Goal: Task Accomplishment & Management: Manage account settings

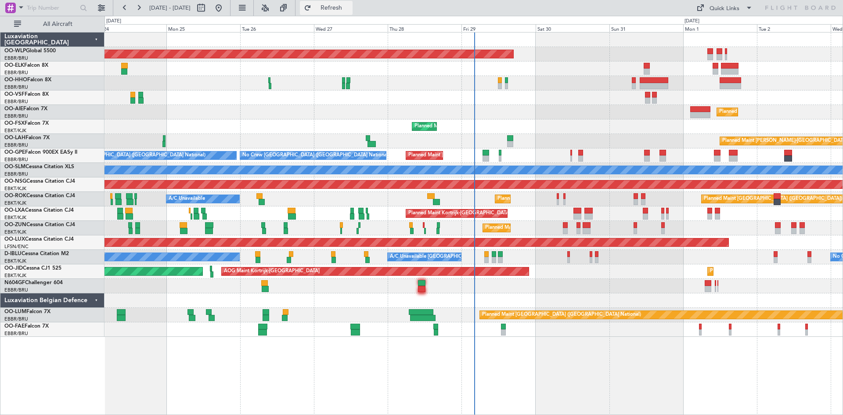
click at [345, 9] on span "Refresh" at bounding box center [331, 8] width 37 height 6
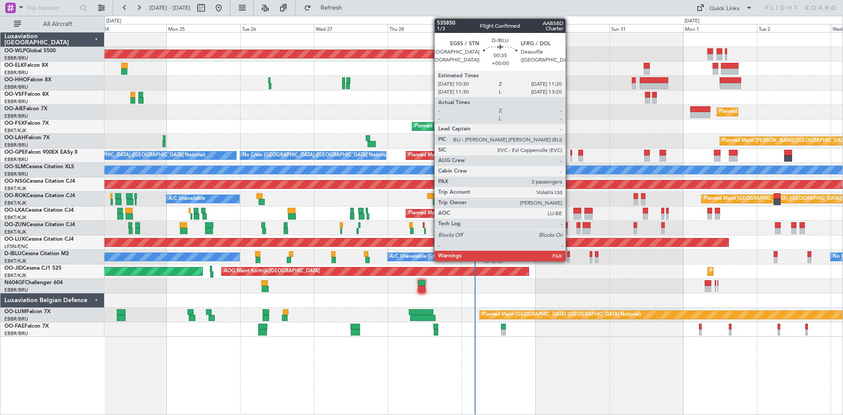
click at [569, 256] on div at bounding box center [568, 254] width 3 height 6
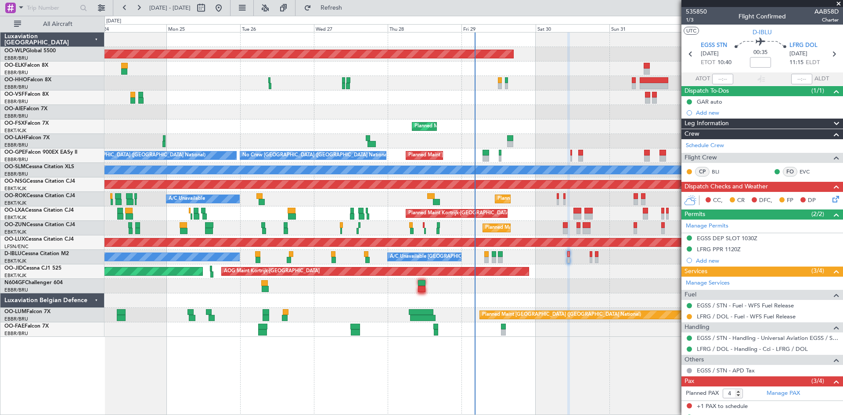
click at [830, 201] on icon at bounding box center [833, 197] width 7 height 7
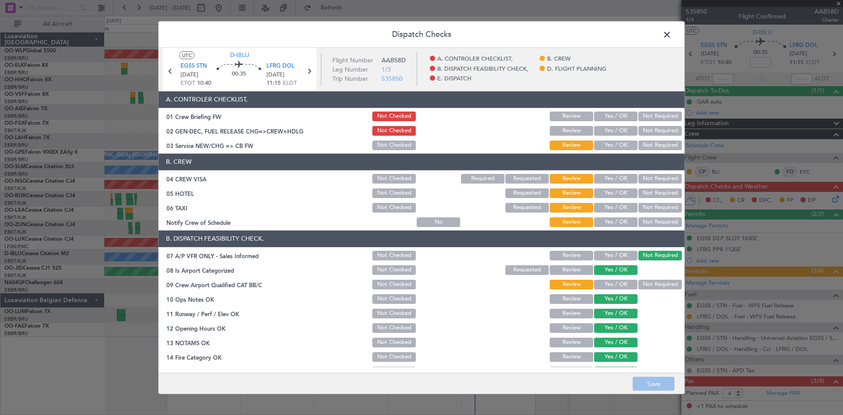
click at [671, 34] on span at bounding box center [671, 37] width 0 height 18
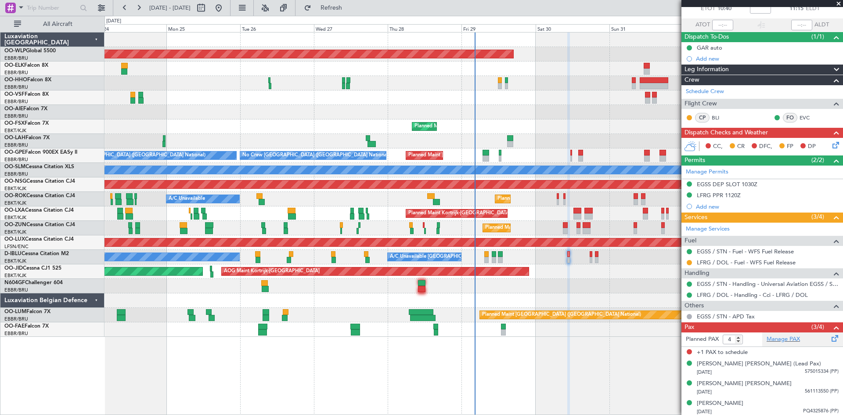
scroll to position [56, 0]
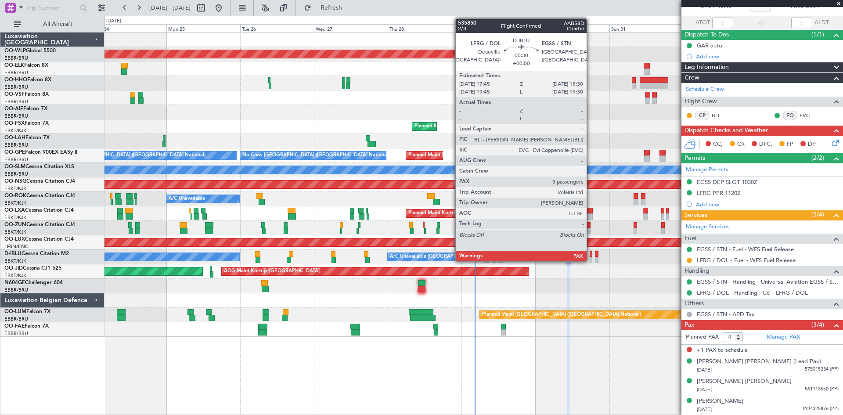
click at [590, 255] on div at bounding box center [591, 254] width 3 height 6
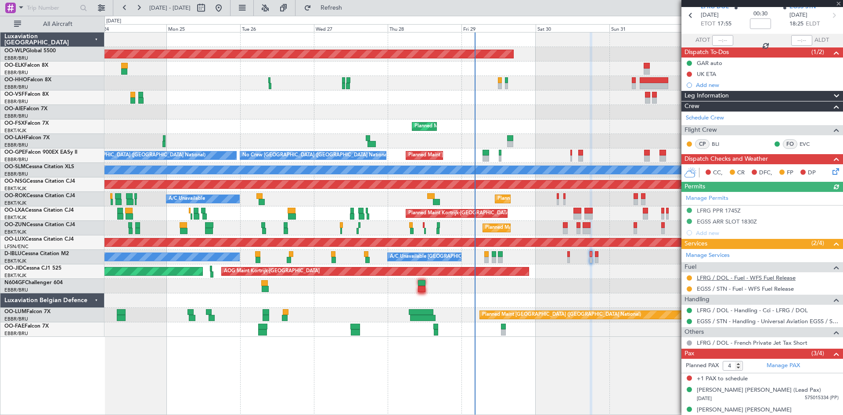
scroll to position [67, 0]
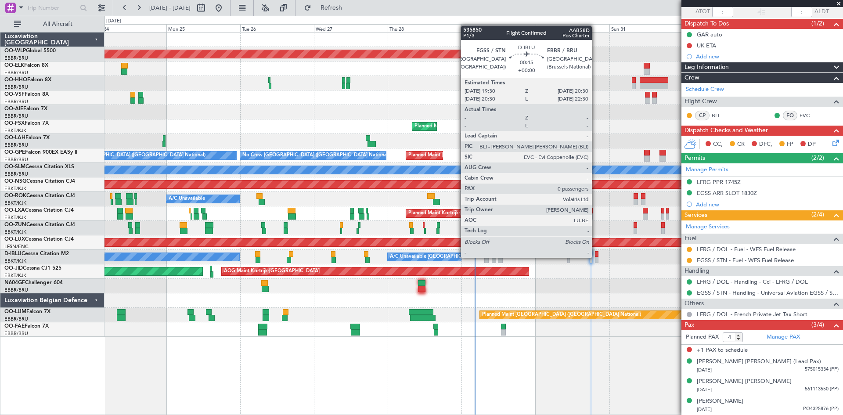
click at [596, 258] on div at bounding box center [597, 260] width 4 height 6
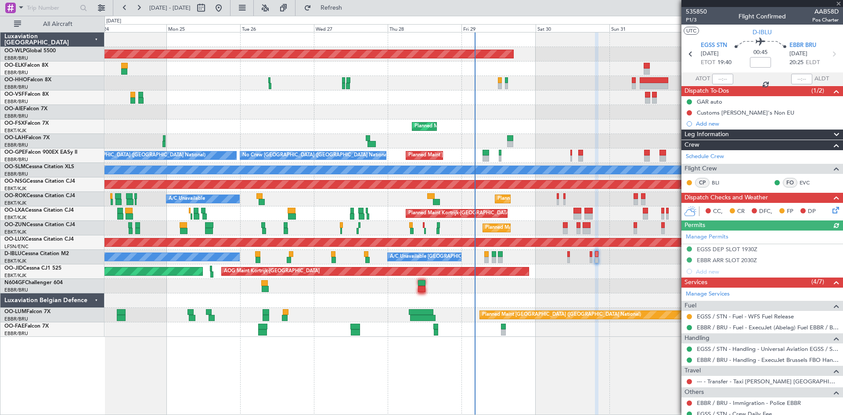
scroll to position [29, 0]
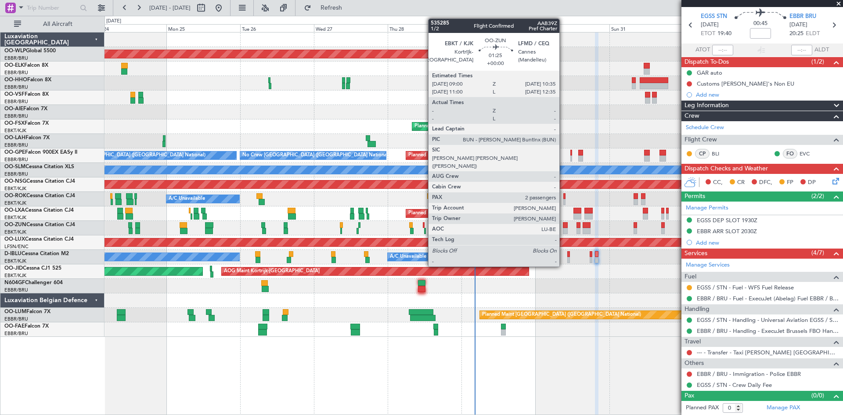
click at [563, 230] on div at bounding box center [565, 231] width 5 height 6
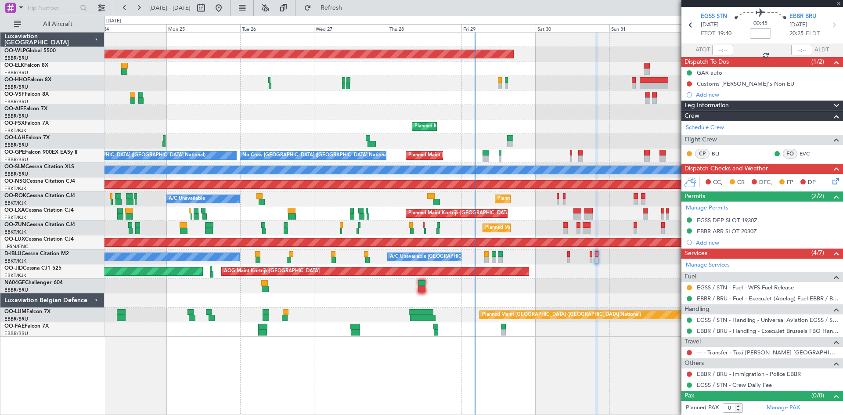
type input "2"
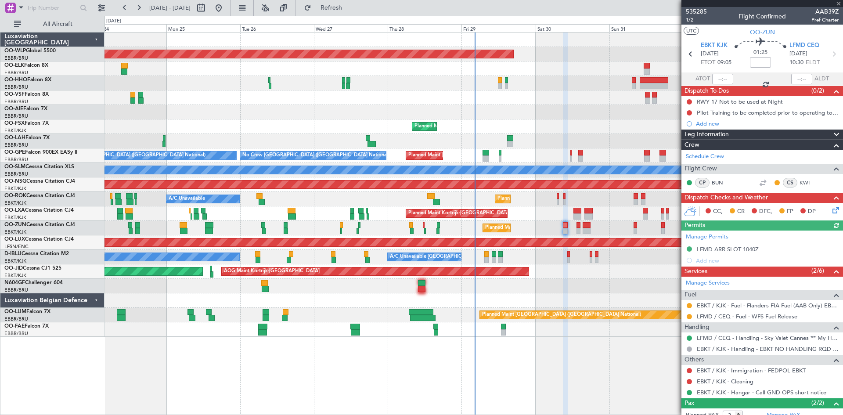
scroll to position [47, 0]
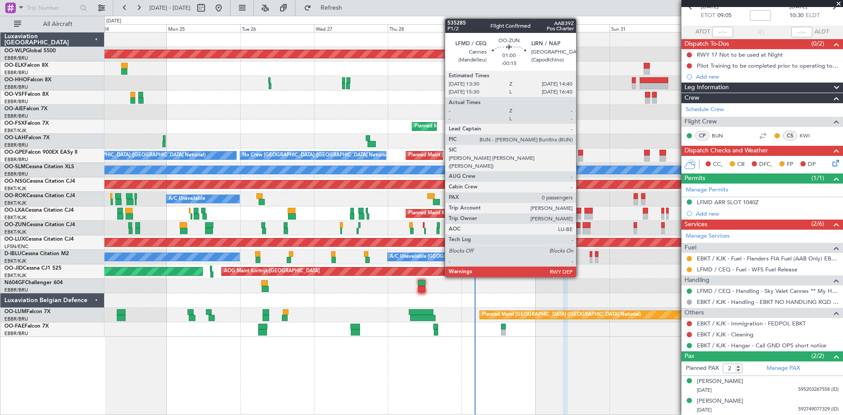
click at [580, 231] on div at bounding box center [578, 231] width 4 height 6
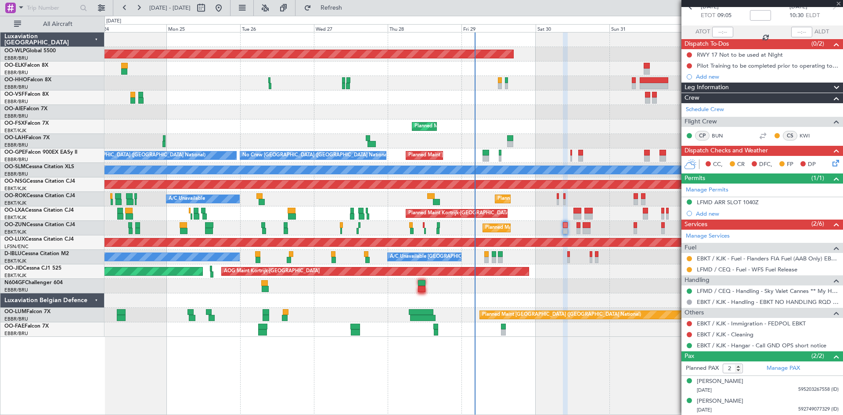
type input "-00:15"
type input "0"
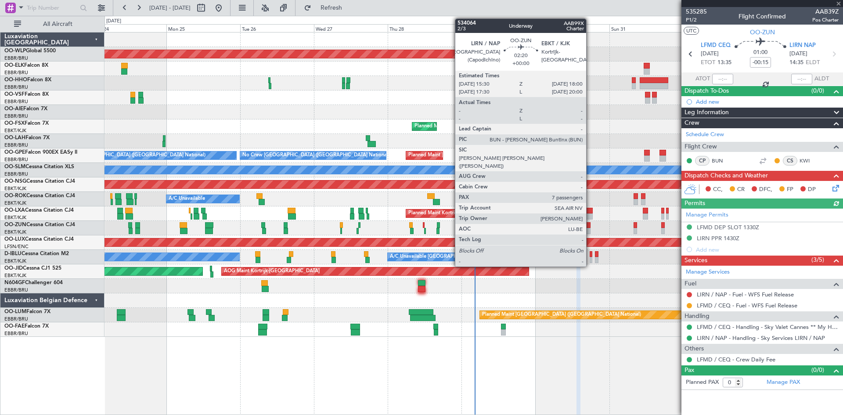
click at [590, 230] on div at bounding box center [586, 231] width 8 height 6
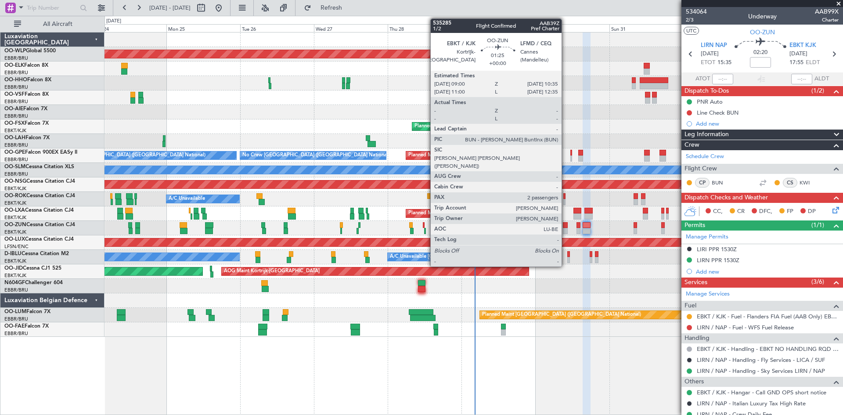
click at [565, 226] on div at bounding box center [565, 225] width 5 height 6
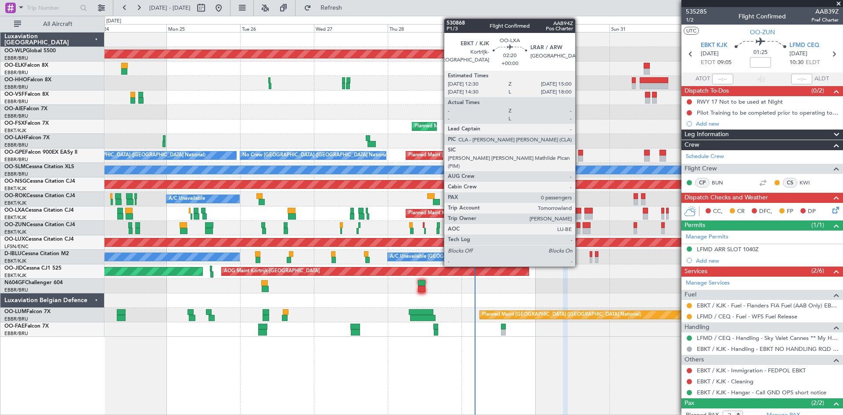
click at [579, 219] on div at bounding box center [577, 216] width 8 height 6
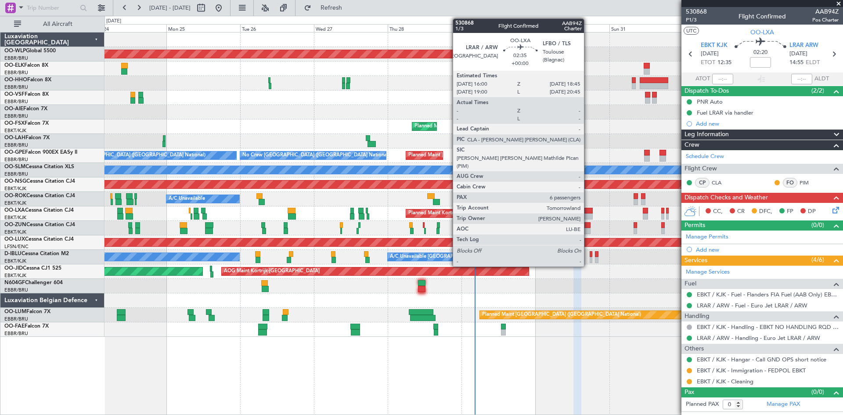
click at [588, 212] on div at bounding box center [588, 211] width 9 height 6
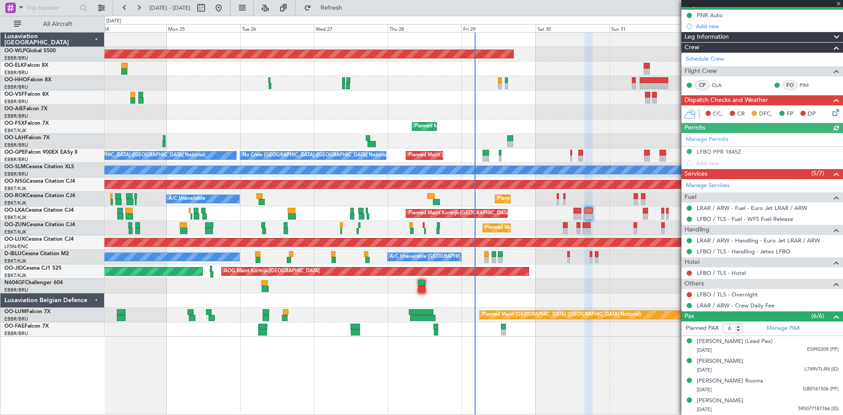
scroll to position [126, 0]
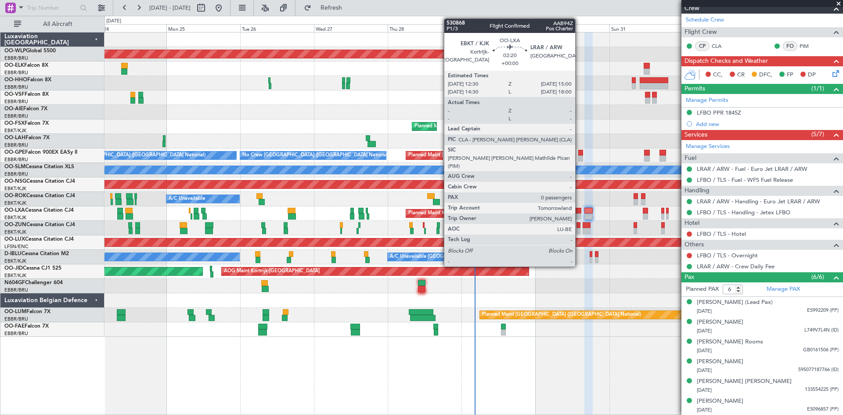
click at [579, 216] on div at bounding box center [577, 216] width 8 height 6
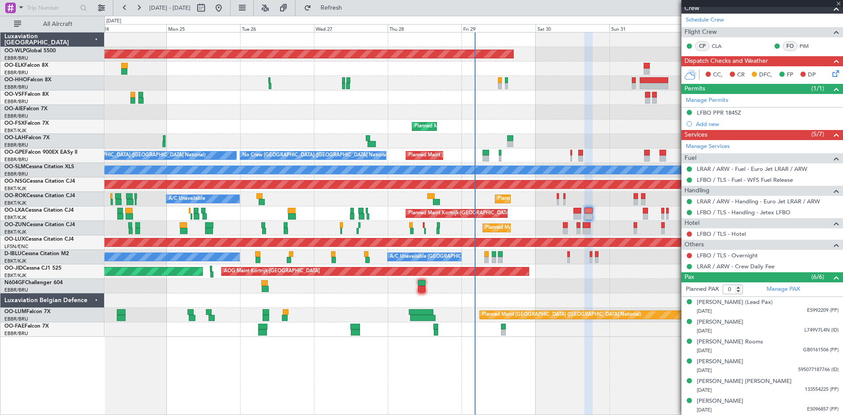
scroll to position [0, 0]
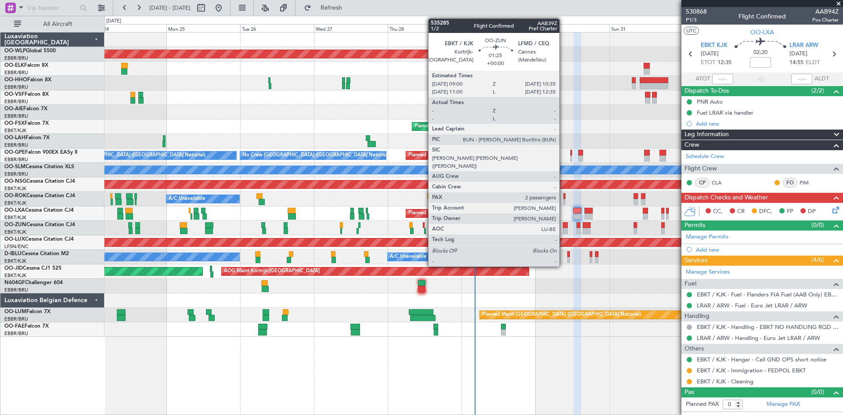
click at [563, 230] on div at bounding box center [565, 231] width 5 height 6
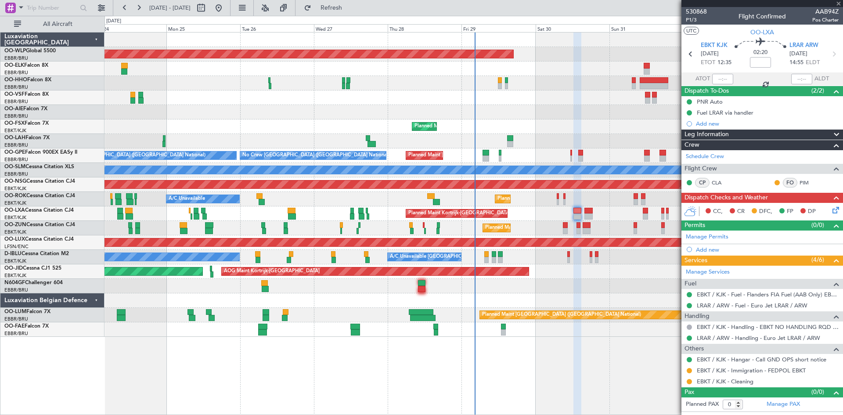
type input "2"
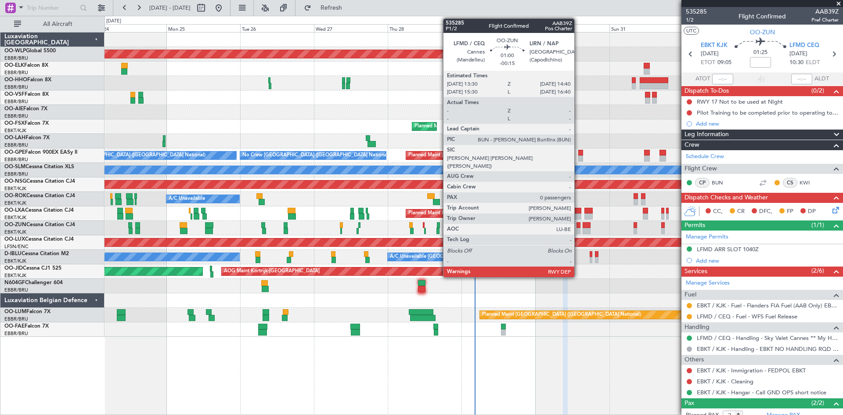
click at [578, 228] on div at bounding box center [578, 231] width 4 height 6
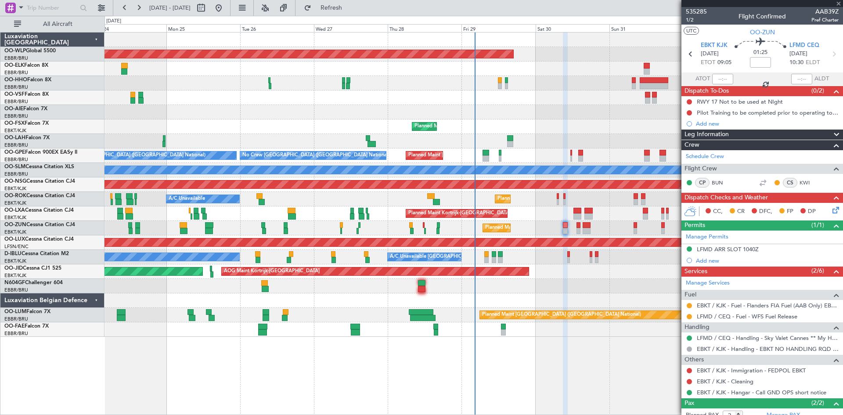
type input "-00:15"
type input "0"
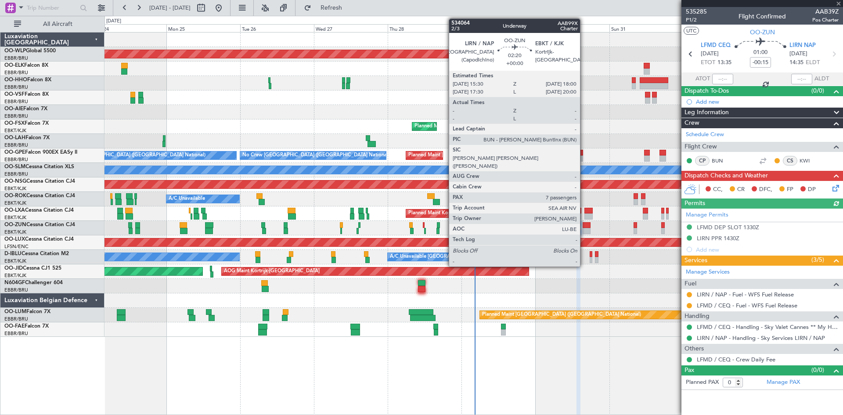
click at [584, 228] on div at bounding box center [586, 231] width 8 height 6
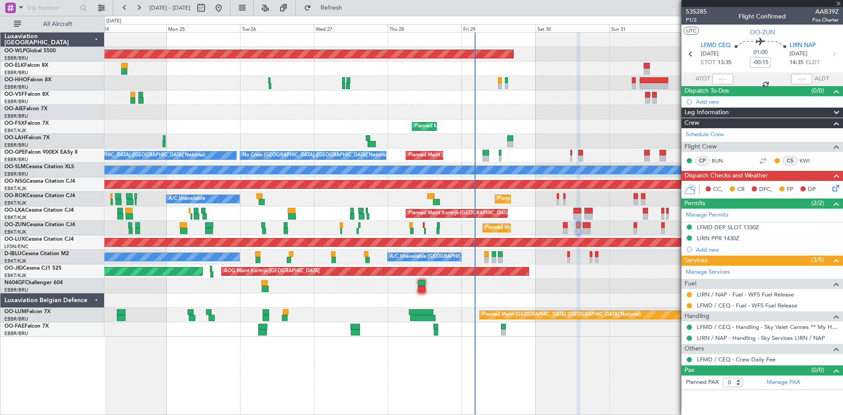
type input "7"
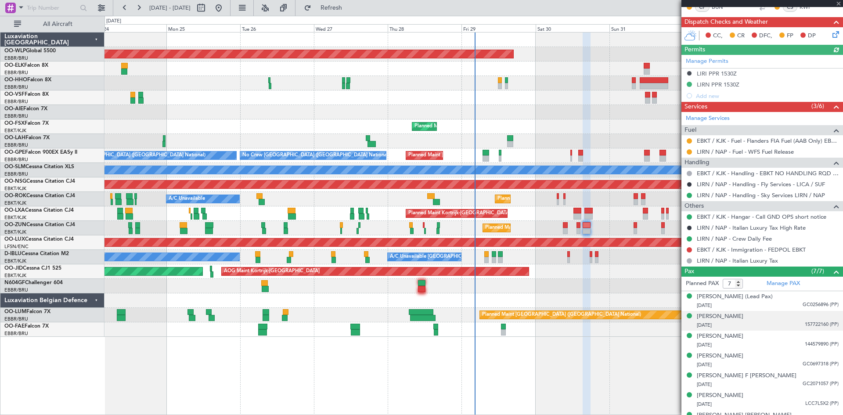
scroll to position [190, 0]
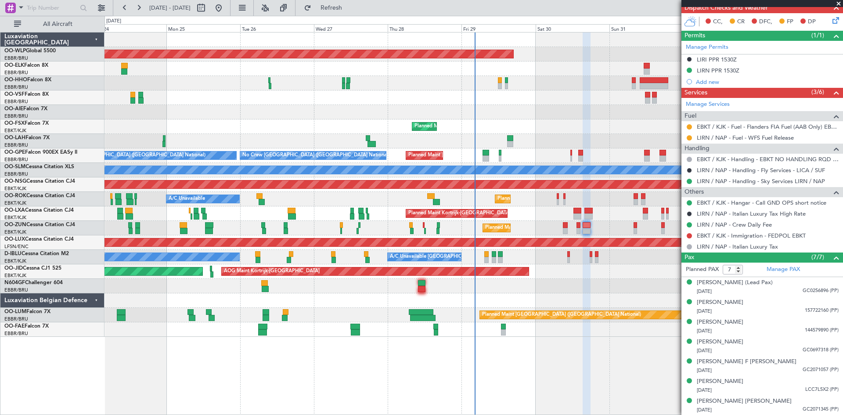
click at [569, 156] on div "Planned Maint Brussels (Brussels National) No Crew Brussels (Brussels National)…" at bounding box center [473, 155] width 738 height 14
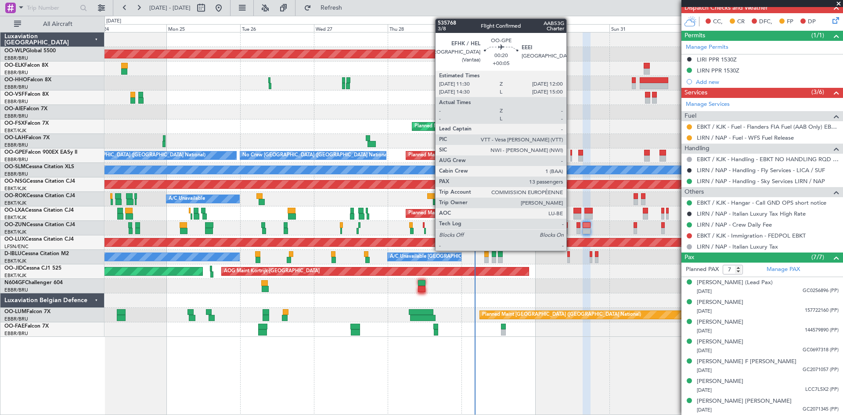
click at [570, 157] on div at bounding box center [571, 158] width 2 height 6
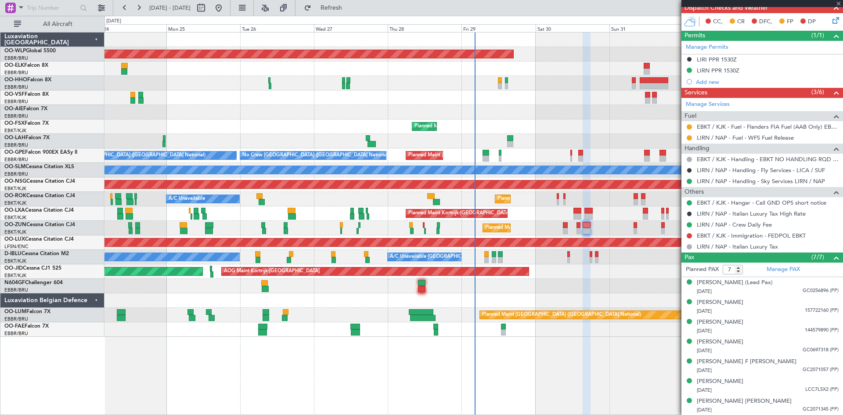
type input "+00:05"
type input "13"
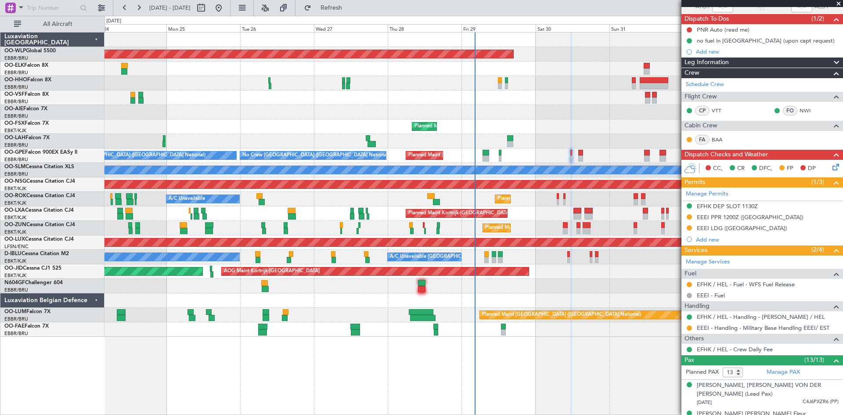
scroll to position [88, 0]
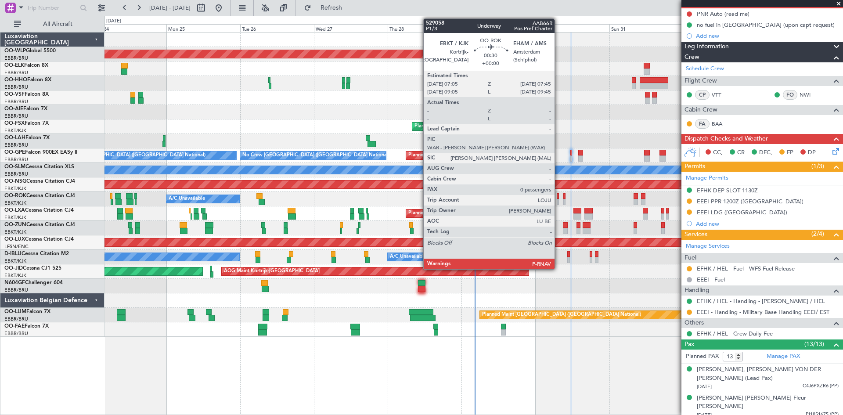
click at [558, 201] on div at bounding box center [558, 202] width 2 height 6
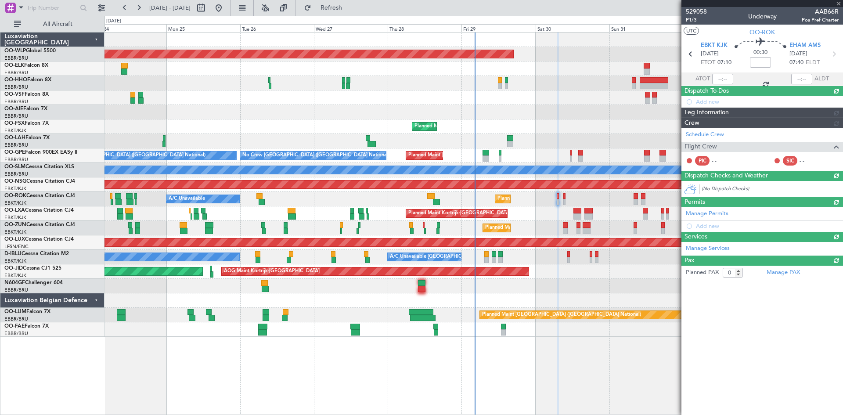
scroll to position [0, 0]
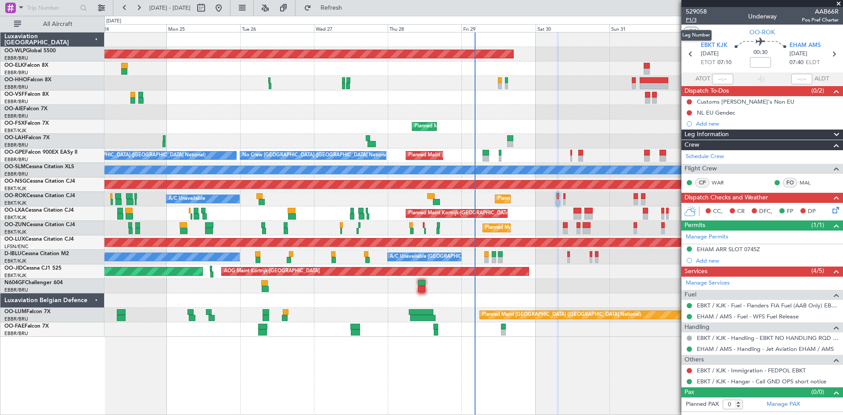
click at [695, 22] on span "P1/3" at bounding box center [696, 19] width 21 height 7
click at [691, 20] on span "P1/3" at bounding box center [696, 19] width 21 height 7
click at [719, 113] on div "NL EU Gendec" at bounding box center [716, 112] width 38 height 7
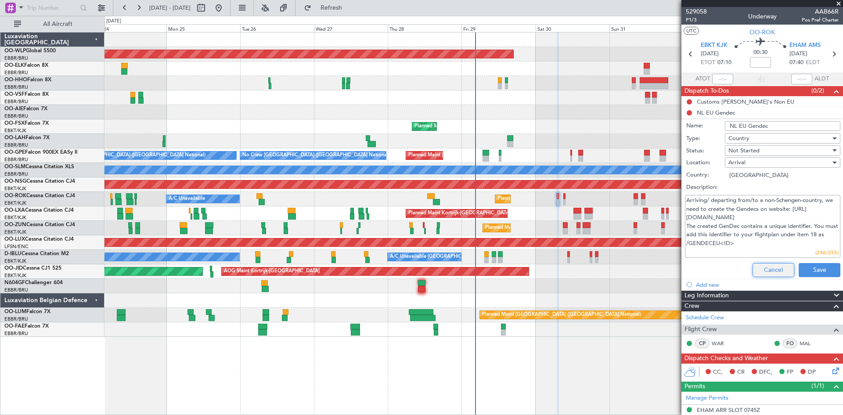
click at [777, 266] on button "Cancel" at bounding box center [773, 270] width 42 height 14
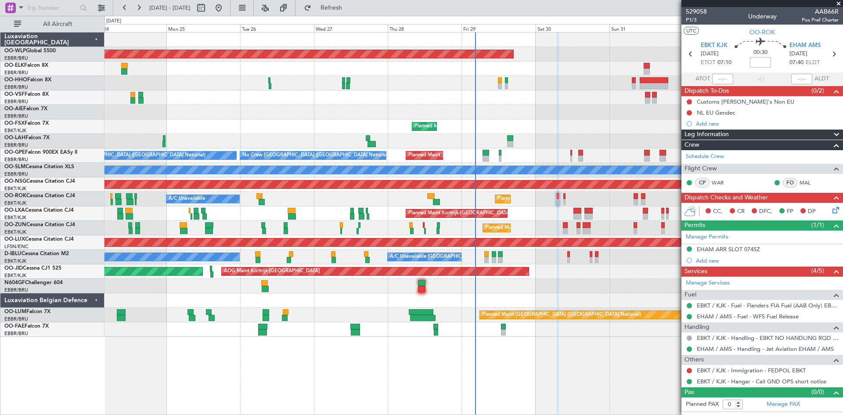
click at [833, 212] on icon at bounding box center [833, 208] width 7 height 7
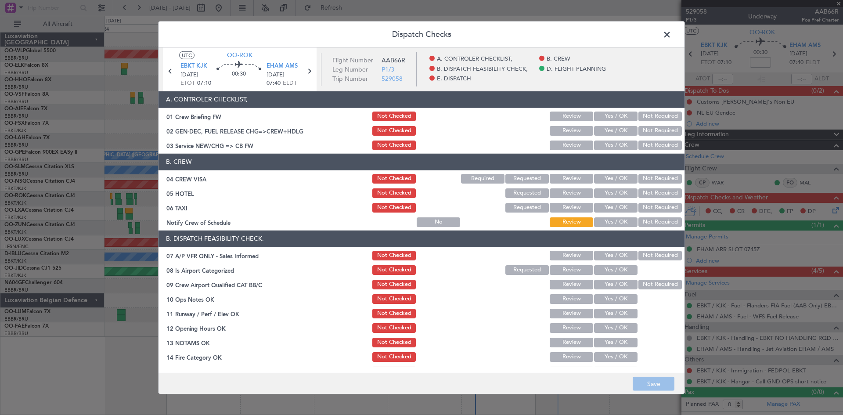
click at [613, 134] on button "Yes / OK" at bounding box center [615, 131] width 43 height 10
click at [669, 388] on button "Save" at bounding box center [654, 384] width 42 height 14
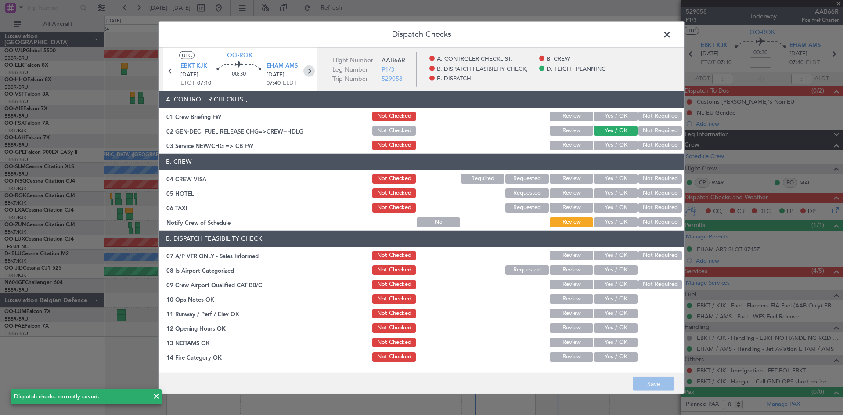
click at [311, 69] on icon at bounding box center [308, 70] width 11 height 11
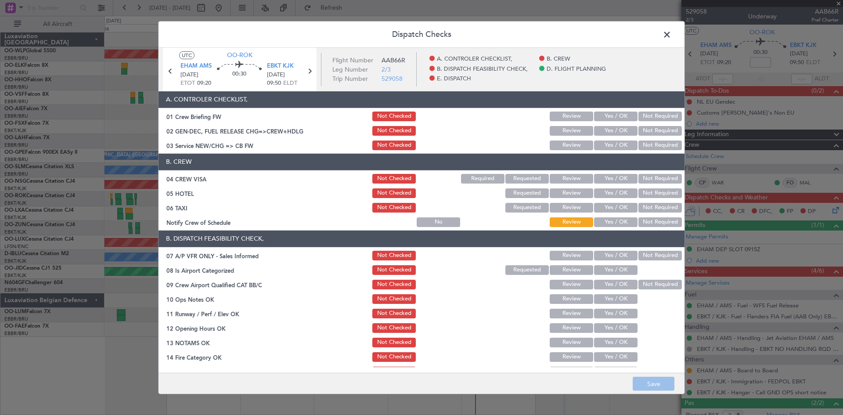
click at [609, 133] on button "Yes / OK" at bounding box center [615, 131] width 43 height 10
click at [659, 382] on button "Save" at bounding box center [654, 384] width 42 height 14
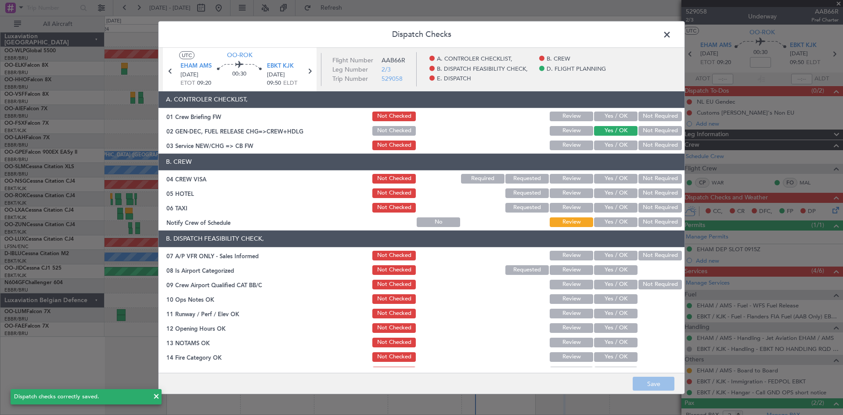
click at [671, 35] on span at bounding box center [671, 37] width 0 height 18
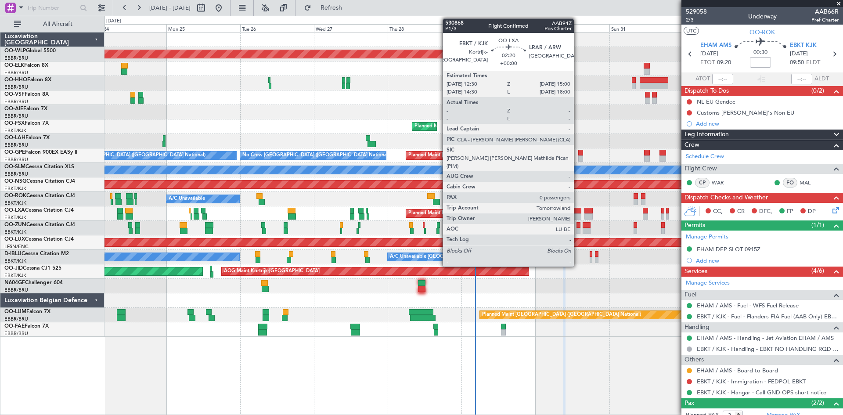
click at [578, 213] on div at bounding box center [577, 211] width 8 height 6
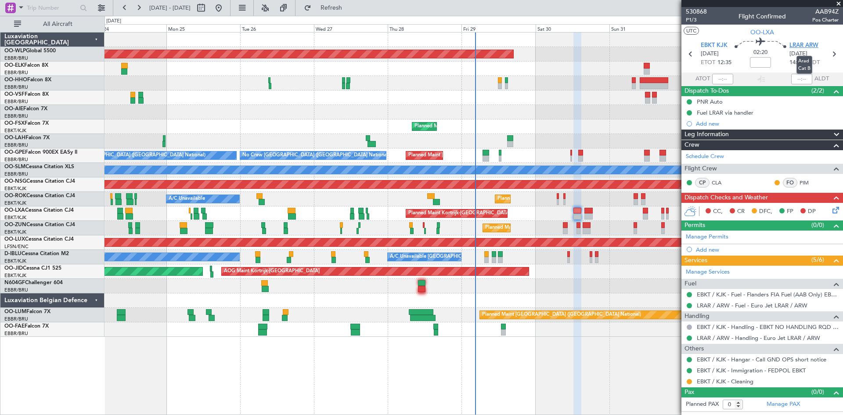
click at [804, 47] on span "LRAR ARW" at bounding box center [803, 45] width 29 height 9
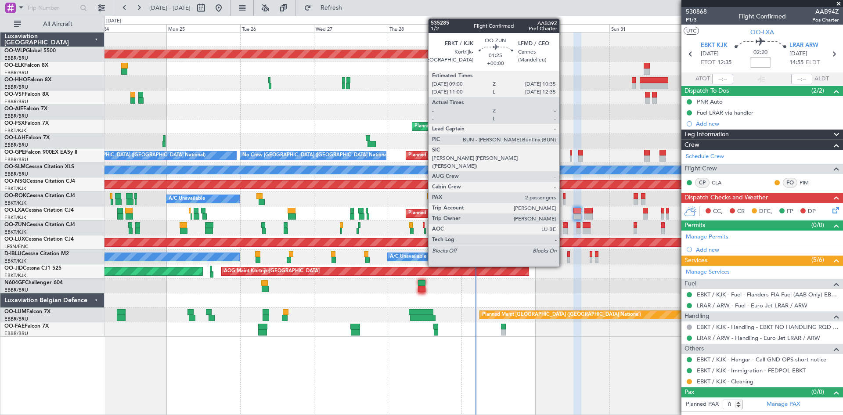
click at [563, 227] on div at bounding box center [565, 225] width 5 height 6
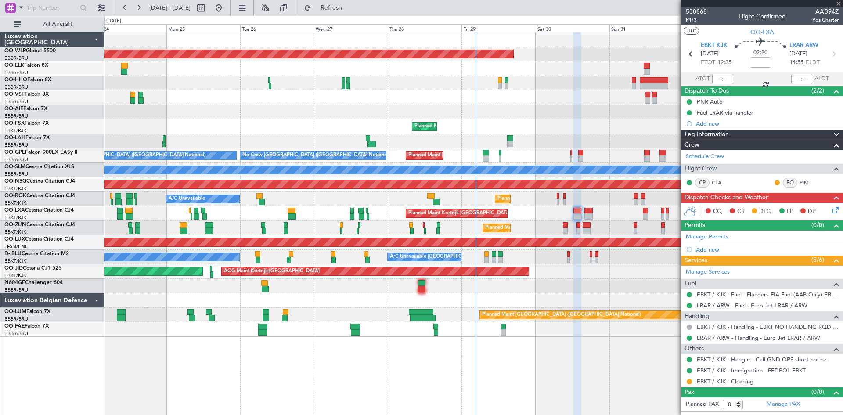
type input "2"
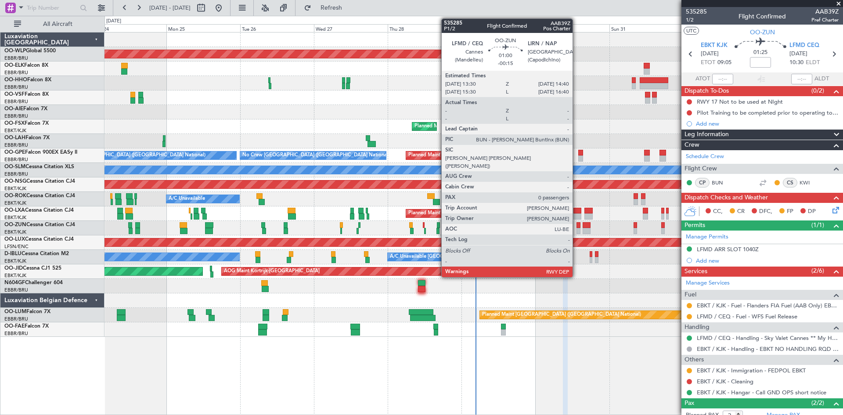
click at [576, 229] on div at bounding box center [578, 231] width 4 height 6
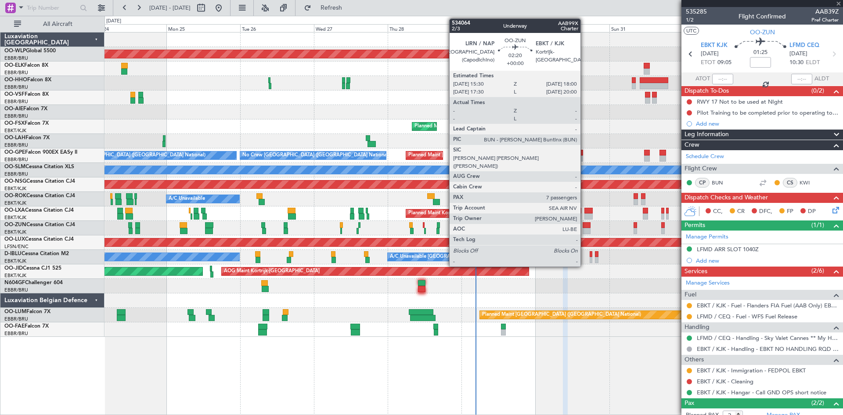
type input "-00:15"
type input "0"
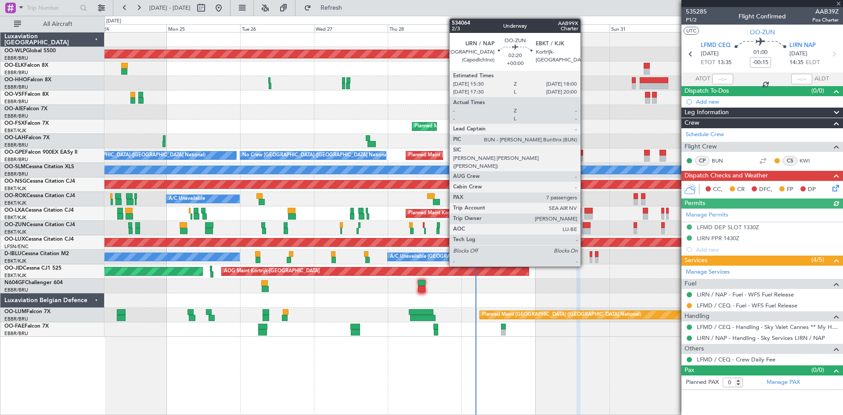
click at [584, 229] on div at bounding box center [586, 231] width 8 height 6
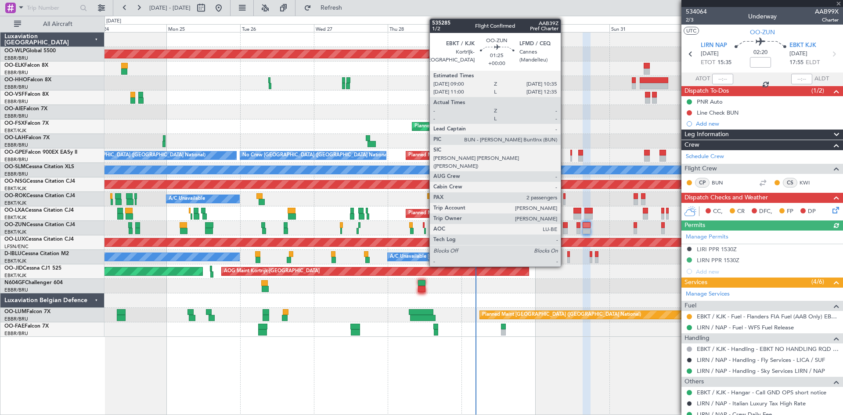
click at [564, 232] on div at bounding box center [565, 231] width 5 height 6
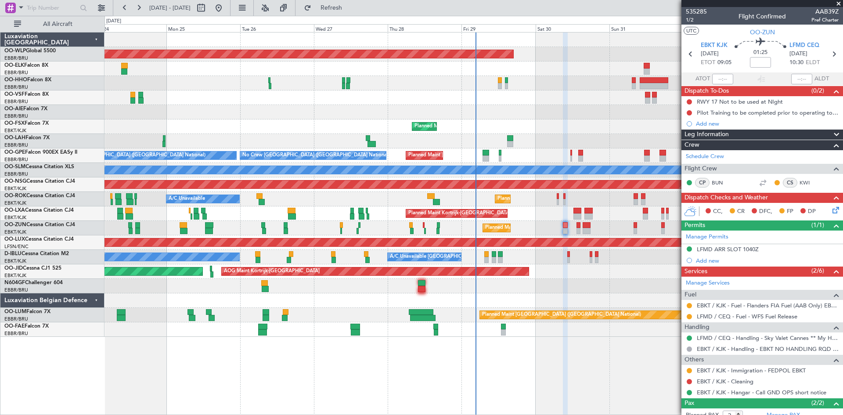
click at [567, 258] on div "A/C Unavailable Kortrijk-Wevelgem No Crew Kortrijk-Wevelgem No Crew Brussels (B…" at bounding box center [473, 257] width 738 height 14
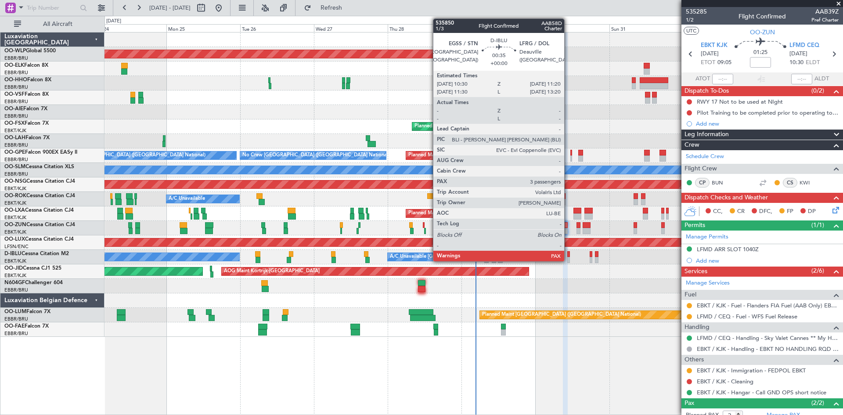
click at [568, 259] on div at bounding box center [568, 260] width 3 height 6
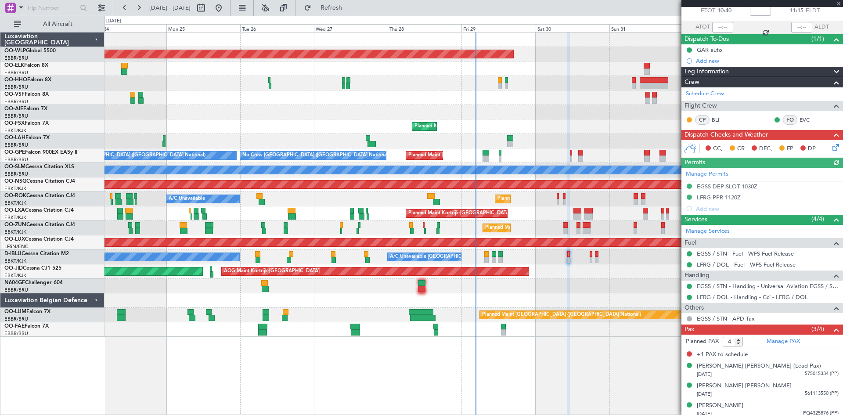
scroll to position [56, 0]
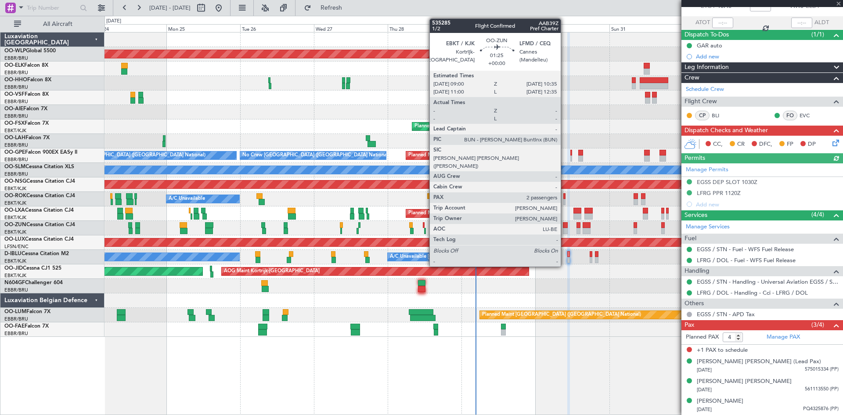
click at [564, 227] on div at bounding box center [565, 225] width 5 height 6
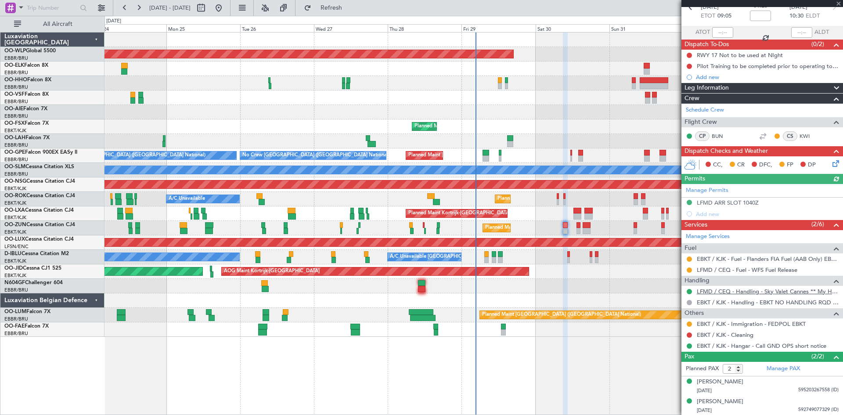
scroll to position [47, 0]
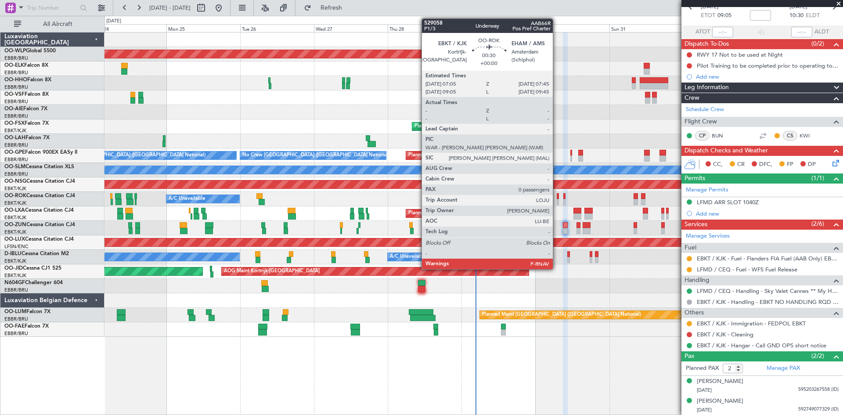
click at [557, 199] on div at bounding box center [558, 202] width 2 height 6
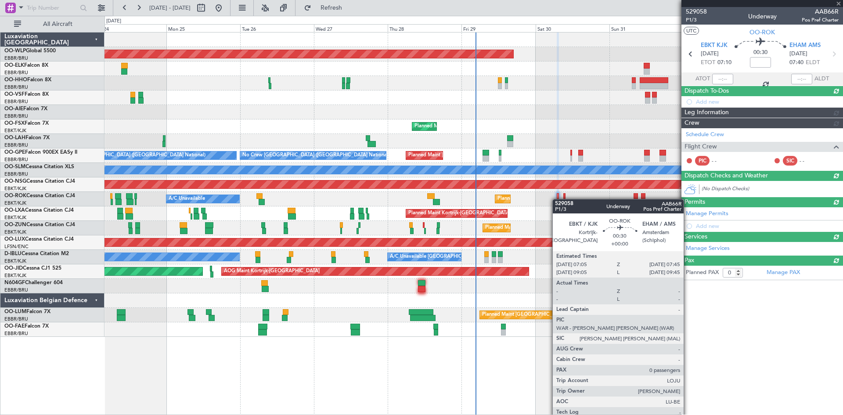
scroll to position [0, 0]
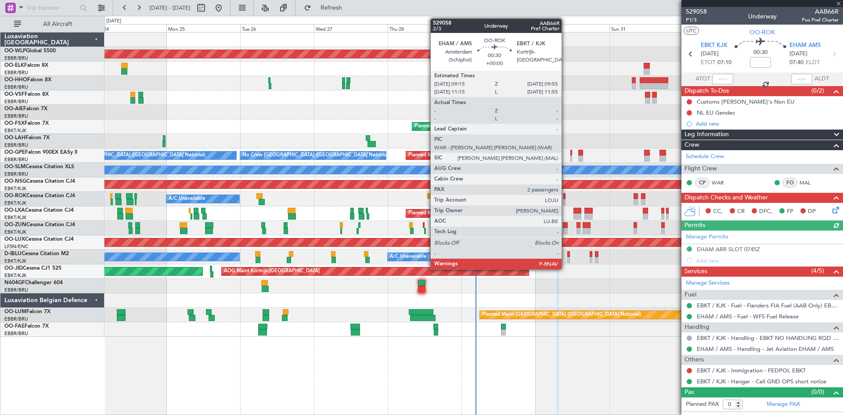
click at [565, 201] on div at bounding box center [564, 202] width 2 height 6
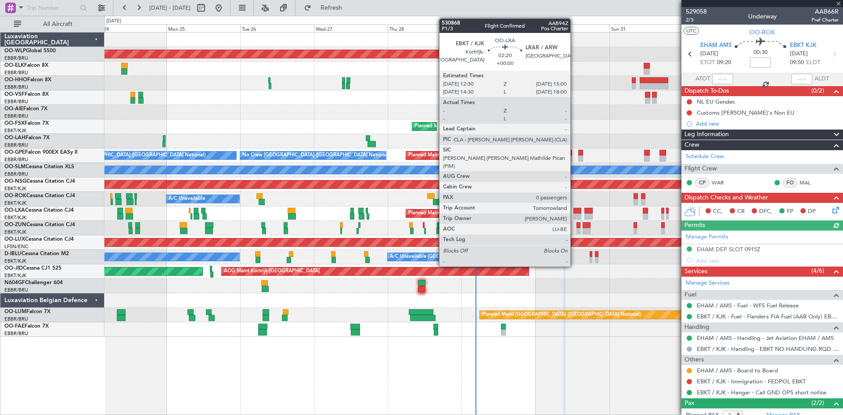
click at [574, 216] on div at bounding box center [577, 216] width 8 height 6
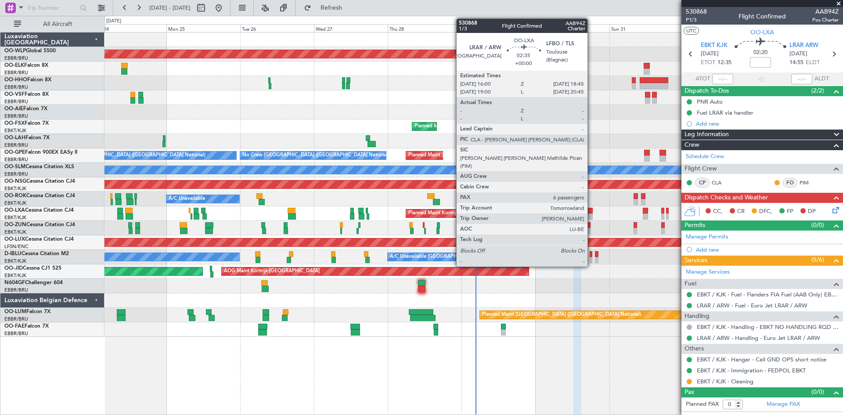
click at [591, 215] on div at bounding box center [588, 216] width 9 height 6
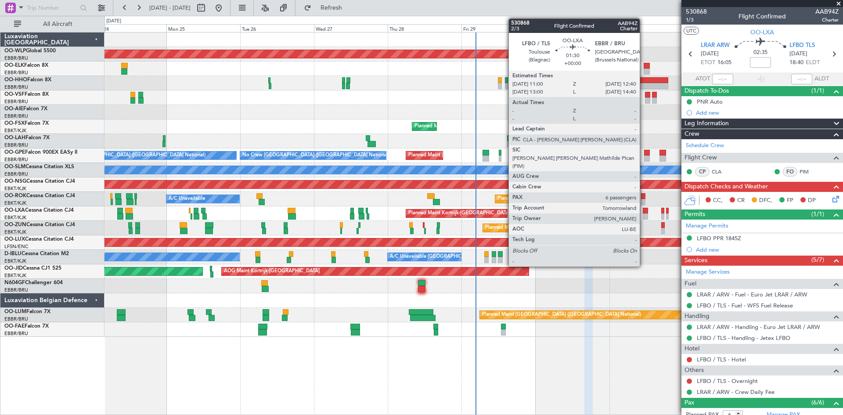
click at [644, 211] on div at bounding box center [645, 211] width 5 height 6
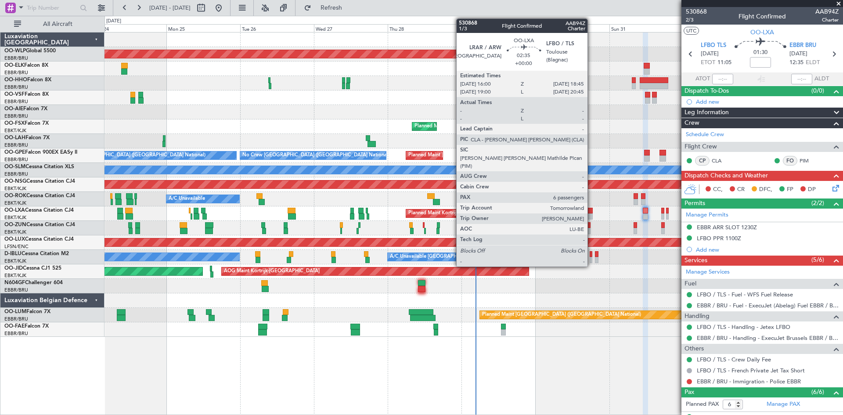
click at [591, 213] on div at bounding box center [588, 211] width 9 height 6
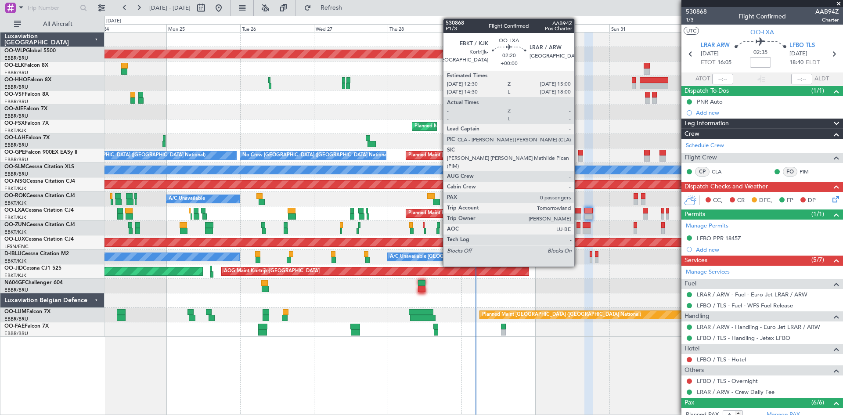
click at [578, 212] on div at bounding box center [577, 211] width 8 height 6
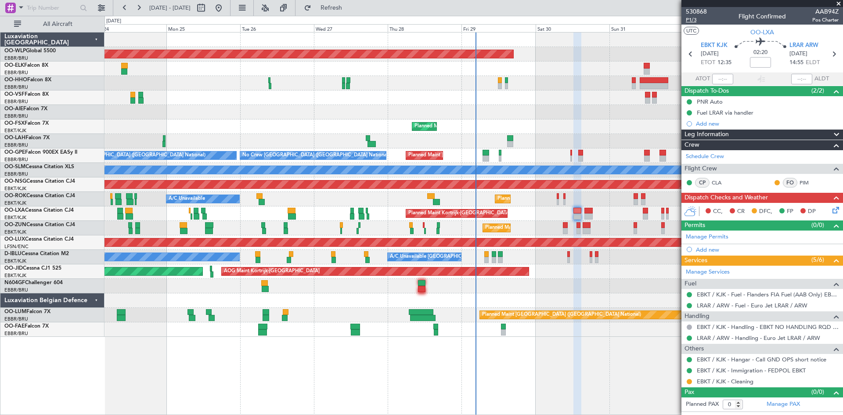
click at [697, 19] on span "P1/3" at bounding box center [696, 19] width 21 height 7
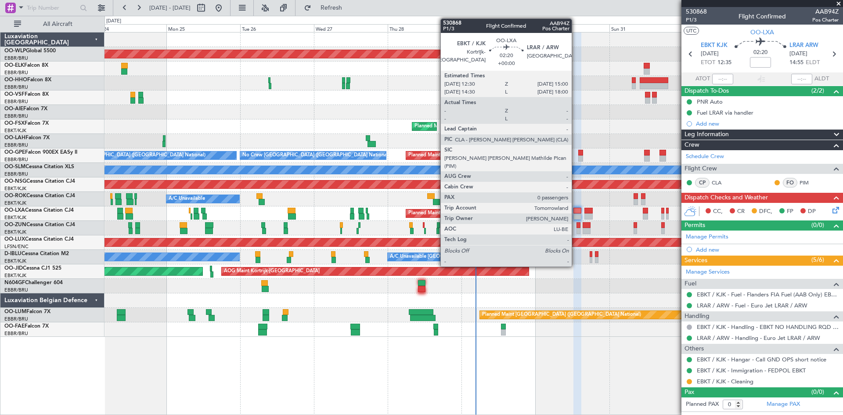
click at [575, 214] on div at bounding box center [577, 216] width 8 height 6
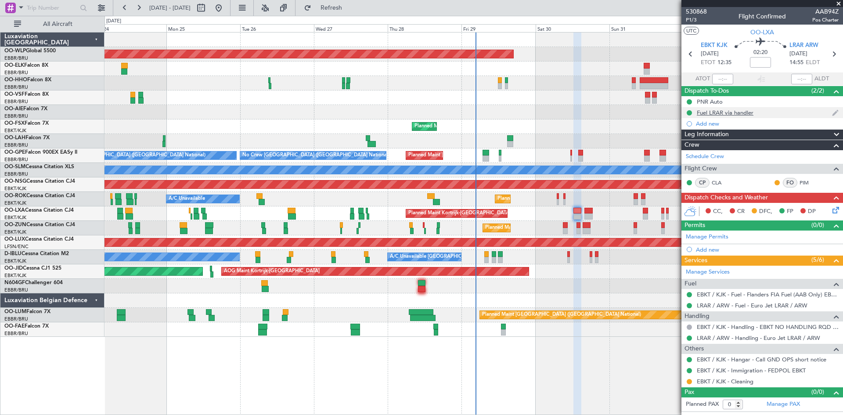
click at [747, 110] on div "Fuel LRAR via handler" at bounding box center [725, 112] width 57 height 7
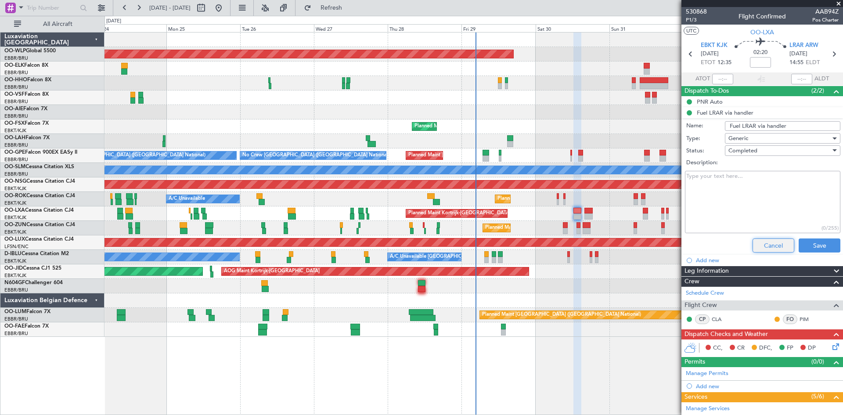
click at [764, 247] on button "Cancel" at bounding box center [773, 245] width 42 height 14
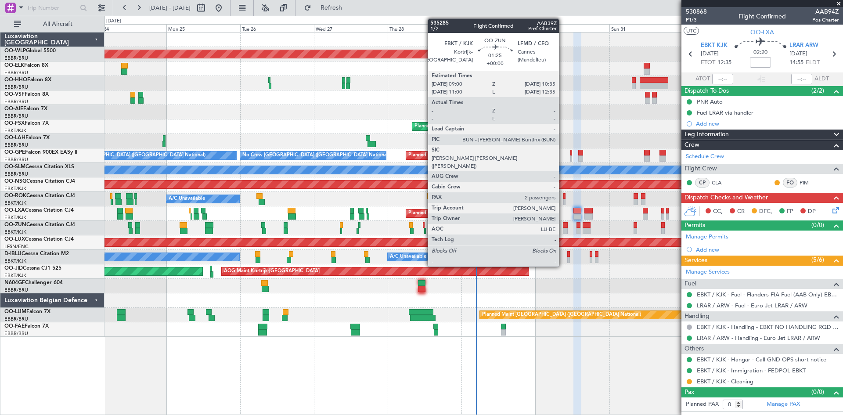
click at [563, 231] on div at bounding box center [565, 231] width 5 height 6
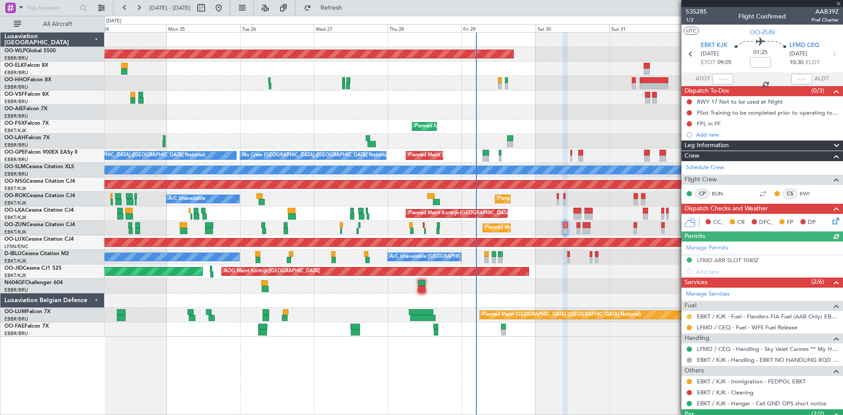
click at [690, 315] on button at bounding box center [689, 316] width 5 height 5
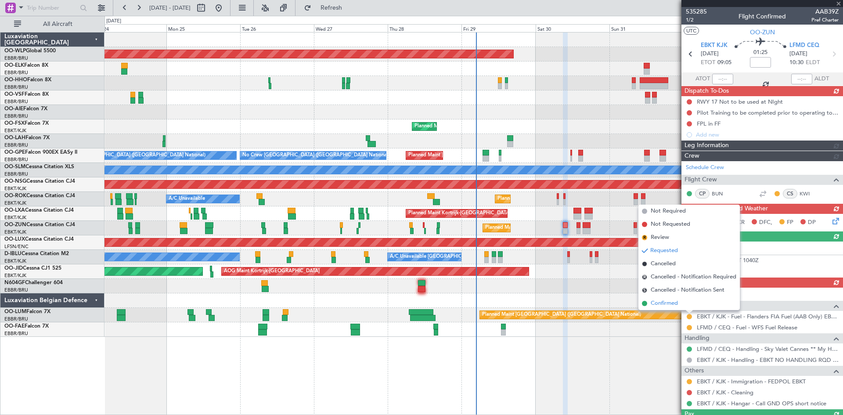
click at [665, 301] on span "Confirmed" at bounding box center [664, 303] width 27 height 9
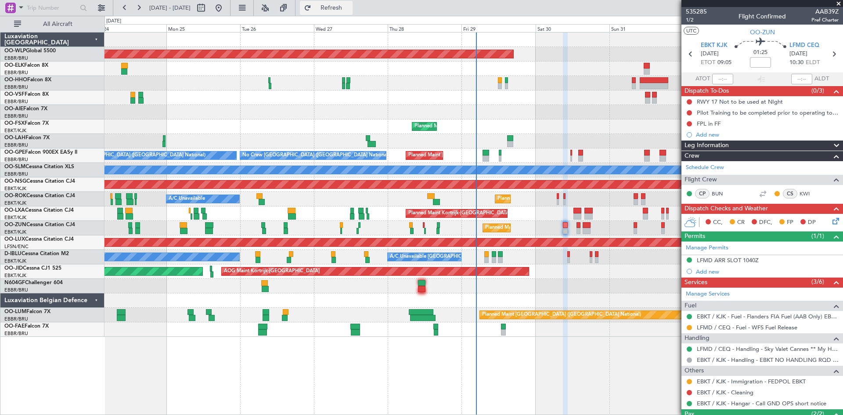
click at [345, 14] on button "Refresh" at bounding box center [326, 8] width 53 height 14
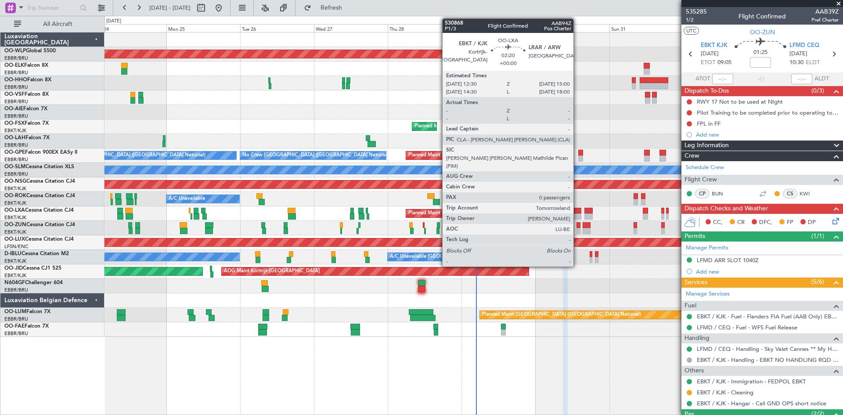
click at [577, 214] on div at bounding box center [577, 216] width 8 height 6
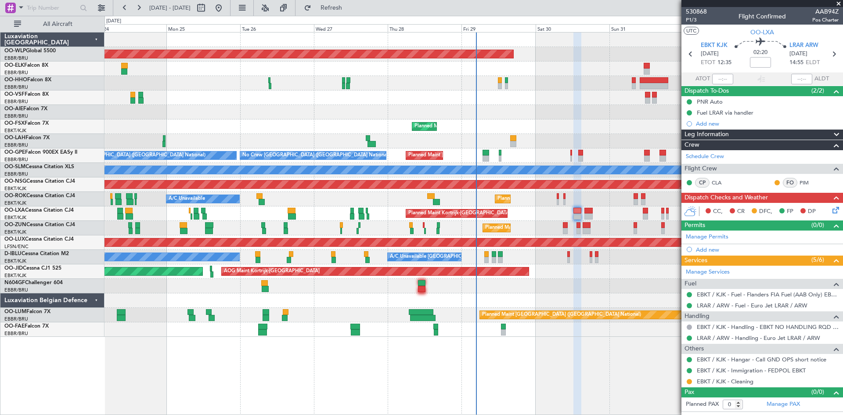
click at [837, 212] on icon at bounding box center [833, 208] width 7 height 7
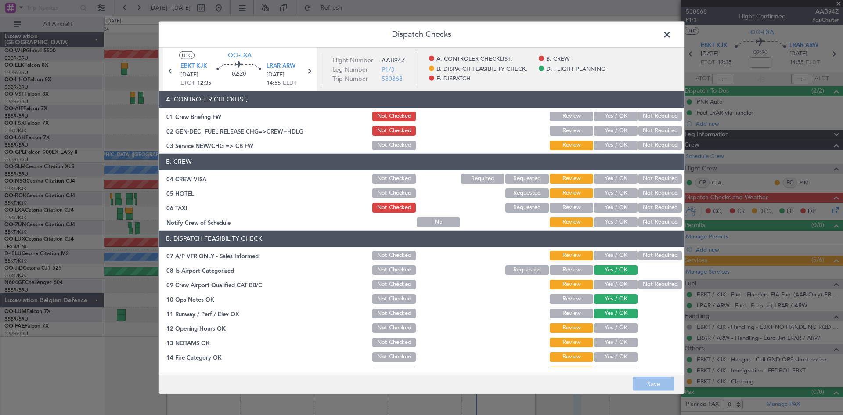
click at [610, 128] on button "Yes / OK" at bounding box center [615, 131] width 43 height 10
click at [665, 387] on button "Save" at bounding box center [654, 384] width 42 height 14
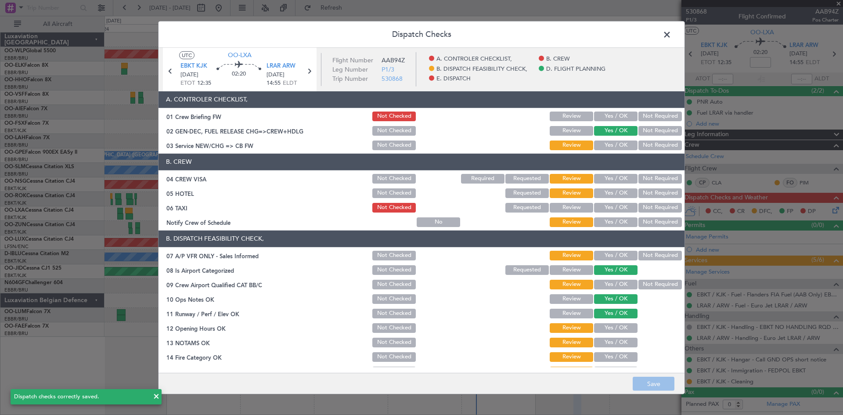
click at [671, 37] on span at bounding box center [671, 37] width 0 height 18
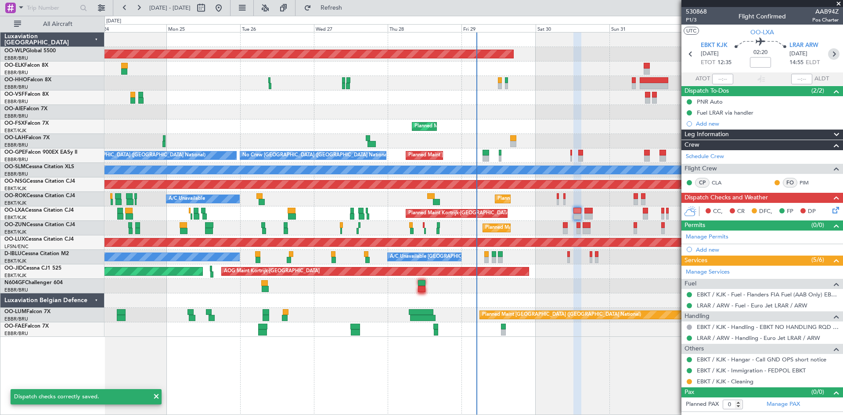
click at [833, 53] on icon at bounding box center [833, 53] width 11 height 11
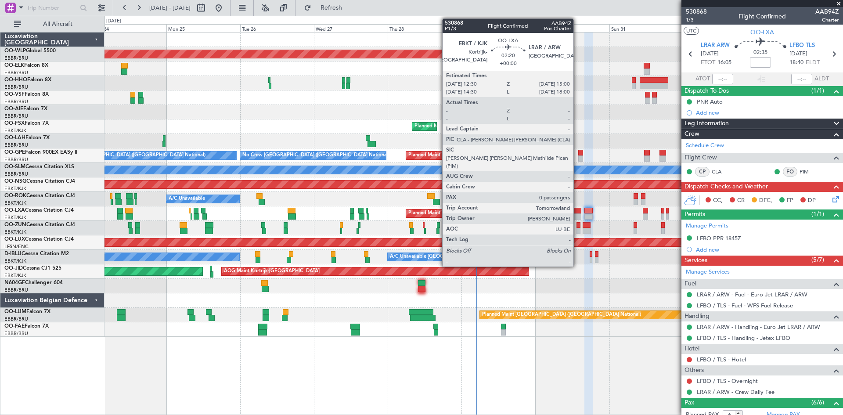
click at [577, 218] on div at bounding box center [577, 216] width 8 height 6
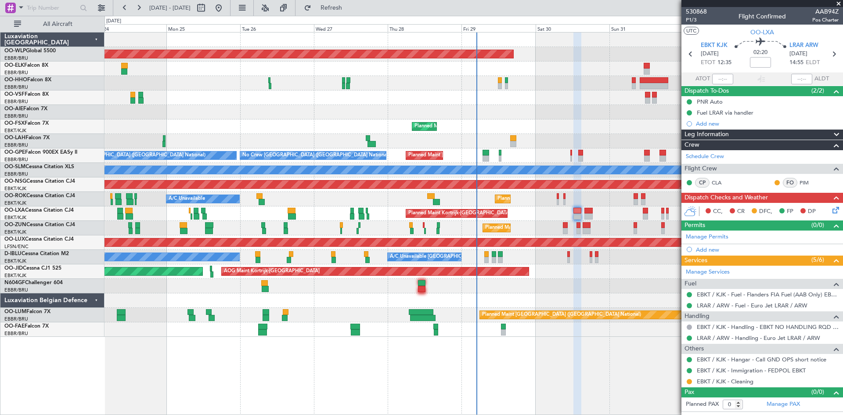
click at [835, 212] on icon at bounding box center [833, 208] width 7 height 7
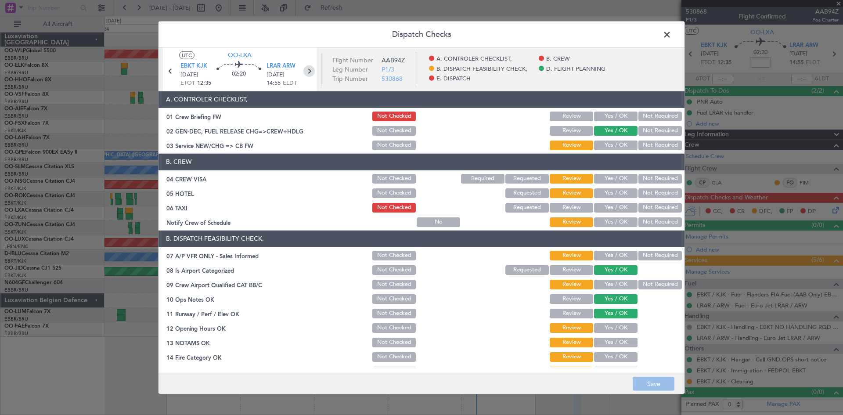
click at [309, 69] on icon at bounding box center [308, 70] width 11 height 11
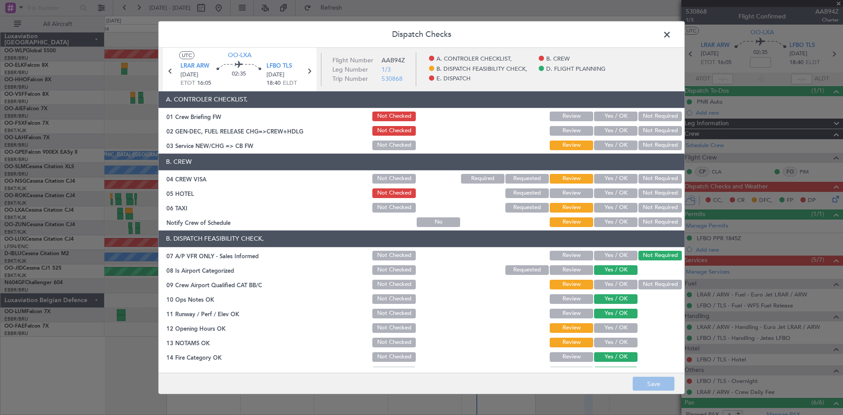
click at [611, 132] on button "Yes / OK" at bounding box center [615, 131] width 43 height 10
click at [657, 383] on button "Save" at bounding box center [654, 384] width 42 height 14
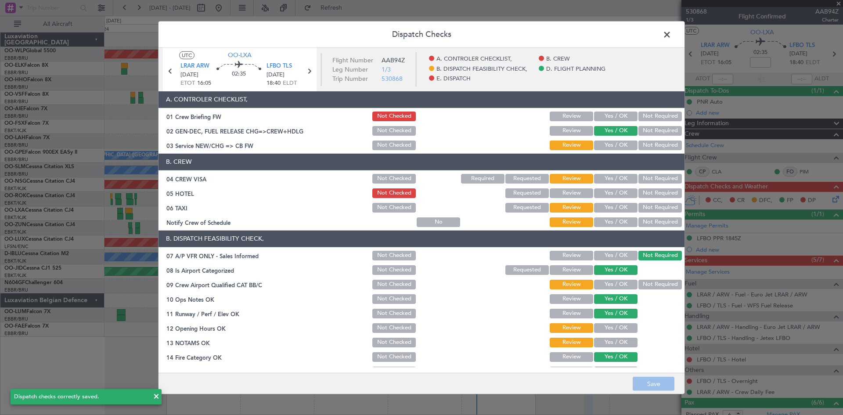
click at [671, 33] on span at bounding box center [671, 37] width 0 height 18
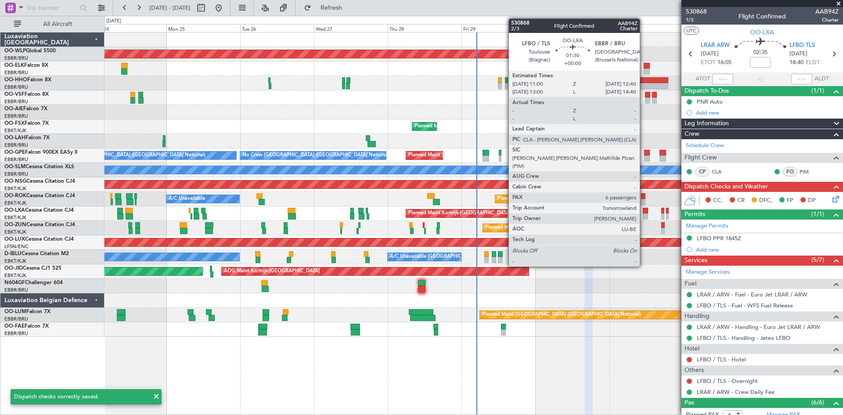
click at [644, 212] on div at bounding box center [645, 211] width 5 height 6
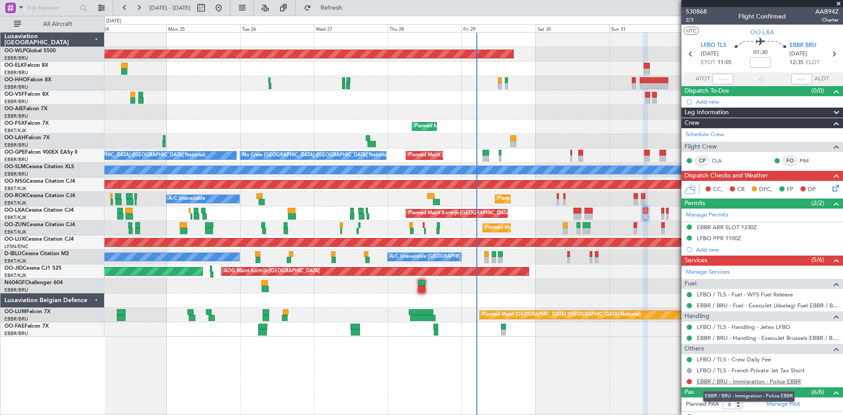
click at [784, 383] on link "EBBR / BRU - Immigration - Police EBBR" at bounding box center [749, 380] width 104 height 7
click at [342, 4] on button "Refresh" at bounding box center [326, 8] width 53 height 14
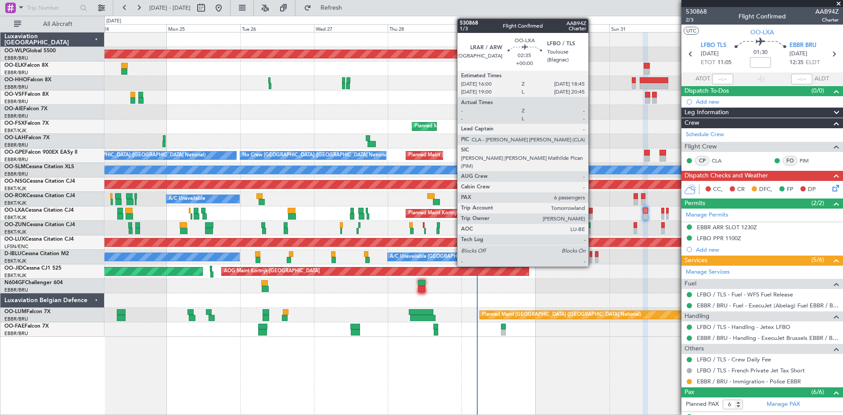
click at [592, 212] on div at bounding box center [588, 211] width 9 height 6
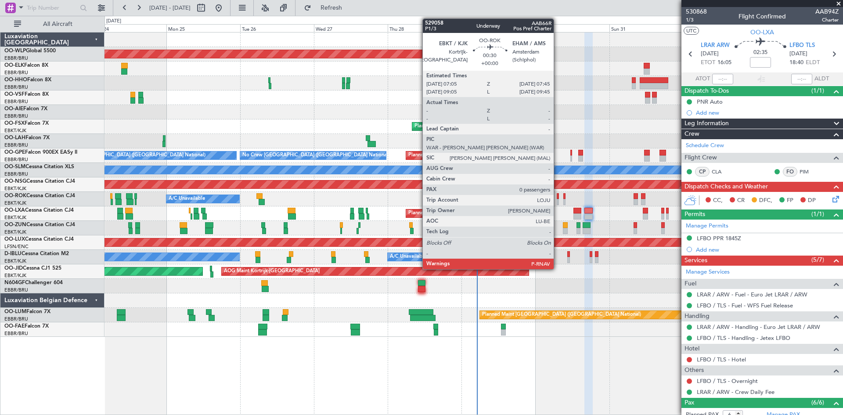
click at [557, 199] on div at bounding box center [558, 202] width 2 height 6
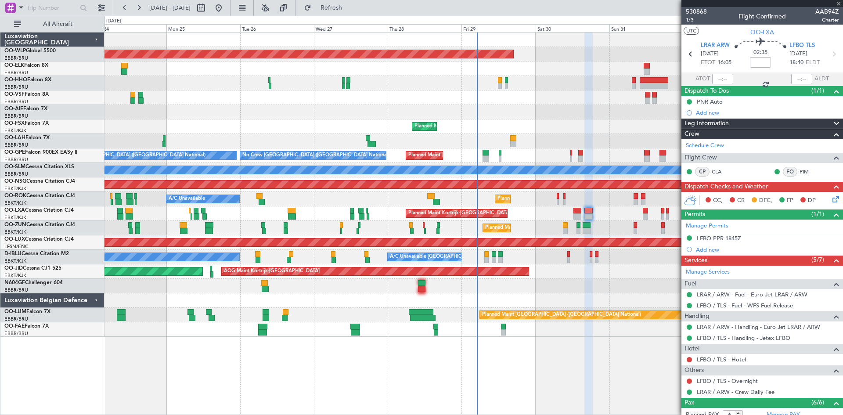
type input "0"
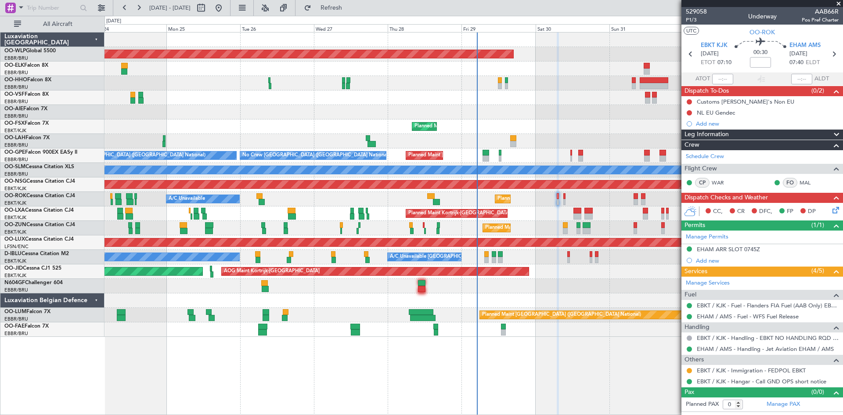
click at [835, 209] on icon at bounding box center [833, 208] width 7 height 7
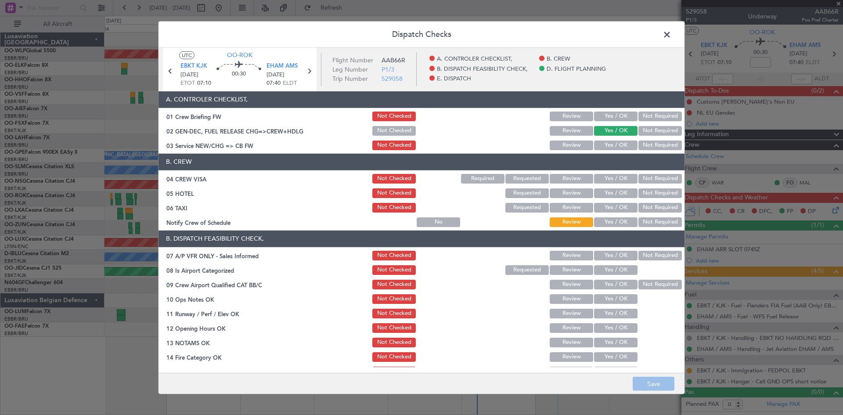
click at [407, 135] on button "Not Checked" at bounding box center [393, 131] width 43 height 10
click at [645, 383] on button "Save" at bounding box center [654, 384] width 42 height 14
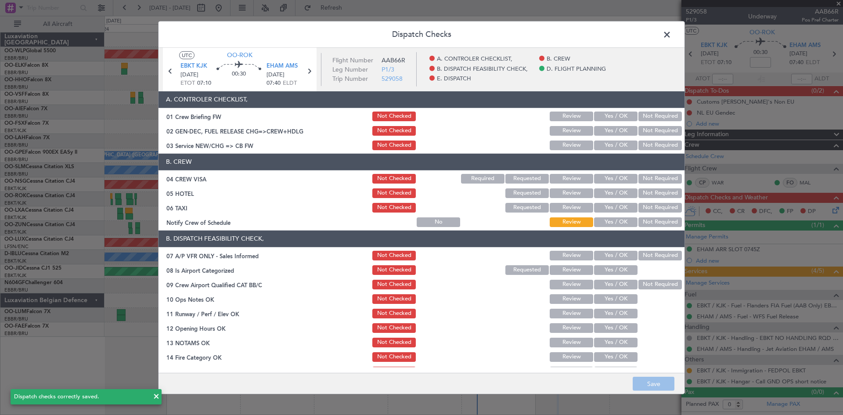
click at [671, 33] on span at bounding box center [671, 37] width 0 height 18
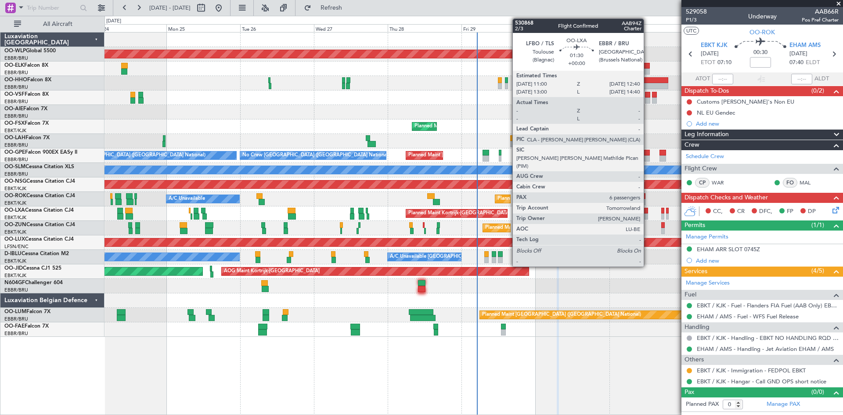
click at [647, 211] on div at bounding box center [645, 211] width 5 height 6
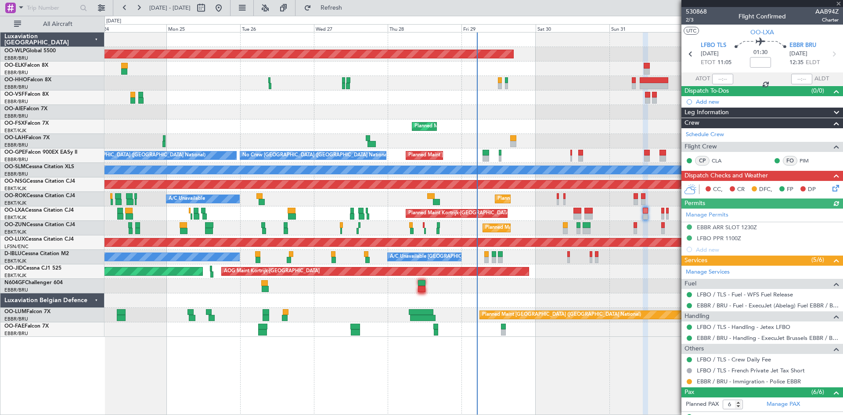
click at [831, 189] on icon at bounding box center [833, 186] width 7 height 7
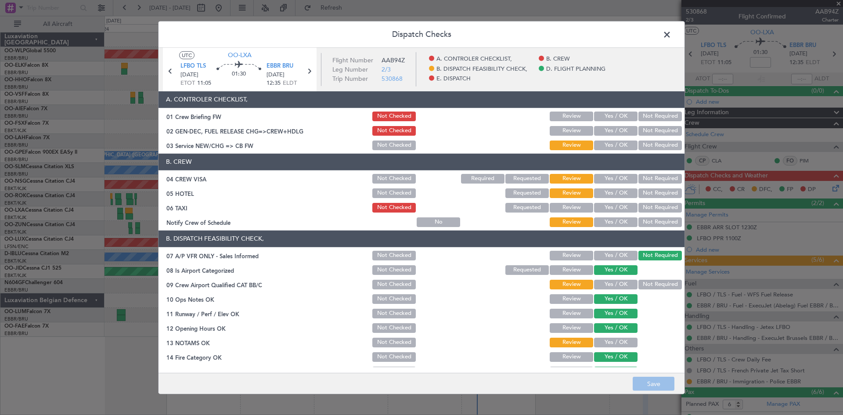
click at [620, 133] on button "Yes / OK" at bounding box center [615, 131] width 43 height 10
click at [654, 379] on button "Save" at bounding box center [654, 384] width 42 height 14
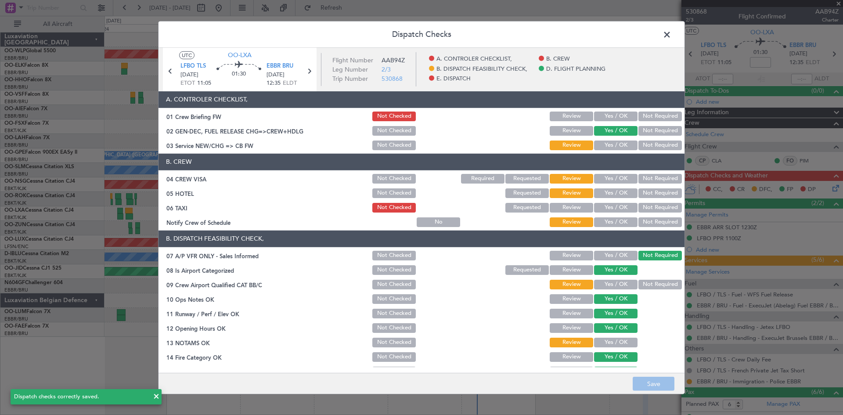
click at [671, 43] on header "Dispatch Checks" at bounding box center [421, 34] width 526 height 26
click at [671, 35] on span at bounding box center [671, 37] width 0 height 18
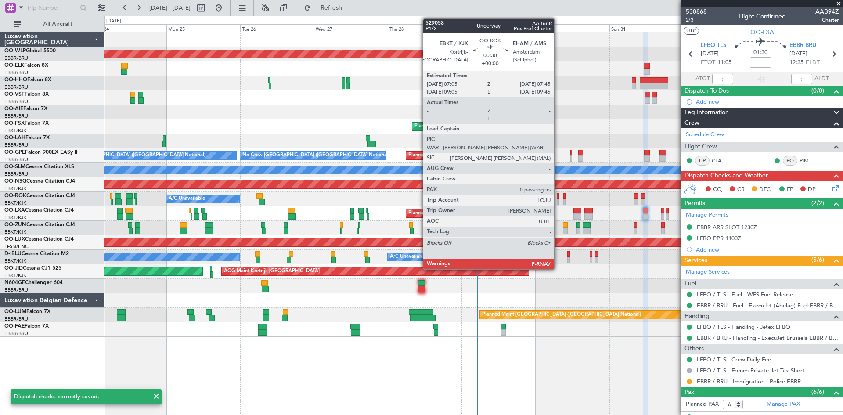
click at [558, 201] on div at bounding box center [558, 202] width 2 height 6
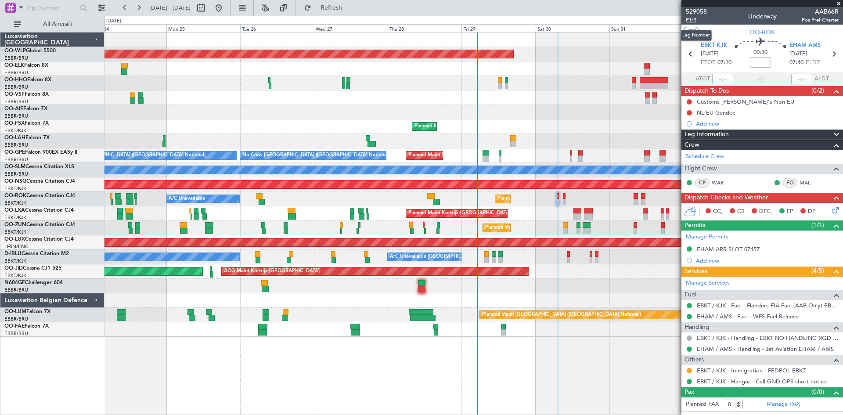
click at [701, 19] on span "P1/3" at bounding box center [696, 19] width 21 height 7
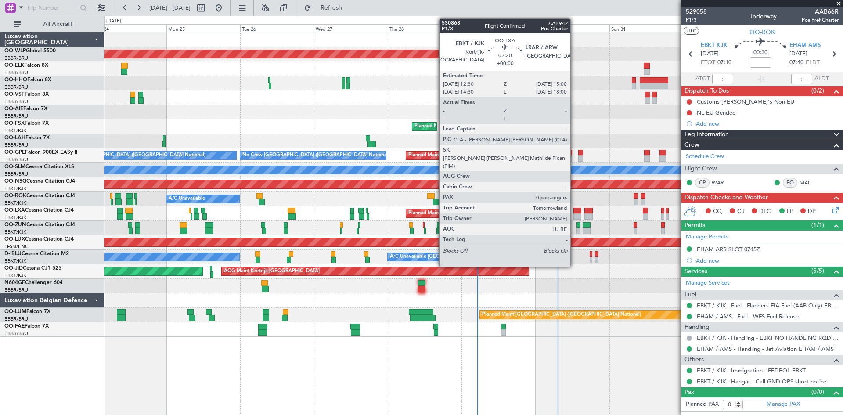
click at [574, 216] on div at bounding box center [577, 216] width 8 height 6
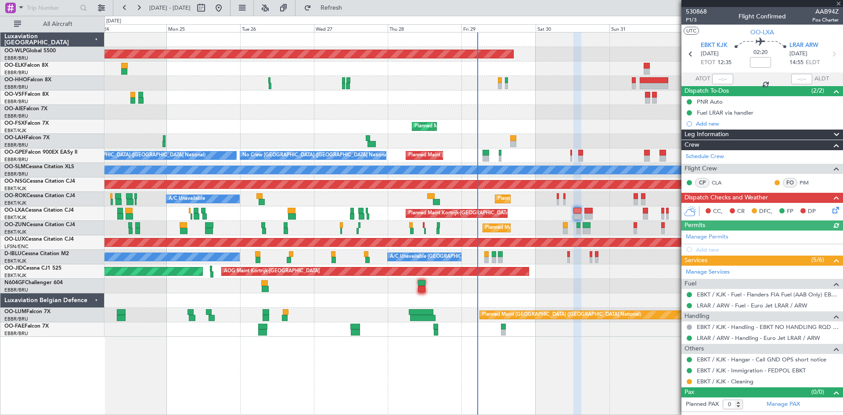
click at [834, 212] on icon at bounding box center [833, 208] width 7 height 7
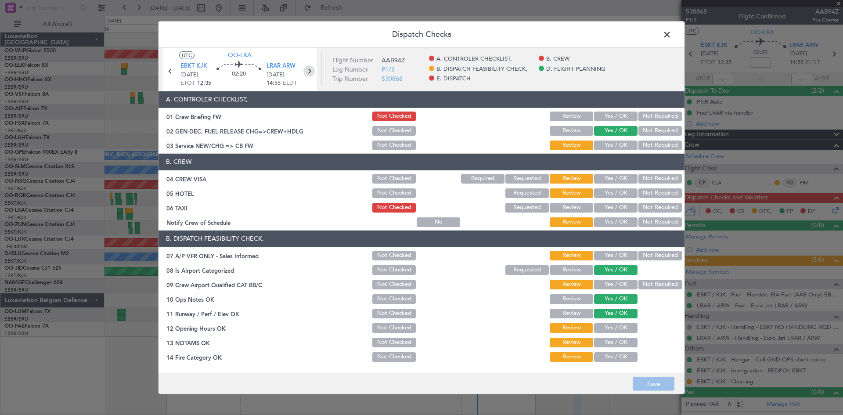
click at [310, 68] on icon at bounding box center [308, 70] width 11 height 11
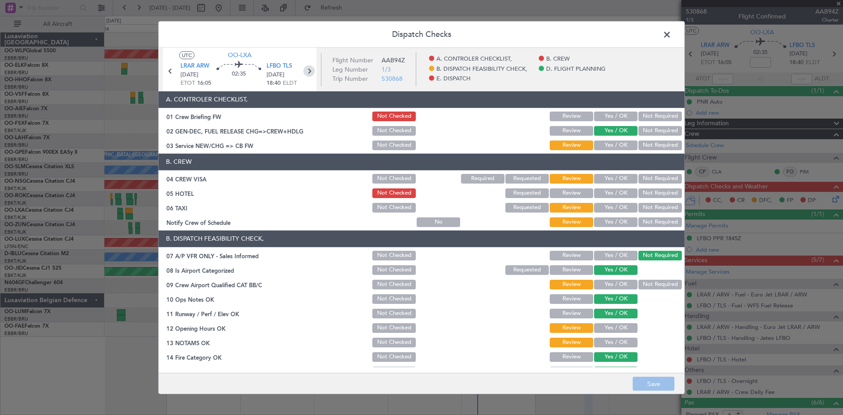
click at [310, 68] on icon at bounding box center [308, 70] width 11 height 11
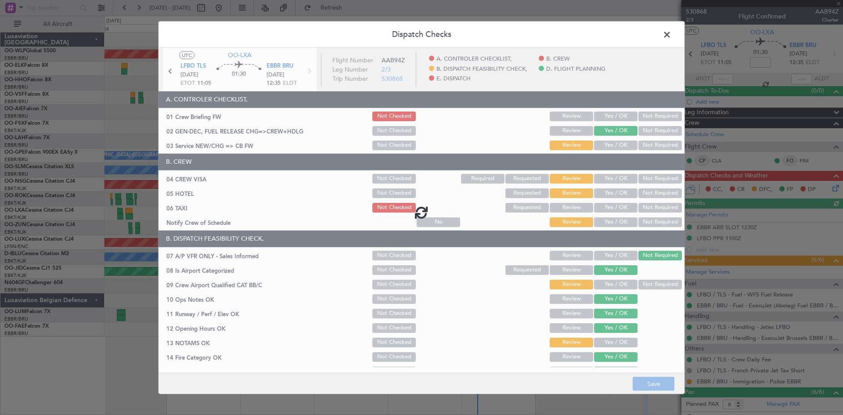
click at [671, 34] on span at bounding box center [671, 37] width 0 height 18
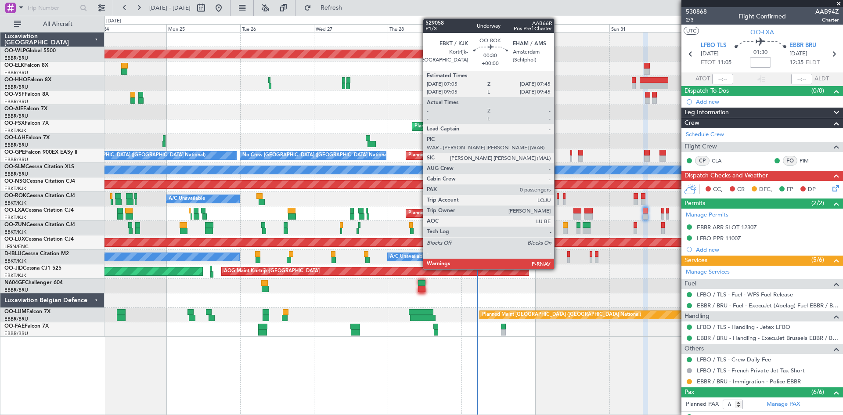
click at [558, 200] on div at bounding box center [558, 202] width 2 height 6
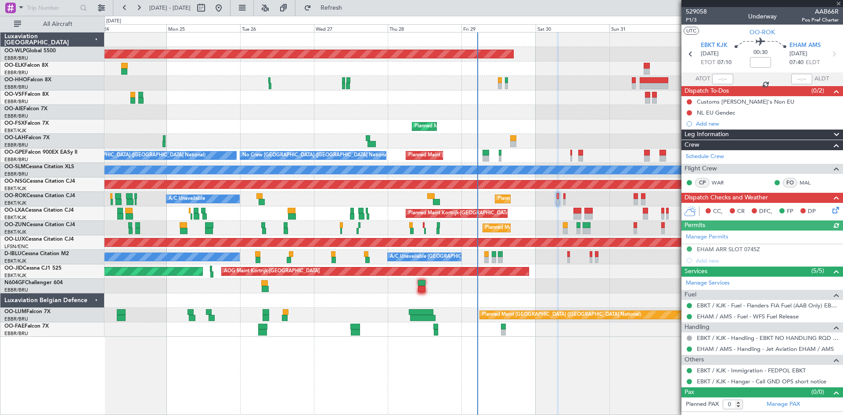
click at [834, 207] on icon at bounding box center [833, 208] width 7 height 7
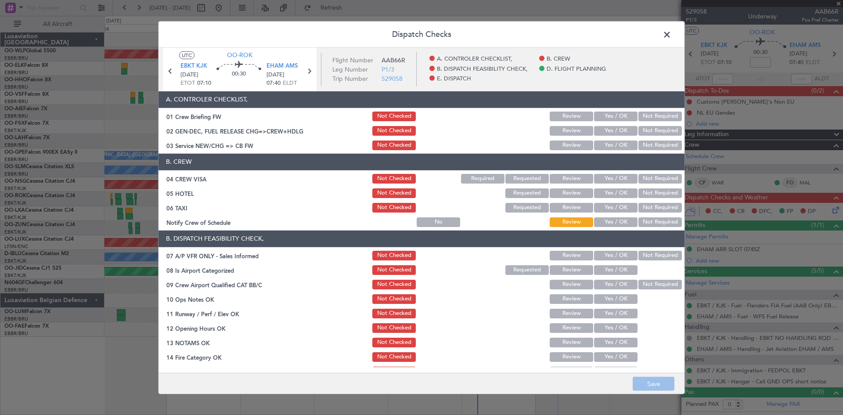
click at [607, 135] on button "Yes / OK" at bounding box center [615, 131] width 43 height 10
click at [310, 71] on mat-tooltip-component "Amsterdam (Schiphol) Cat A" at bounding box center [283, 86] width 64 height 30
click at [643, 385] on button "Save" at bounding box center [654, 384] width 42 height 14
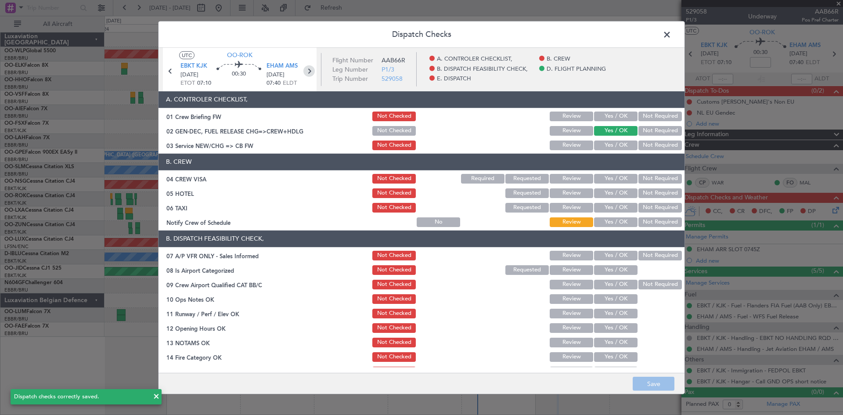
click at [310, 72] on icon at bounding box center [308, 70] width 11 height 11
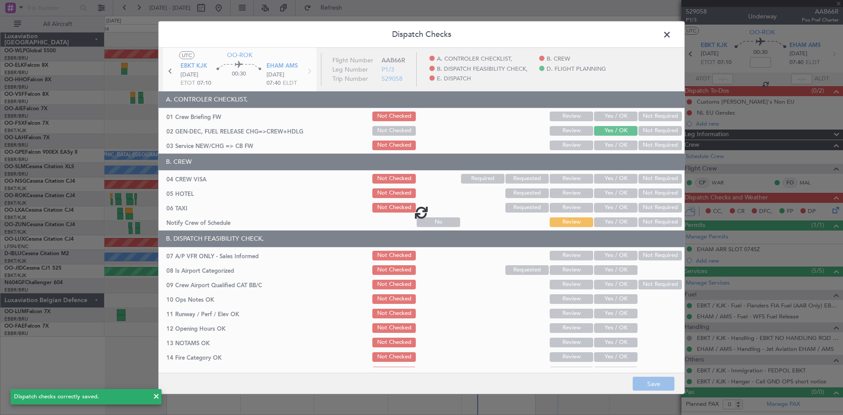
type input "2"
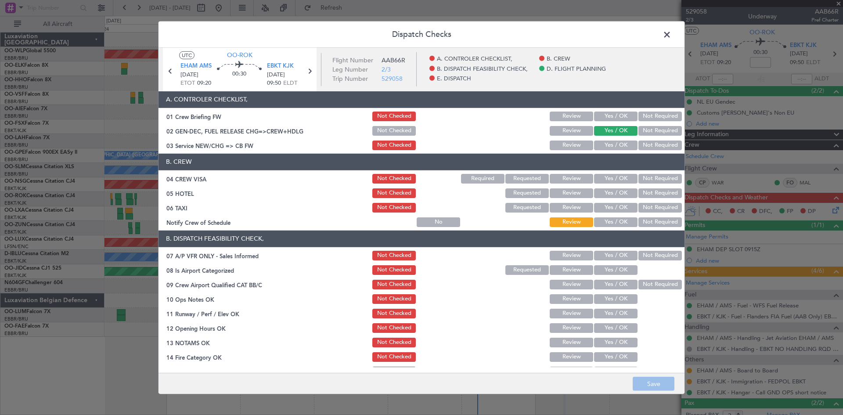
click at [671, 34] on span at bounding box center [671, 37] width 0 height 18
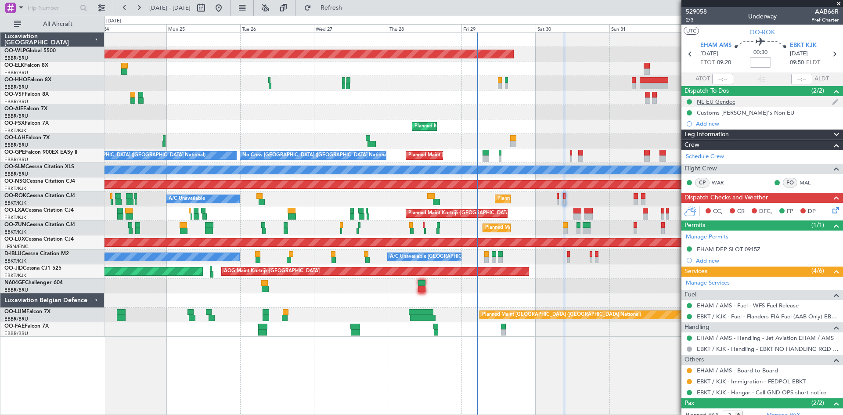
click at [727, 103] on div "NL EU Gendec" at bounding box center [716, 101] width 38 height 7
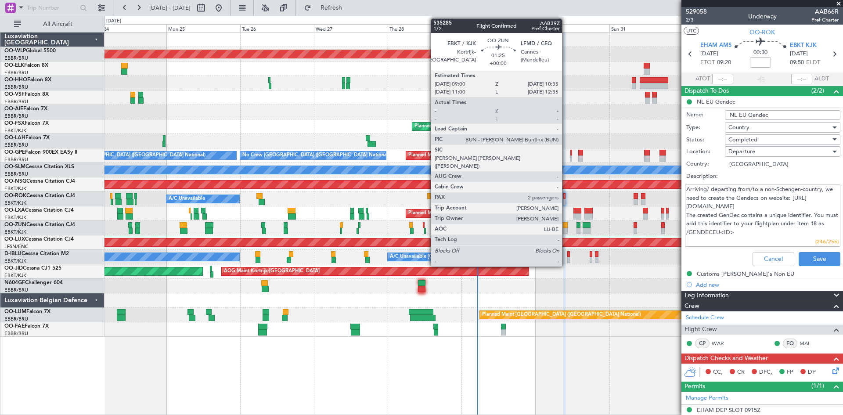
click at [566, 227] on div at bounding box center [565, 225] width 5 height 6
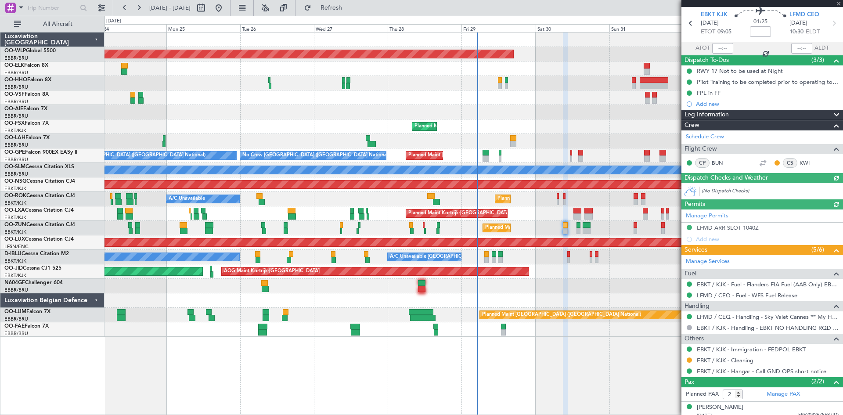
scroll to position [44, 0]
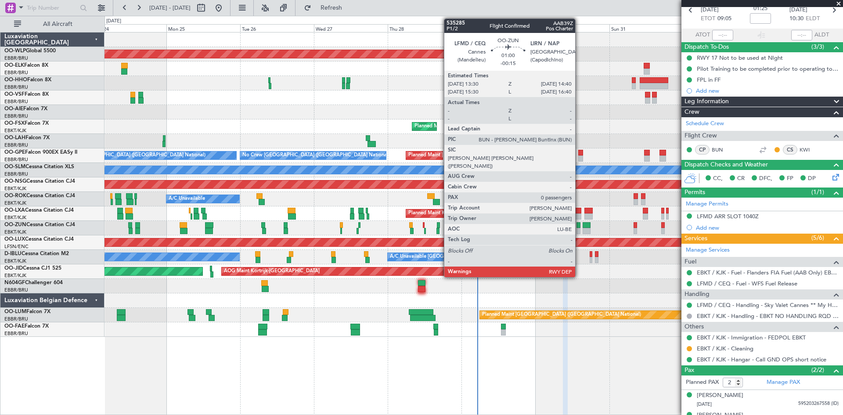
click at [579, 229] on div at bounding box center [578, 231] width 4 height 6
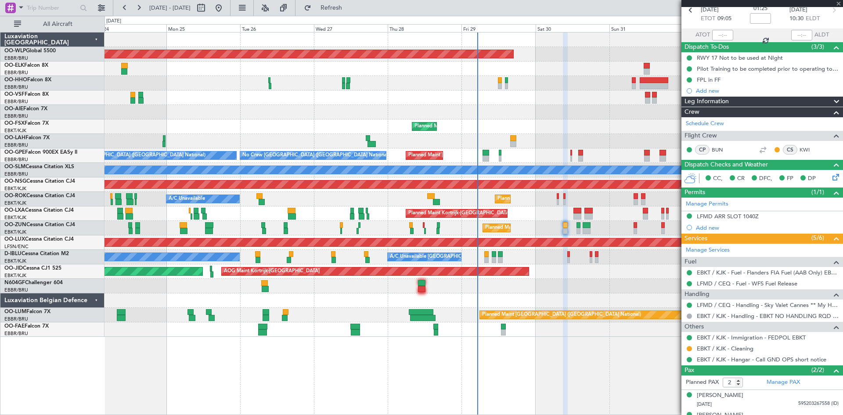
type input "-00:15"
type input "0"
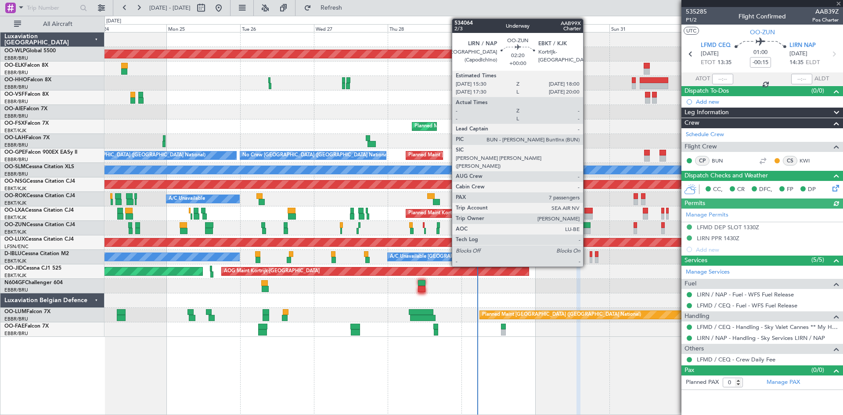
click at [587, 228] on div at bounding box center [586, 231] width 8 height 6
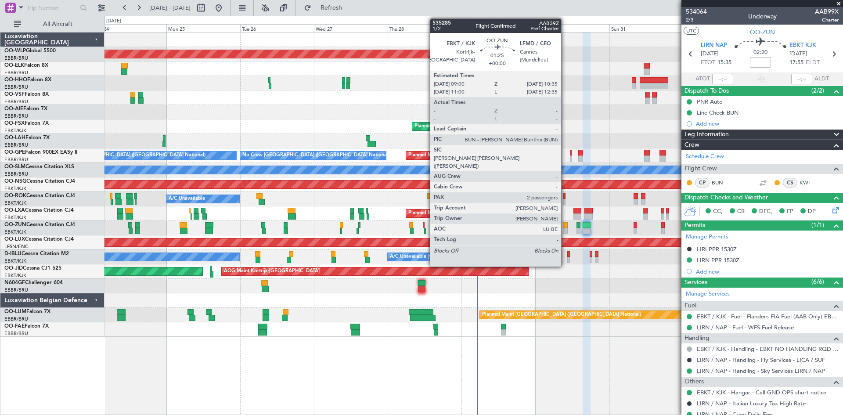
click at [565, 226] on div at bounding box center [565, 225] width 5 height 6
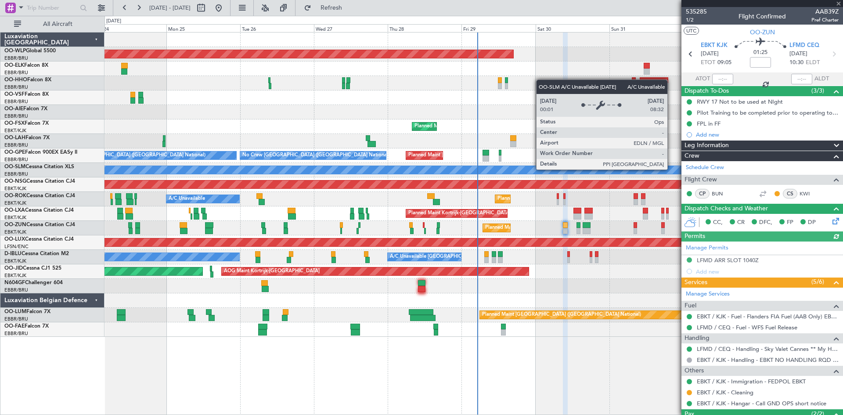
click at [830, 217] on icon at bounding box center [833, 219] width 7 height 7
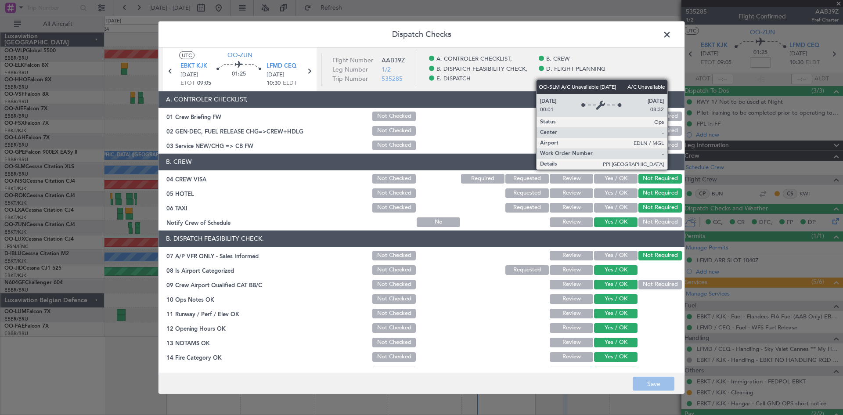
click at [651, 75] on fb-category-list "A. CONTROLER CHECKLIST, B. CREW B. DISPATCH FEASIBILITY CHECK, D. FLIGHT PLANNI…" at bounding box center [536, 69] width 241 height 34
drag, startPoint x: 658, startPoint y: 35, endPoint x: 666, endPoint y: 34, distance: 7.6
click at [666, 34] on div "Dispatch Checks UTC OO-ZUN EBKT KJK 30/08/2025 ETOT 09:05 01:25 LFMD CEQ 30/08/…" at bounding box center [421, 208] width 527 height 374
click at [671, 33] on span at bounding box center [671, 37] width 0 height 18
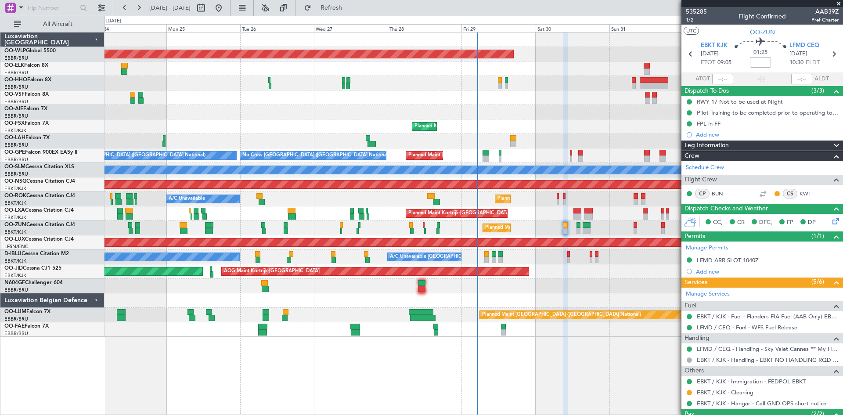
click at [830, 220] on icon at bounding box center [833, 219] width 7 height 7
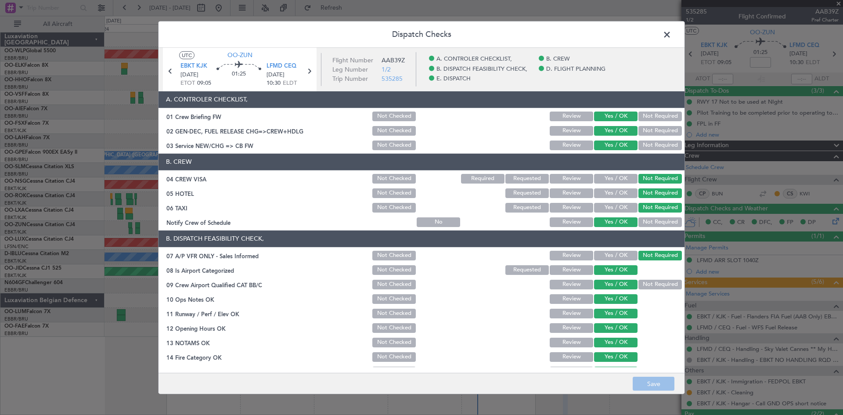
click at [671, 38] on span at bounding box center [671, 37] width 0 height 18
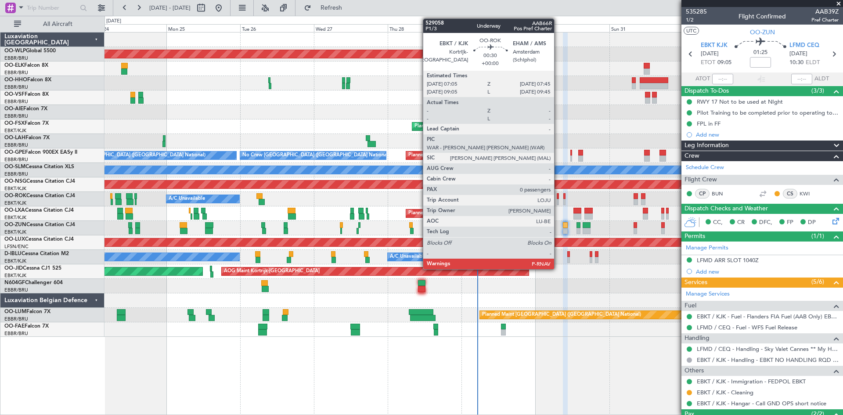
click at [559, 201] on div at bounding box center [558, 202] width 2 height 6
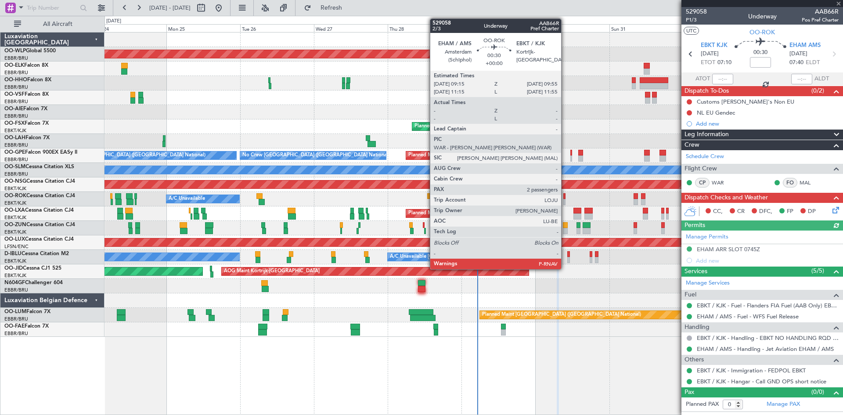
click at [565, 201] on div at bounding box center [564, 202] width 2 height 6
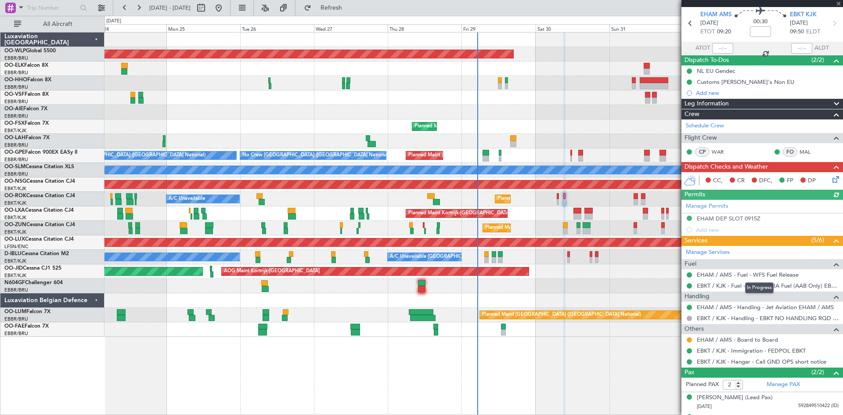
scroll to position [47, 0]
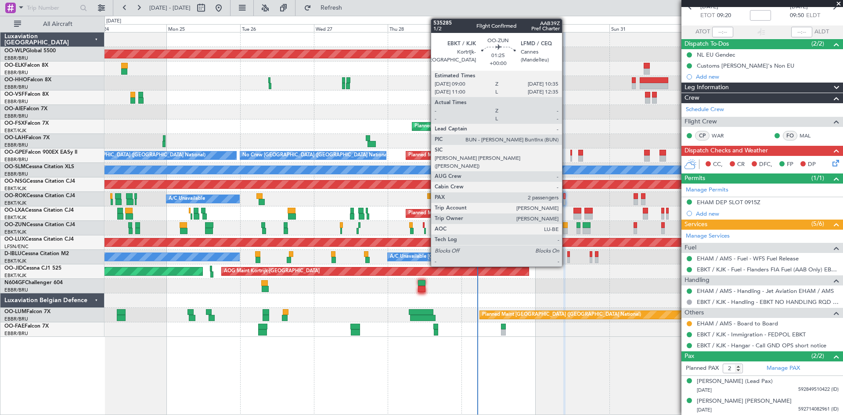
click at [566, 230] on div at bounding box center [565, 231] width 5 height 6
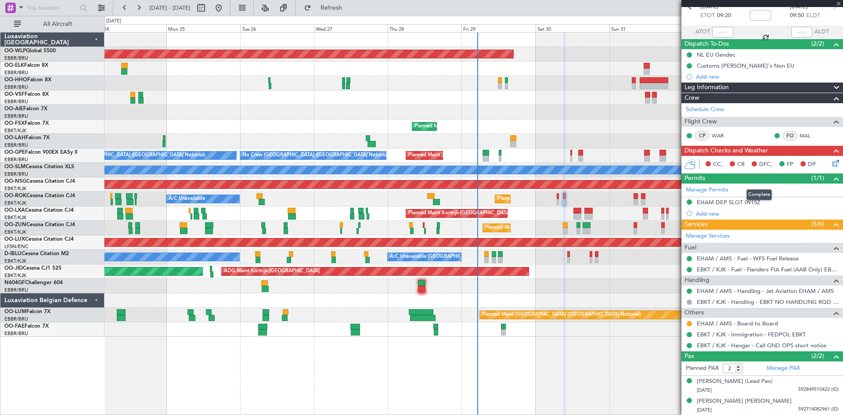
scroll to position [0, 0]
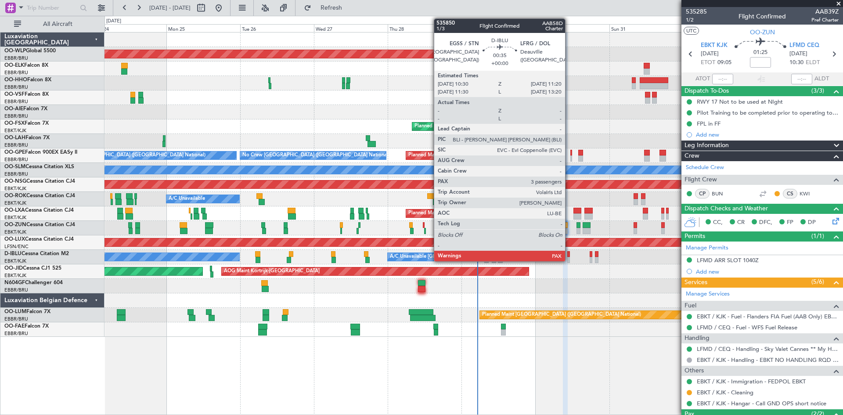
click at [569, 259] on div at bounding box center [568, 260] width 3 height 6
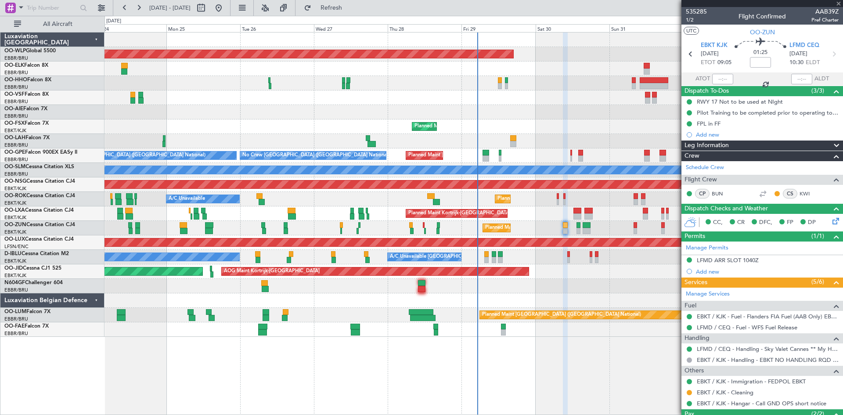
type input "4"
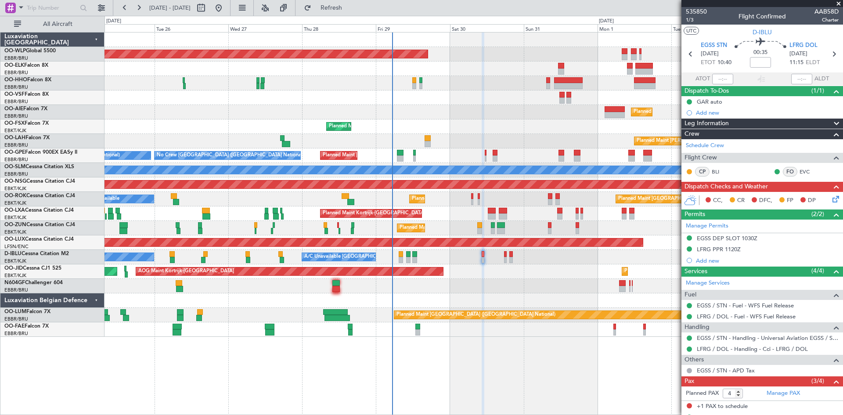
click at [523, 309] on div "Planned Maint Berlin (Brandenburg) Planned Maint London (Farnborough) Planned M…" at bounding box center [473, 184] width 738 height 304
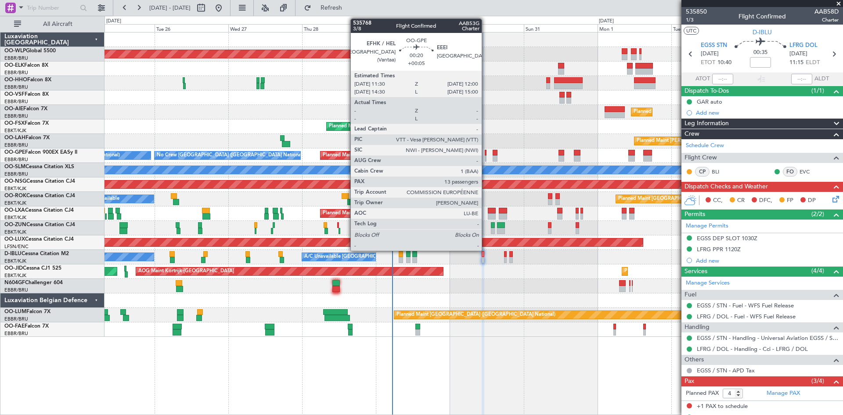
click at [485, 153] on div at bounding box center [486, 153] width 2 height 6
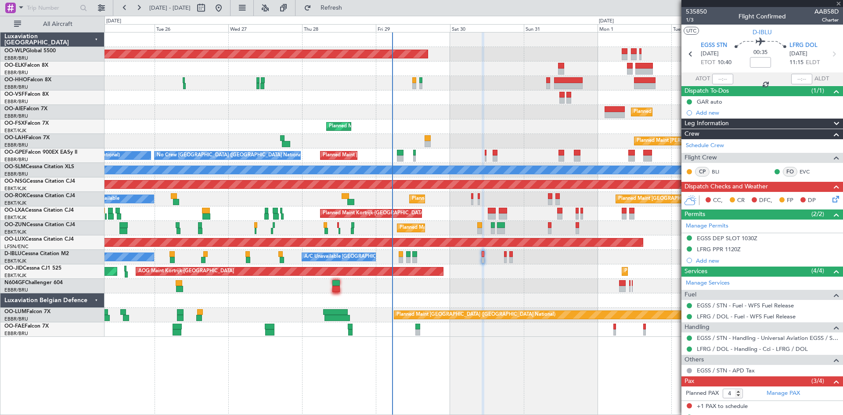
type input "+00:05"
type input "13"
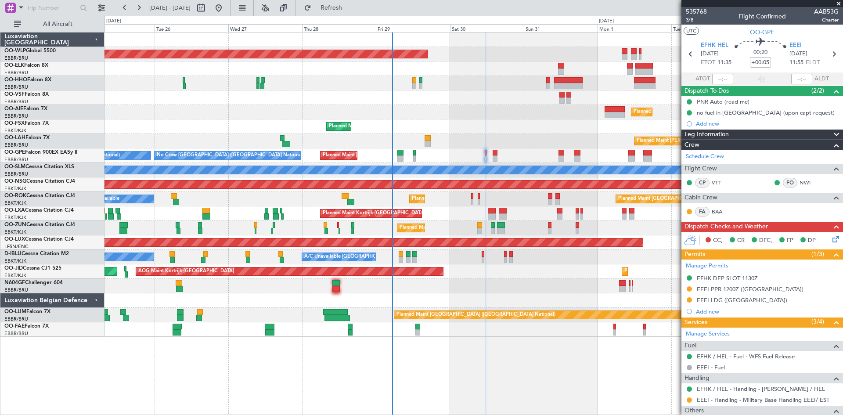
click at [491, 159] on div "No Crew Brussels (Brussels National) No Crew Brussels (Brussels National) Plann…" at bounding box center [473, 155] width 738 height 14
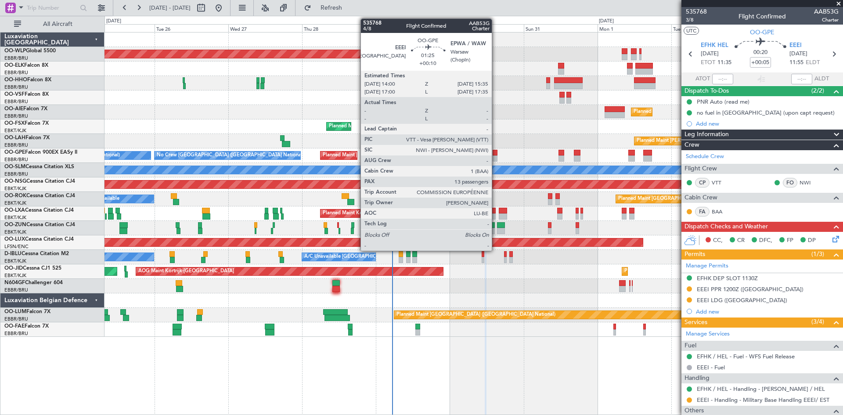
click at [496, 153] on div at bounding box center [495, 153] width 5 height 6
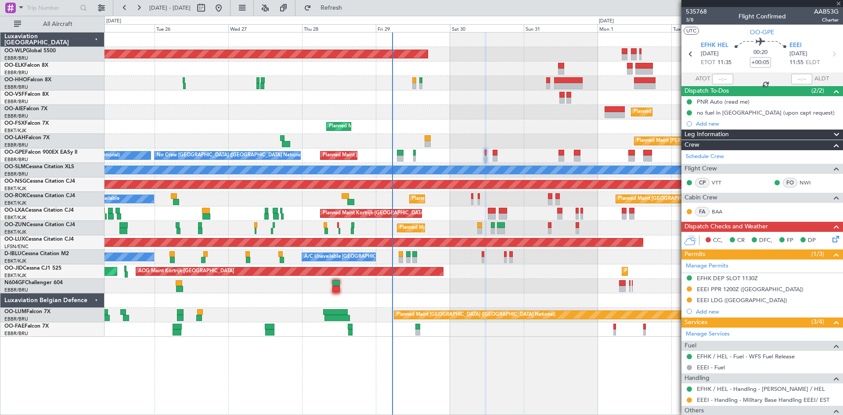
type input "+00:10"
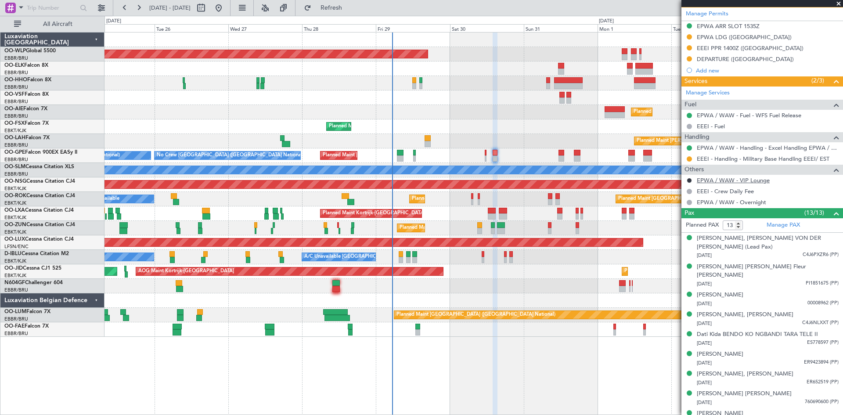
scroll to position [216, 0]
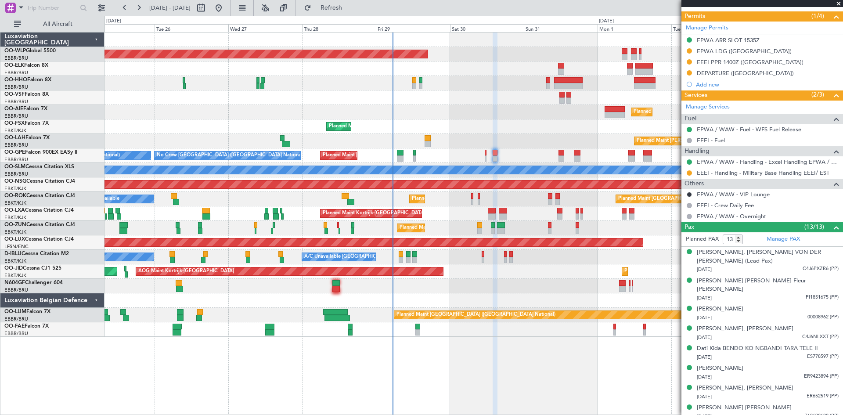
click at [159, 407] on div "Planned Maint Berlin (Brandenburg) Planned Maint London (Farnborough) Planned M…" at bounding box center [473, 223] width 738 height 383
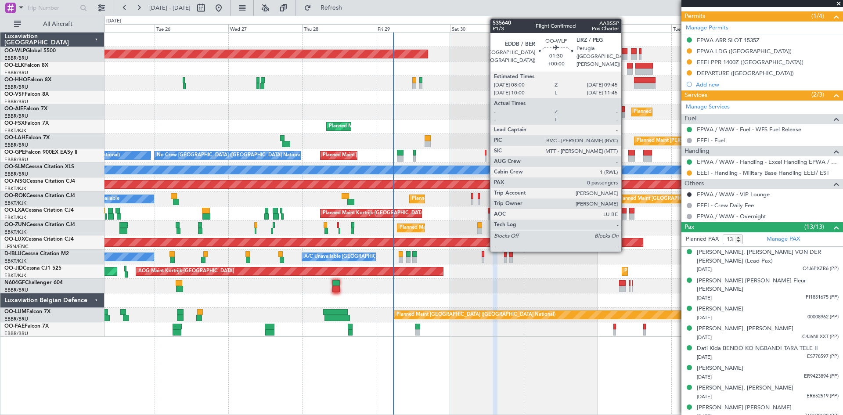
click at [625, 58] on div at bounding box center [625, 57] width 6 height 6
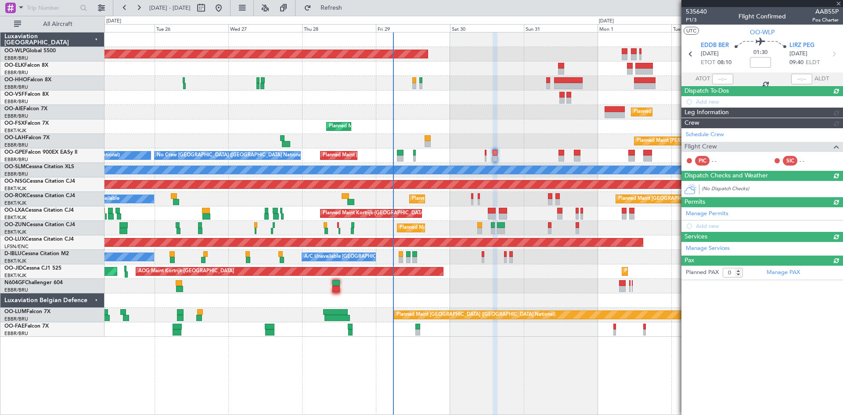
scroll to position [0, 0]
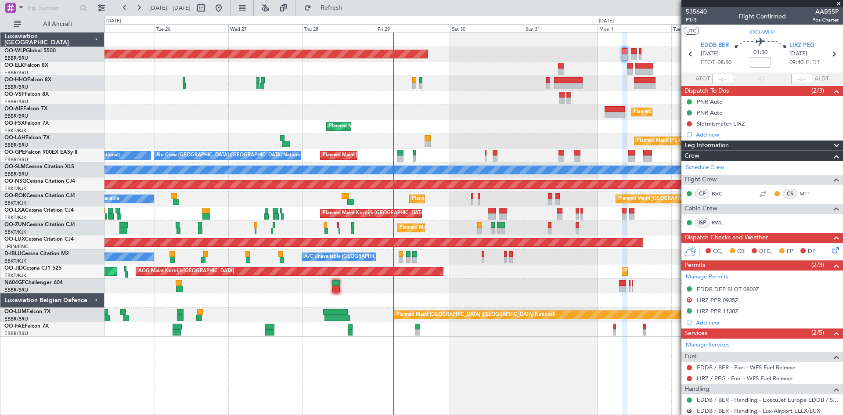
click at [637, 57] on div "Planned Maint [GEOGRAPHIC_DATA] ([GEOGRAPHIC_DATA])" at bounding box center [473, 54] width 738 height 14
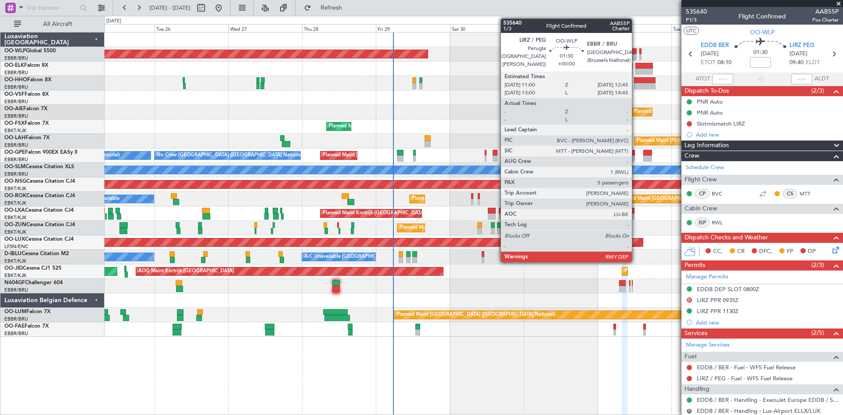
click at [636, 51] on div at bounding box center [634, 51] width 6 height 6
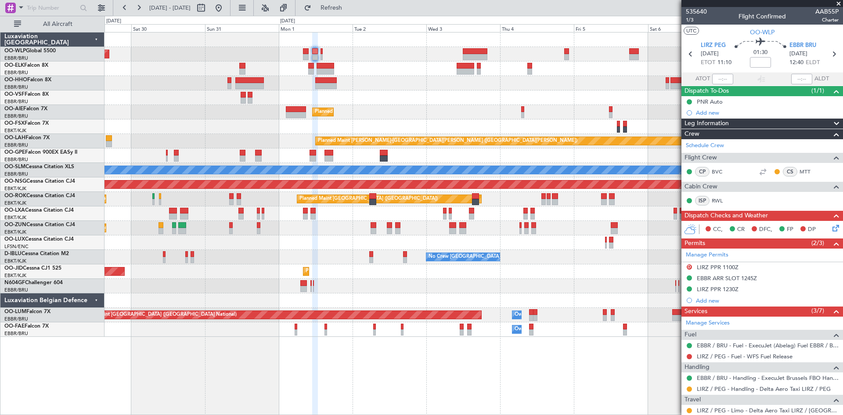
click at [229, 273] on div "Planned Maint Berlin (Brandenburg) Planned Maint Kortrijk-Wevelgem Planned Main…" at bounding box center [473, 184] width 738 height 304
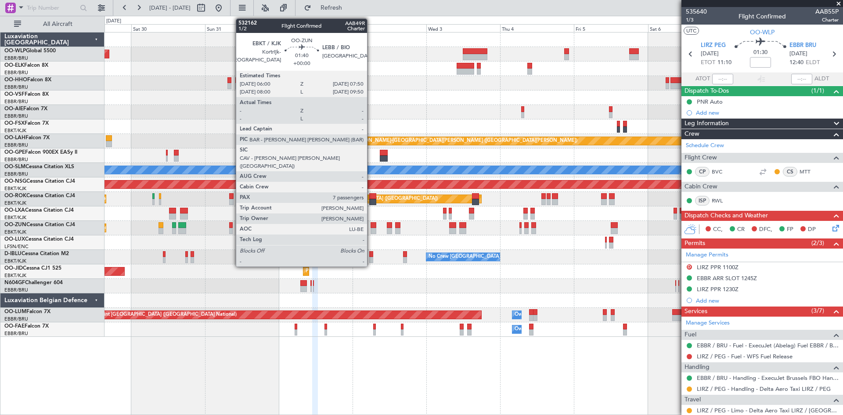
click at [371, 229] on div at bounding box center [373, 231] width 6 height 6
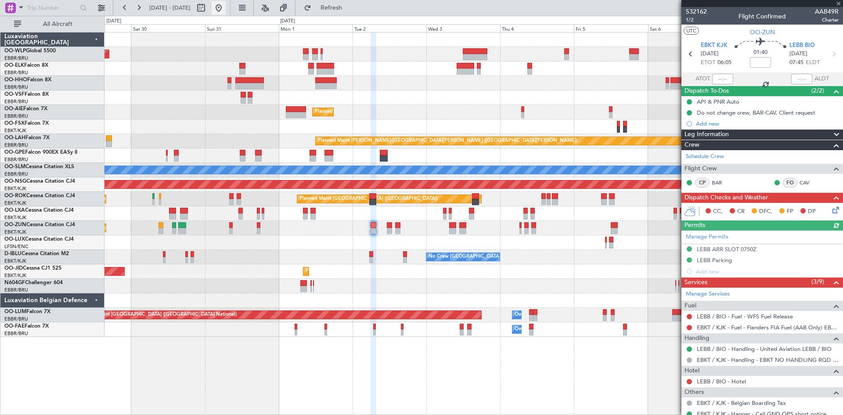
click at [226, 11] on button at bounding box center [219, 8] width 14 height 14
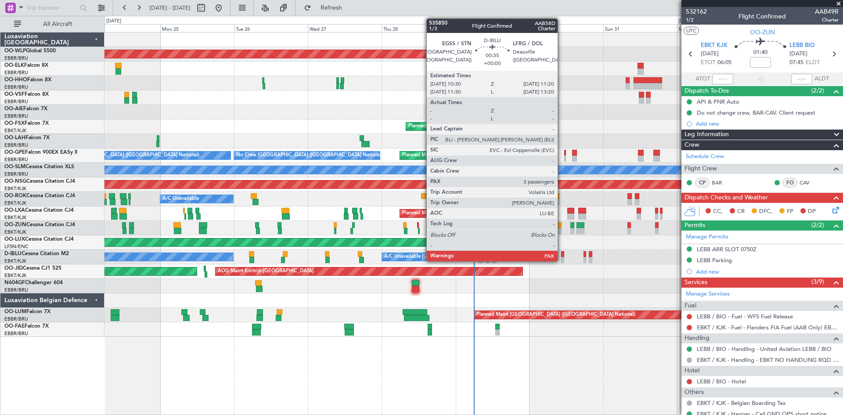
click at [561, 256] on div at bounding box center [562, 254] width 3 height 6
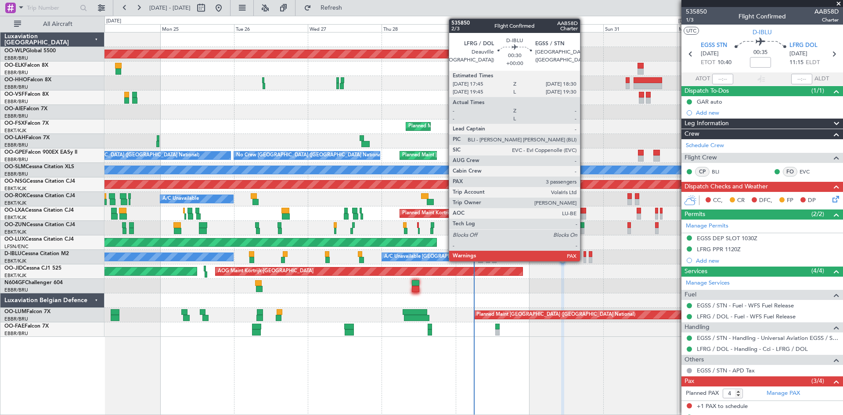
click at [584, 260] on div at bounding box center [584, 260] width 3 height 6
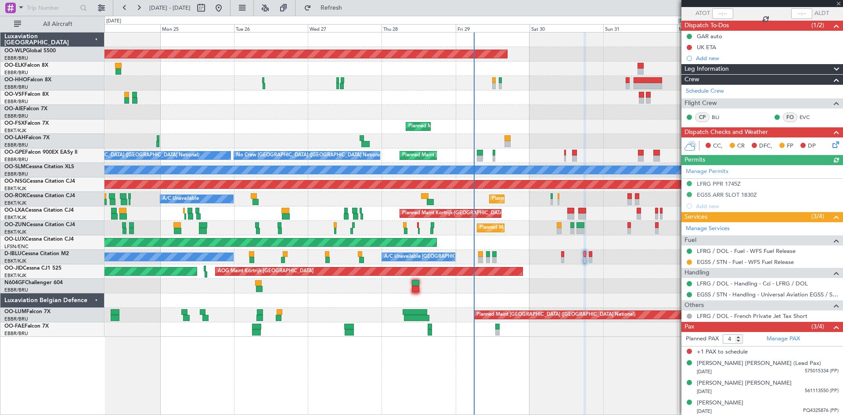
scroll to position [67, 0]
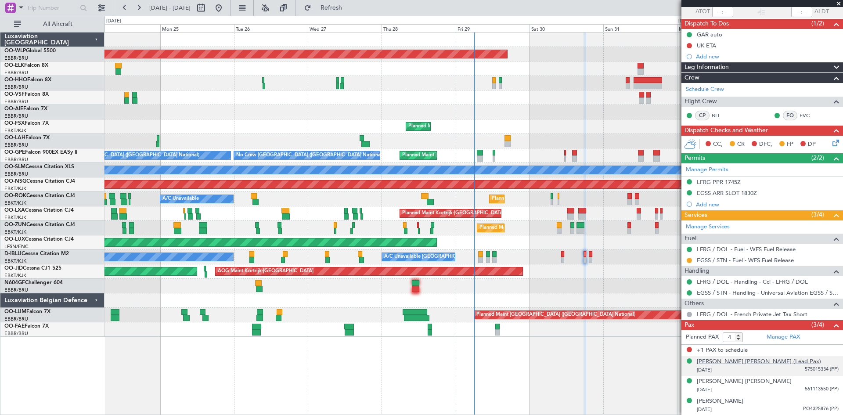
click at [776, 363] on div "[PERSON_NAME] [PERSON_NAME] (Lead Pax)" at bounding box center [759, 361] width 124 height 9
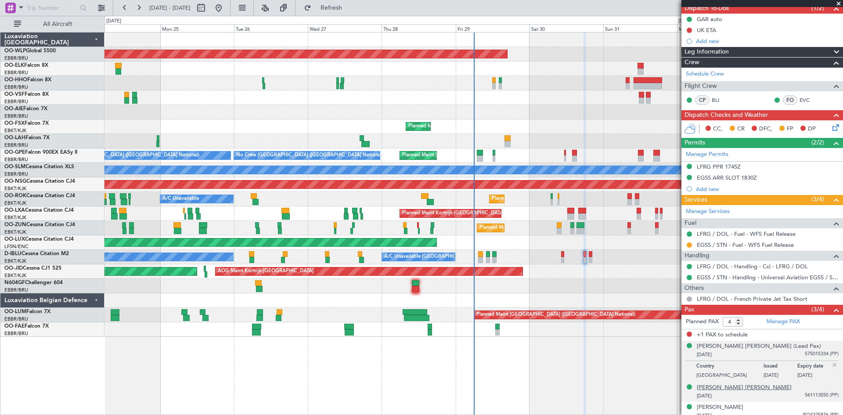
scroll to position [89, 0]
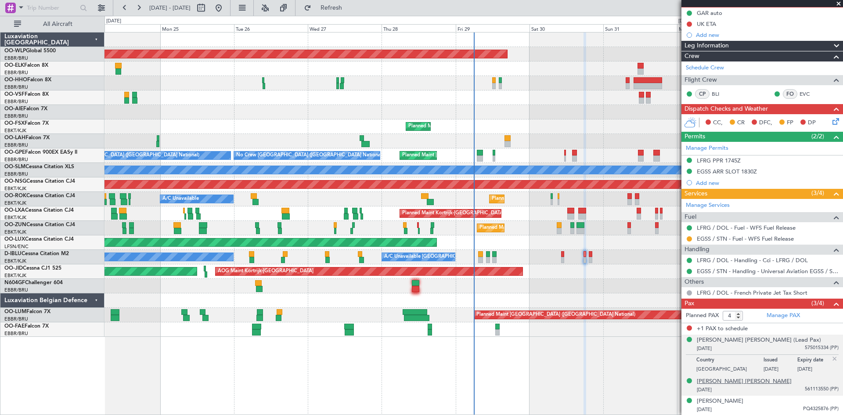
click at [744, 379] on div "[PERSON_NAME] [PERSON_NAME]" at bounding box center [744, 381] width 95 height 9
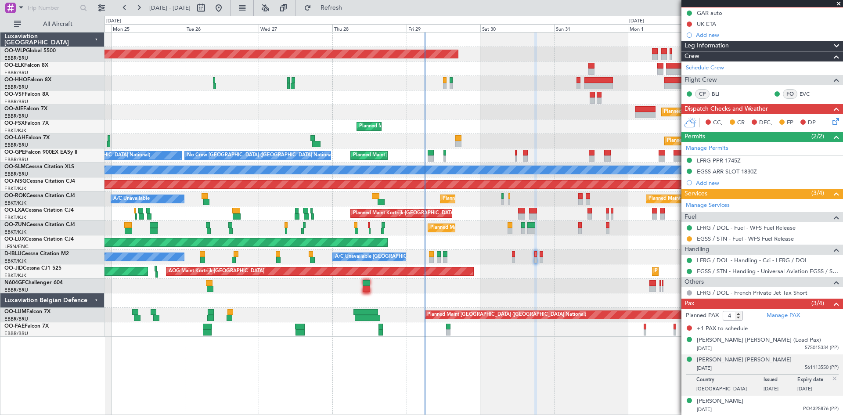
click at [561, 302] on div "Planned Maint Berlin (Brandenburg) Planned Maint London (Farnborough) Planned M…" at bounding box center [473, 184] width 738 height 304
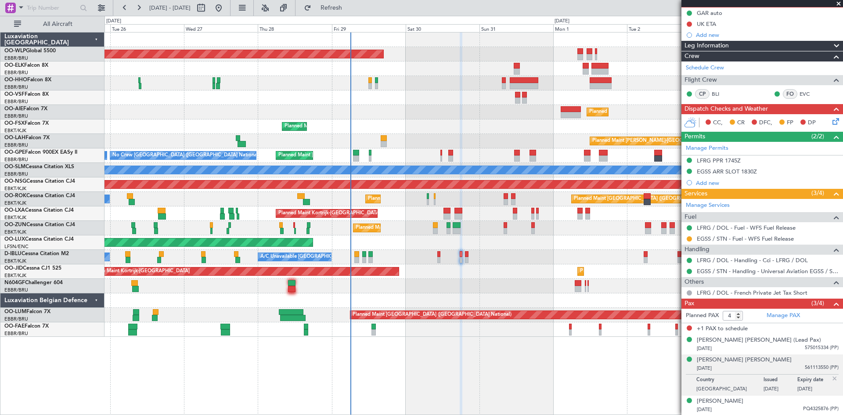
click at [543, 282] on div "Planned Maint Berlin (Brandenburg) Planned Maint London (Farnborough) Planned M…" at bounding box center [473, 184] width 738 height 304
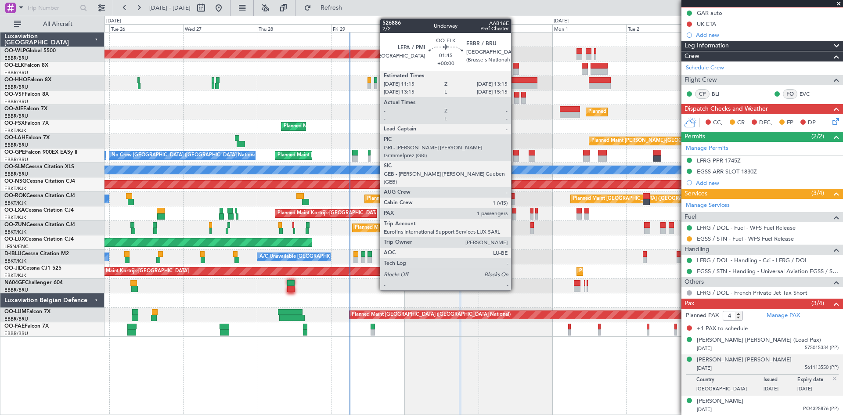
click at [515, 68] on div at bounding box center [516, 71] width 7 height 6
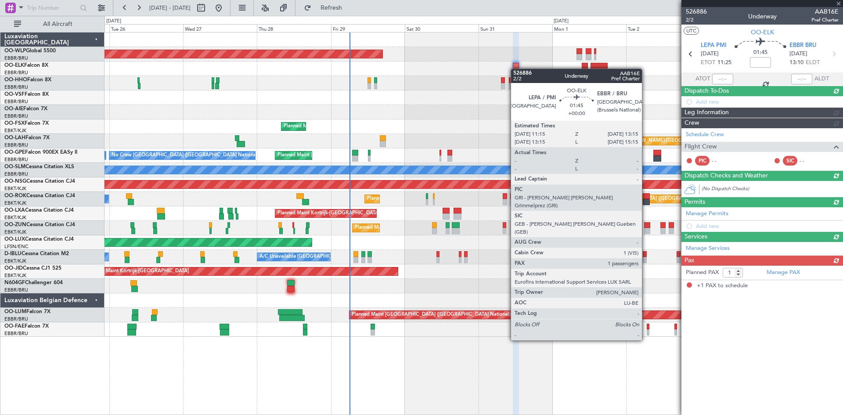
scroll to position [0, 0]
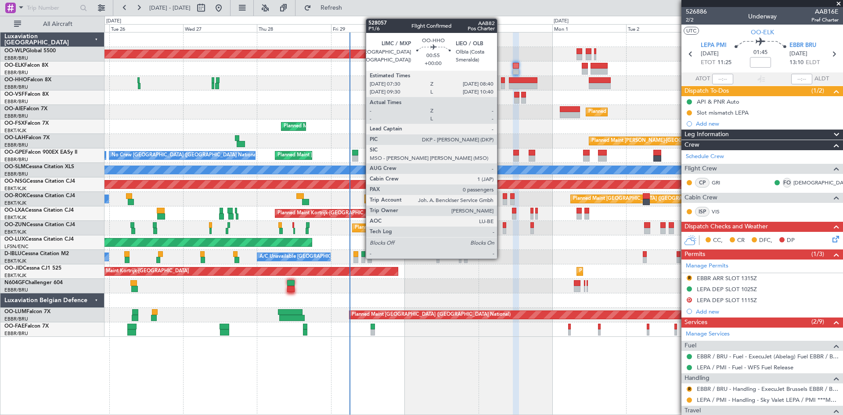
click at [501, 83] on div at bounding box center [503, 86] width 4 height 6
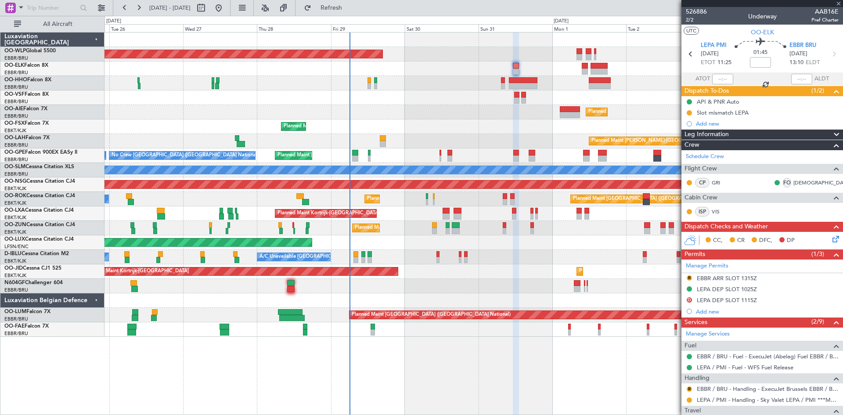
type input "0"
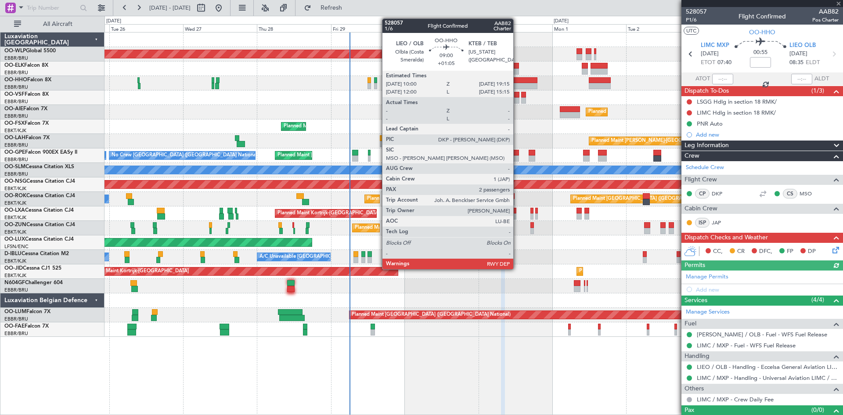
click at [517, 83] on div at bounding box center [523, 80] width 29 height 6
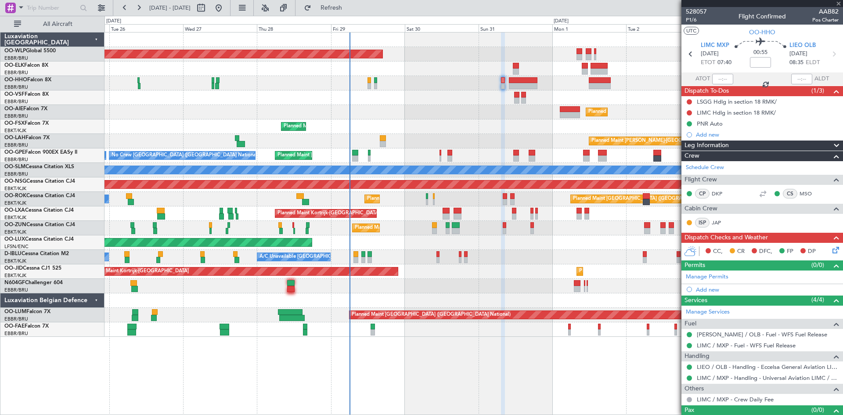
type input "+01:05"
type input "2"
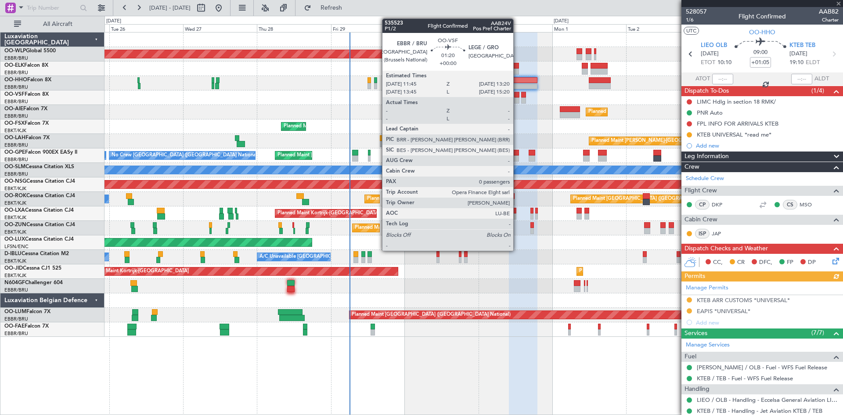
click at [517, 99] on div at bounding box center [516, 100] width 5 height 6
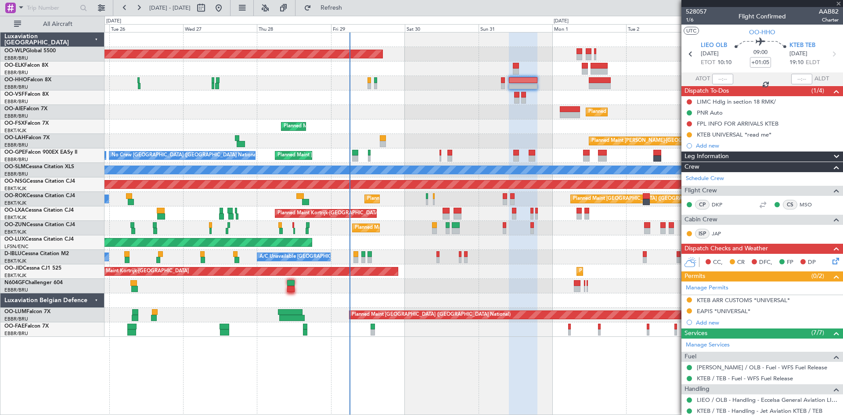
type input "0"
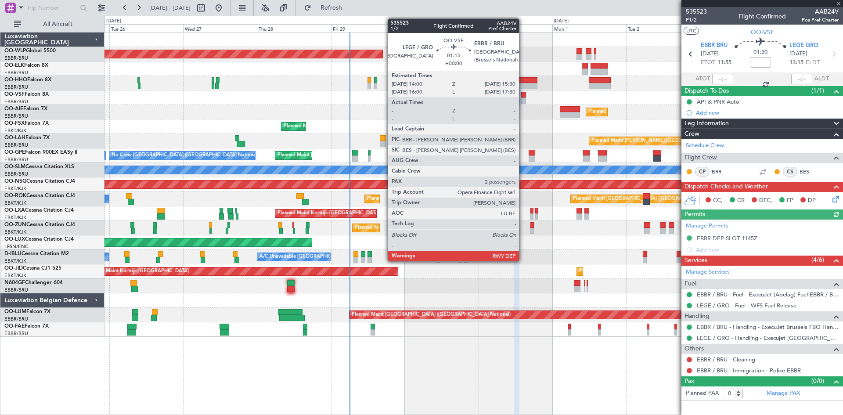
click at [523, 98] on div at bounding box center [523, 100] width 5 height 6
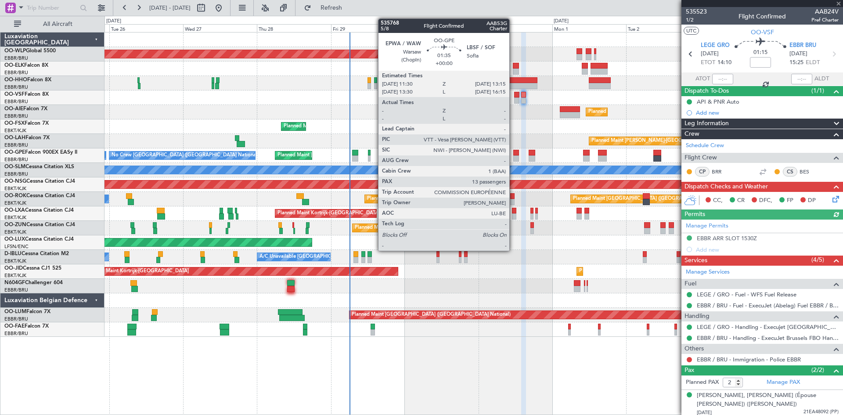
click at [513, 158] on div at bounding box center [516, 158] width 6 height 6
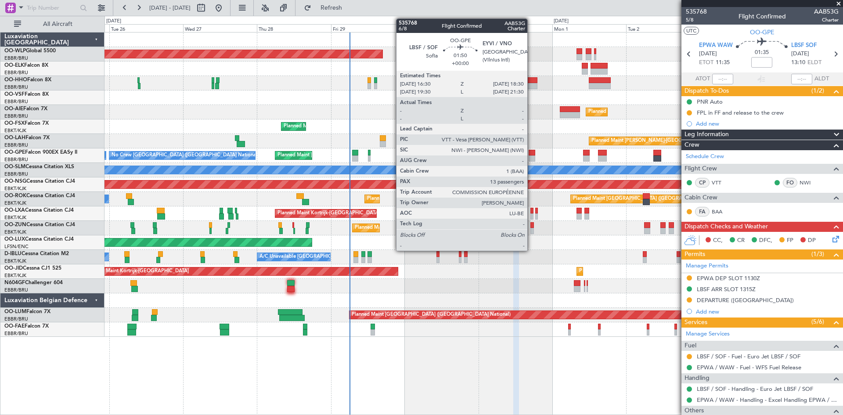
click at [531, 150] on div at bounding box center [531, 153] width 7 height 6
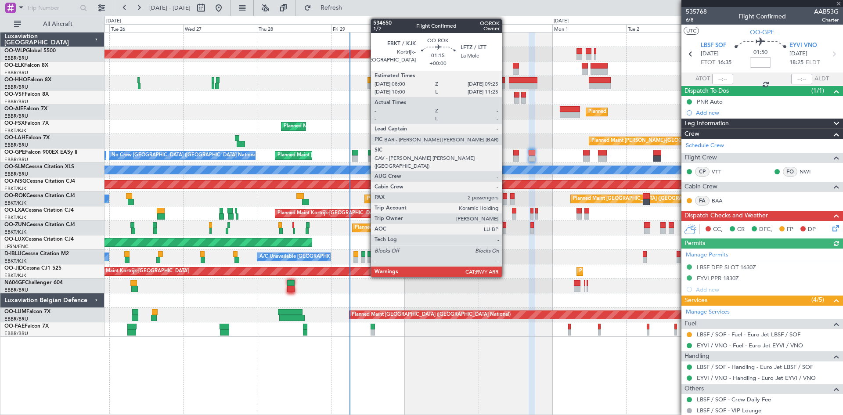
click at [506, 200] on div at bounding box center [505, 202] width 4 height 6
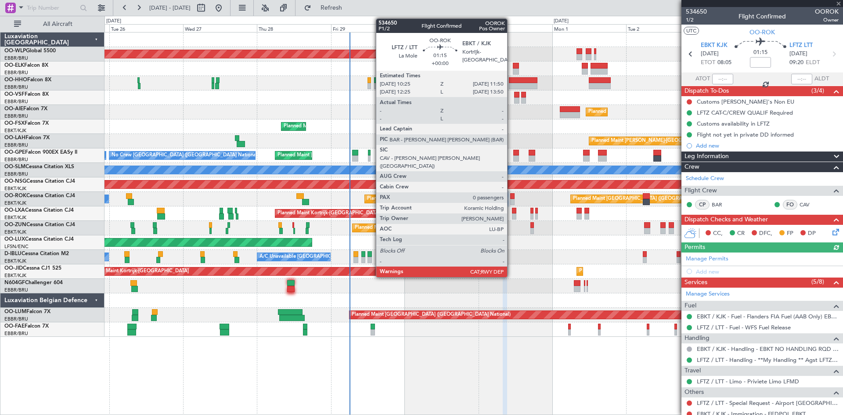
click at [511, 202] on div at bounding box center [512, 202] width 4 height 6
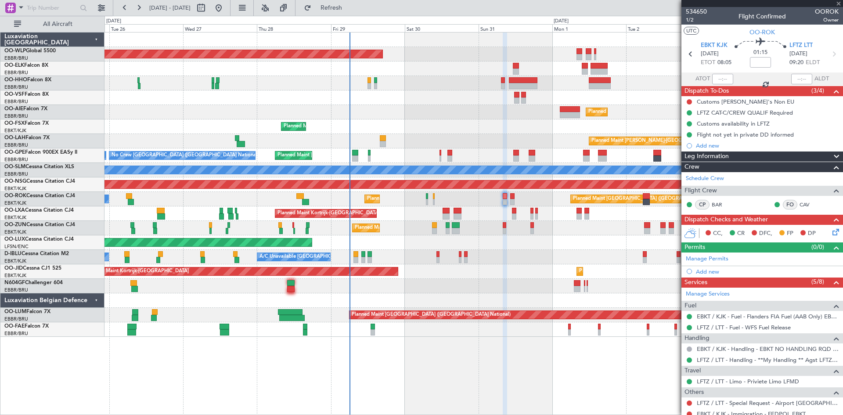
type input "0"
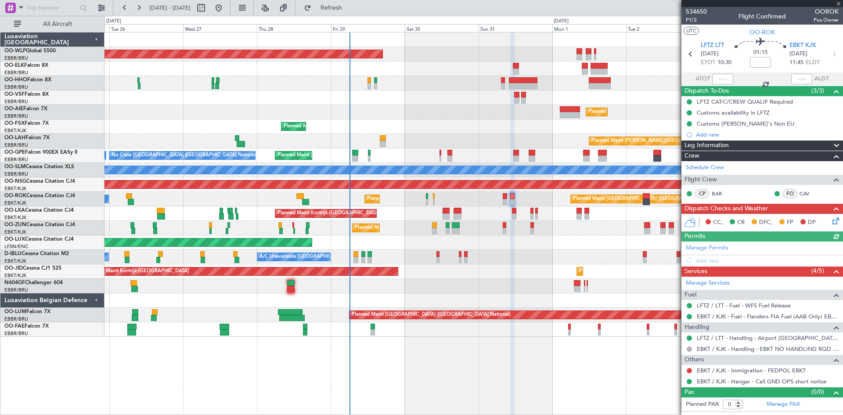
click at [516, 215] on div "Planned Maint Kortrijk-Wevelgem A/C Unavailable Brussels (Brussels National)" at bounding box center [473, 213] width 738 height 14
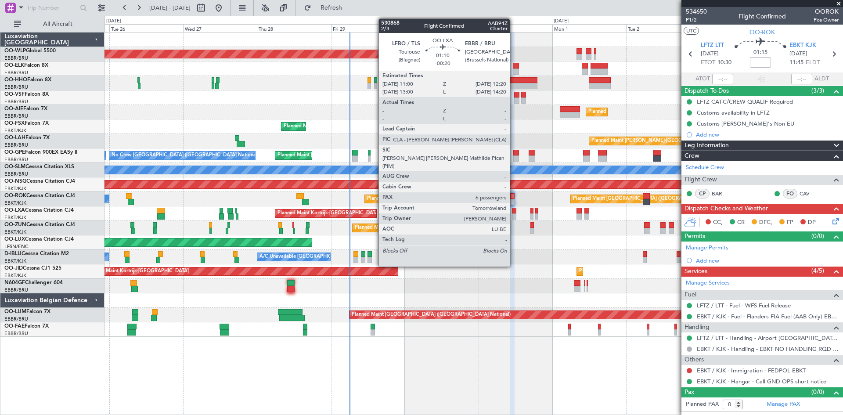
click at [514, 217] on div at bounding box center [514, 216] width 4 height 6
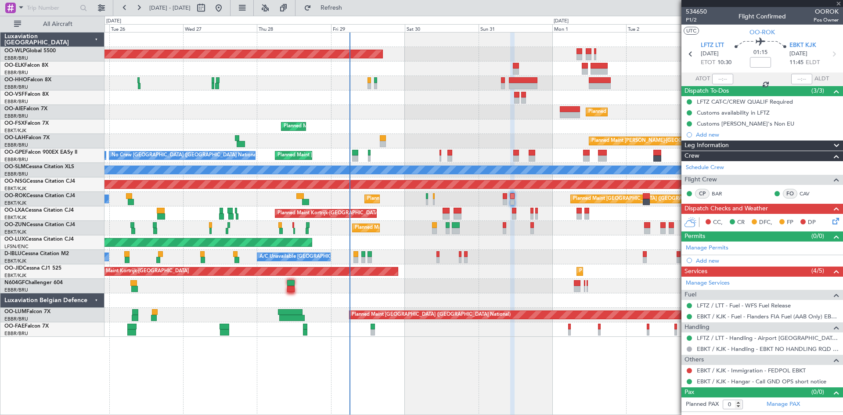
type input "-00:20"
type input "6"
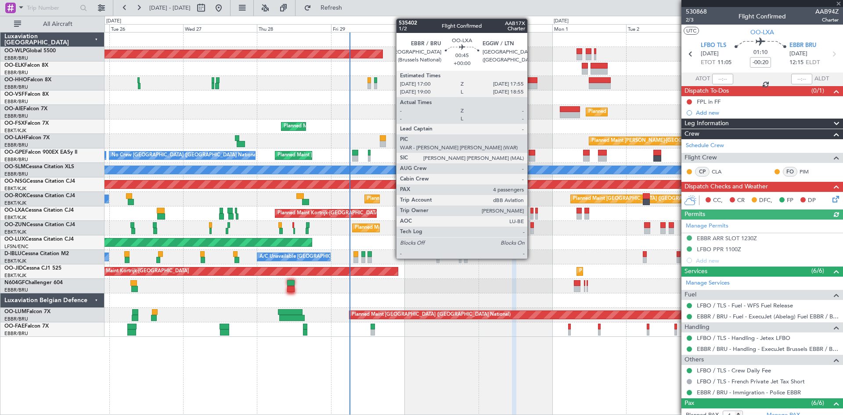
click at [531, 216] on div at bounding box center [531, 216] width 3 height 6
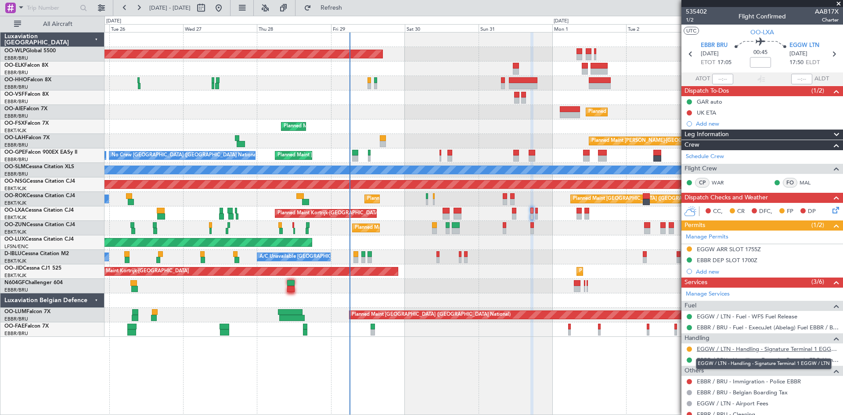
click at [753, 351] on link "EGGW / LTN - Handling - Signature Terminal 1 EGGW / LTN" at bounding box center [768, 348] width 142 height 7
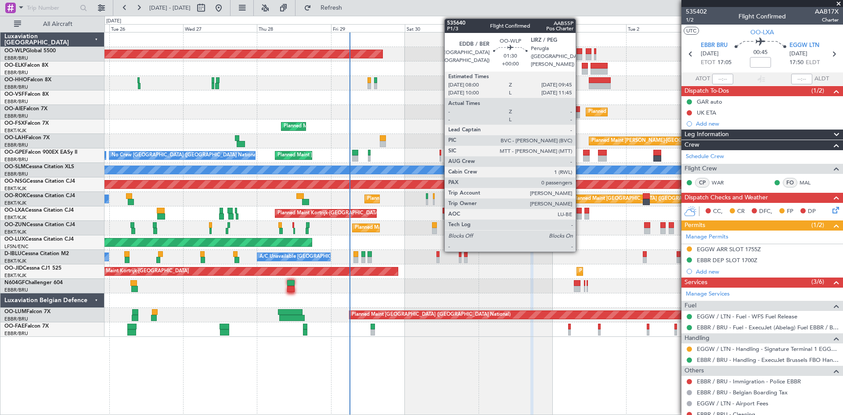
click at [579, 51] on div at bounding box center [579, 51] width 6 height 6
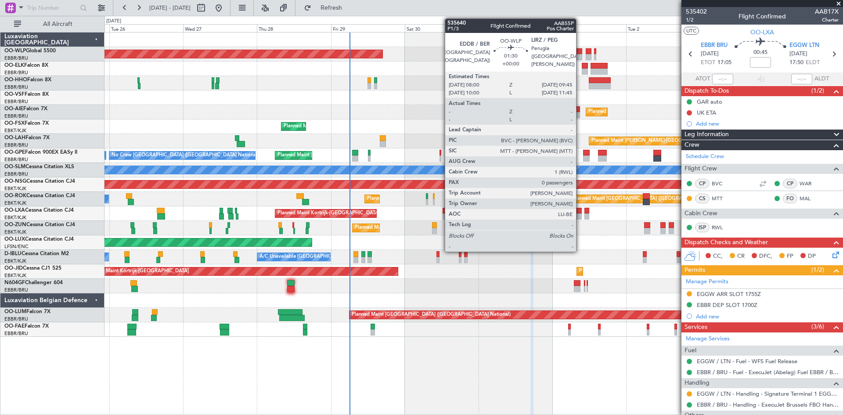
click at [580, 59] on div at bounding box center [579, 57] width 6 height 6
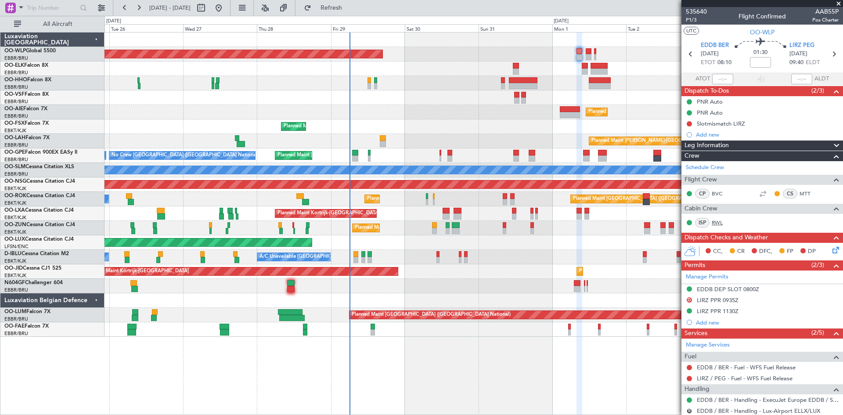
scroll to position [44, 0]
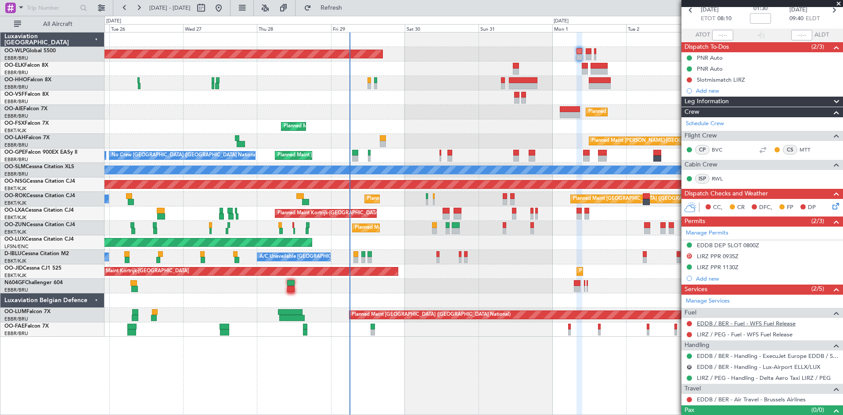
click at [763, 322] on link "EDDB / BER - Fuel - WFS Fuel Release" at bounding box center [746, 323] width 99 height 7
click at [711, 334] on link "LIRZ / PEG - Fuel - WFS Fuel Release" at bounding box center [745, 334] width 96 height 7
click at [691, 322] on button at bounding box center [689, 323] width 5 height 5
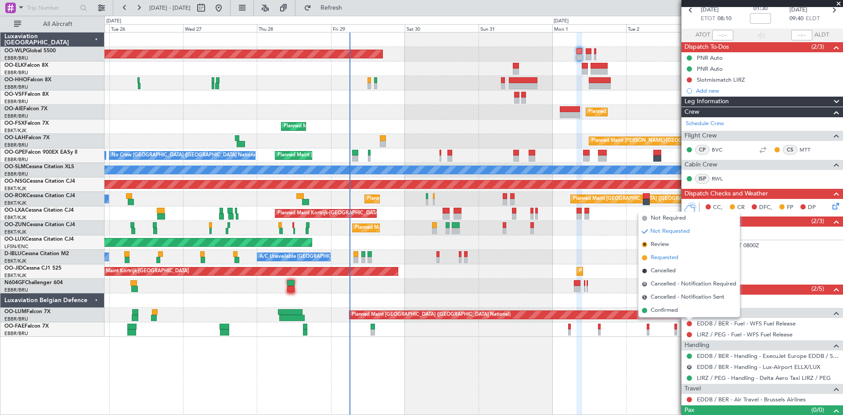
click at [662, 253] on li "Requested" at bounding box center [688, 257] width 101 height 13
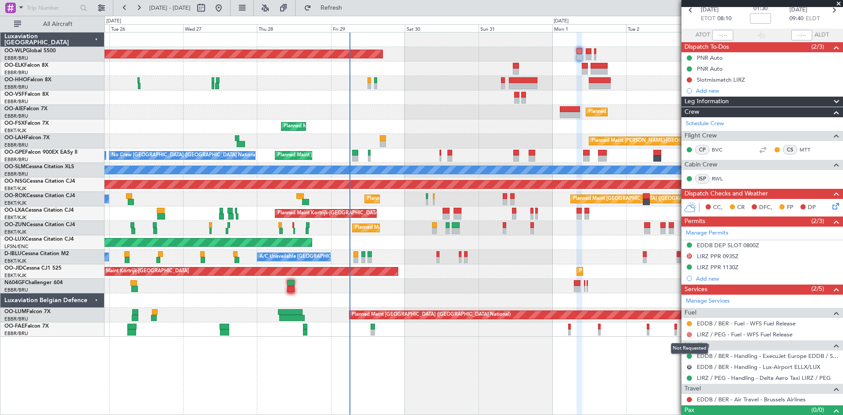
click at [689, 333] on button at bounding box center [689, 334] width 5 height 5
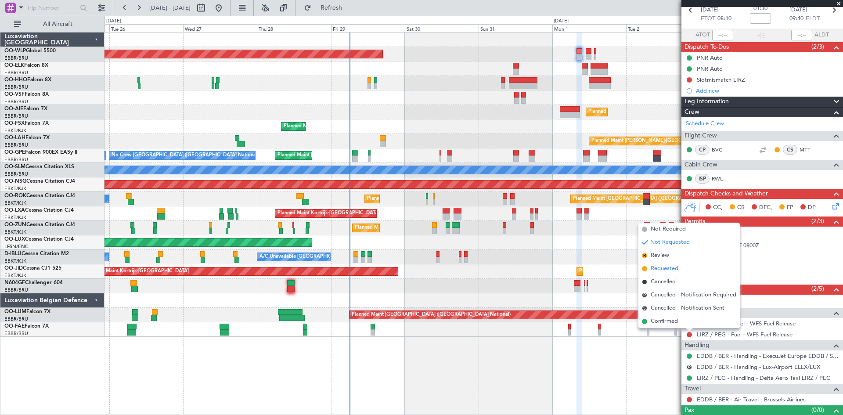
click at [659, 266] on span "Requested" at bounding box center [665, 268] width 28 height 9
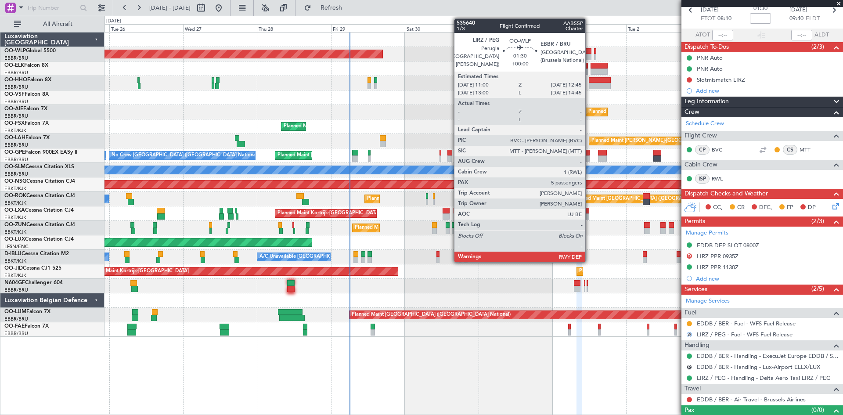
click at [589, 54] on div at bounding box center [589, 51] width 6 height 6
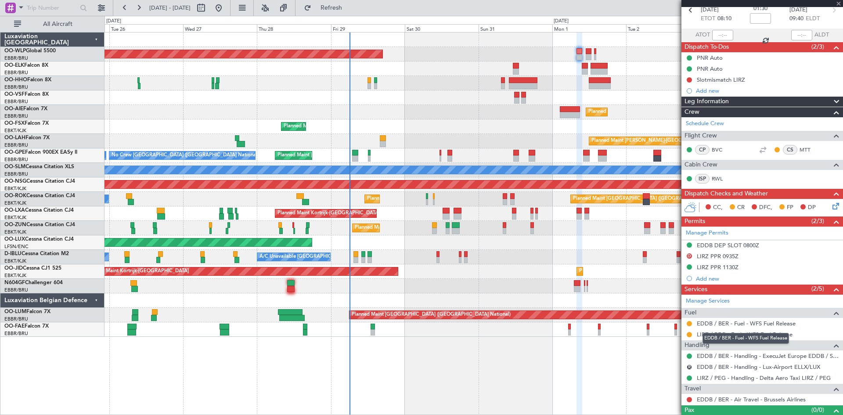
type input "5"
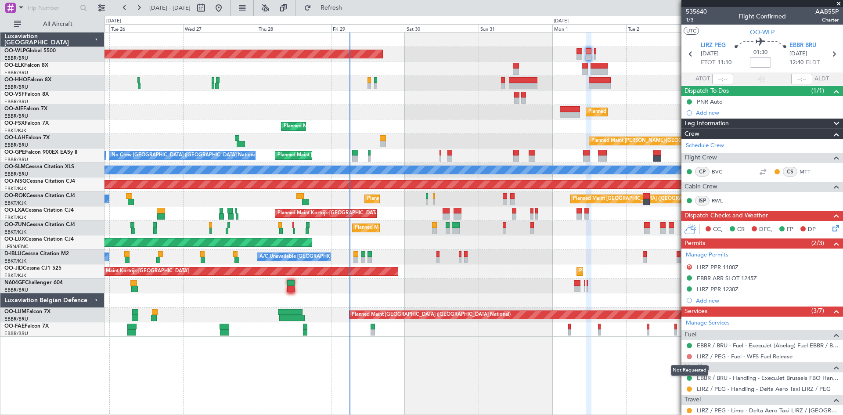
click at [690, 357] on button at bounding box center [689, 356] width 5 height 5
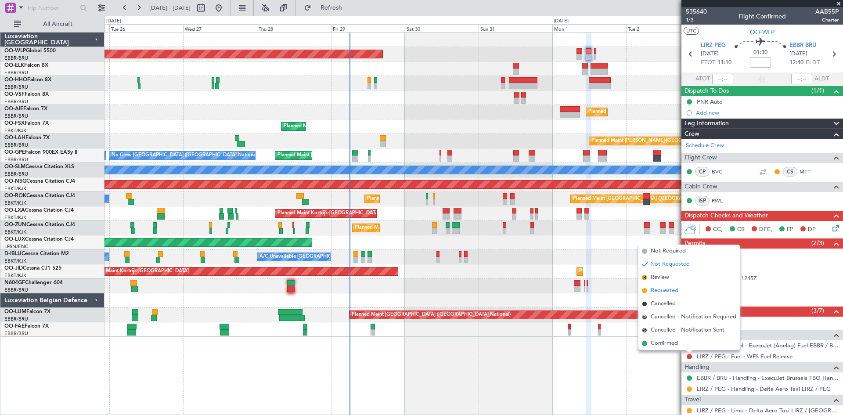
click at [651, 288] on span "Requested" at bounding box center [665, 290] width 28 height 9
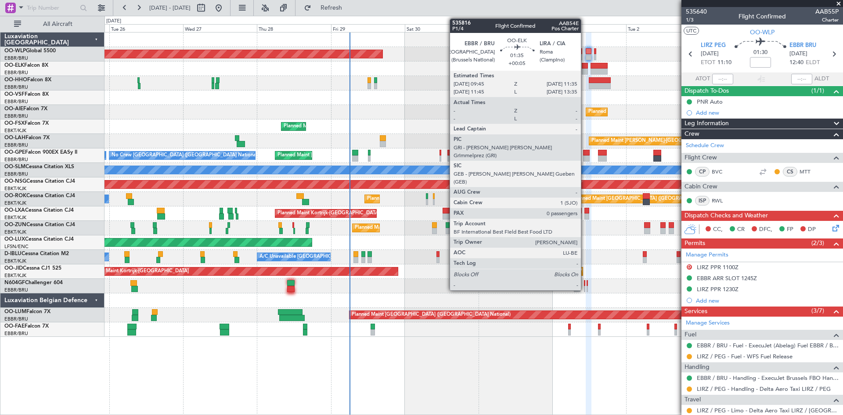
click at [585, 72] on div at bounding box center [585, 71] width 6 height 6
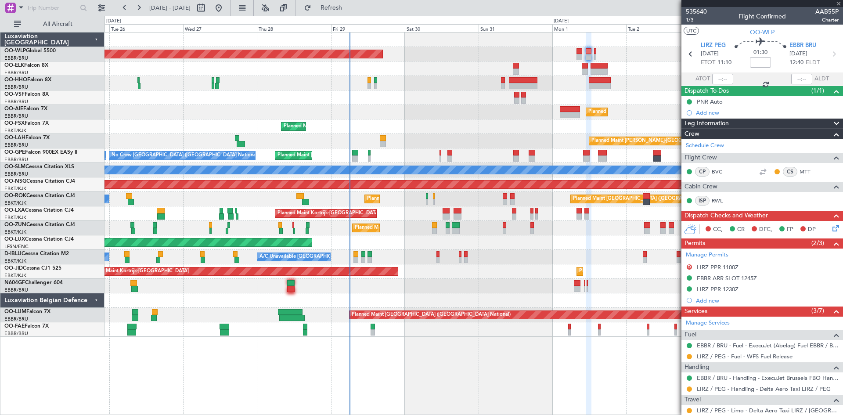
type input "+00:05"
type input "0"
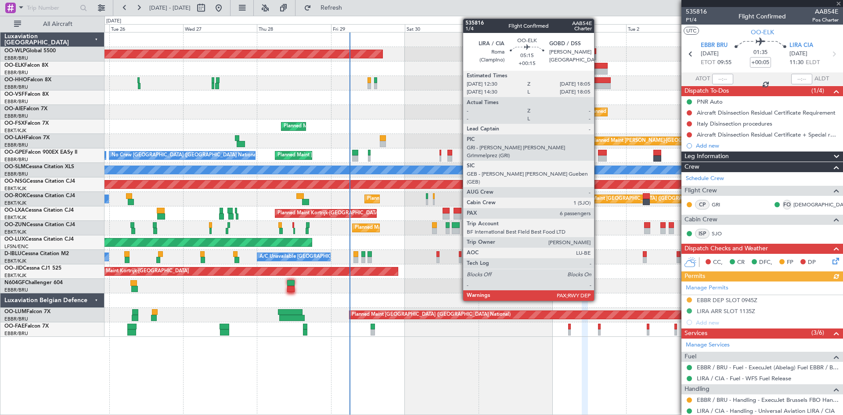
click at [598, 66] on div at bounding box center [599, 66] width 18 height 6
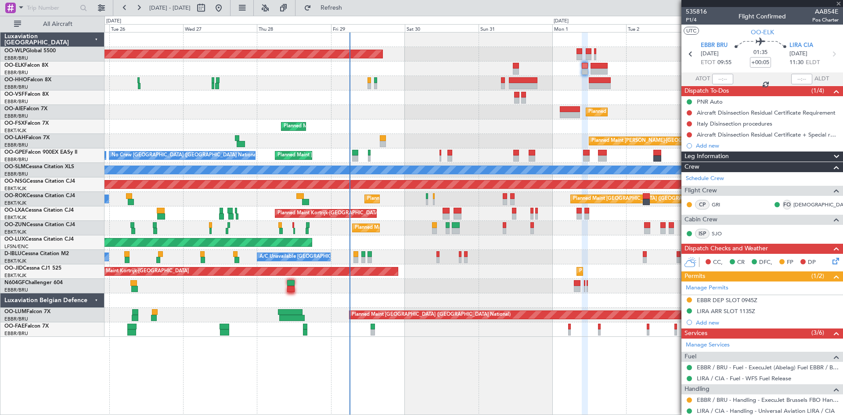
type input "+00:15"
type input "6"
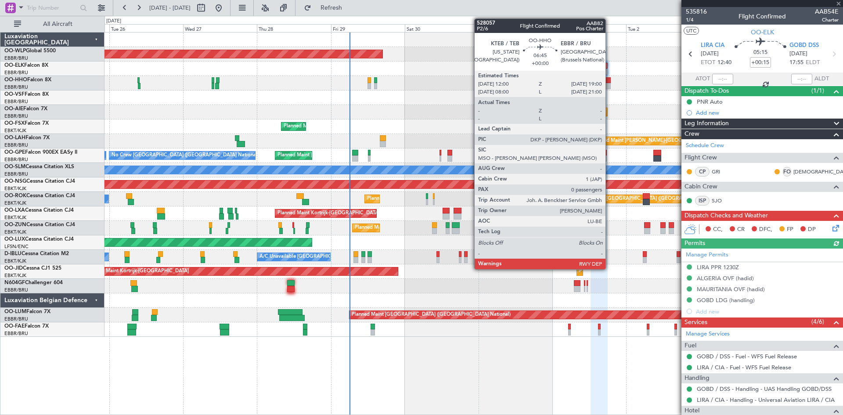
click at [609, 85] on div at bounding box center [600, 86] width 22 height 6
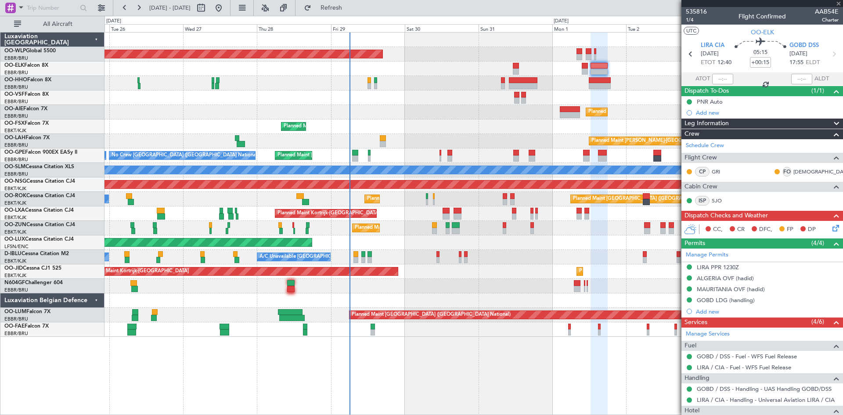
type input "0"
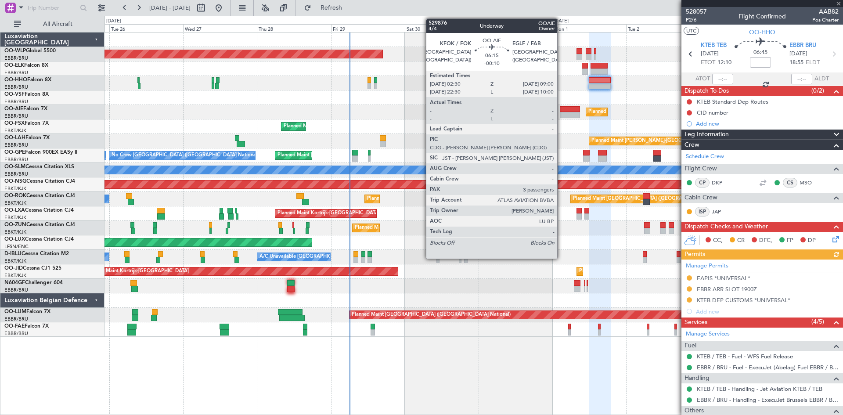
click at [561, 113] on div at bounding box center [570, 115] width 20 height 6
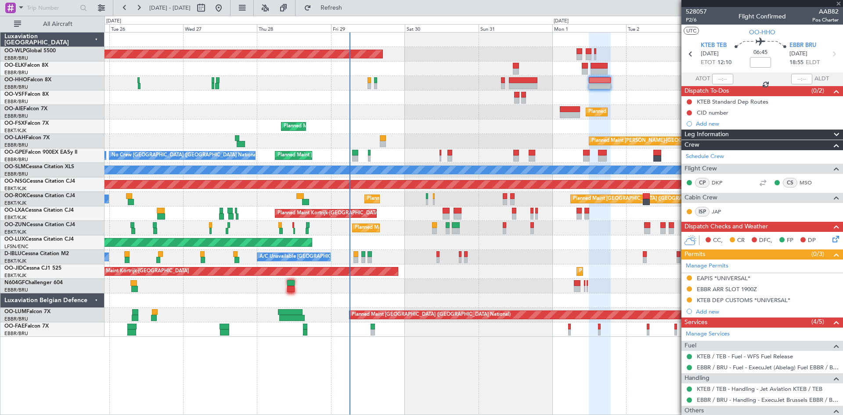
type input "-00:10"
type input "3"
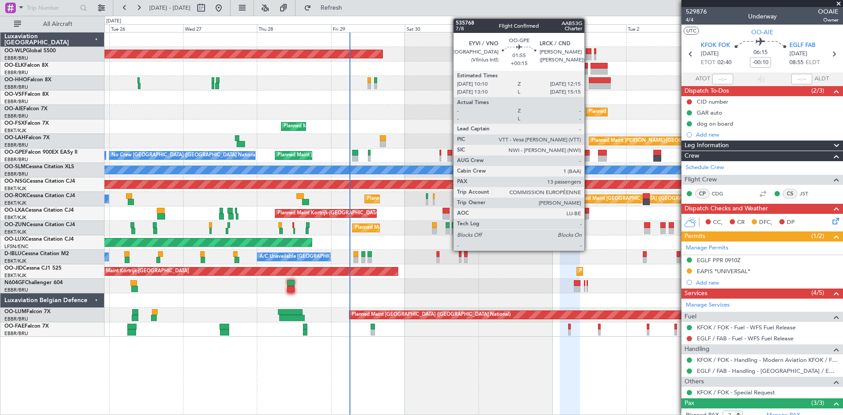
click at [588, 159] on div at bounding box center [586, 158] width 7 height 6
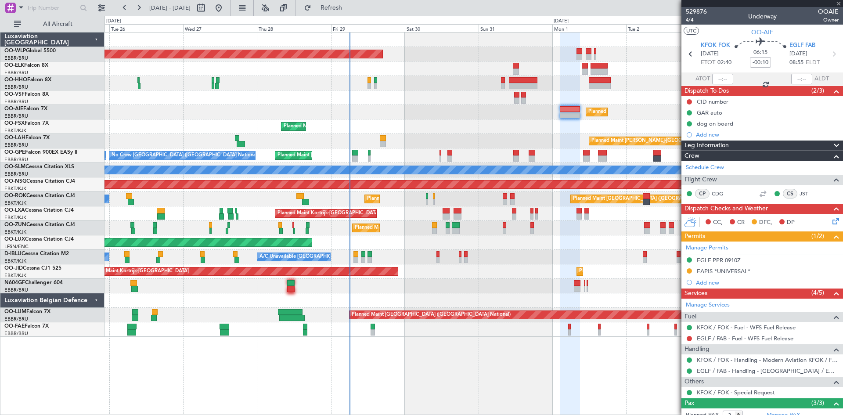
type input "+00:15"
type input "13"
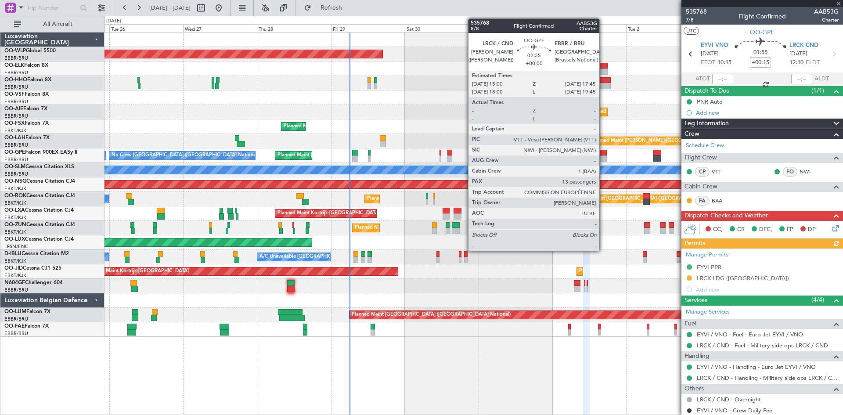
click at [603, 152] on div at bounding box center [602, 153] width 9 height 6
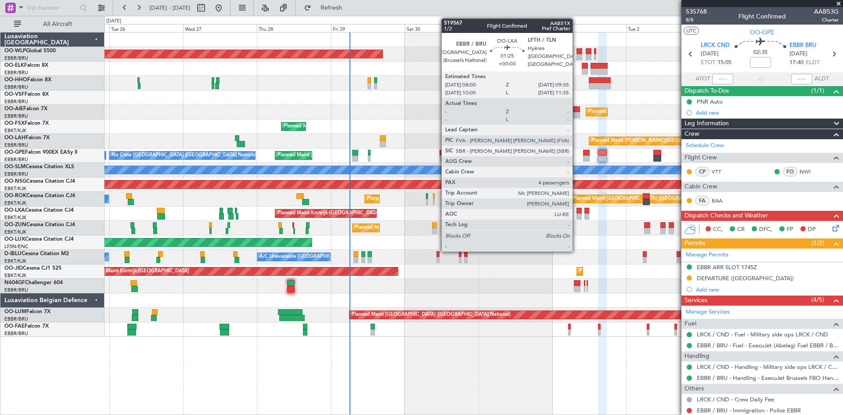
click at [576, 212] on div at bounding box center [578, 211] width 5 height 6
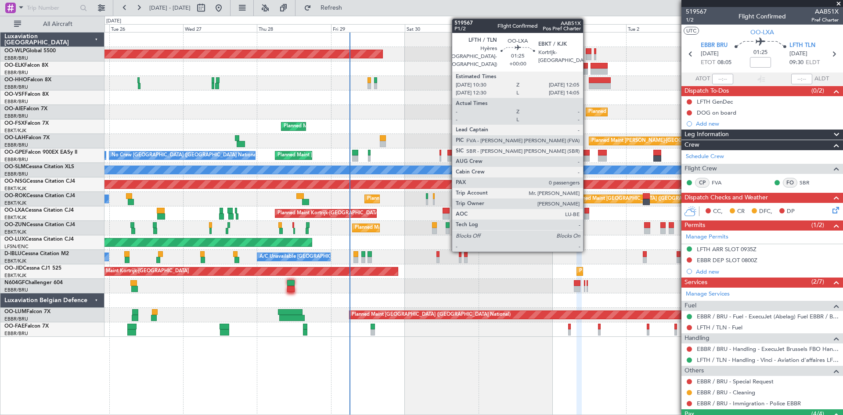
click at [587, 212] on div at bounding box center [586, 211] width 5 height 6
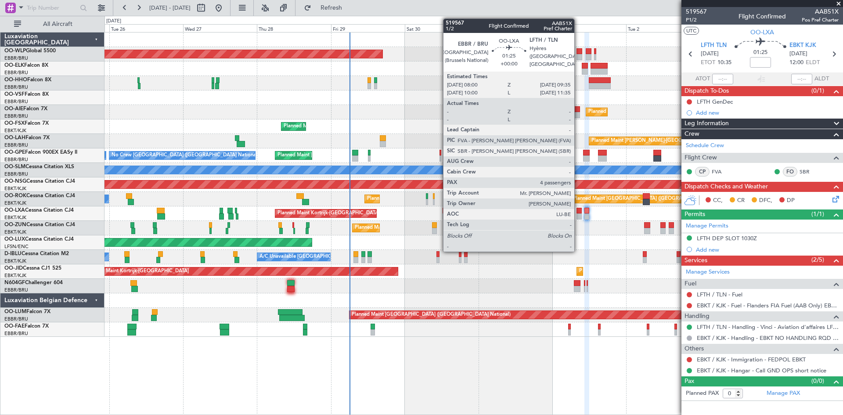
click at [578, 213] on div at bounding box center [578, 216] width 5 height 6
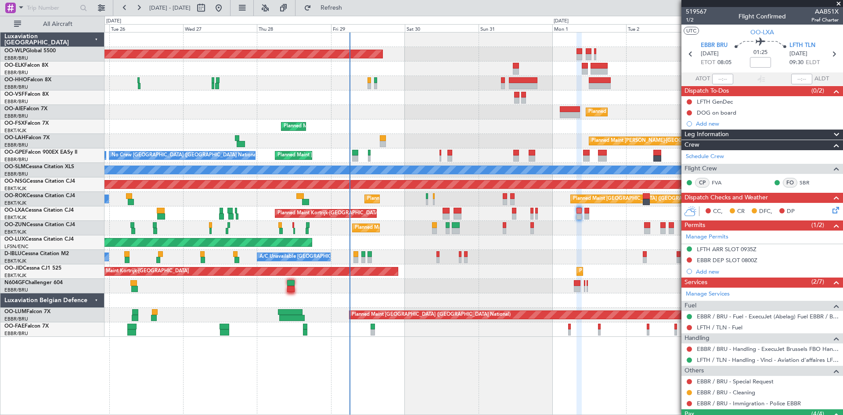
click at [628, 388] on div "Planned Maint Berlin (Brandenburg) Planned Maint London (Farnborough) Planned M…" at bounding box center [473, 223] width 738 height 383
click at [751, 325] on div "LFTH / TLN - Fuel" at bounding box center [762, 327] width 162 height 11
click at [736, 328] on link "LFTH / TLN - Fuel" at bounding box center [720, 327] width 46 height 7
click at [834, 52] on icon at bounding box center [833, 53] width 11 height 11
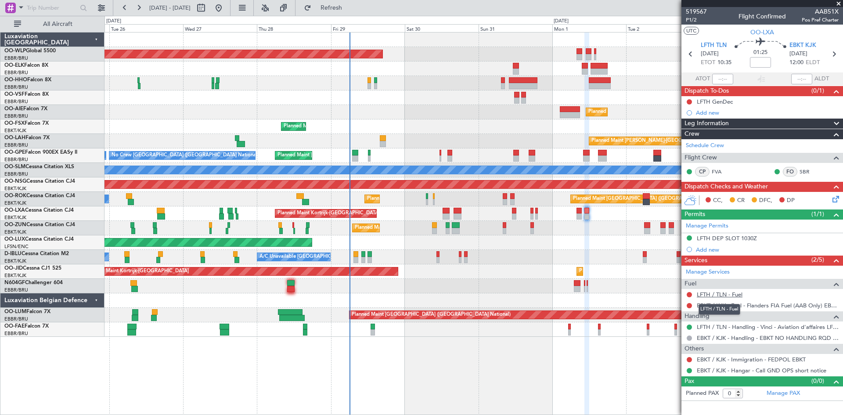
click at [728, 293] on link "LFTH / TLN - Fuel" at bounding box center [720, 294] width 46 height 7
click at [687, 53] on icon at bounding box center [690, 53] width 11 height 11
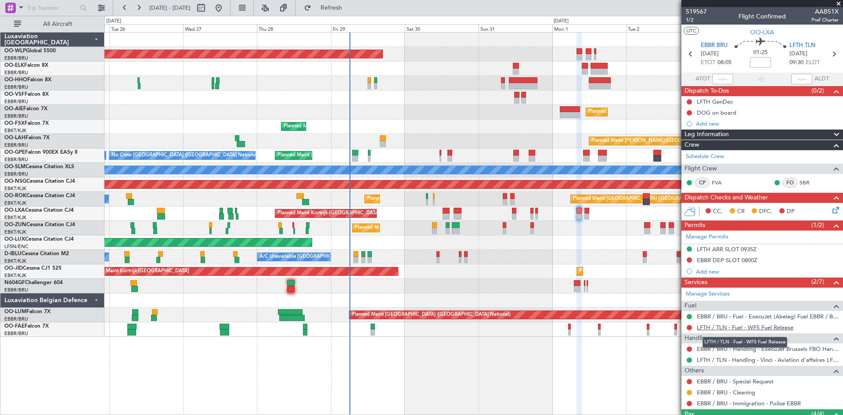
click at [730, 326] on link "LFTH / TLN - Fuel - WFS Fuel Release" at bounding box center [745, 327] width 97 height 7
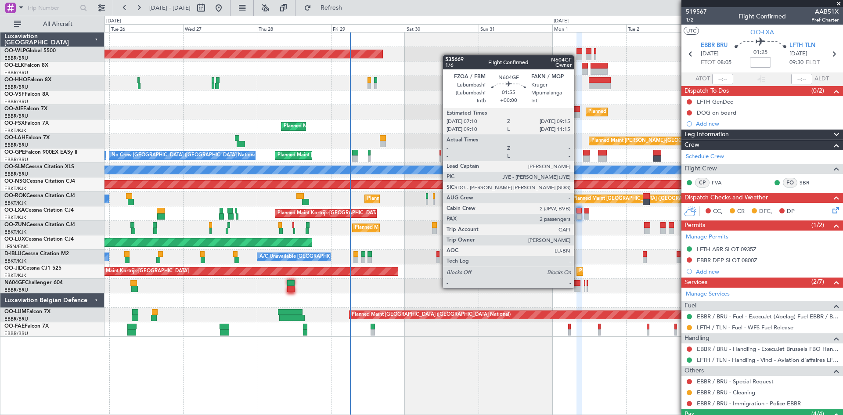
click at [578, 287] on div at bounding box center [577, 289] width 7 height 6
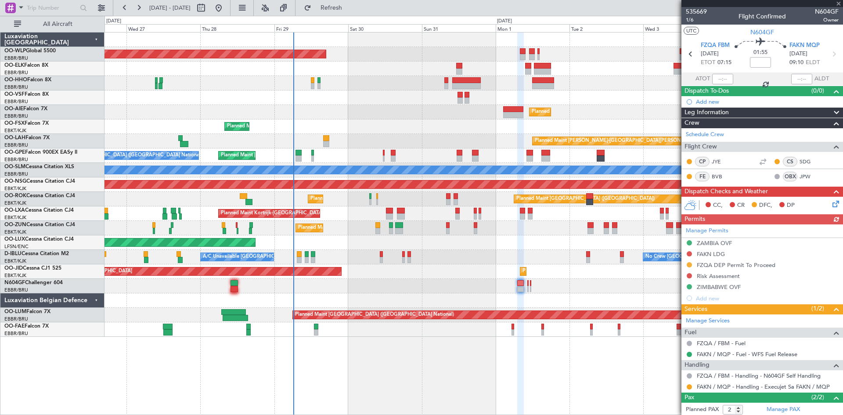
click at [546, 288] on div "Planned Maint Berlin (Brandenburg) Planned Maint Kortrijk-Wevelgem Planned Main…" at bounding box center [473, 184] width 738 height 304
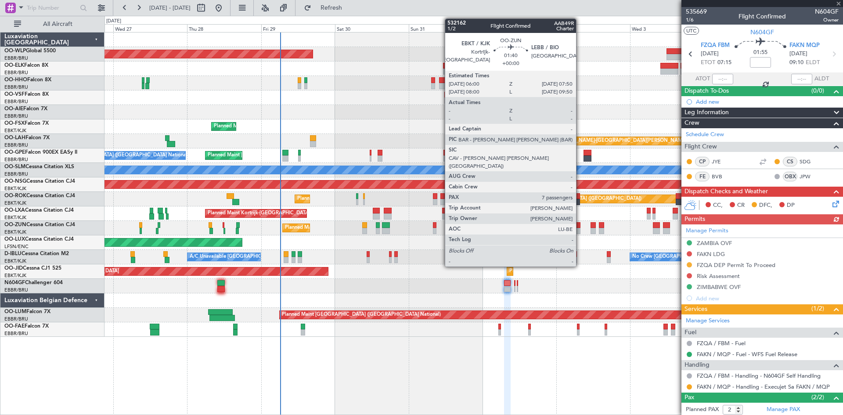
click at [576, 231] on div at bounding box center [577, 231] width 6 height 6
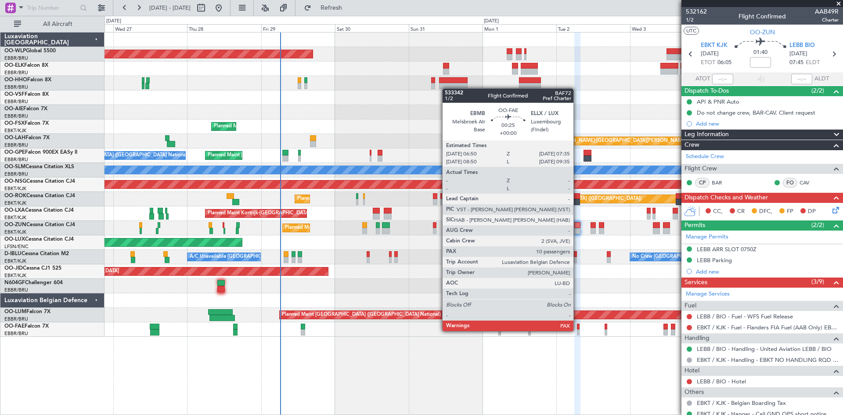
click at [577, 330] on div at bounding box center [578, 332] width 3 height 6
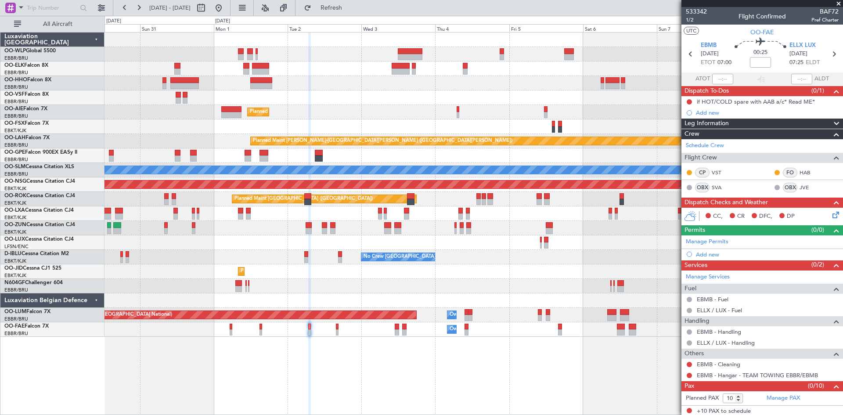
click at [338, 225] on div "Planned Maint Berlin (Brandenburg) Planned Maint Kortrijk-Wevelgem Planned Main…" at bounding box center [473, 184] width 738 height 304
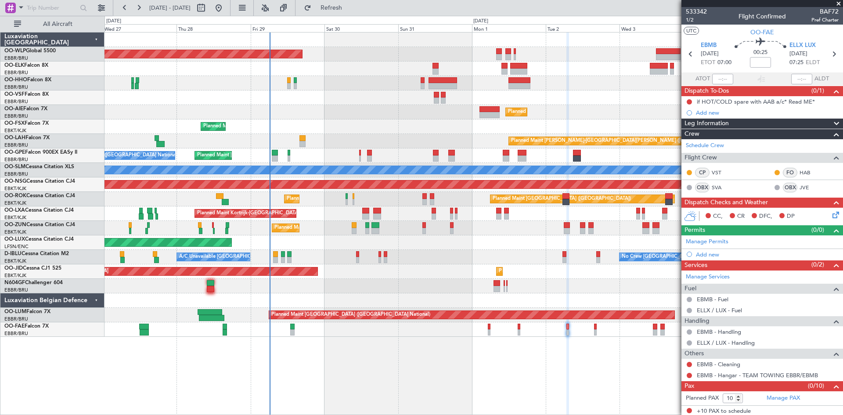
click at [538, 218] on div "Planned Maint Berlin (Brandenburg) Planned Maint Kortrijk-Wevelgem Planned Main…" at bounding box center [473, 184] width 738 height 304
click at [226, 9] on button at bounding box center [219, 8] width 14 height 14
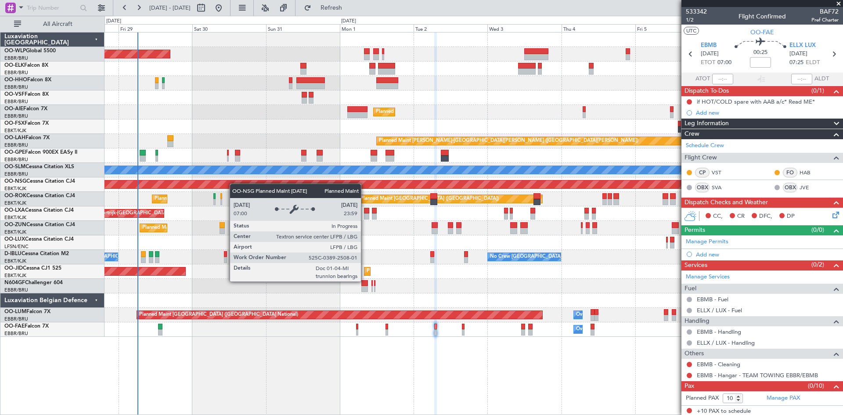
click at [232, 184] on div "Planned Maint Berlin (Brandenburg) Planned Maint Kortrijk-Wevelgem Planned Main…" at bounding box center [473, 184] width 738 height 304
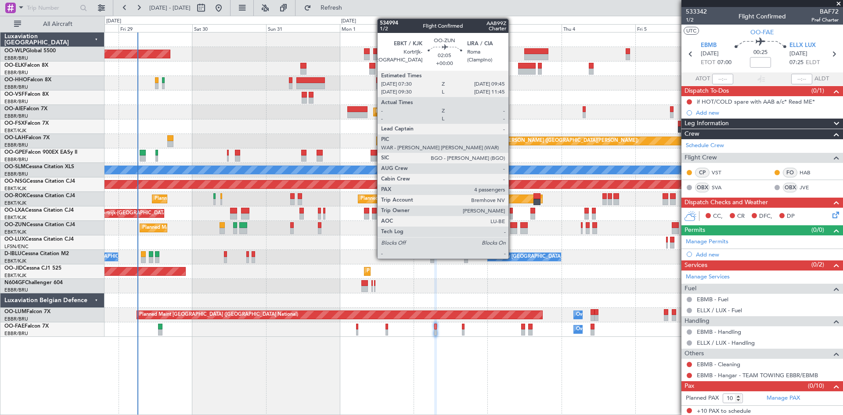
click at [512, 224] on div at bounding box center [513, 225] width 7 height 6
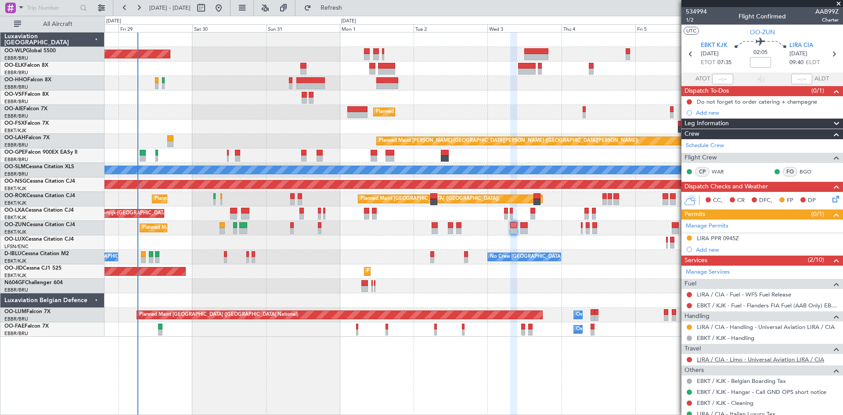
click at [767, 360] on link "LIRA / CIA - Limo - Universal Aviation LIRA / CIA" at bounding box center [760, 359] width 127 height 7
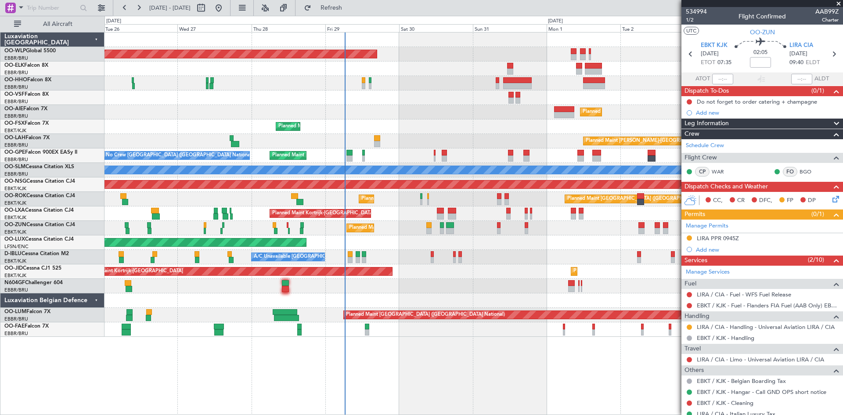
click at [491, 236] on div "Planned Maint Berlin (Brandenburg) Planned Maint London (Farnborough) Planned M…" at bounding box center [473, 184] width 738 height 304
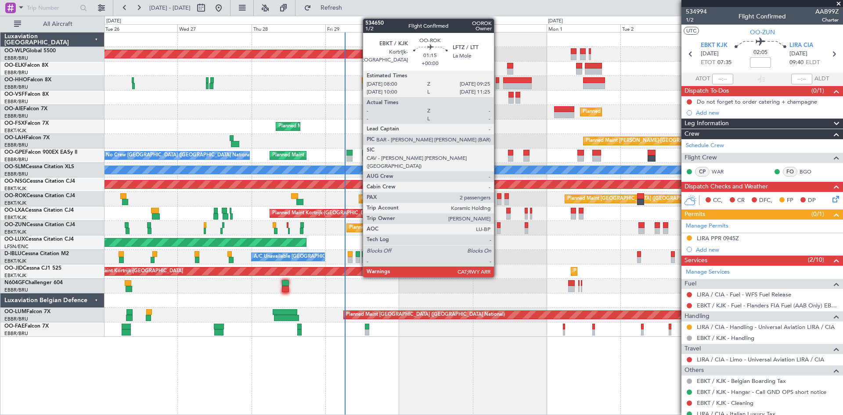
click at [498, 199] on div at bounding box center [499, 202] width 4 height 6
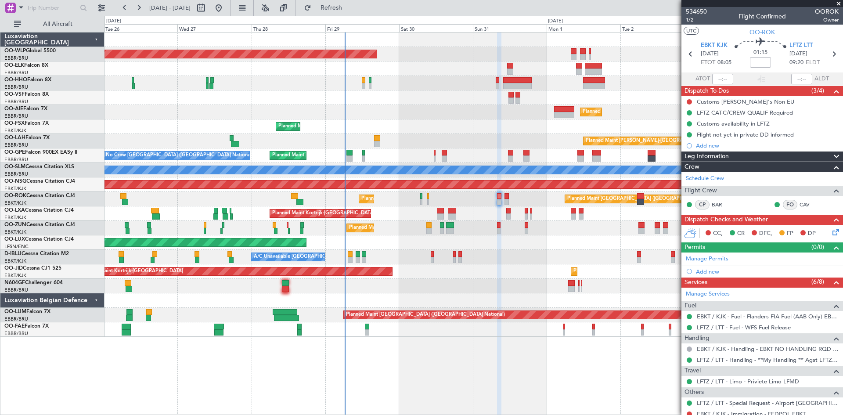
scroll to position [44, 0]
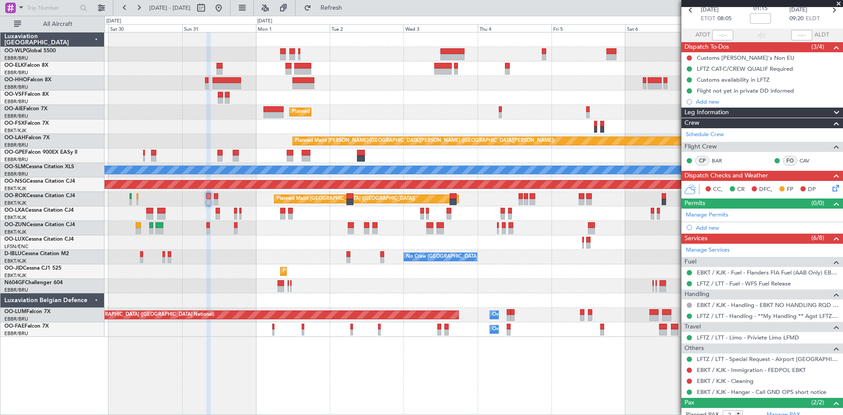
click at [285, 169] on div "Planned Maint Berlin (Brandenburg) Planned Maint Kortrijk-Wevelgem Planned Main…" at bounding box center [473, 184] width 738 height 304
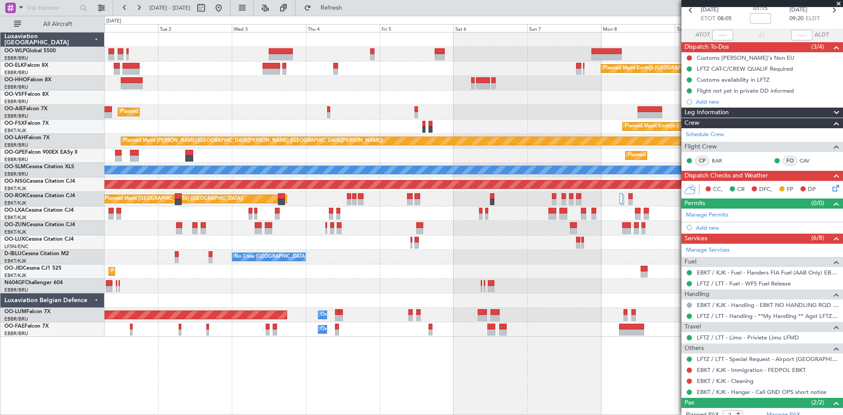
click at [590, 51] on div at bounding box center [473, 54] width 738 height 14
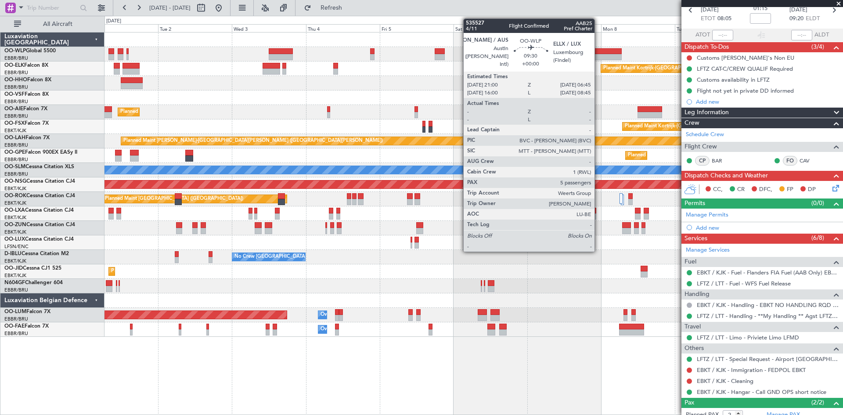
click at [598, 50] on div at bounding box center [606, 51] width 30 height 6
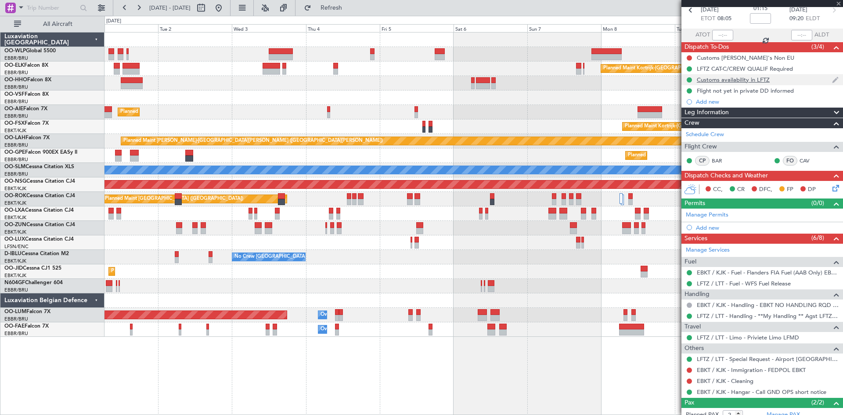
type input "5"
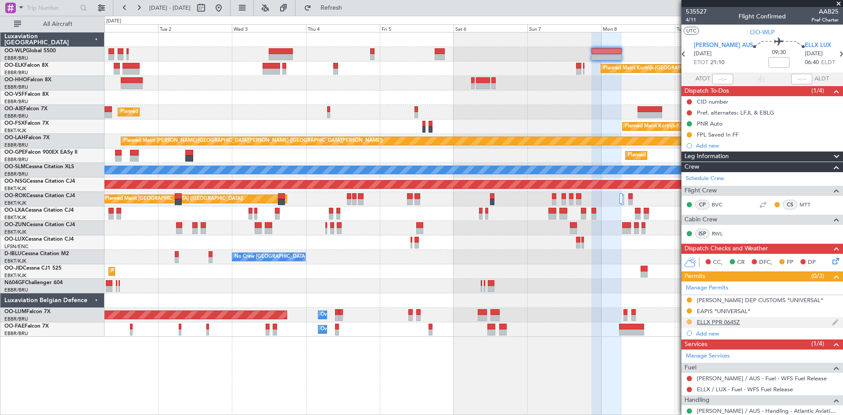
click at [690, 322] on button at bounding box center [689, 321] width 5 height 5
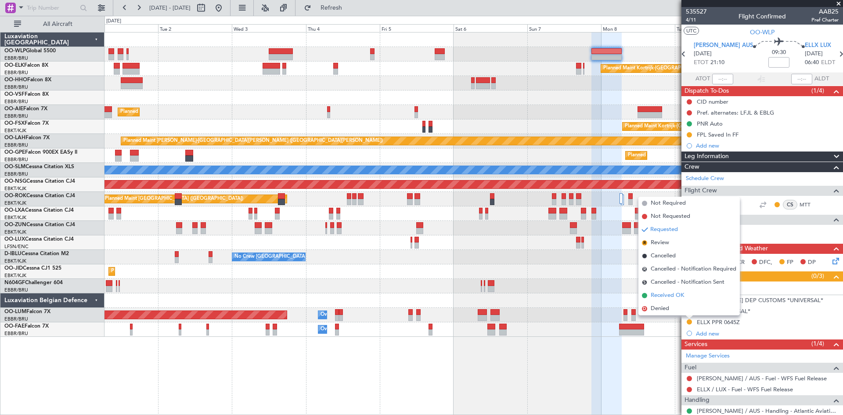
click at [664, 294] on span "Received OK" at bounding box center [667, 295] width 33 height 9
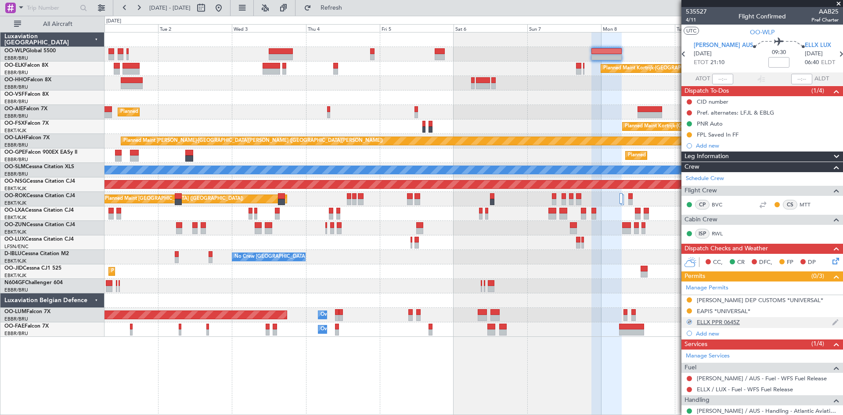
click at [825, 324] on div "ELLX PPR 0645Z" at bounding box center [762, 322] width 162 height 11
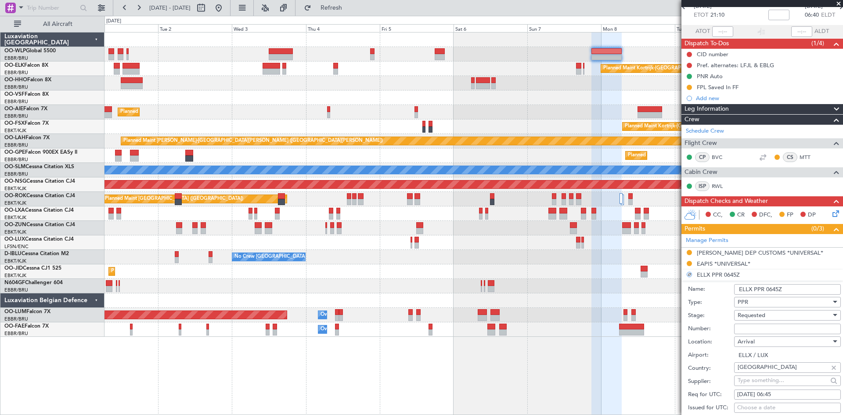
scroll to position [88, 0]
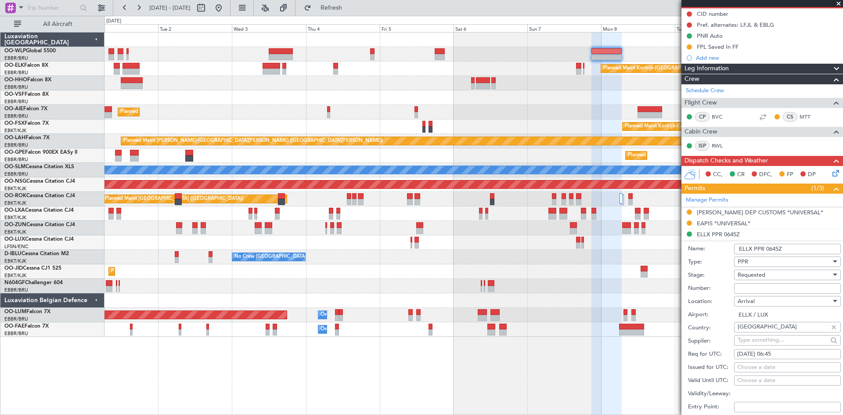
click at [751, 288] on input "Number:" at bounding box center [787, 288] width 107 height 11
paste input "67363"
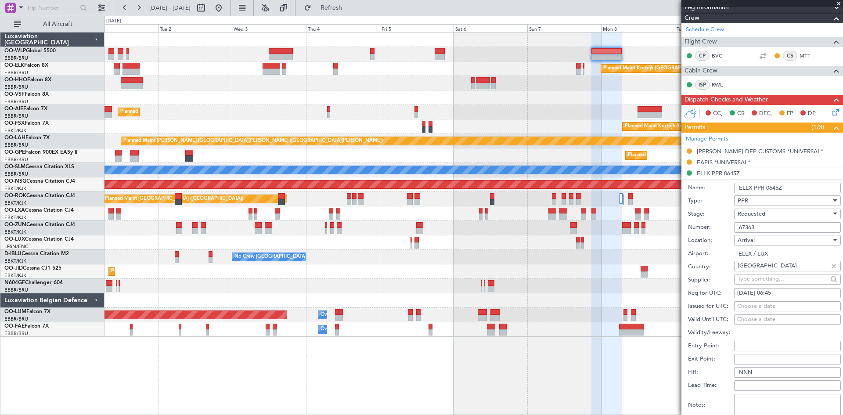
scroll to position [219, 0]
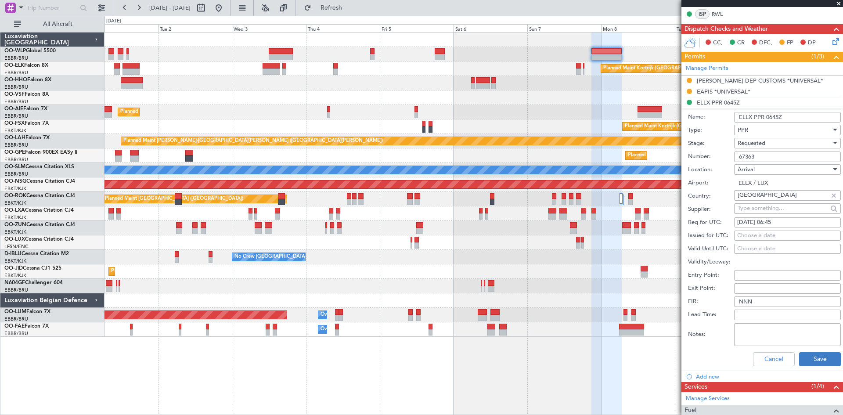
type input "67363"
click at [812, 352] on button "Save" at bounding box center [820, 359] width 42 height 14
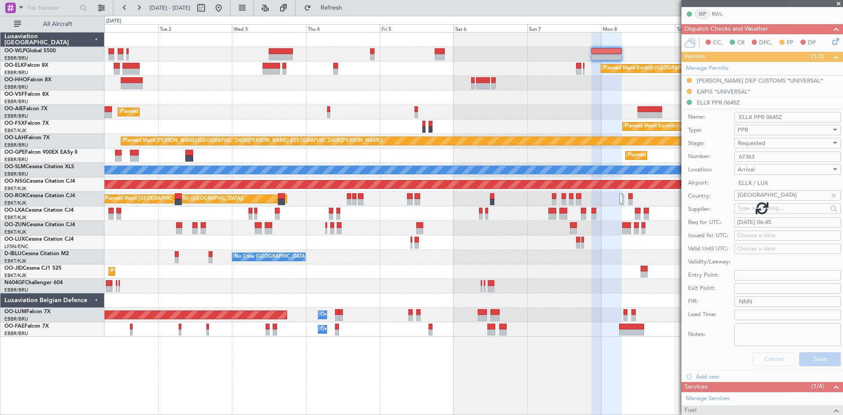
scroll to position [136, 0]
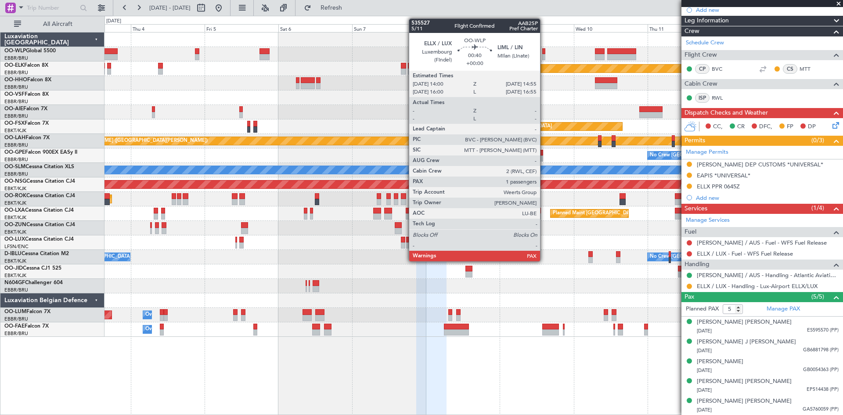
click at [544, 53] on div at bounding box center [543, 51] width 3 height 6
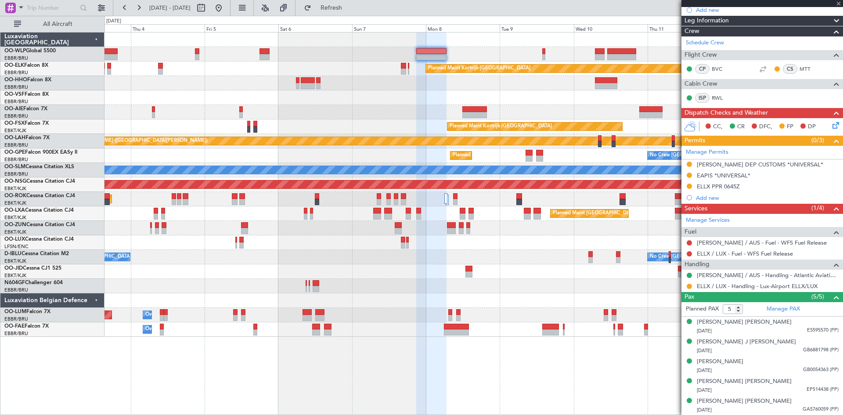
type input "3"
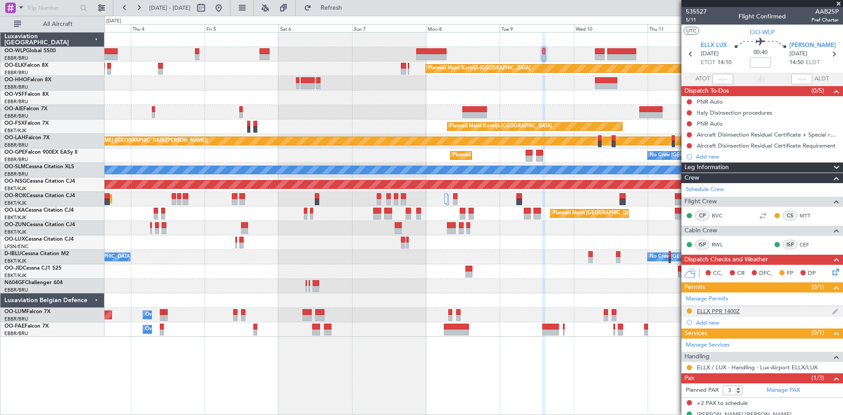
click at [832, 312] on img at bounding box center [835, 311] width 7 height 8
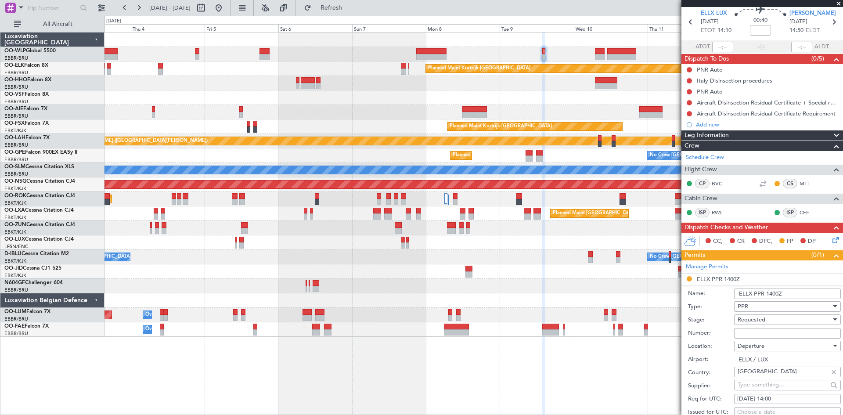
scroll to position [44, 0]
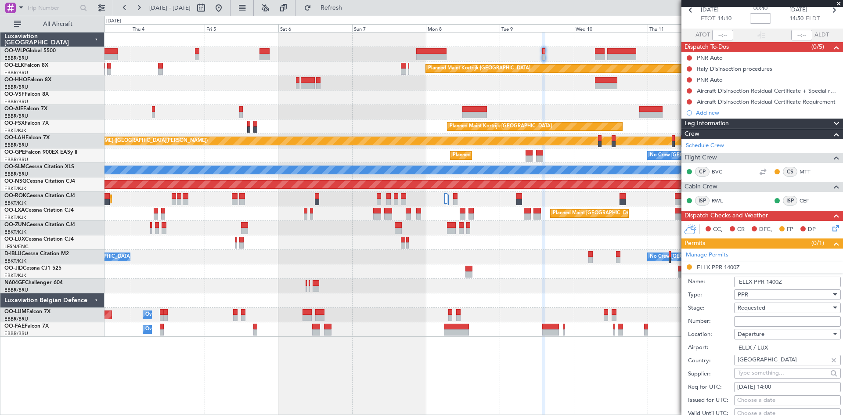
click at [760, 330] on span "Departure" at bounding box center [750, 334] width 27 height 8
click at [759, 326] on div at bounding box center [421, 207] width 843 height 415
click at [759, 324] on input "Number:" at bounding box center [787, 321] width 107 height 11
paste input "67363"
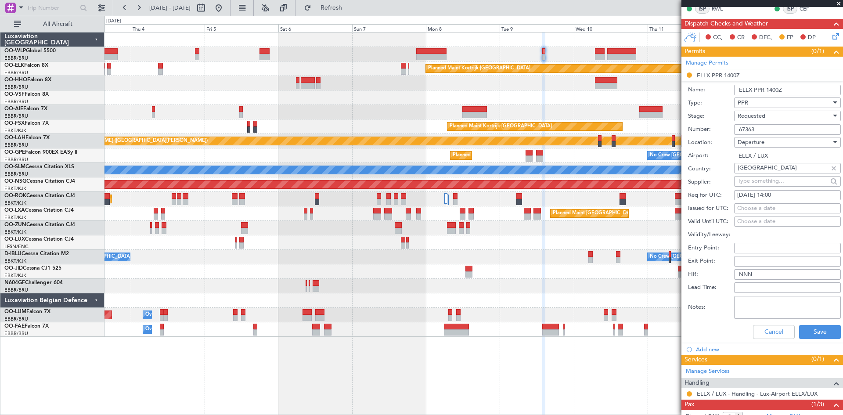
scroll to position [263, 0]
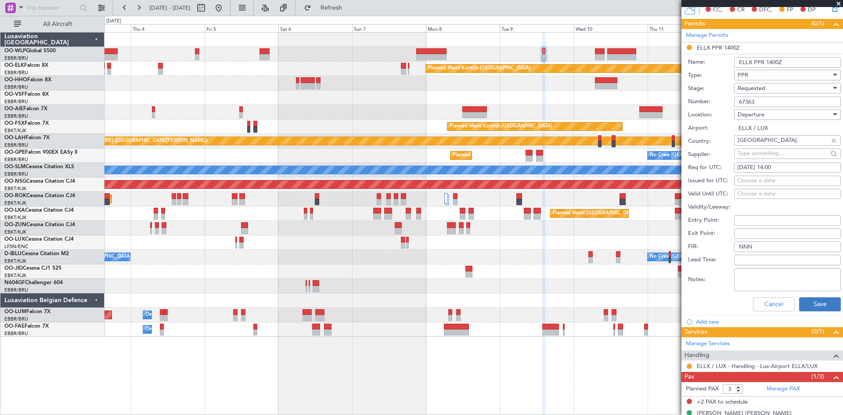
type input "67363"
click at [801, 305] on button "Save" at bounding box center [820, 304] width 42 height 14
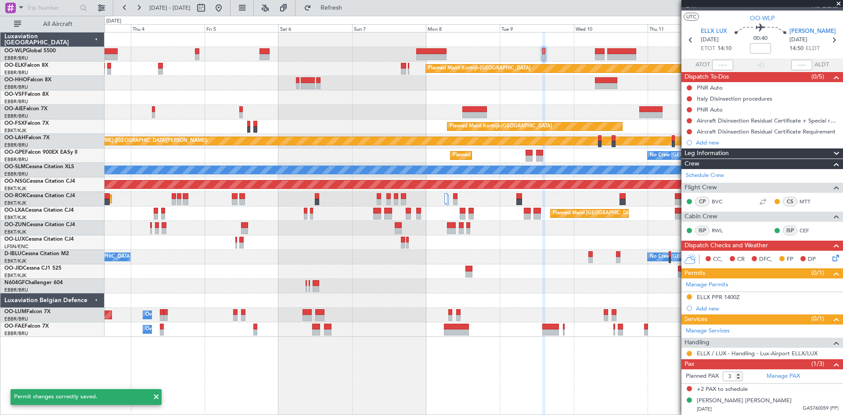
scroll to position [14, 0]
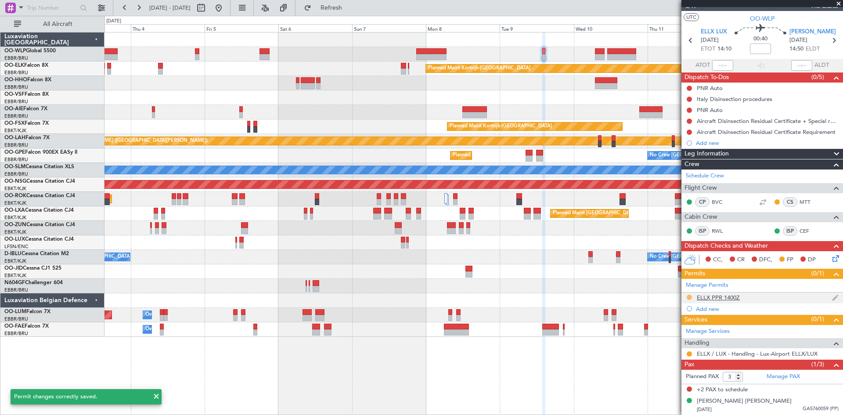
click at [691, 296] on button at bounding box center [689, 297] width 5 height 5
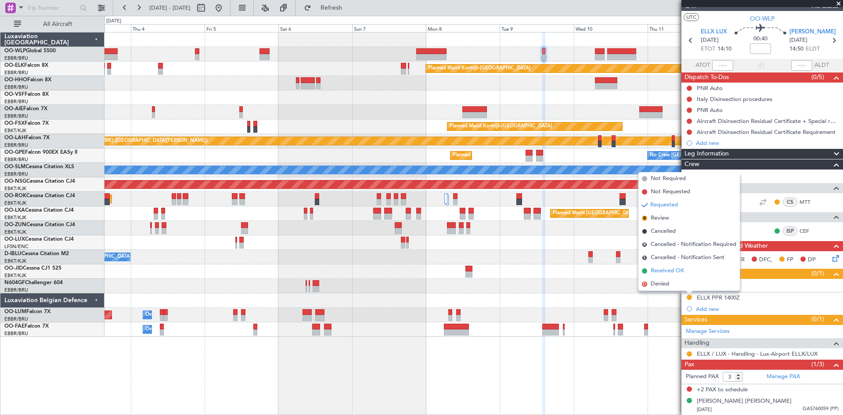
click at [675, 275] on span "Received OK" at bounding box center [667, 270] width 33 height 9
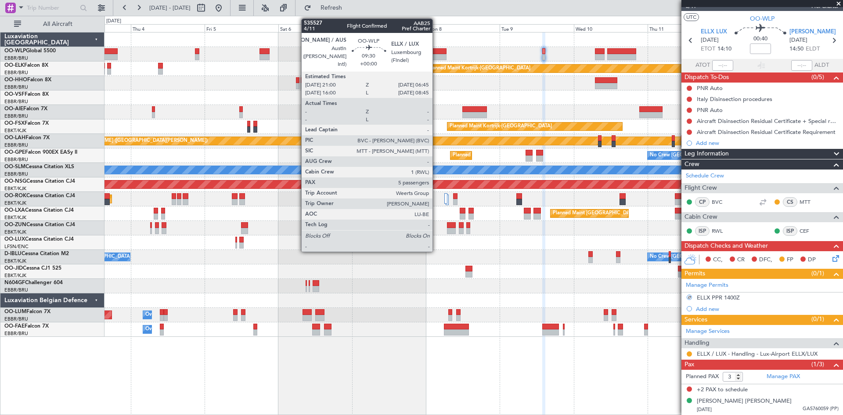
click at [436, 54] on div at bounding box center [431, 57] width 30 height 6
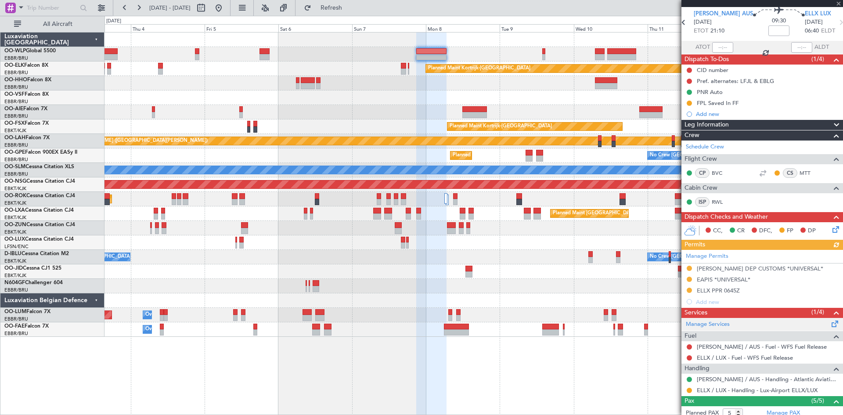
scroll to position [44, 0]
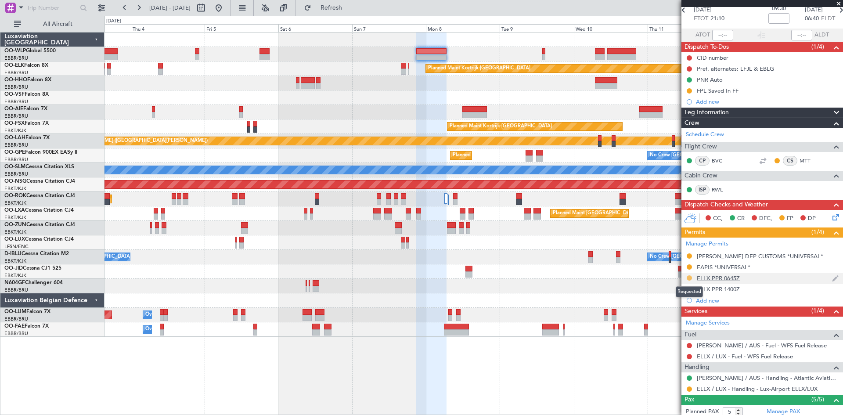
click at [690, 277] on button at bounding box center [689, 277] width 5 height 5
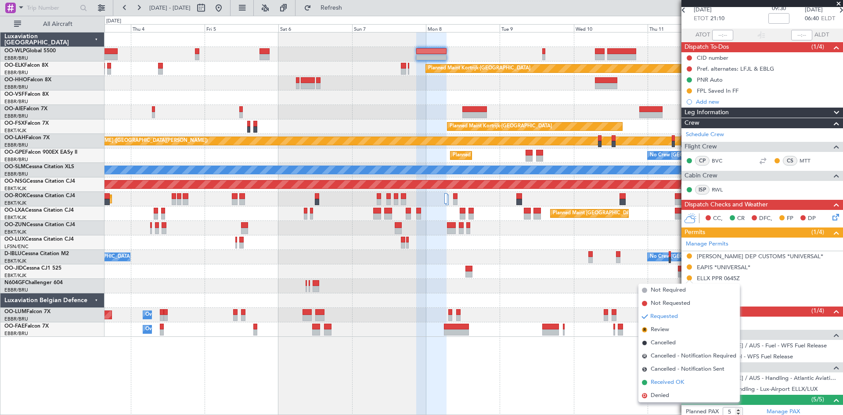
click at [672, 377] on li "Received OK" at bounding box center [688, 382] width 101 height 13
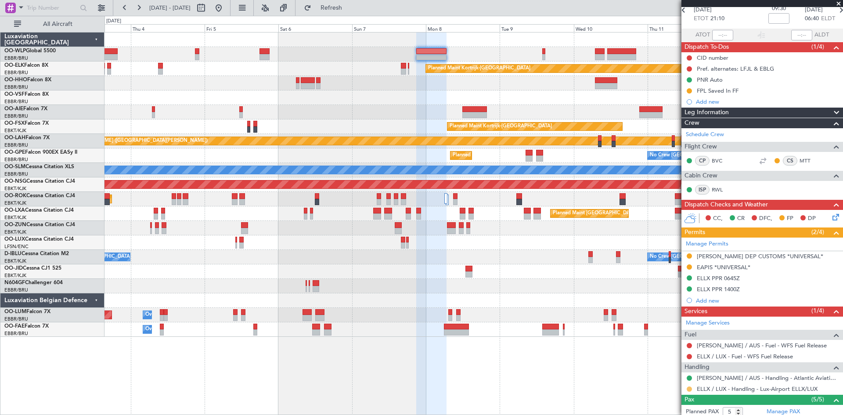
click at [688, 389] on button at bounding box center [689, 388] width 5 height 5
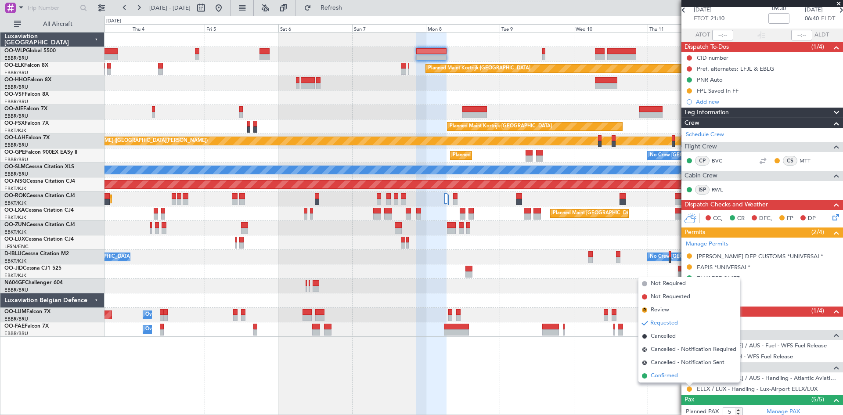
click at [690, 377] on li "Confirmed" at bounding box center [688, 375] width 101 height 13
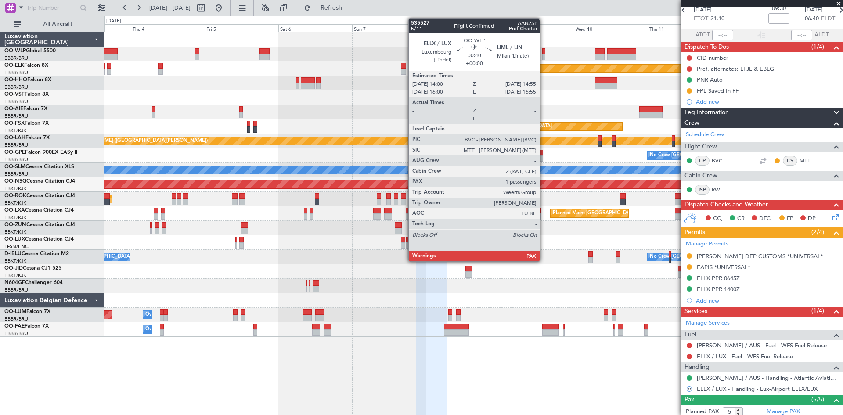
click at [543, 52] on div at bounding box center [543, 51] width 3 height 6
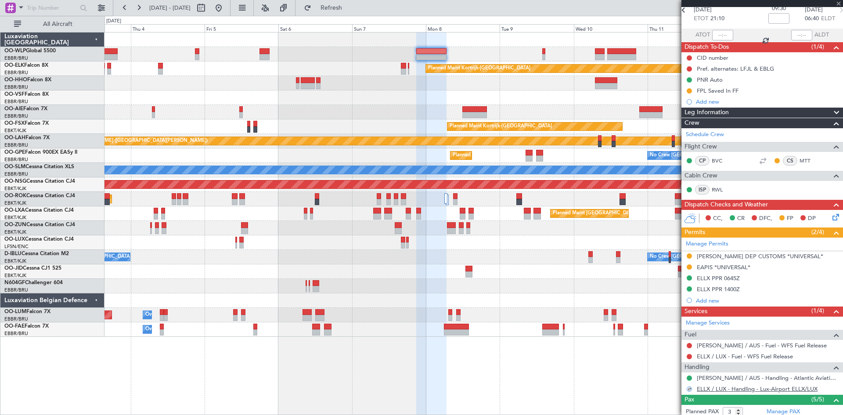
scroll to position [0, 0]
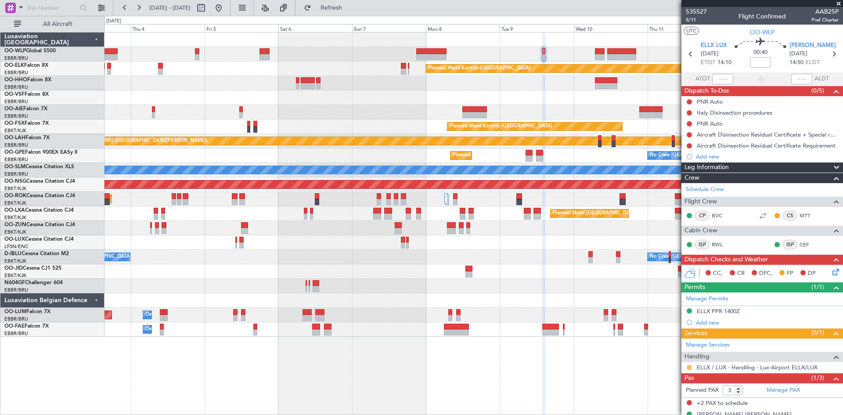
click at [690, 369] on button at bounding box center [689, 367] width 5 height 5
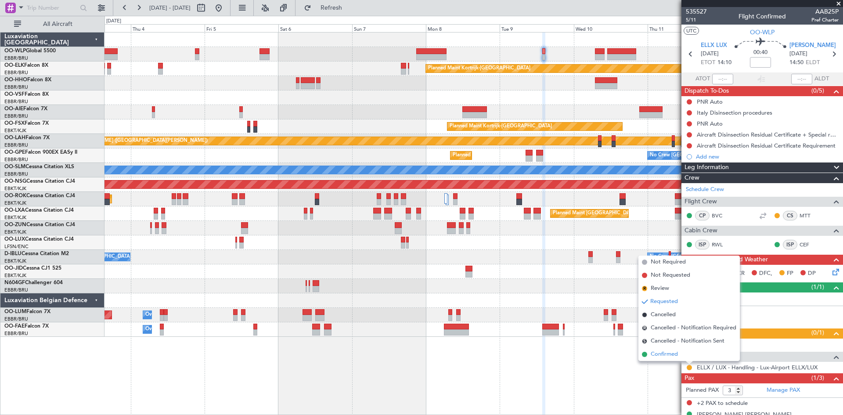
click at [686, 358] on li "Confirmed" at bounding box center [688, 354] width 101 height 13
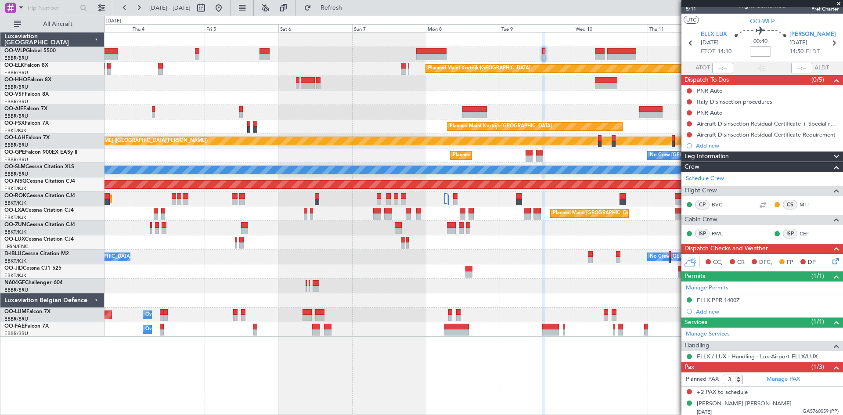
scroll to position [14, 0]
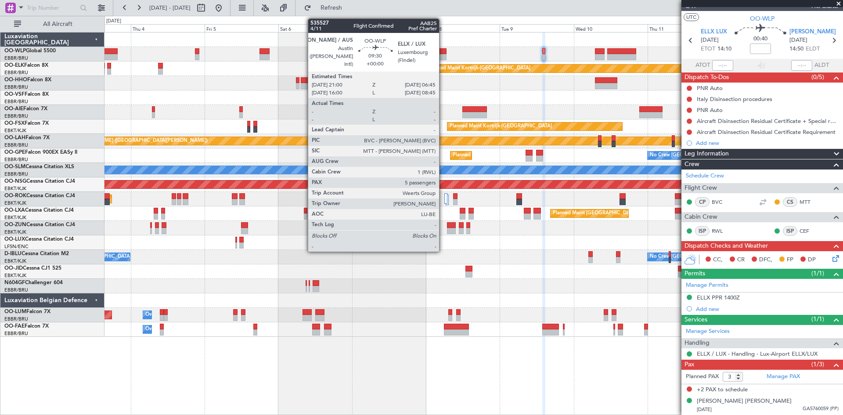
click at [443, 49] on div at bounding box center [431, 51] width 30 height 6
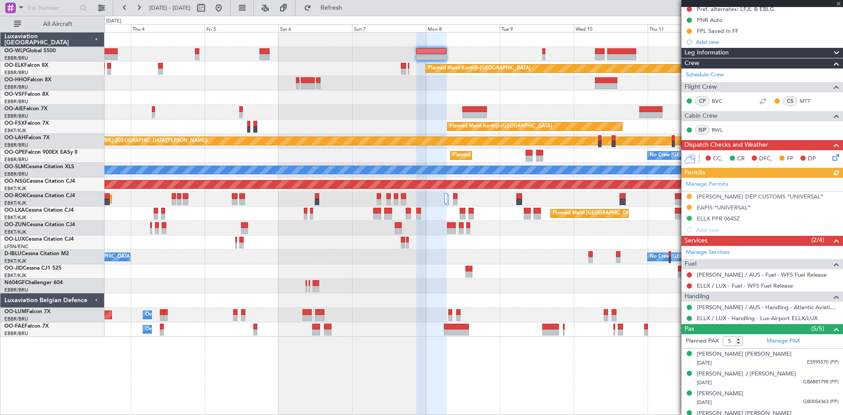
scroll to position [132, 0]
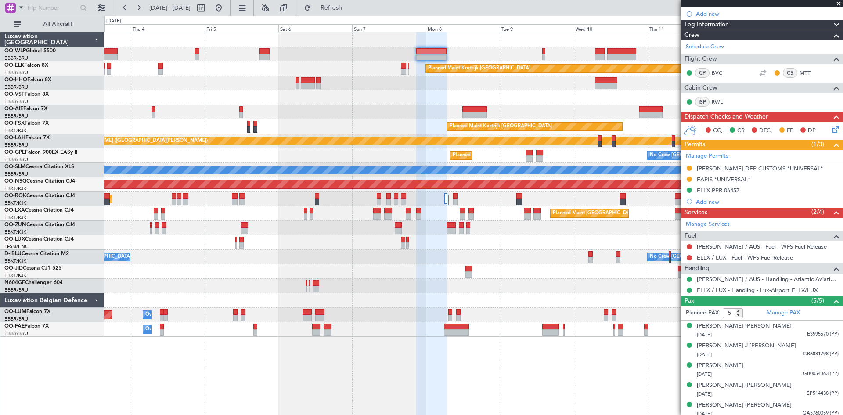
click at [546, 54] on div at bounding box center [473, 54] width 738 height 14
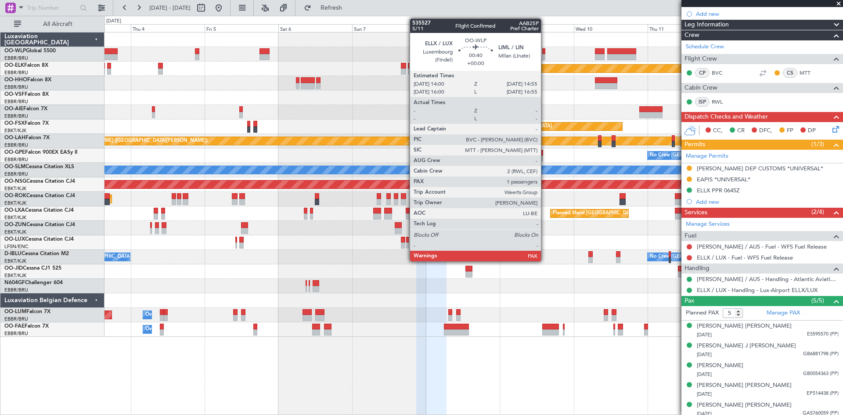
click at [545, 54] on div at bounding box center [543, 57] width 3 height 6
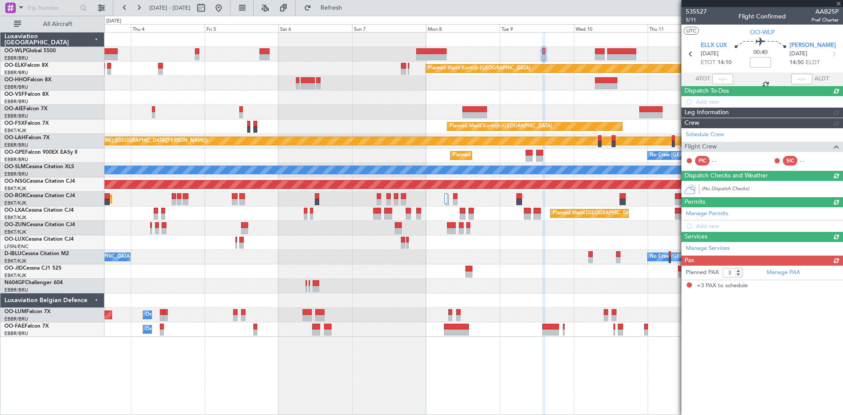
scroll to position [0, 0]
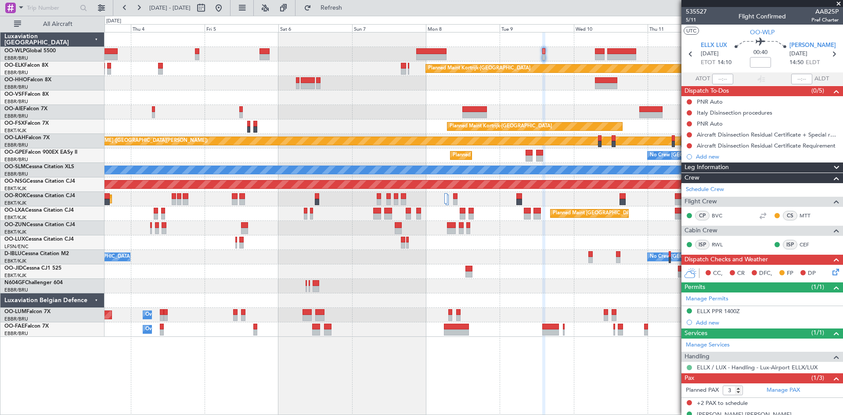
click at [688, 367] on button at bounding box center [689, 367] width 5 height 5
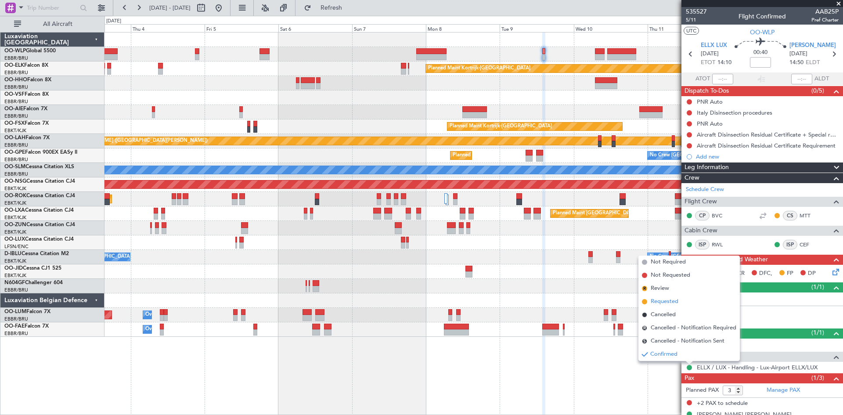
click at [662, 305] on span "Requested" at bounding box center [665, 301] width 28 height 9
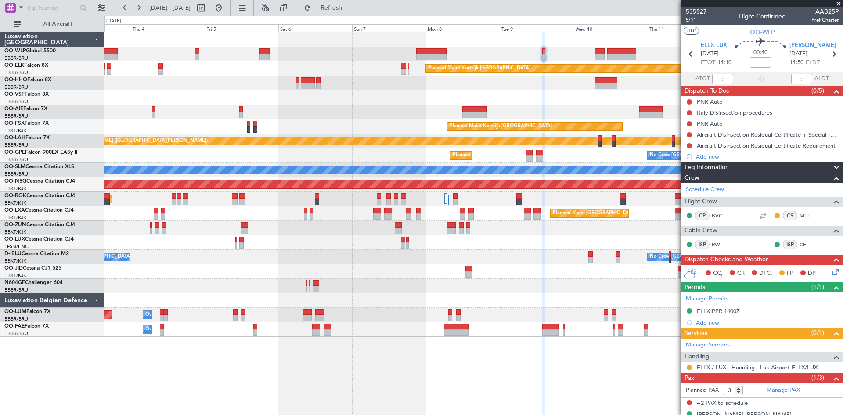
click at [836, 3] on span at bounding box center [838, 4] width 9 height 8
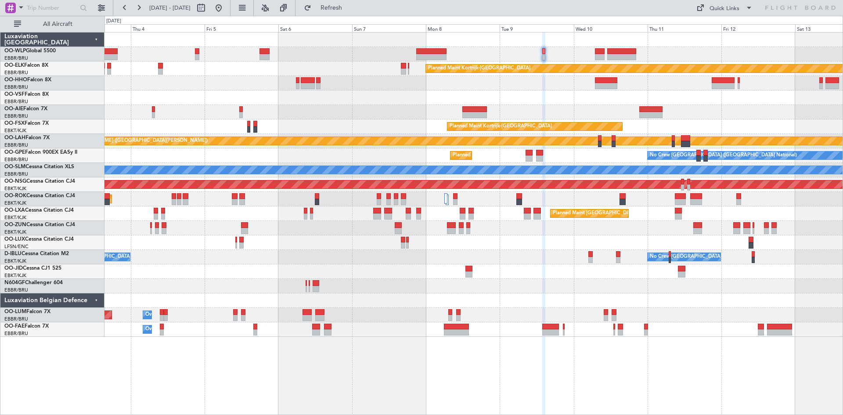
type input "0"
click at [226, 7] on button at bounding box center [219, 8] width 14 height 14
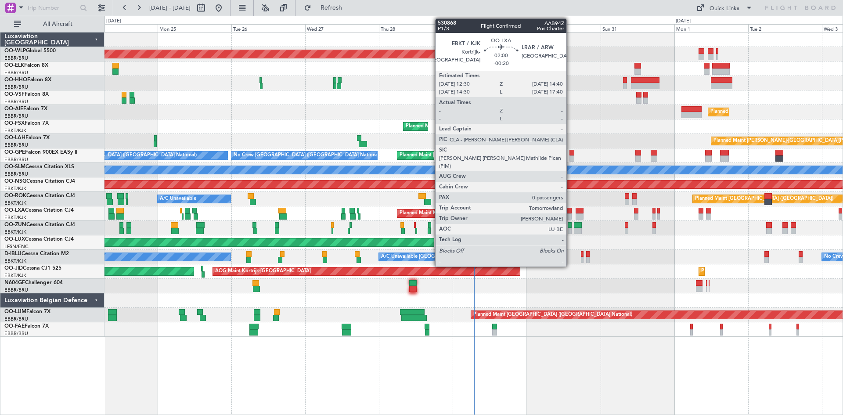
click at [570, 215] on div at bounding box center [567, 216] width 7 height 6
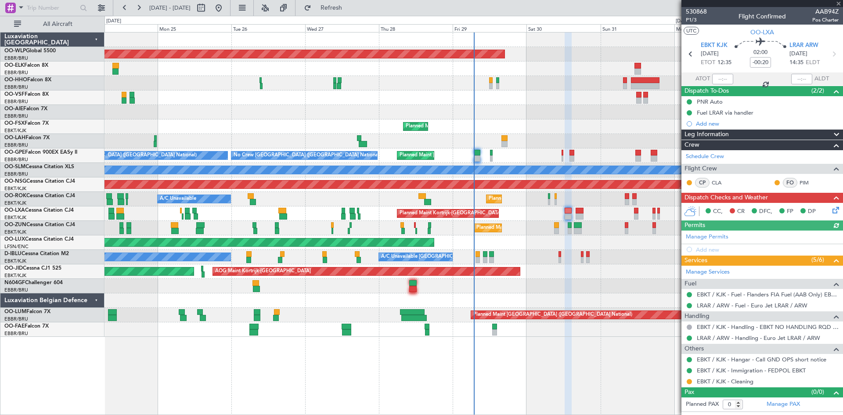
click at [836, 209] on icon at bounding box center [833, 208] width 7 height 7
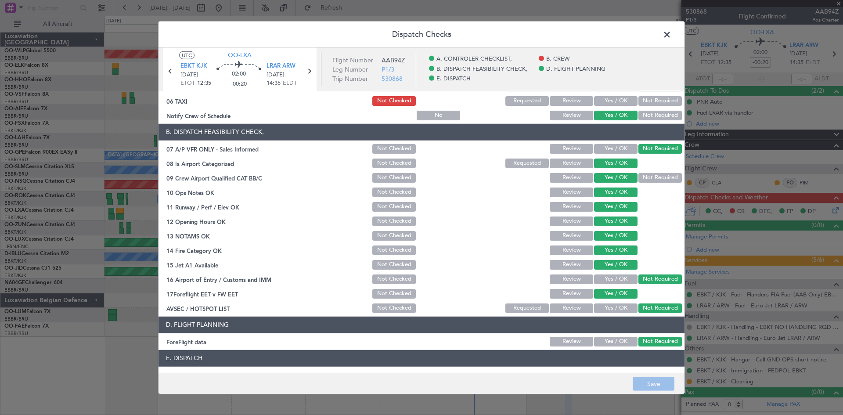
scroll to position [166, 0]
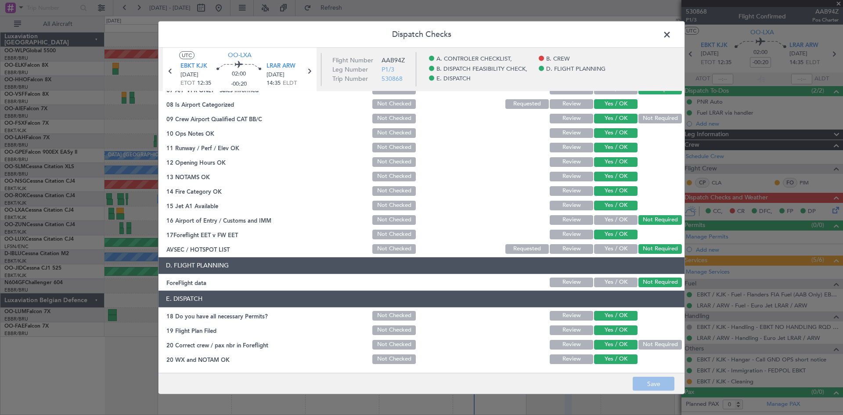
click at [671, 36] on span at bounding box center [671, 37] width 0 height 18
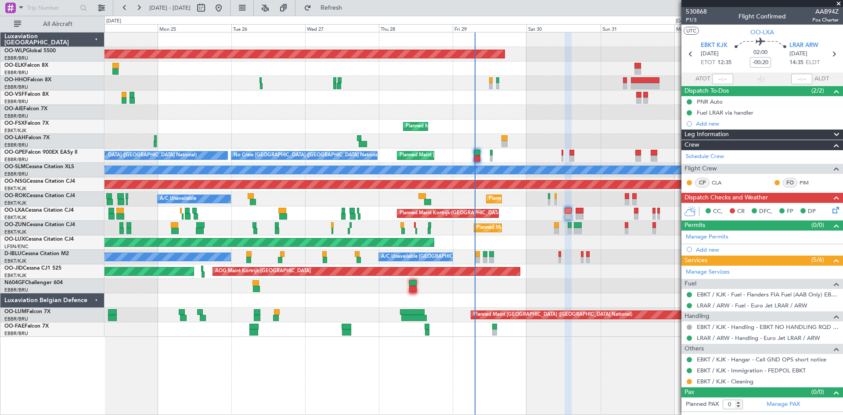
click at [839, 6] on span at bounding box center [838, 4] width 9 height 8
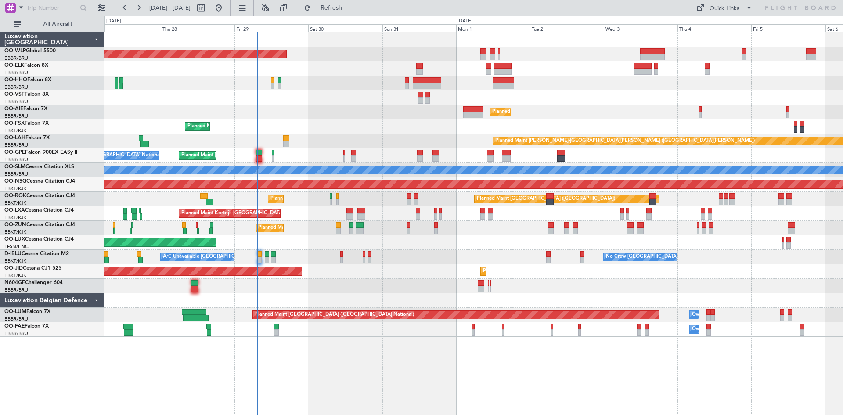
click at [571, 130] on div "Planned Maint [GEOGRAPHIC_DATA] ([GEOGRAPHIC_DATA]) Planned Maint [GEOGRAPHIC_D…" at bounding box center [473, 184] width 738 height 304
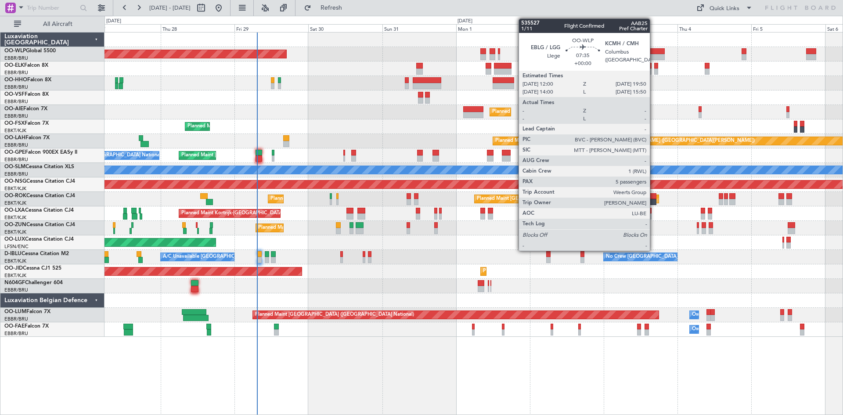
click at [654, 55] on div at bounding box center [652, 57] width 24 height 6
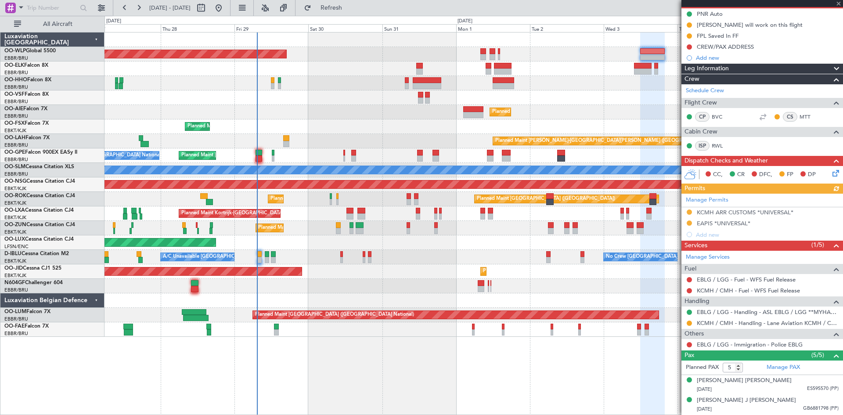
scroll to position [132, 0]
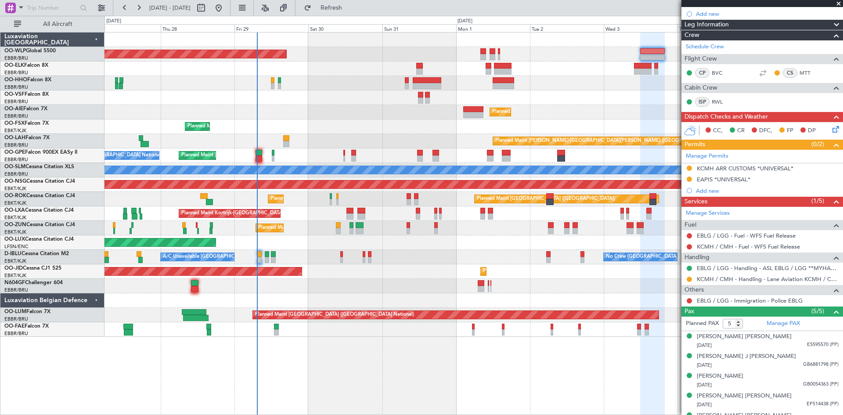
click at [836, 5] on span at bounding box center [838, 4] width 9 height 8
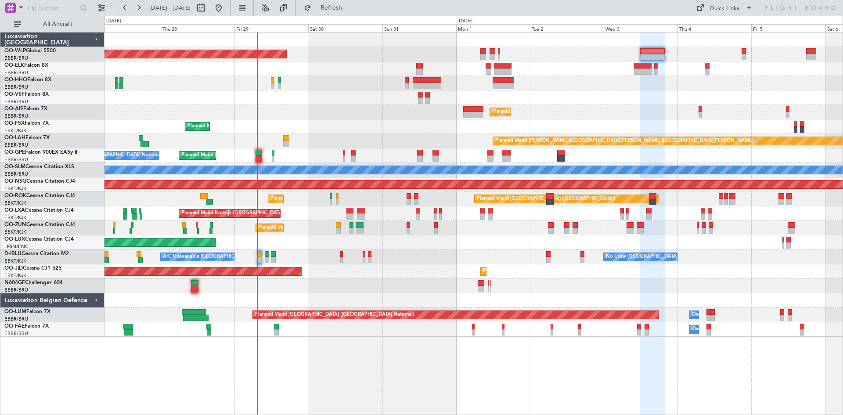
type input "0"
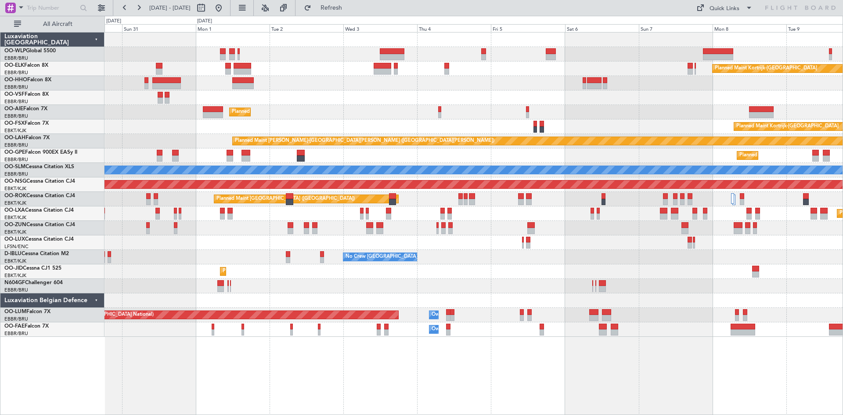
click at [384, 116] on div "Planned Maint [GEOGRAPHIC_DATA] ([GEOGRAPHIC_DATA]) Planned Maint [GEOGRAPHIC_D…" at bounding box center [473, 184] width 738 height 304
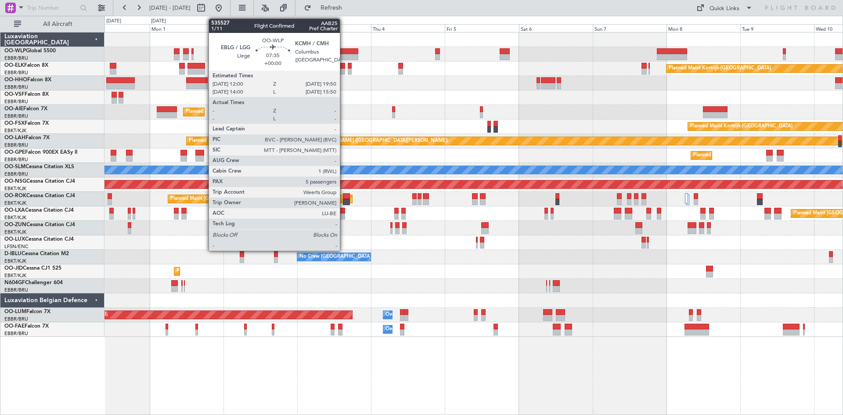
click at [344, 51] on div at bounding box center [346, 51] width 24 height 6
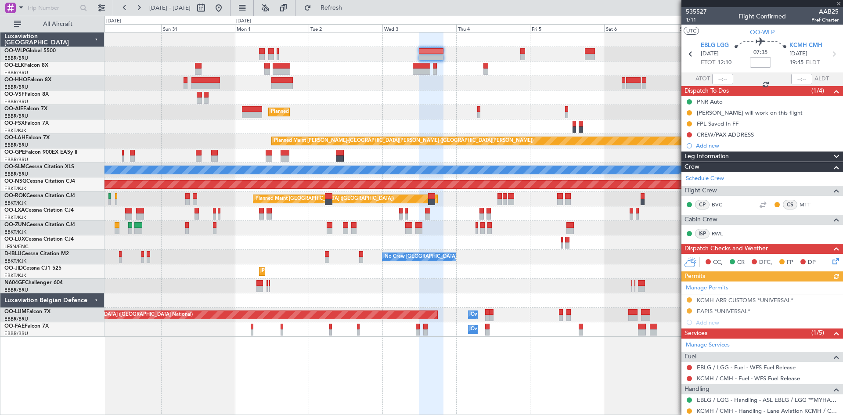
click at [394, 49] on div "Planned Maint [GEOGRAPHIC_DATA] ([GEOGRAPHIC_DATA])" at bounding box center [473, 54] width 738 height 14
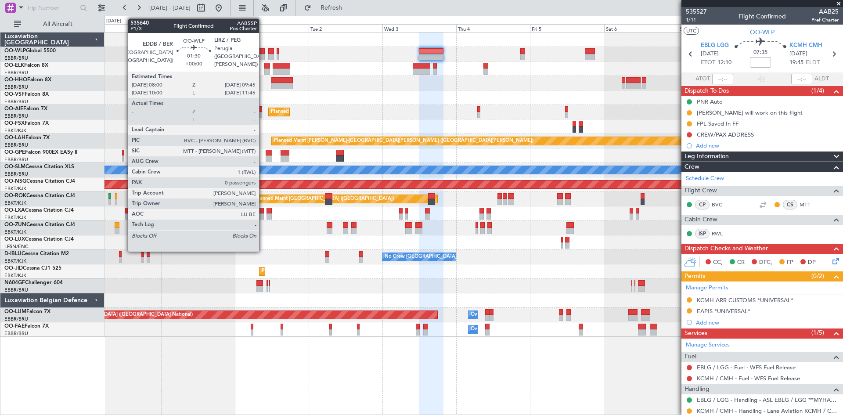
click at [263, 55] on div at bounding box center [262, 57] width 6 height 6
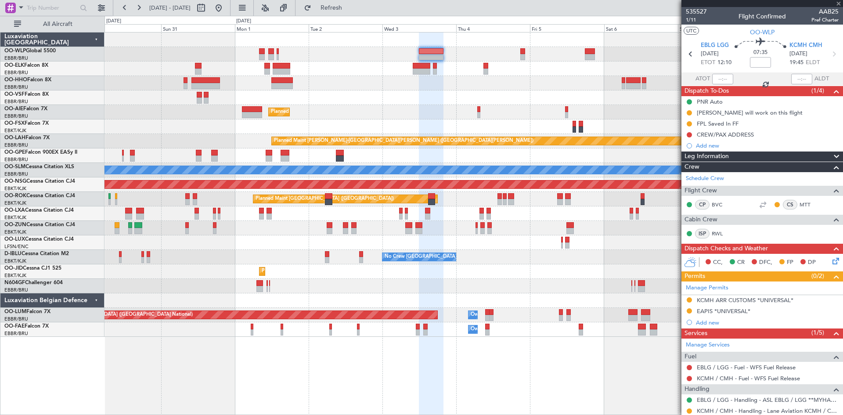
type input "0"
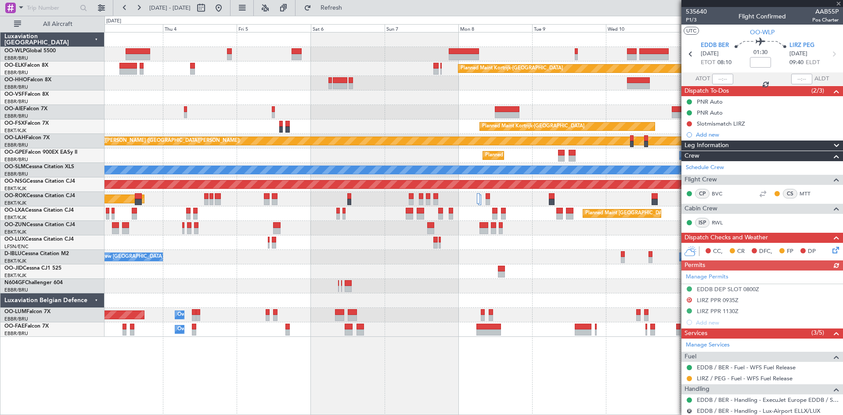
click at [215, 89] on div "Planned Maint Kortrijk-[GEOGRAPHIC_DATA] Planned Maint [GEOGRAPHIC_DATA] ([GEOG…" at bounding box center [473, 184] width 738 height 304
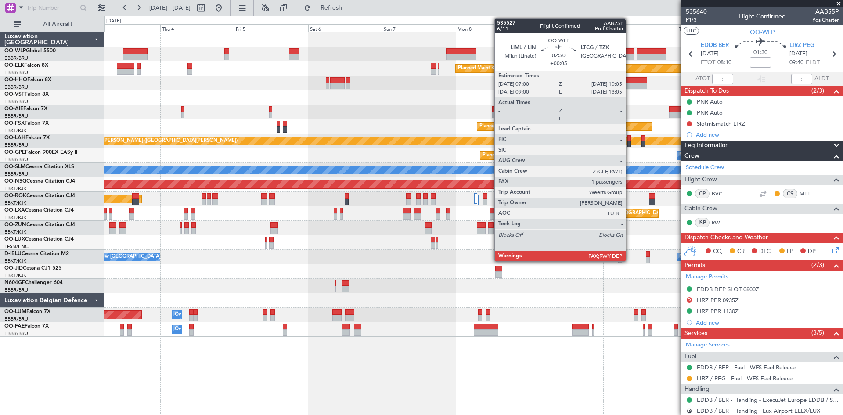
click at [629, 56] on div at bounding box center [629, 57] width 10 height 6
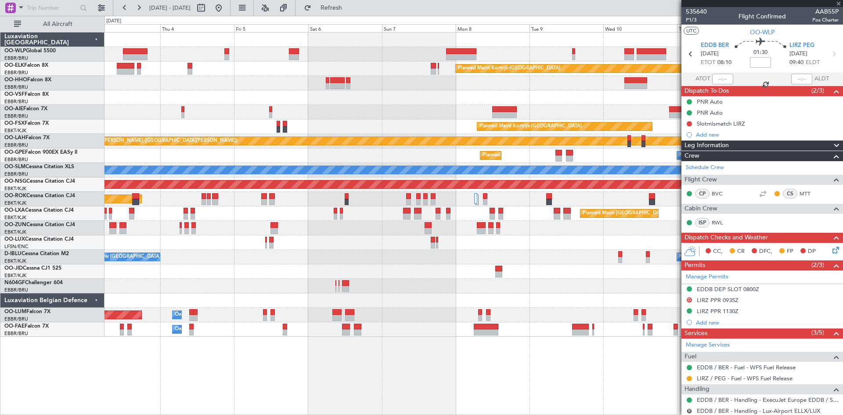
type input "+00:05"
type input "3"
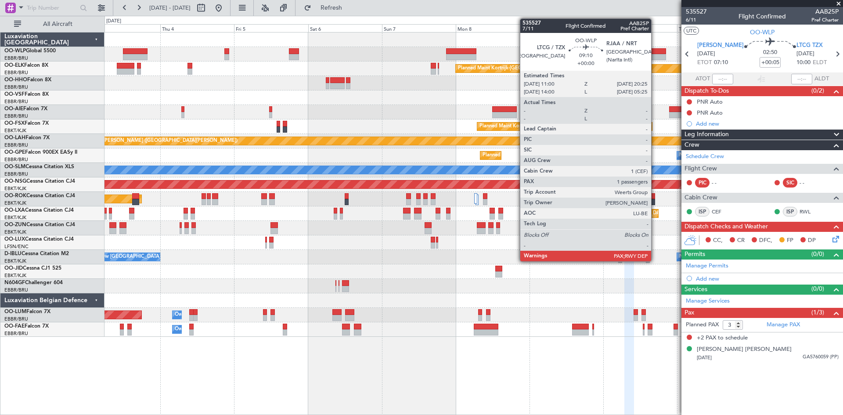
click at [655, 54] on div at bounding box center [650, 57] width 29 height 6
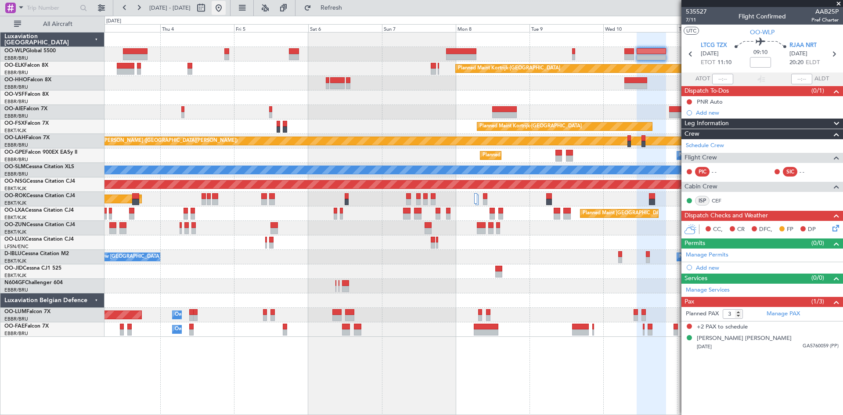
click at [226, 13] on button at bounding box center [219, 8] width 14 height 14
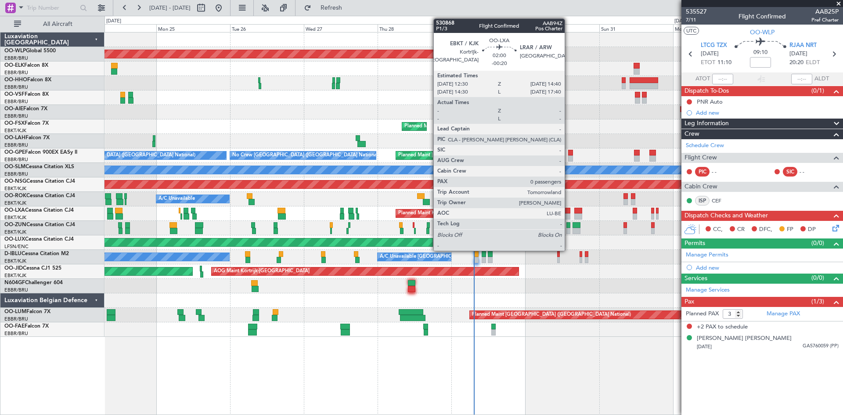
click at [568, 212] on div at bounding box center [566, 211] width 7 height 6
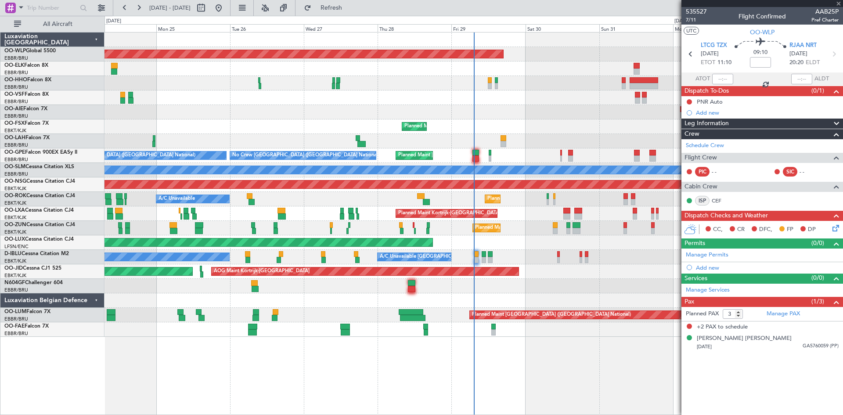
type input "-00:20"
type input "0"
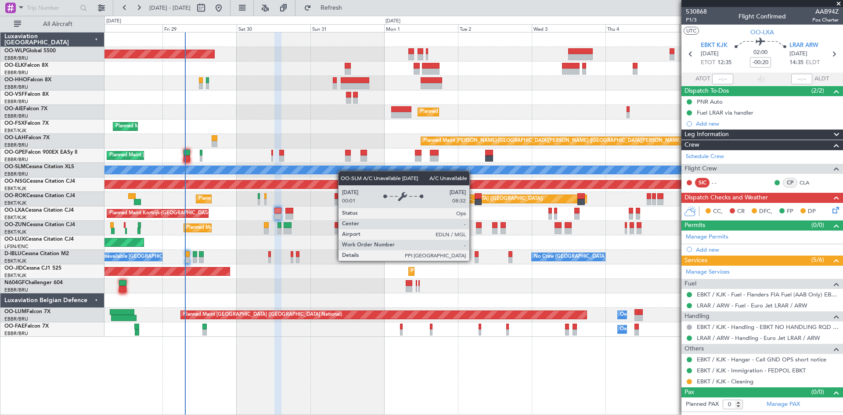
click at [324, 173] on div "Planned Maint [GEOGRAPHIC_DATA] ([GEOGRAPHIC_DATA]) Planned Maint [GEOGRAPHIC_D…" at bounding box center [473, 184] width 738 height 304
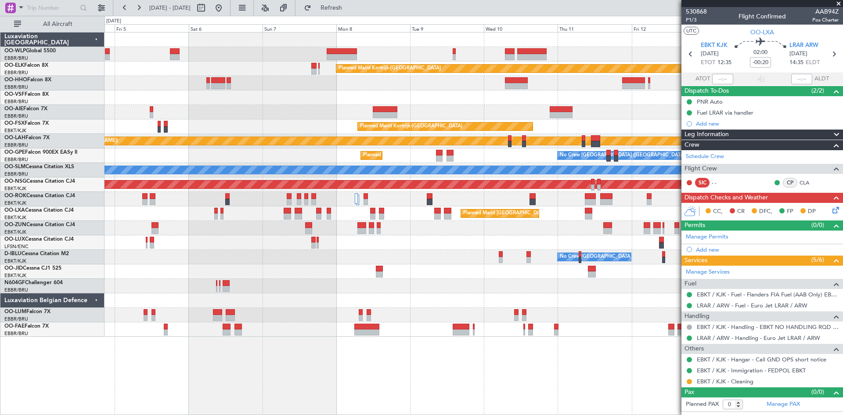
click at [331, 129] on div "Planned Maint Kortrijk-[GEOGRAPHIC_DATA] Planned Maint [GEOGRAPHIC_DATA]-[GEOGR…" at bounding box center [473, 184] width 738 height 304
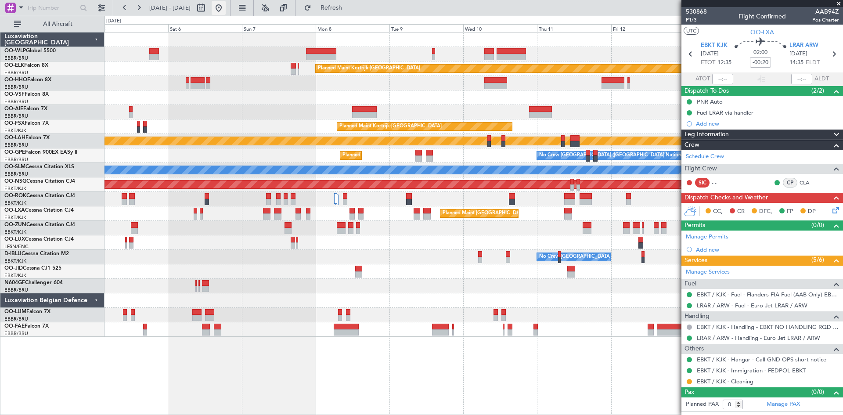
click at [226, 4] on button at bounding box center [219, 8] width 14 height 14
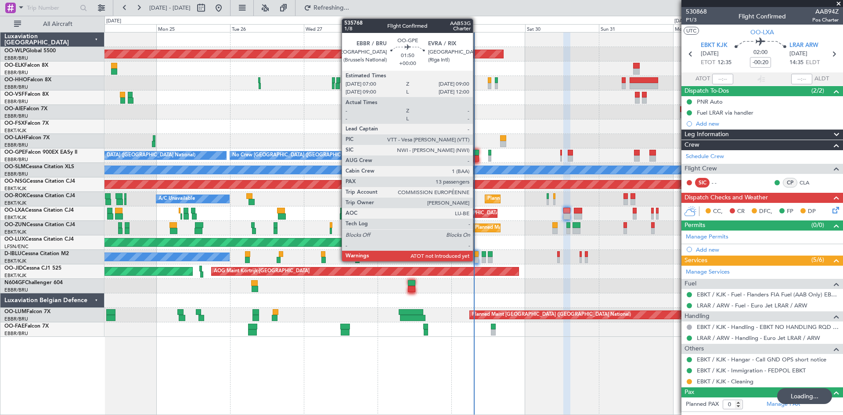
click at [477, 158] on div at bounding box center [475, 158] width 7 height 6
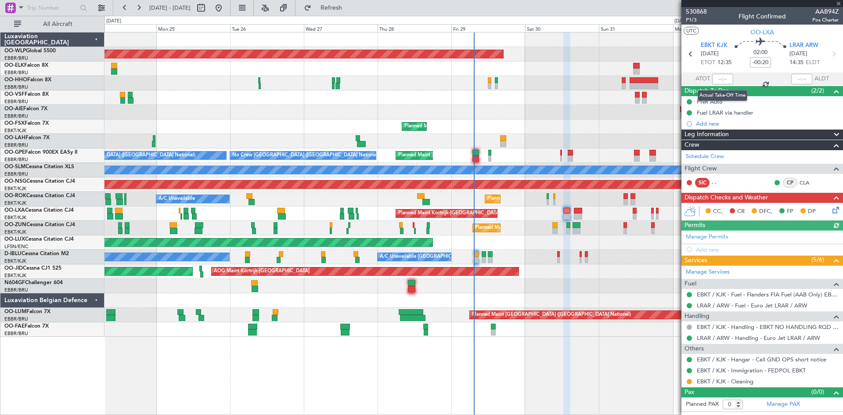
type input "13"
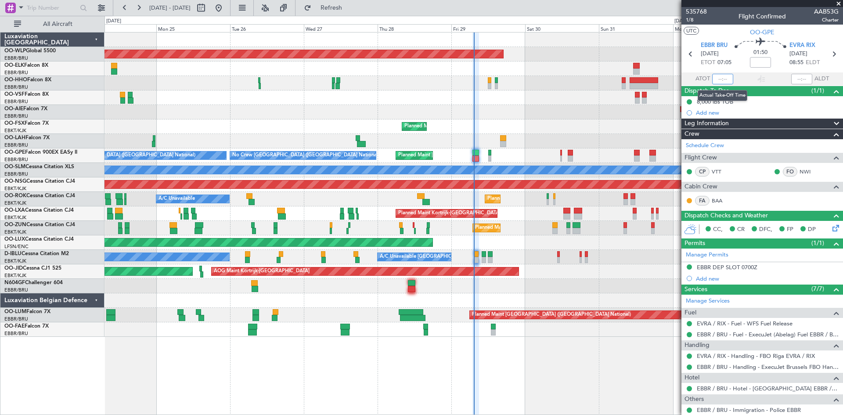
click at [718, 81] on input "text" at bounding box center [722, 79] width 21 height 11
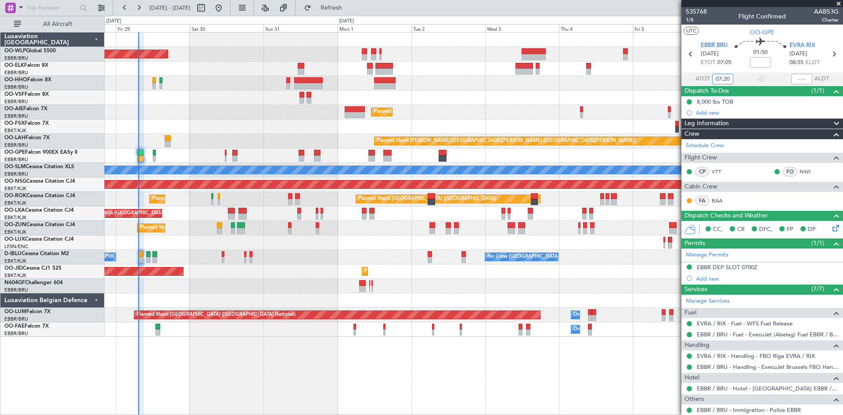
click at [248, 178] on div "Planned Maint [GEOGRAPHIC_DATA] ([GEOGRAPHIC_DATA]) Planned Maint [GEOGRAPHIC_D…" at bounding box center [473, 184] width 738 height 304
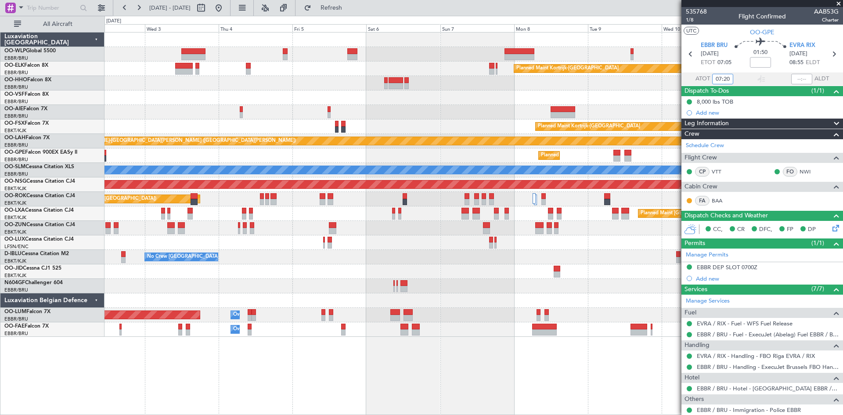
click at [289, 147] on div "Planned Maint Kortrijk-[GEOGRAPHIC_DATA] Planned Maint [GEOGRAPHIC_DATA] ([GEOG…" at bounding box center [473, 184] width 738 height 304
type input "07:20"
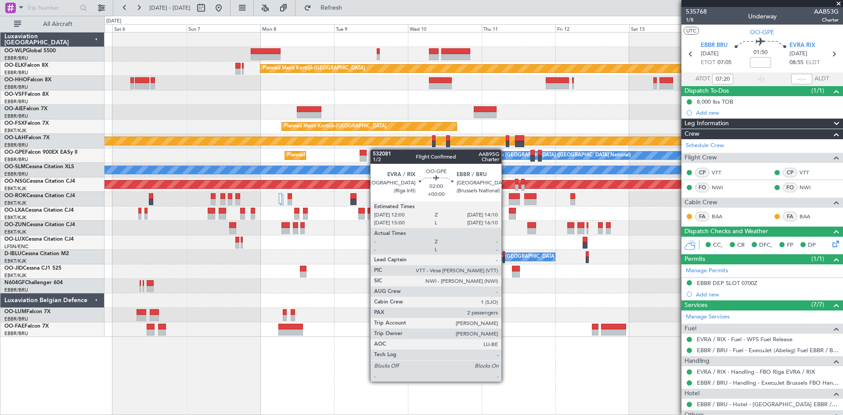
click at [374, 150] on div "Planned Maint Kortrijk-[GEOGRAPHIC_DATA] Planned Maint [GEOGRAPHIC_DATA]-[GEOGR…" at bounding box center [473, 184] width 738 height 304
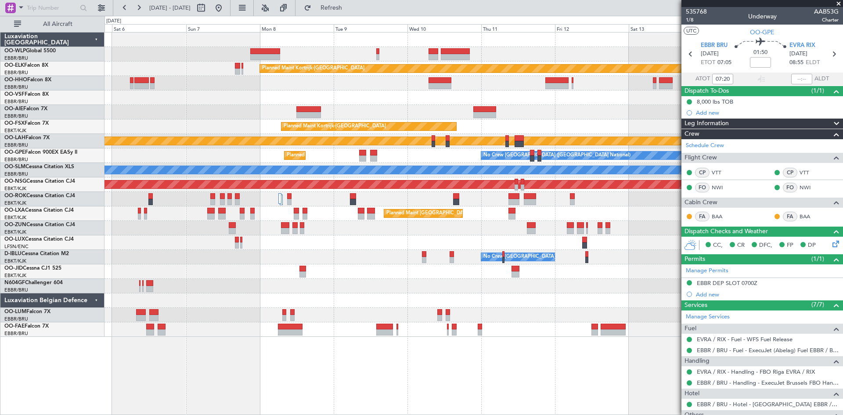
drag, startPoint x: 837, startPoint y: 4, endPoint x: 818, endPoint y: 21, distance: 25.5
click at [837, 4] on span at bounding box center [838, 4] width 9 height 8
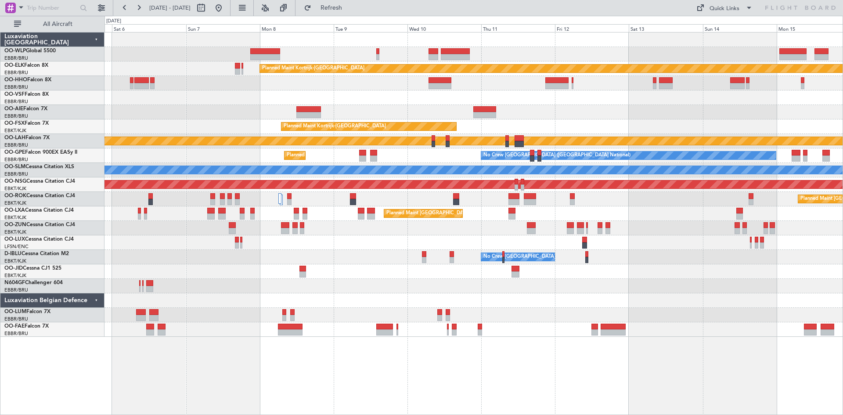
type input "0"
click at [226, 10] on button at bounding box center [219, 8] width 14 height 14
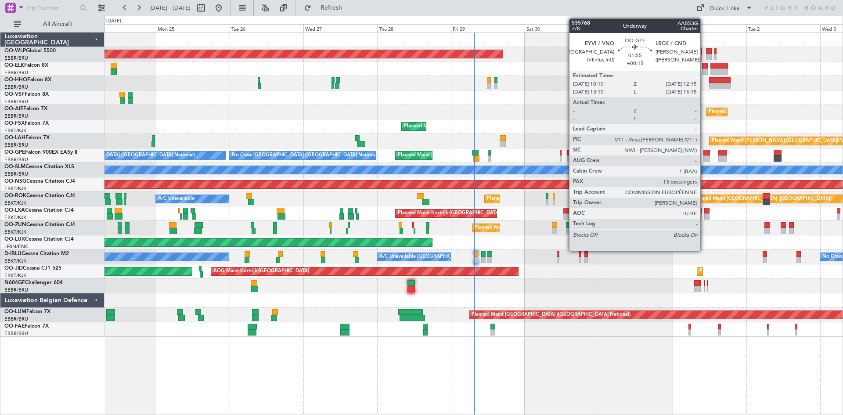
click at [704, 158] on div at bounding box center [706, 158] width 7 height 6
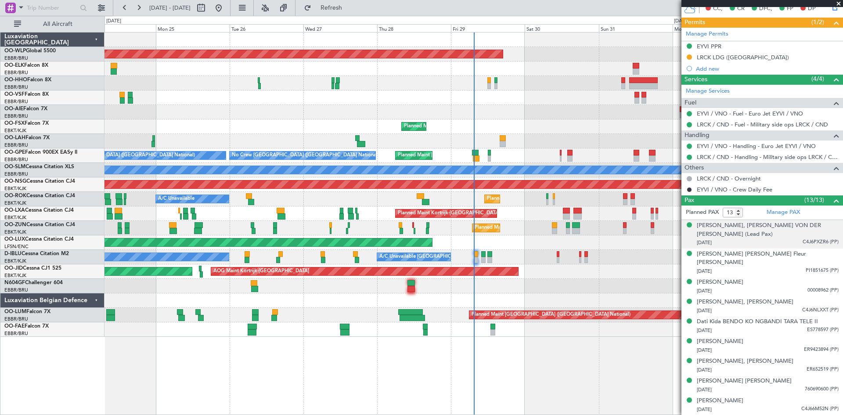
scroll to position [282, 0]
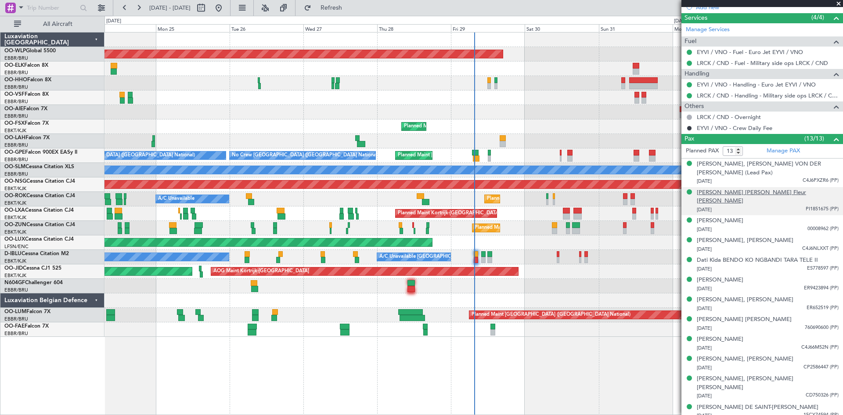
click at [732, 188] on div "[PERSON_NAME] [PERSON_NAME] Fleur [PERSON_NAME]" at bounding box center [768, 196] width 142 height 17
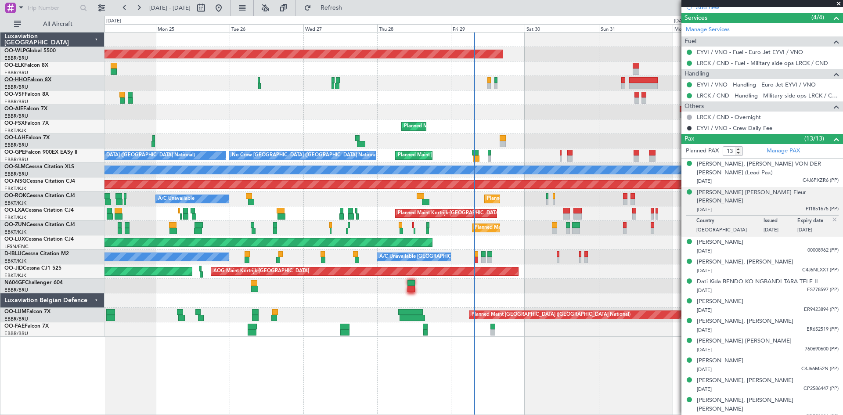
click at [23, 79] on span "OO-HHO" at bounding box center [15, 79] width 23 height 5
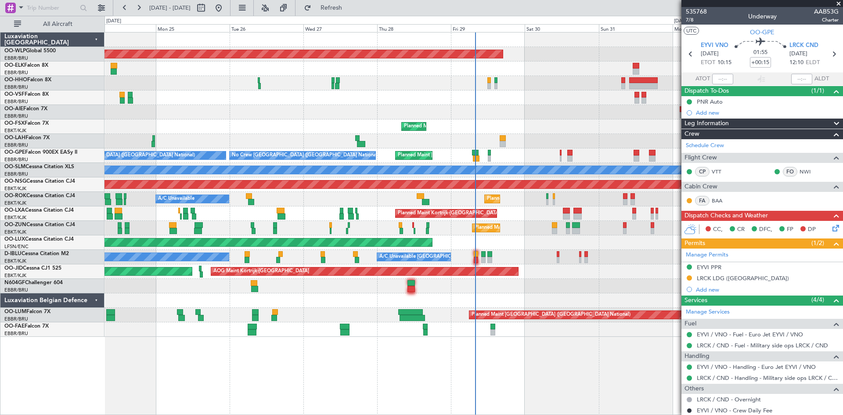
scroll to position [282, 0]
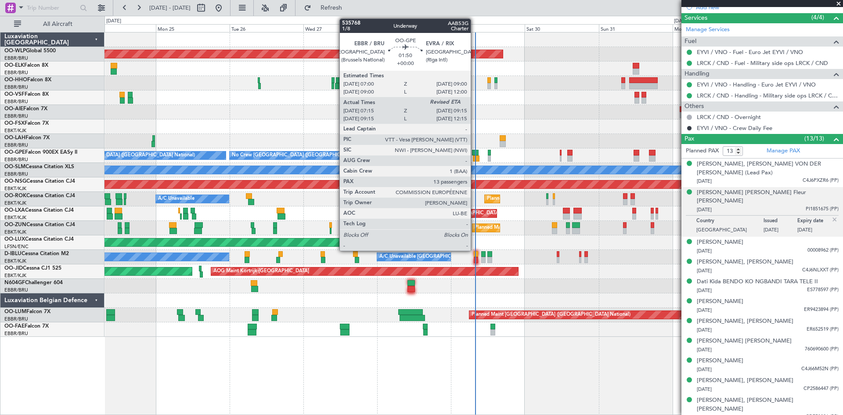
click at [475, 153] on div at bounding box center [475, 153] width 7 height 6
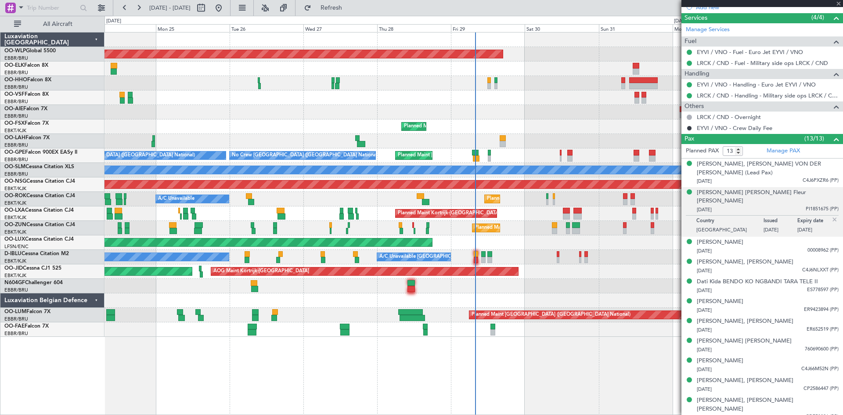
type input "07:20"
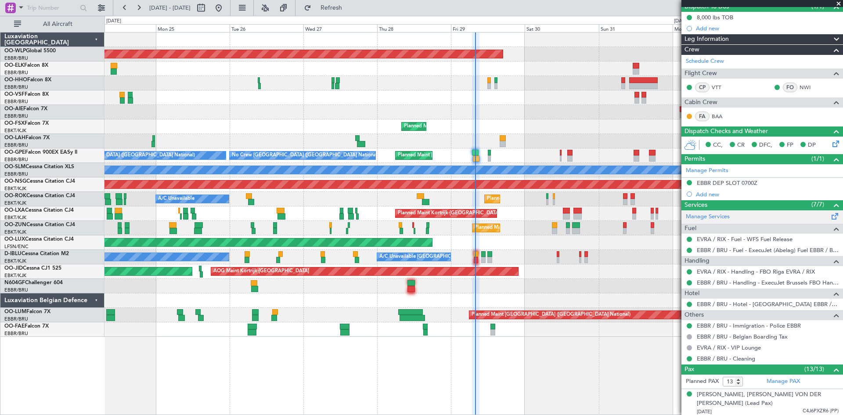
scroll to position [88, 0]
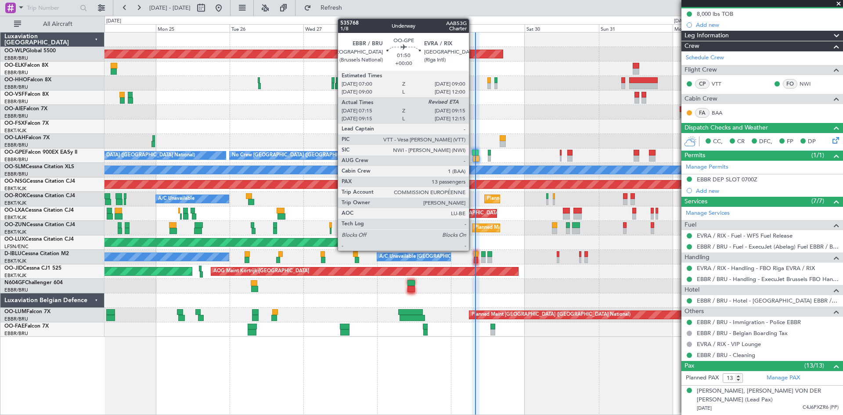
click at [473, 154] on div at bounding box center [475, 153] width 7 height 6
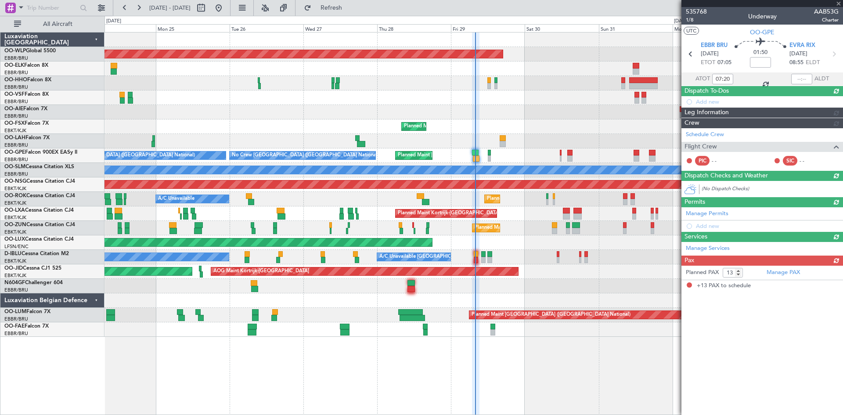
scroll to position [0, 0]
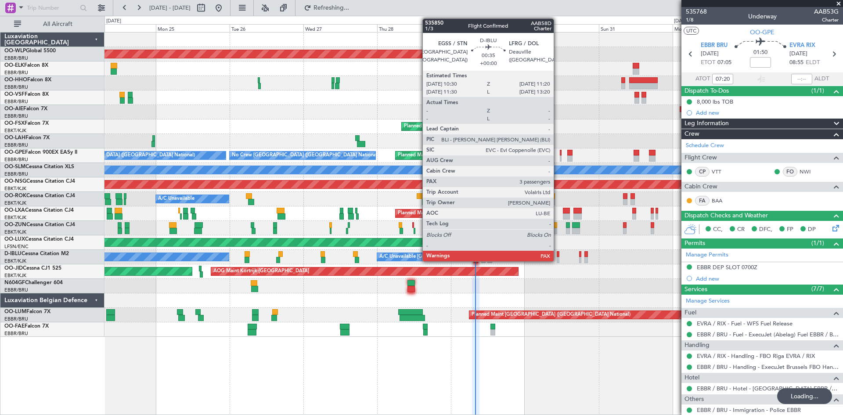
click at [557, 257] on div at bounding box center [558, 260] width 3 height 6
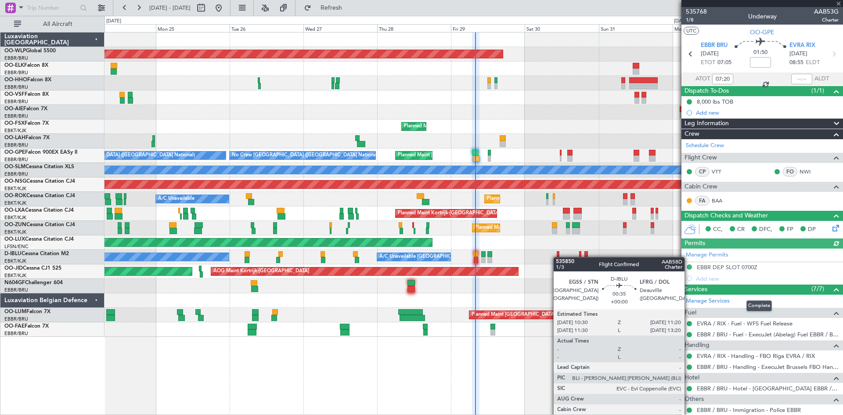
type input "4"
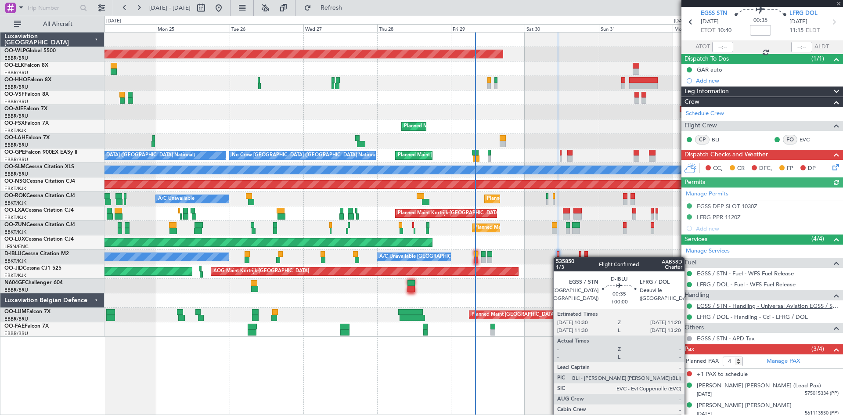
scroll to position [56, 0]
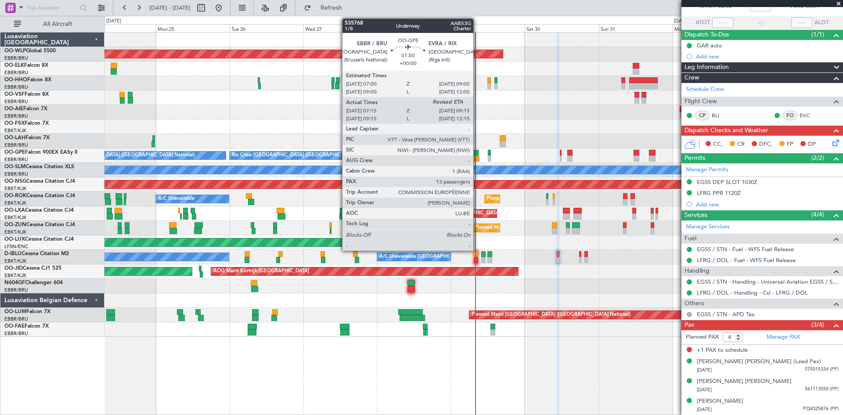
click at [477, 155] on div at bounding box center [476, 158] width 7 height 6
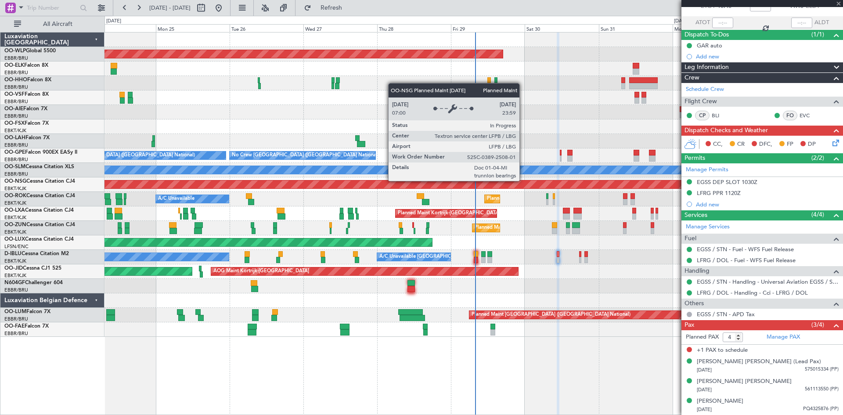
type input "07:20"
type input "13"
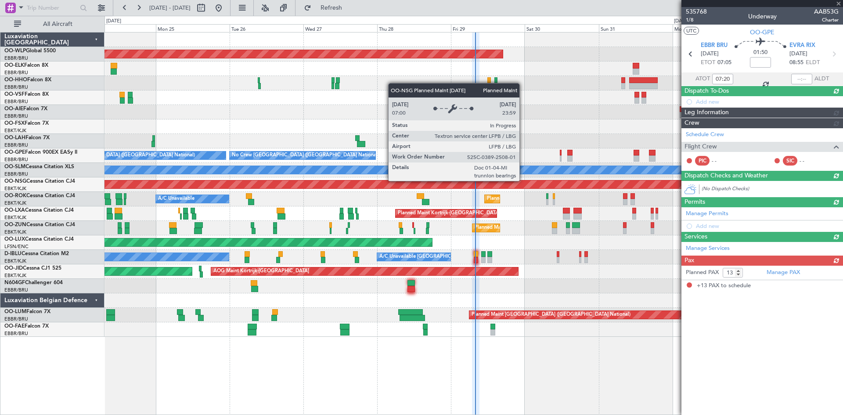
scroll to position [0, 0]
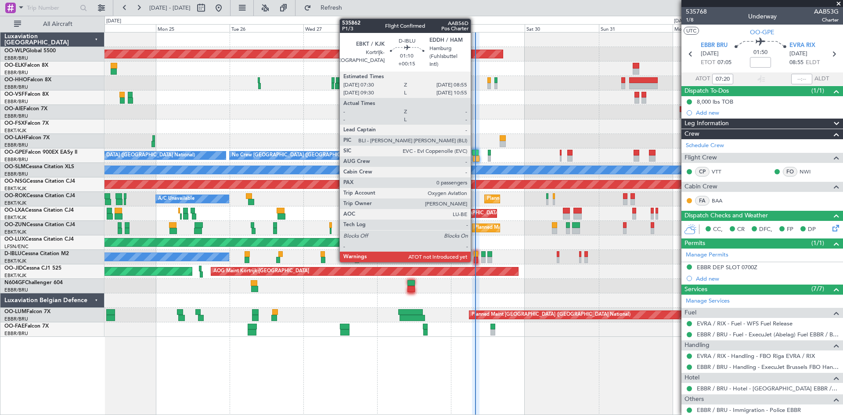
click at [475, 255] on div at bounding box center [476, 254] width 4 height 6
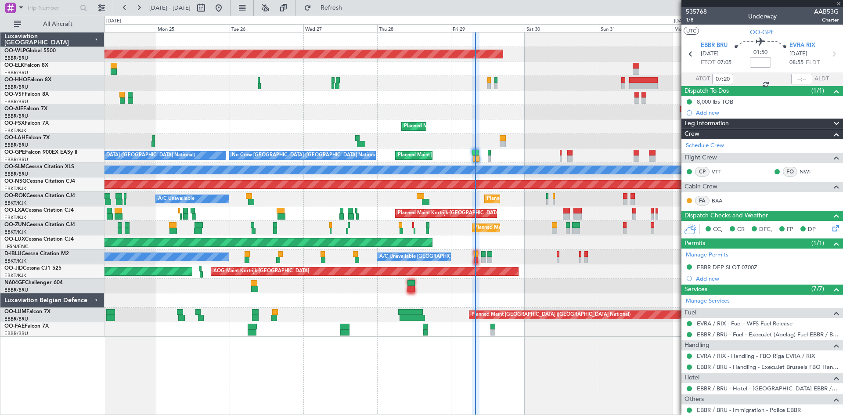
type input "+00:15"
type input "0"
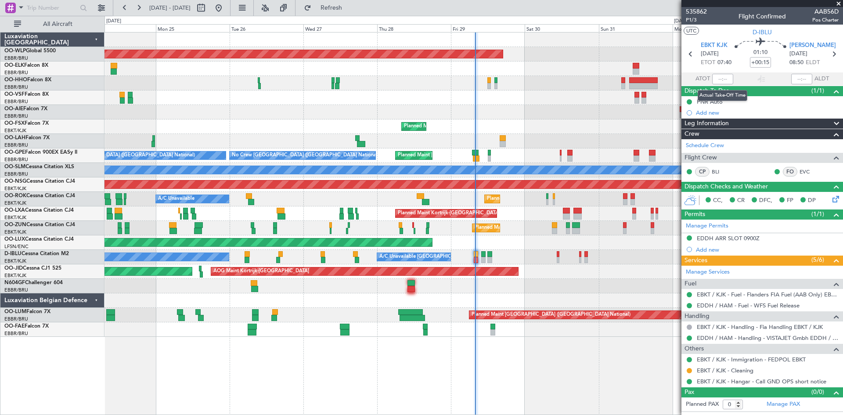
click at [705, 82] on span "ATOT" at bounding box center [702, 79] width 14 height 9
click at [715, 80] on input "text" at bounding box center [722, 79] width 21 height 11
click at [662, 51] on div "Planned Maint [GEOGRAPHIC_DATA] ([GEOGRAPHIC_DATA])" at bounding box center [473, 54] width 738 height 14
type input "07:51"
click at [839, 4] on span at bounding box center [838, 4] width 9 height 8
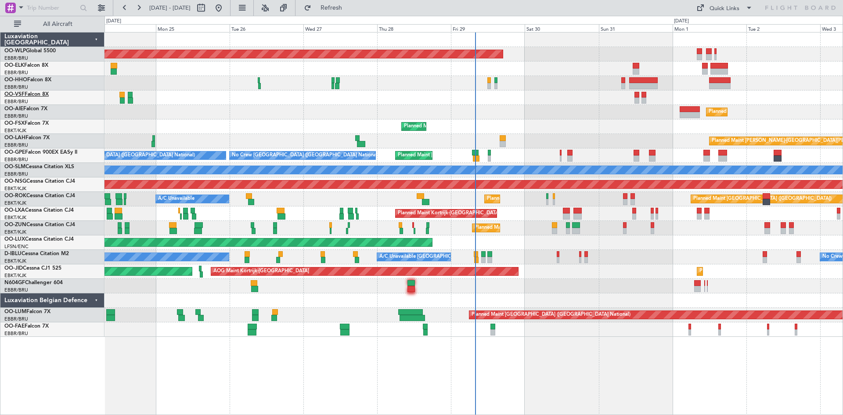
click at [24, 97] on span "OO-VSF" at bounding box center [14, 94] width 20 height 5
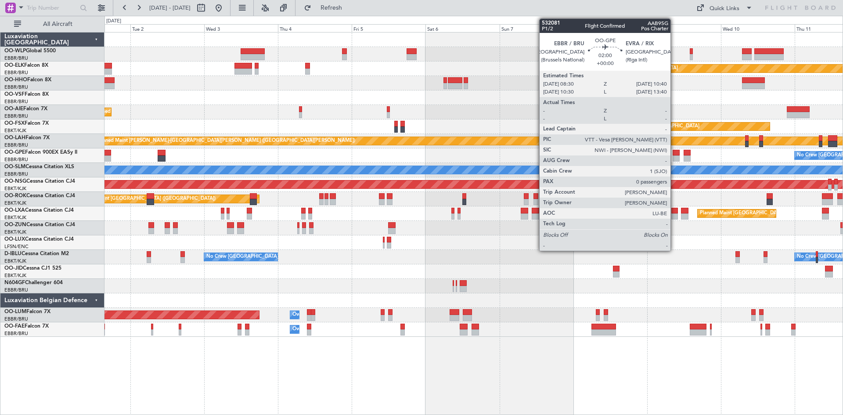
click at [674, 160] on div at bounding box center [675, 158] width 7 height 6
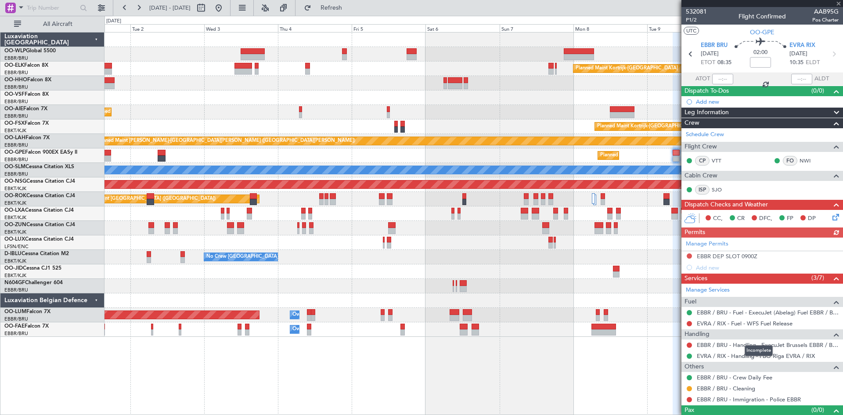
scroll to position [14, 0]
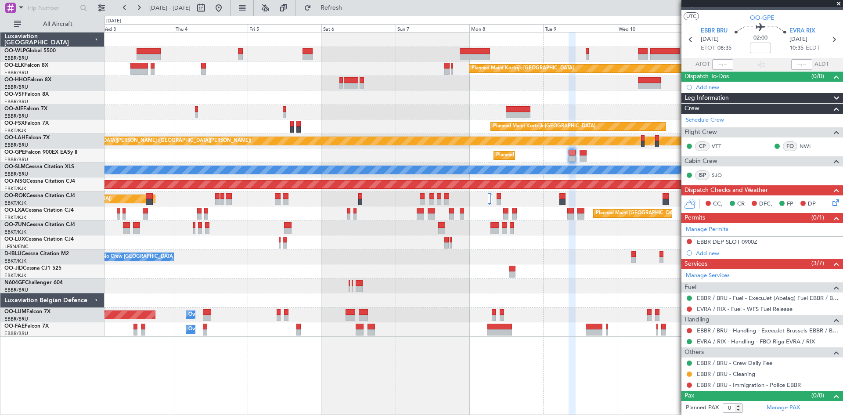
click at [511, 249] on div "Planned Maint Kortrijk-[GEOGRAPHIC_DATA] Planned Maint [GEOGRAPHIC_DATA] ([GEOG…" at bounding box center [473, 184] width 738 height 304
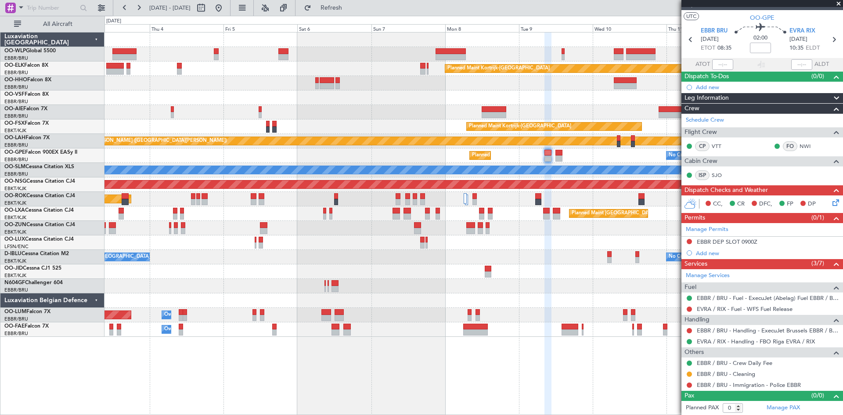
click at [837, 5] on span at bounding box center [838, 4] width 9 height 8
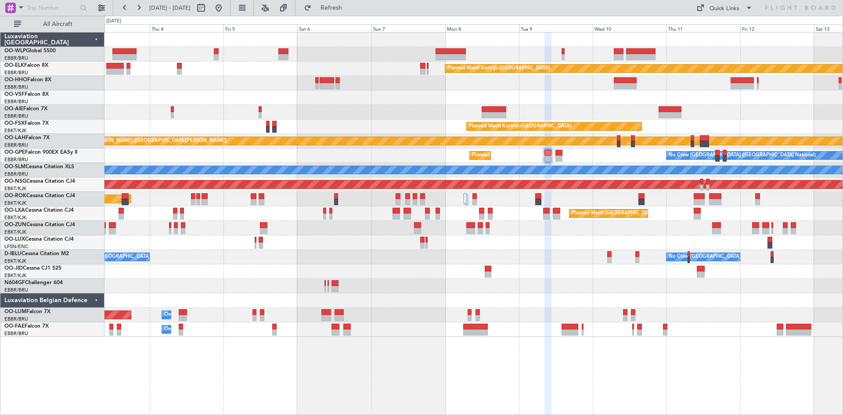
scroll to position [0, 0]
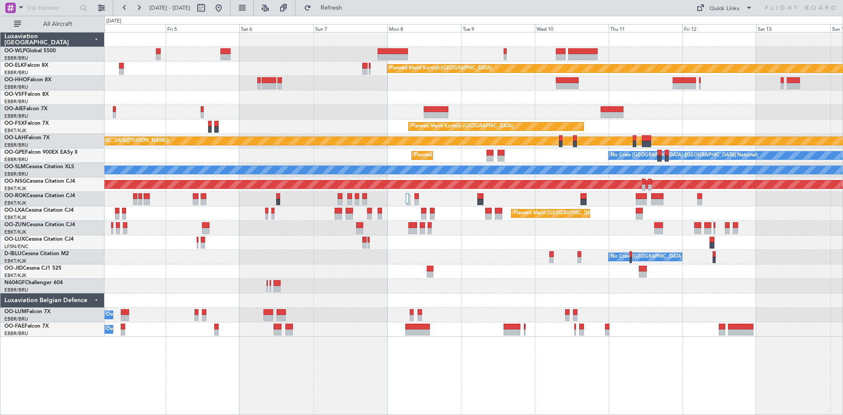
click at [678, 245] on div "Planned Maint Kortrijk-[GEOGRAPHIC_DATA] Planned Maint [GEOGRAPHIC_DATA] ([GEOG…" at bounding box center [473, 184] width 738 height 304
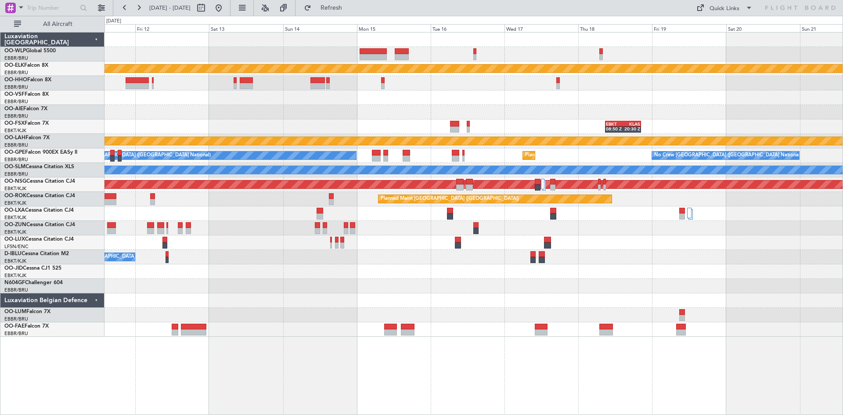
click at [259, 334] on div "Planned Maint Kortrijk-[GEOGRAPHIC_DATA] EBKT 08:50 Z KLAS 20:30 Z Planned Main…" at bounding box center [473, 184] width 738 height 304
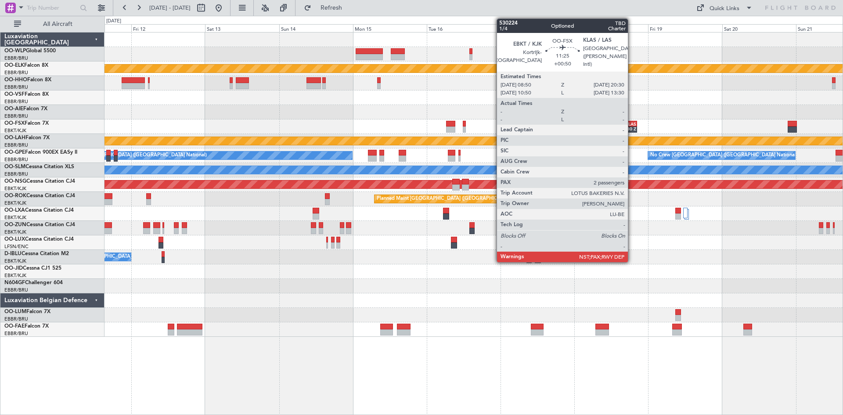
click at [632, 131] on div "20:30 Z" at bounding box center [627, 128] width 17 height 5
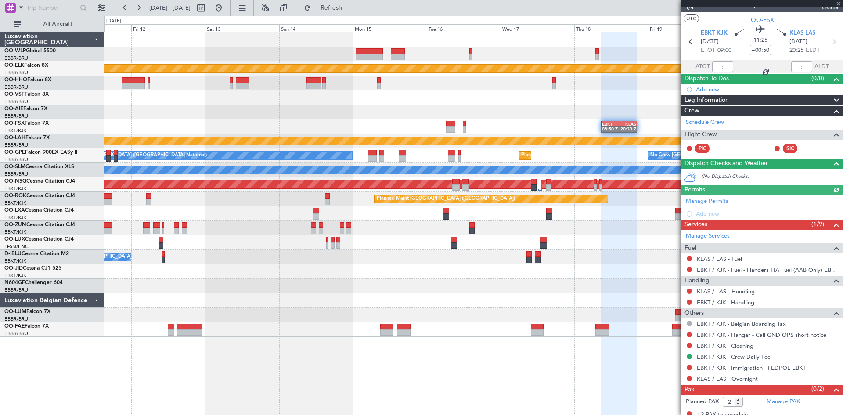
scroll to position [17, 0]
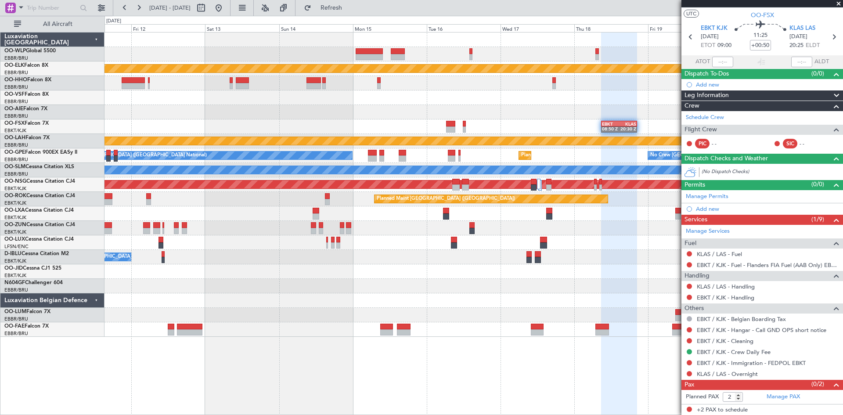
click at [838, 4] on span at bounding box center [838, 4] width 9 height 8
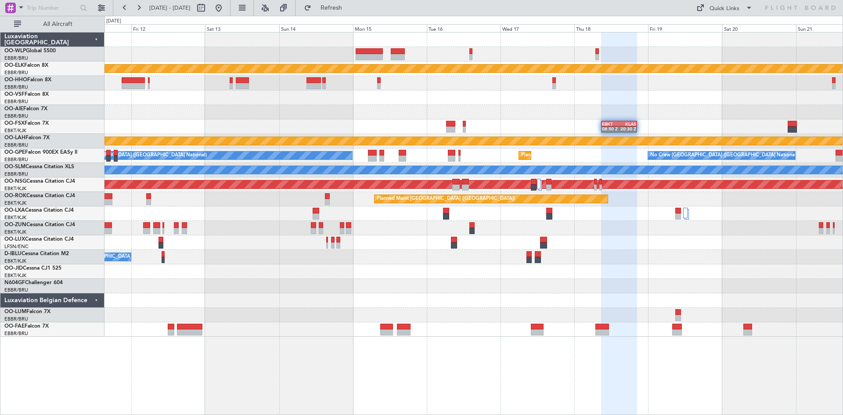
type input "0"
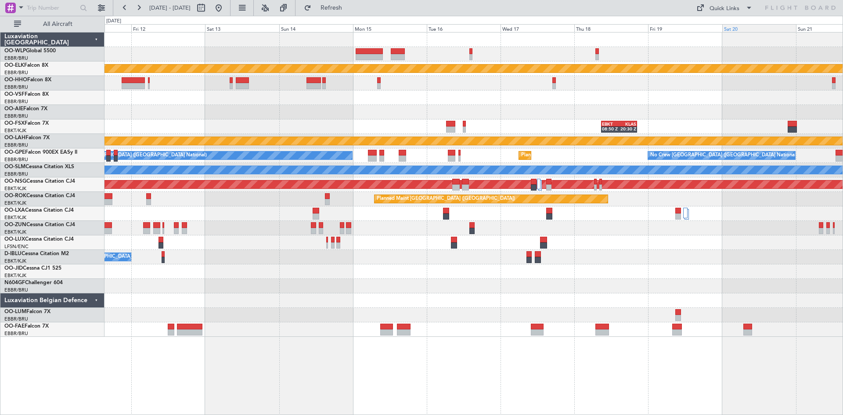
scroll to position [0, 0]
click at [226, 12] on button at bounding box center [219, 8] width 14 height 14
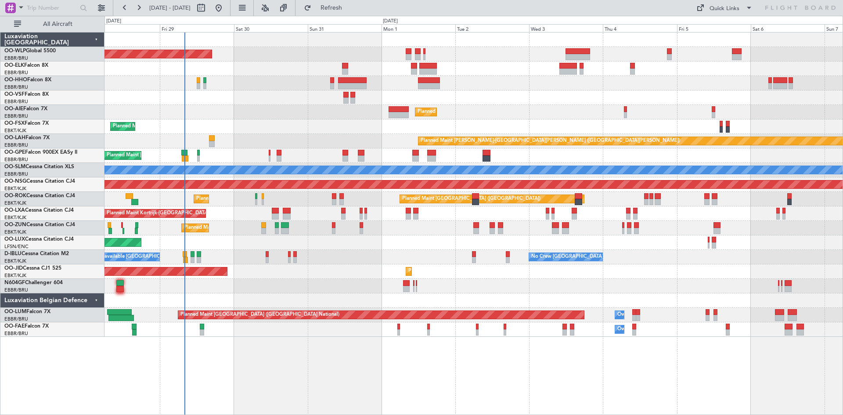
click at [476, 105] on div "Planned Maint [GEOGRAPHIC_DATA] ([GEOGRAPHIC_DATA]) Planned Maint [GEOGRAPHIC_D…" at bounding box center [473, 184] width 738 height 304
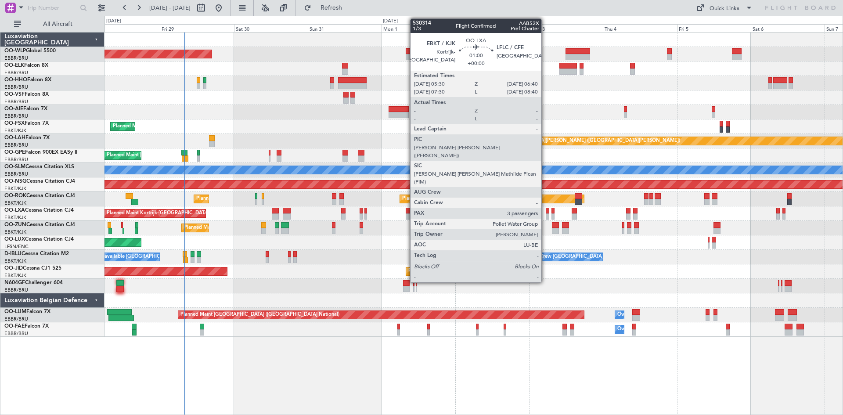
click at [546, 212] on div at bounding box center [548, 211] width 4 height 6
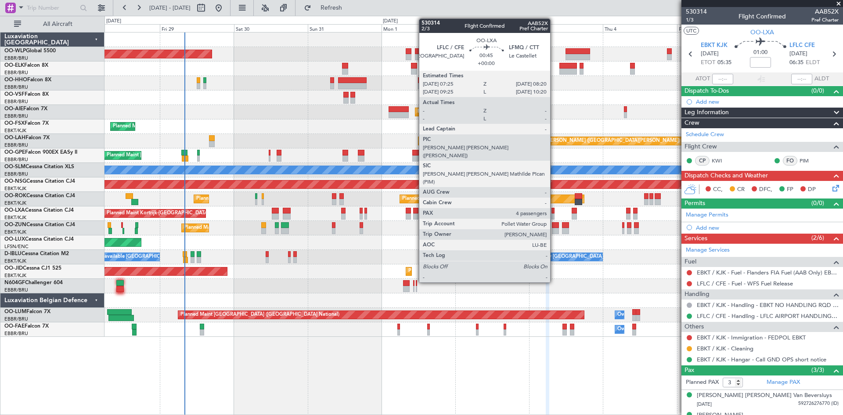
click at [554, 213] on div at bounding box center [552, 211] width 3 height 6
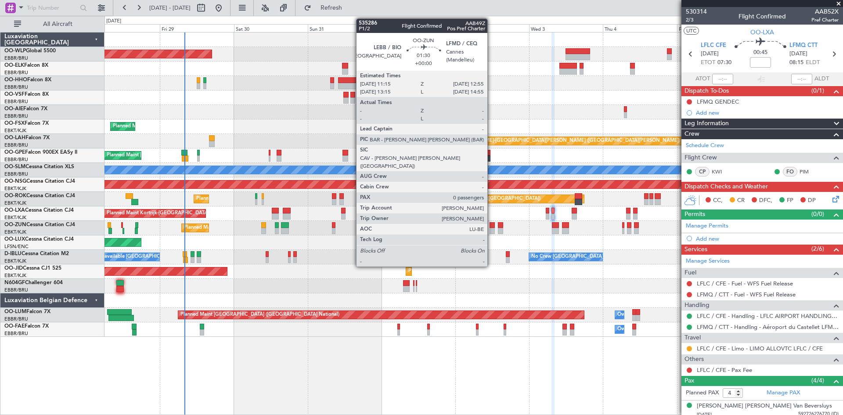
click at [491, 227] on div at bounding box center [491, 225] width 5 height 6
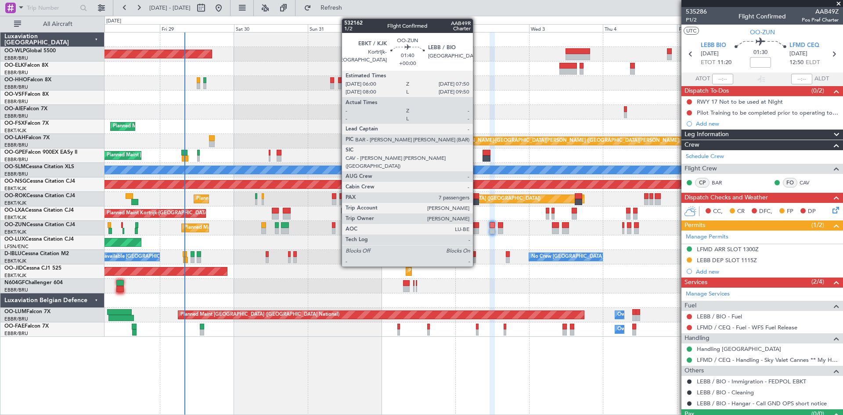
click at [477, 230] on div at bounding box center [476, 231] width 6 height 6
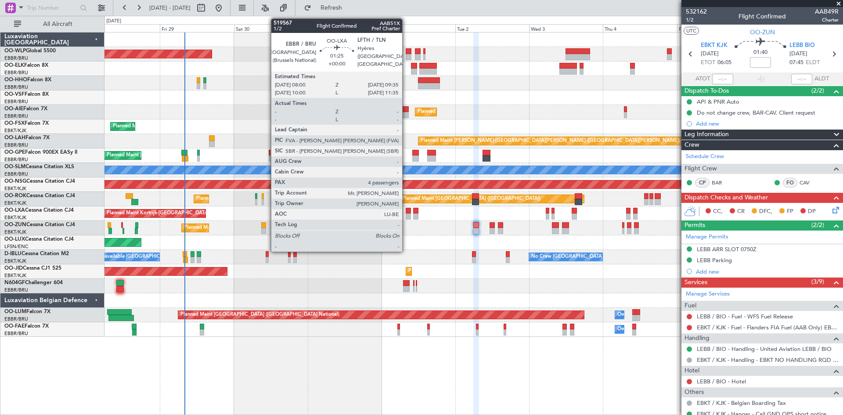
click at [406, 212] on div at bounding box center [408, 211] width 5 height 6
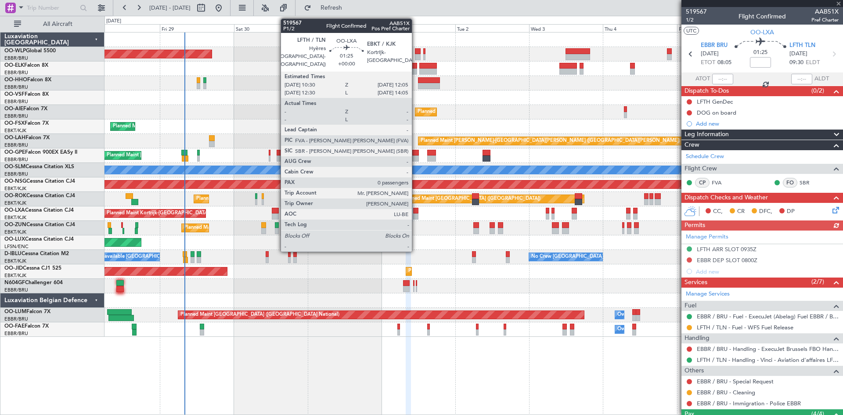
click at [416, 217] on div at bounding box center [415, 216] width 5 height 6
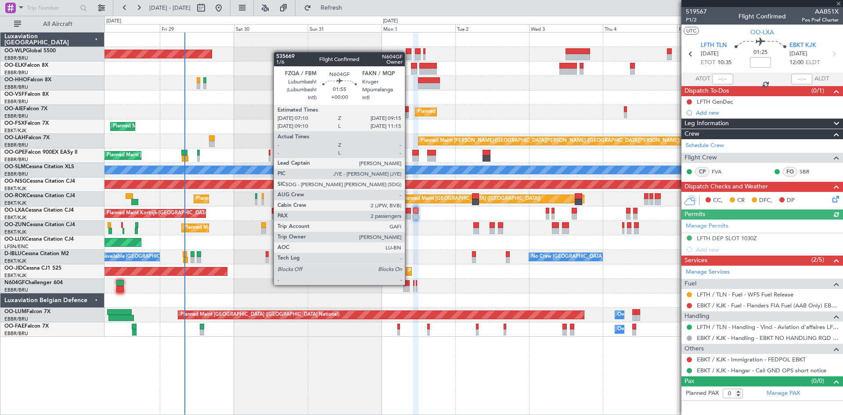
click at [408, 285] on div at bounding box center [406, 283] width 7 height 6
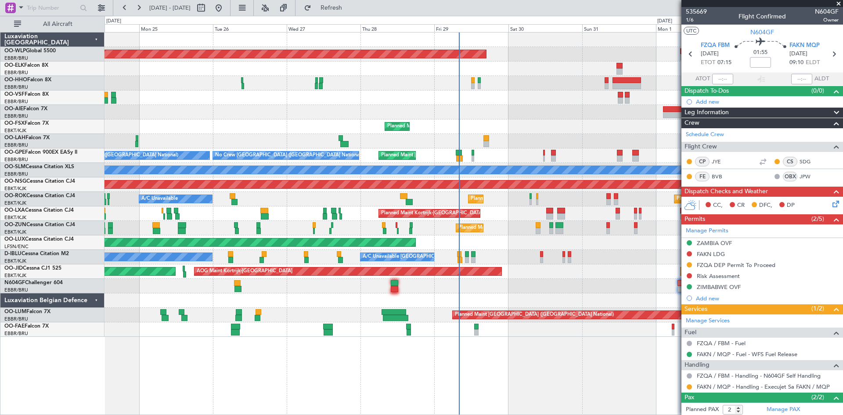
click at [552, 130] on div "Planned Maint Kortrijk-[GEOGRAPHIC_DATA]" at bounding box center [473, 126] width 738 height 14
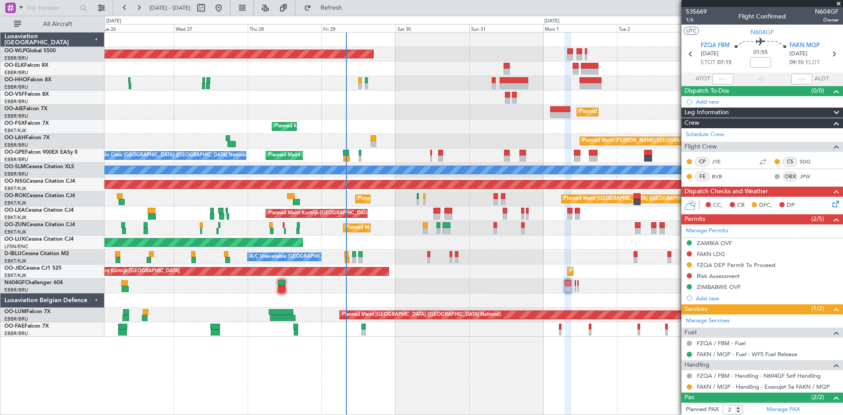
click at [282, 129] on div "Planned Maint Kortrijk-[GEOGRAPHIC_DATA]" at bounding box center [473, 126] width 738 height 14
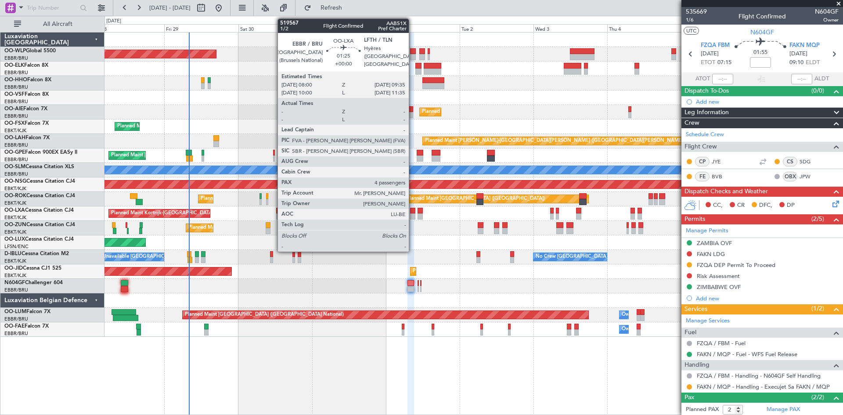
click at [413, 215] on div at bounding box center [412, 216] width 5 height 6
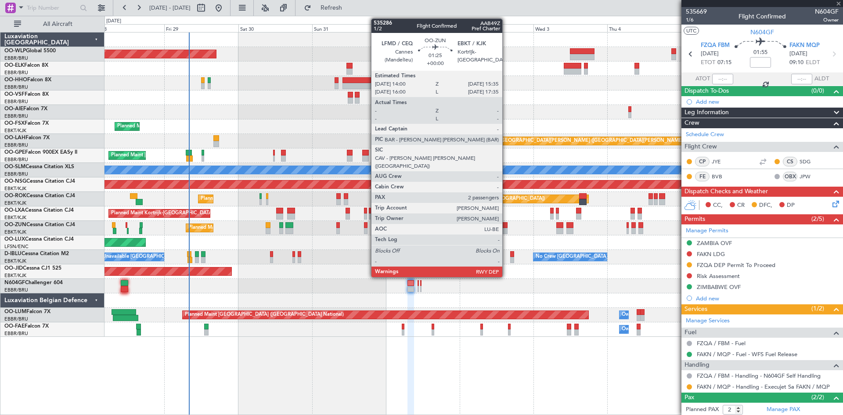
type input "4"
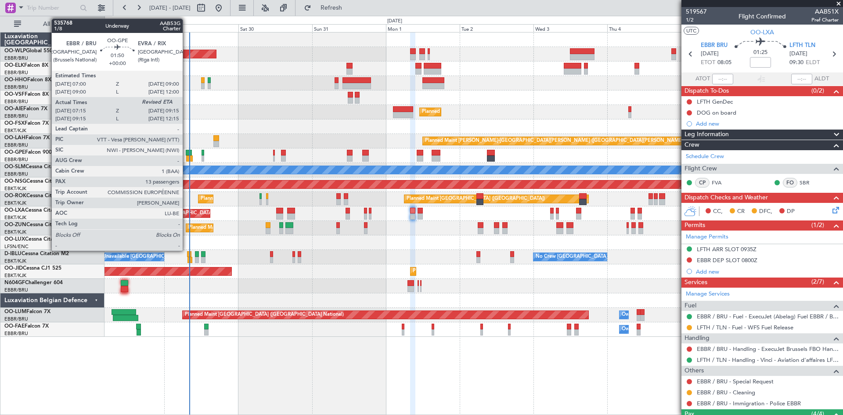
click at [187, 155] on div at bounding box center [189, 153] width 7 height 6
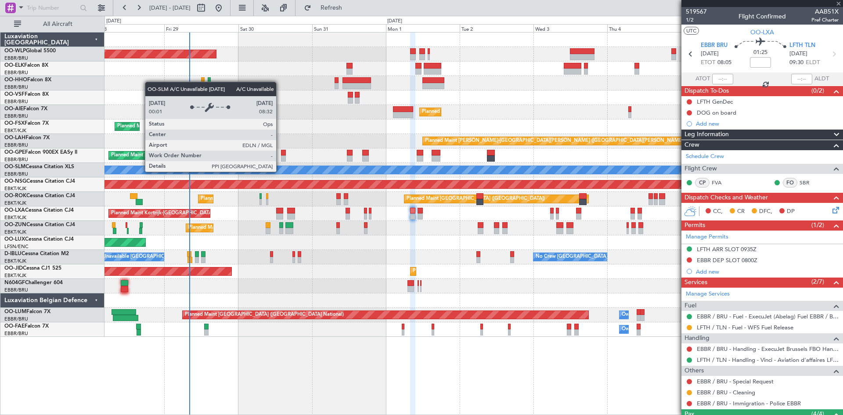
type input "07:20"
type input "13"
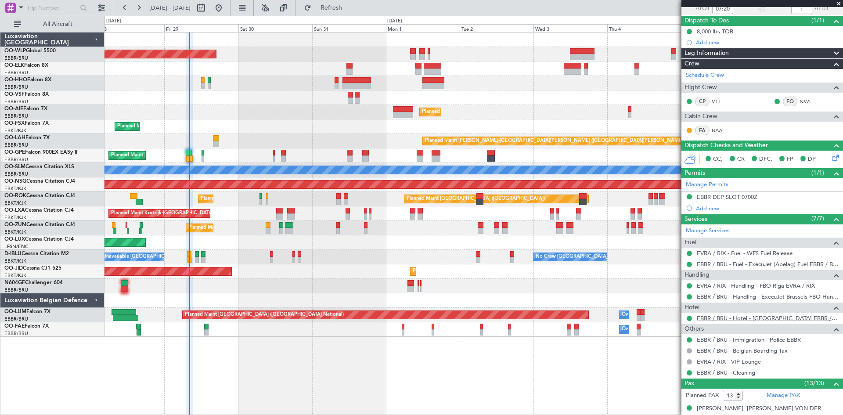
scroll to position [88, 0]
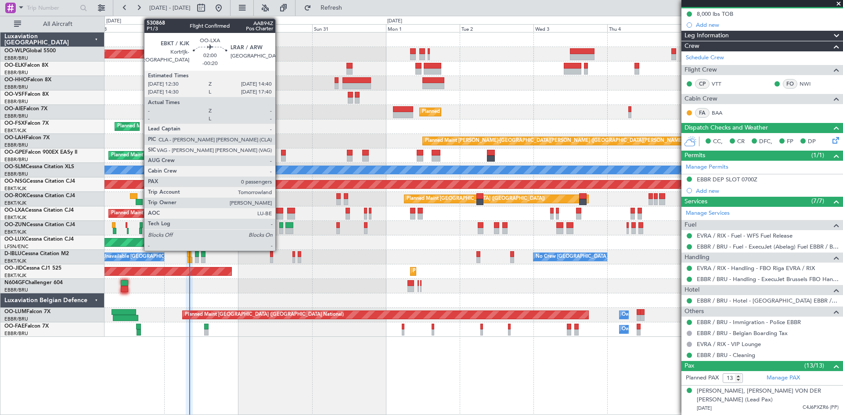
click at [279, 212] on div at bounding box center [279, 211] width 7 height 6
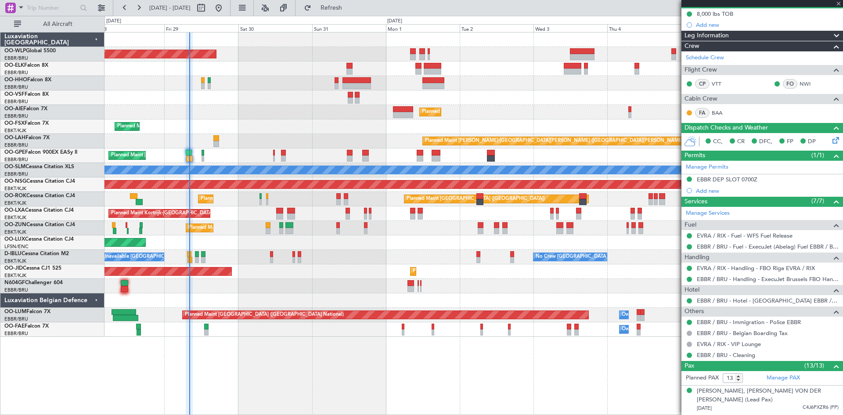
type input "-00:20"
type input "0"
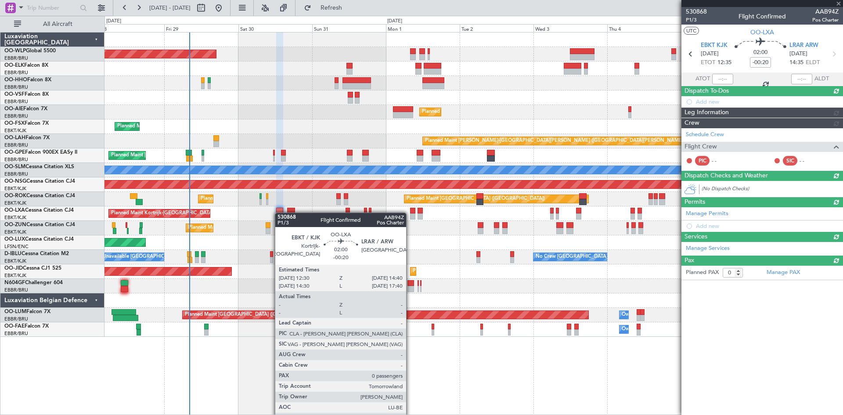
scroll to position [0, 0]
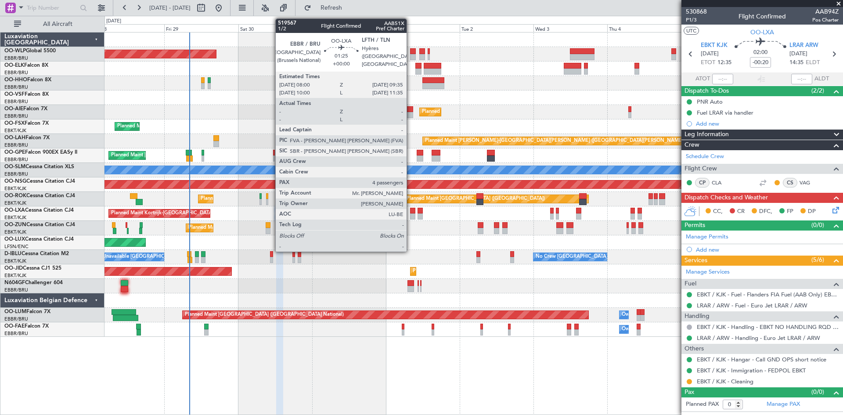
click at [410, 212] on div at bounding box center [412, 211] width 5 height 6
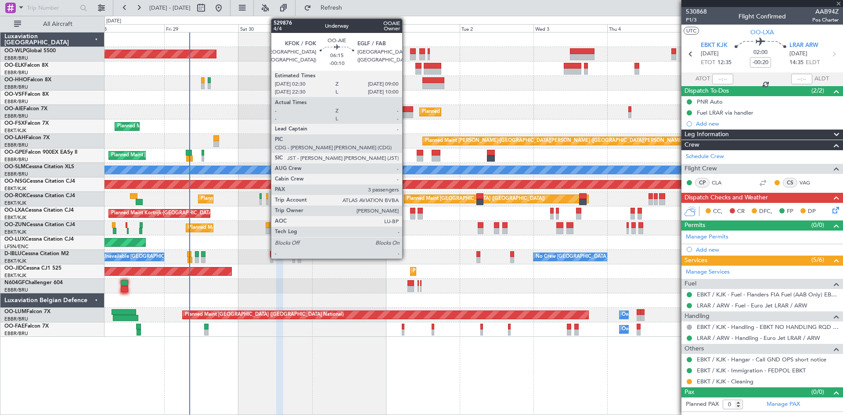
type input "4"
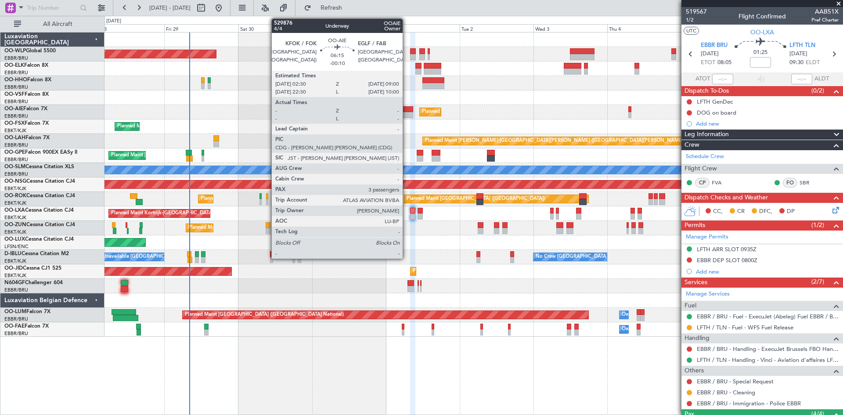
click at [406, 116] on div at bounding box center [403, 115] width 20 height 6
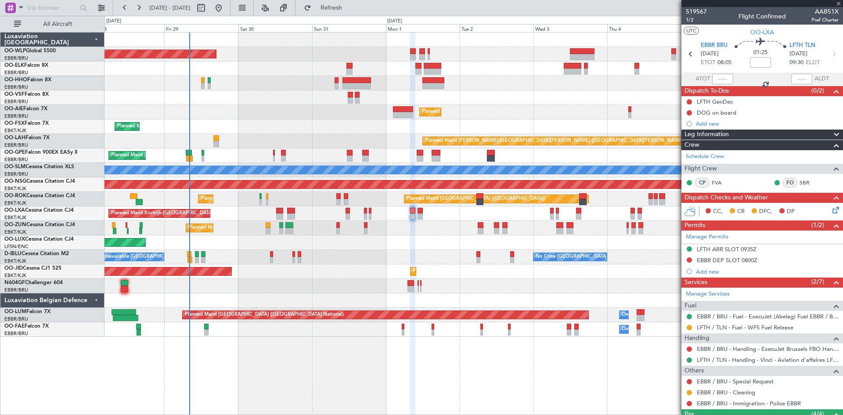
type input "-00:10"
type input "3"
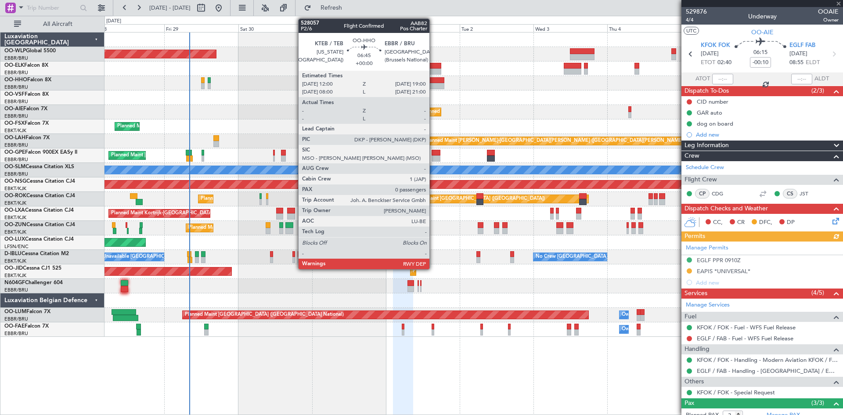
click at [433, 78] on div at bounding box center [433, 80] width 22 height 6
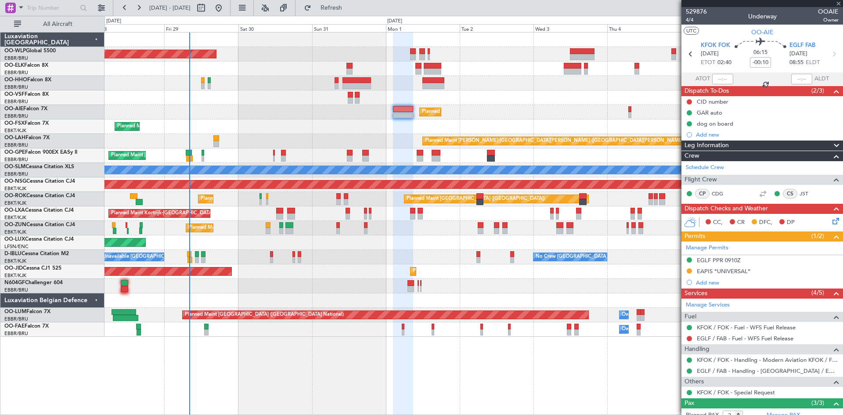
type input "0"
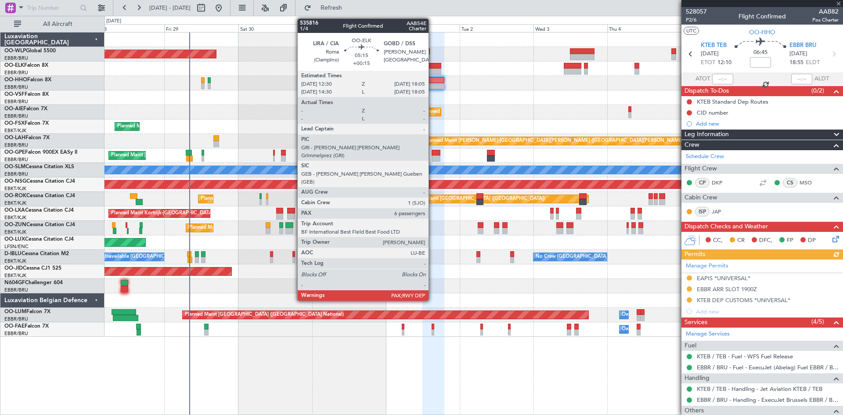
click at [432, 71] on div at bounding box center [433, 71] width 18 height 6
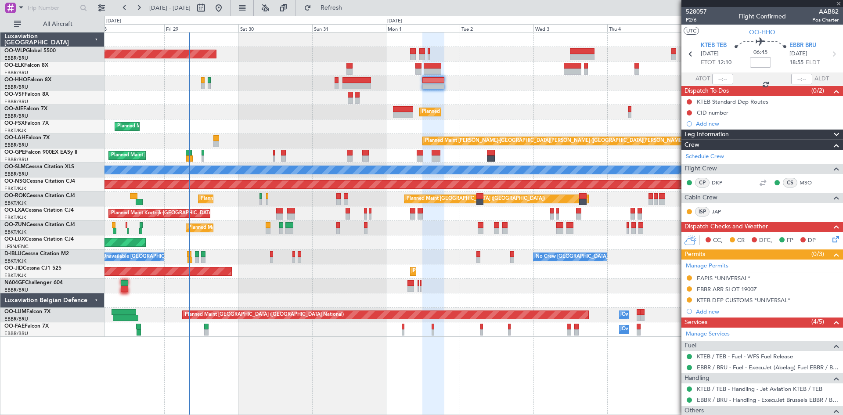
type input "+00:15"
type input "6"
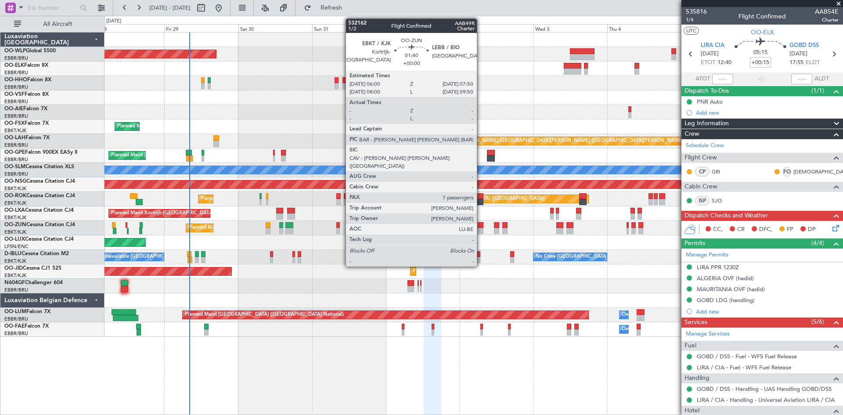
click at [481, 225] on div at bounding box center [481, 225] width 6 height 6
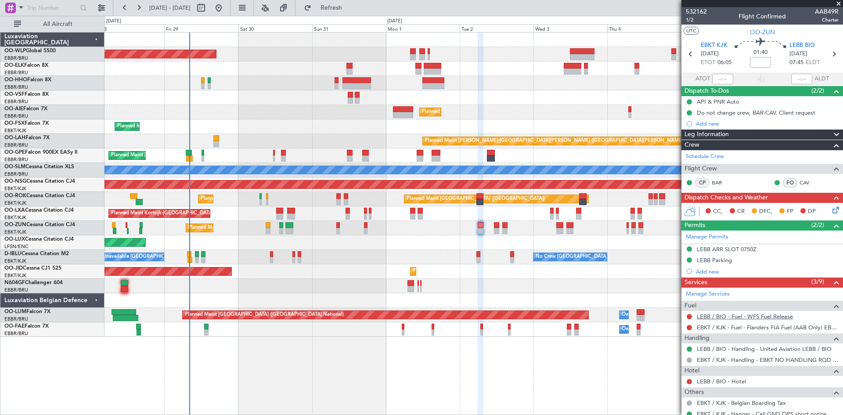
click at [774, 318] on link "LEBB / BIO - Fuel - WFS Fuel Release" at bounding box center [745, 316] width 96 height 7
click at [723, 381] on link "LEBB / BIO - Hotel" at bounding box center [721, 380] width 49 height 7
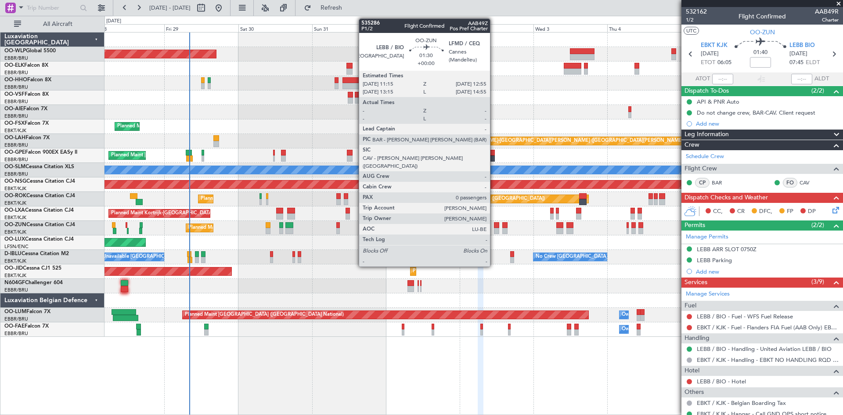
click at [494, 229] on div at bounding box center [496, 231] width 5 height 6
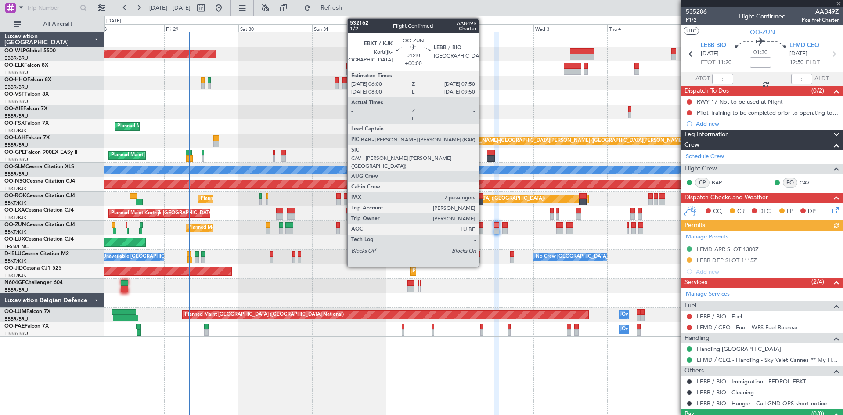
click at [482, 233] on div at bounding box center [481, 231] width 6 height 6
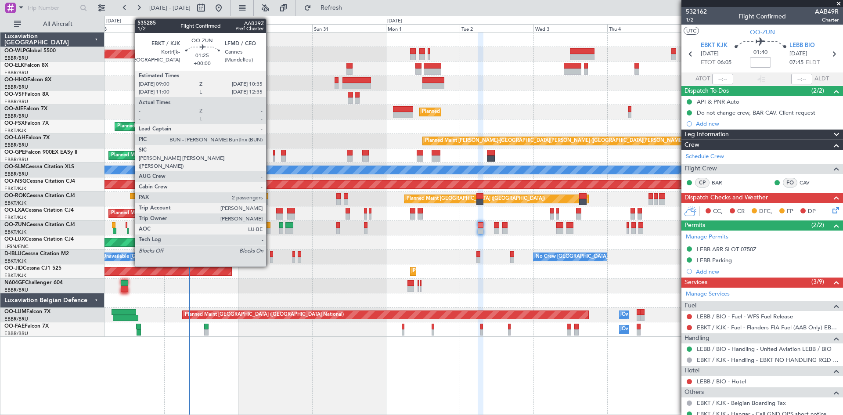
click at [270, 230] on div at bounding box center [268, 231] width 5 height 6
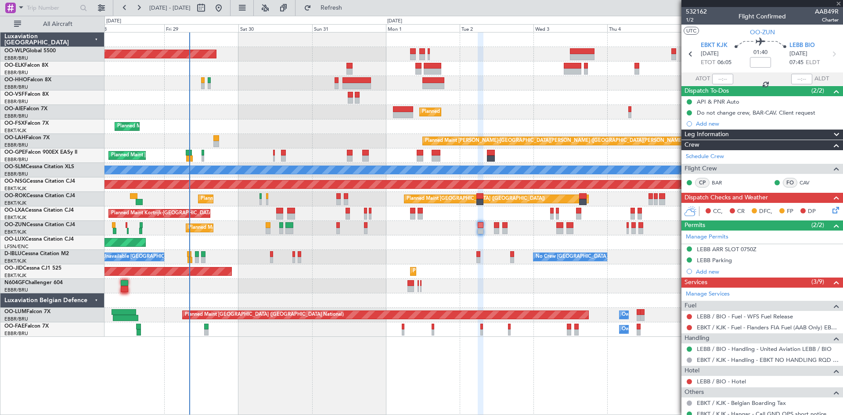
type input "2"
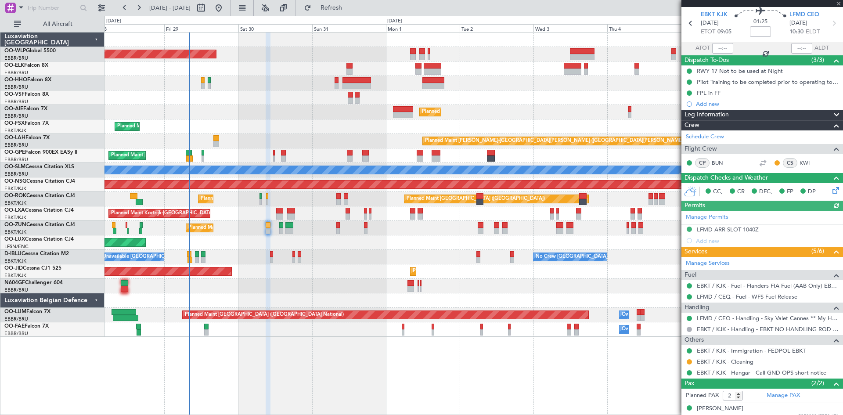
scroll to position [58, 0]
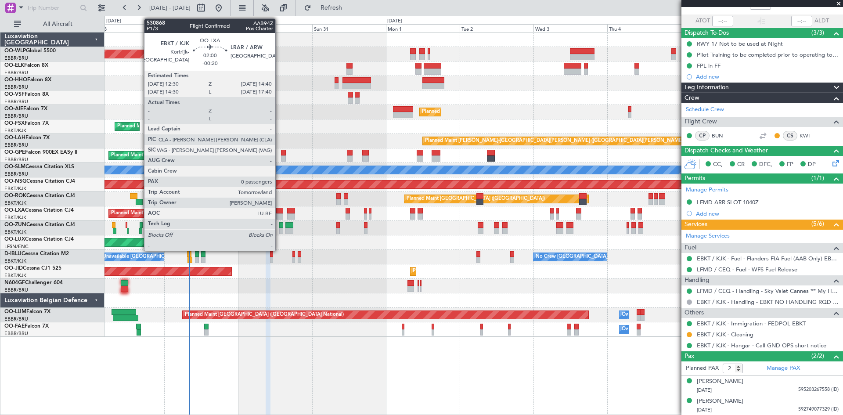
click at [279, 213] on div at bounding box center [279, 211] width 7 height 6
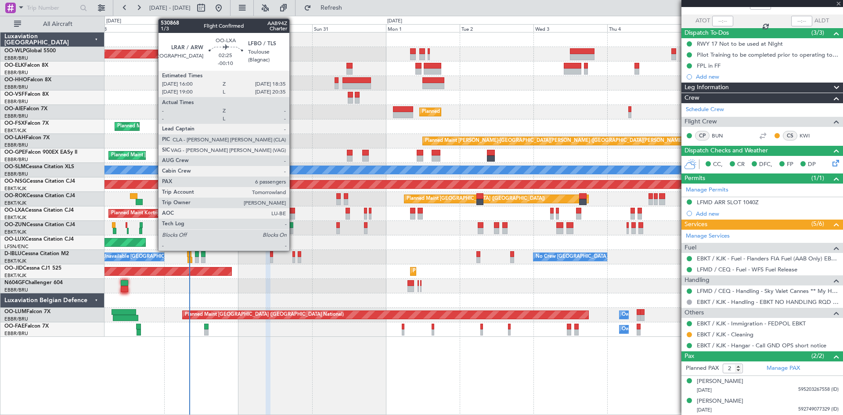
type input "-00:20"
type input "0"
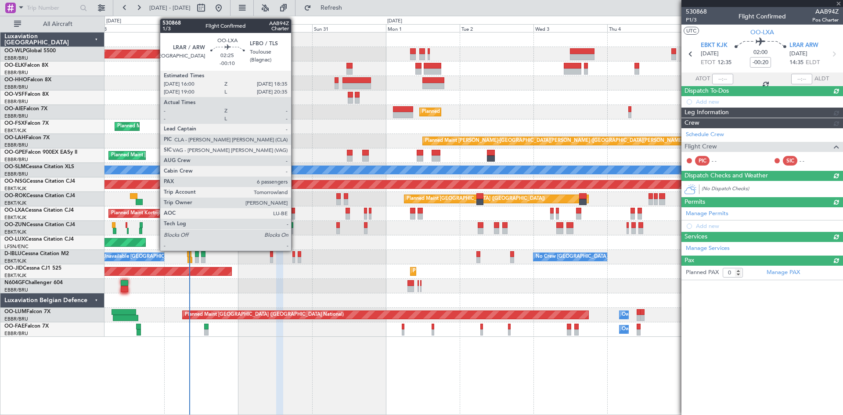
scroll to position [0, 0]
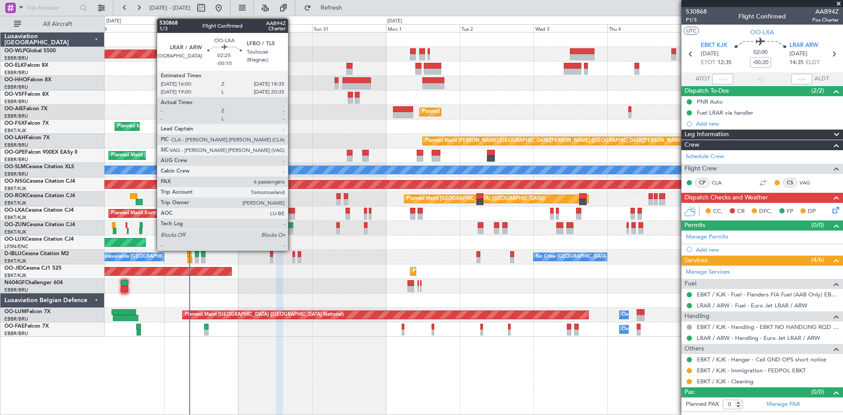
click at [292, 216] on div at bounding box center [291, 216] width 8 height 6
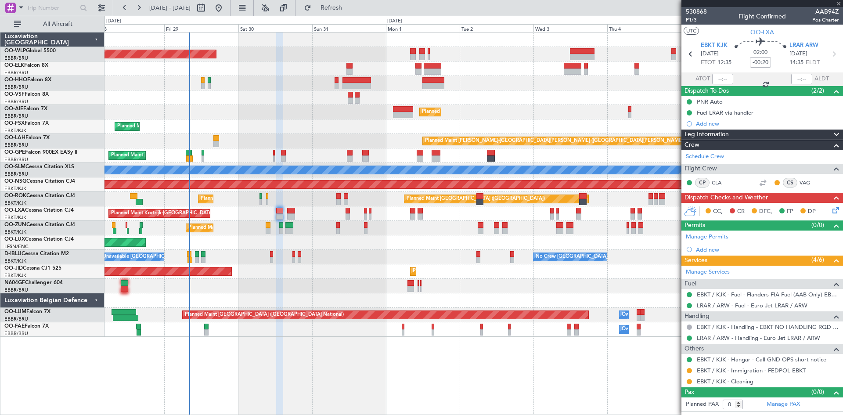
type input "-00:10"
type input "6"
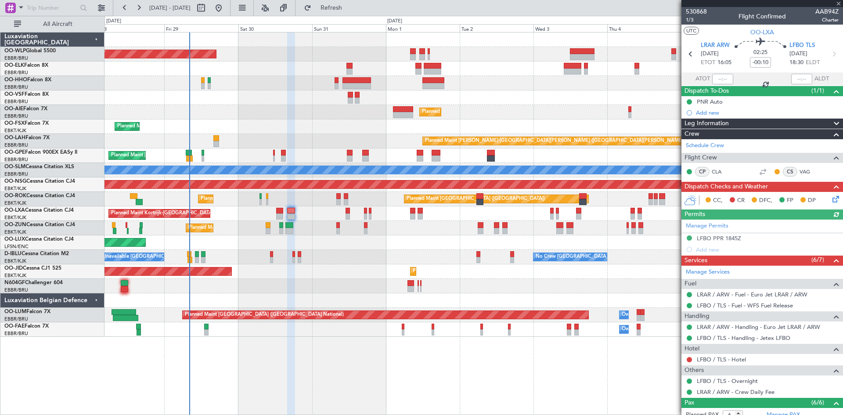
scroll to position [126, 0]
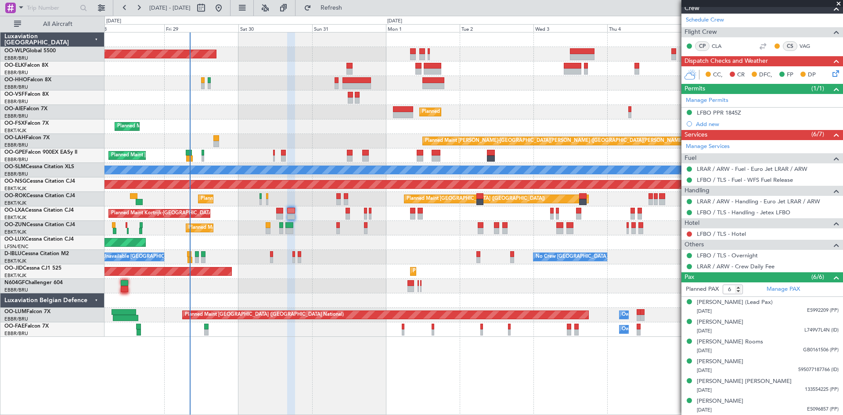
click at [480, 259] on div "A/C Unavailable Kortrijk-Wevelgem No Crew Brussels (Brussels National) No Crew …" at bounding box center [473, 257] width 738 height 14
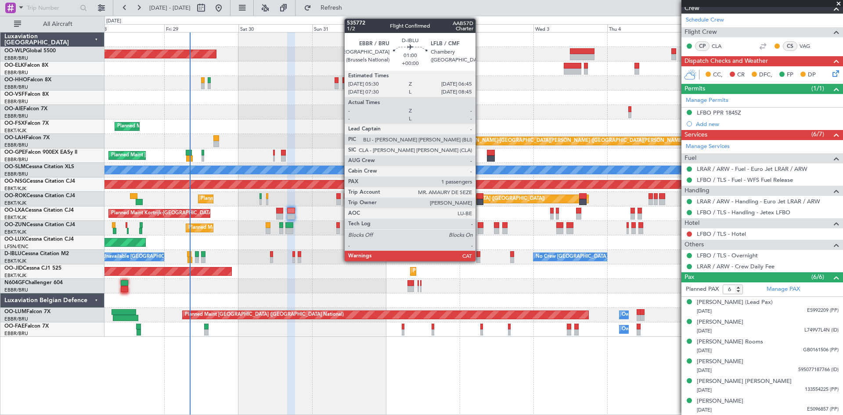
click at [477, 261] on div at bounding box center [478, 260] width 4 height 6
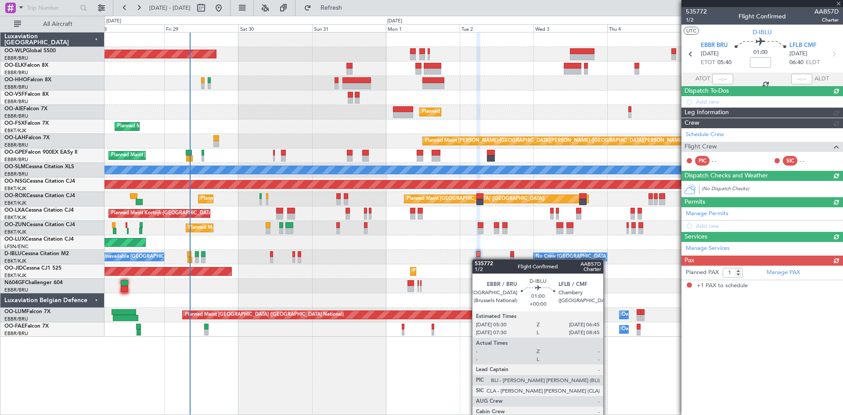
scroll to position [0, 0]
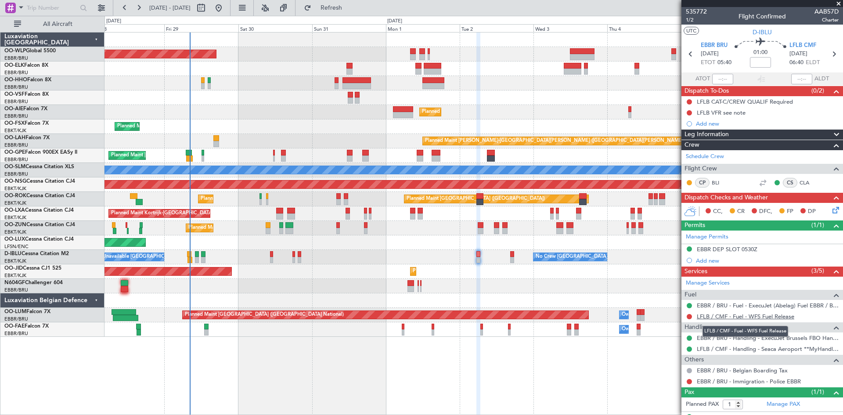
click at [749, 319] on link "LFLB / CMF - Fuel - WFS Fuel Release" at bounding box center [745, 316] width 97 height 7
click at [350, 9] on span "Refresh" at bounding box center [331, 8] width 37 height 6
click at [828, 54] on icon at bounding box center [833, 53] width 11 height 11
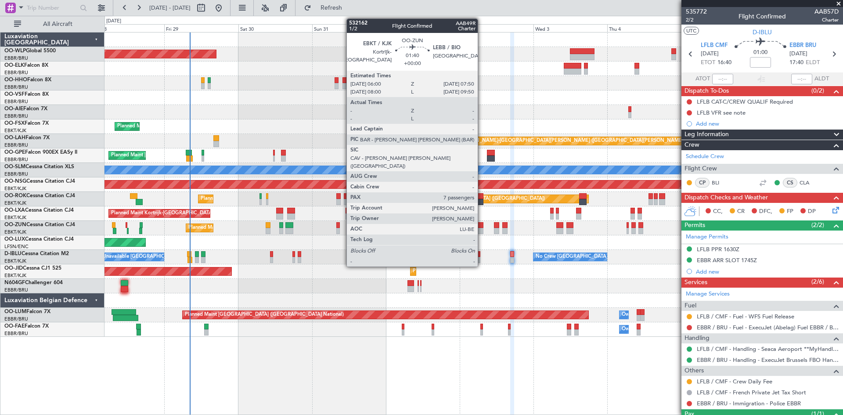
click at [482, 230] on div at bounding box center [481, 231] width 6 height 6
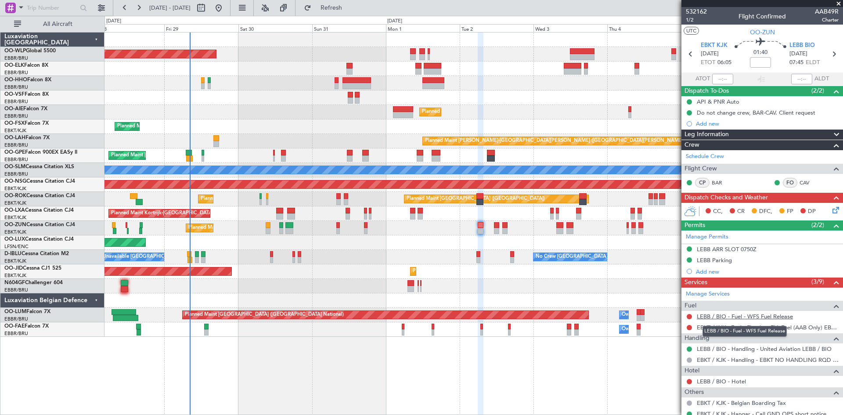
click at [754, 318] on link "LEBB / BIO - Fuel - WFS Fuel Release" at bounding box center [745, 316] width 96 height 7
click at [334, 7] on button "Refresh" at bounding box center [326, 8] width 53 height 14
click at [832, 54] on icon at bounding box center [833, 53] width 11 height 11
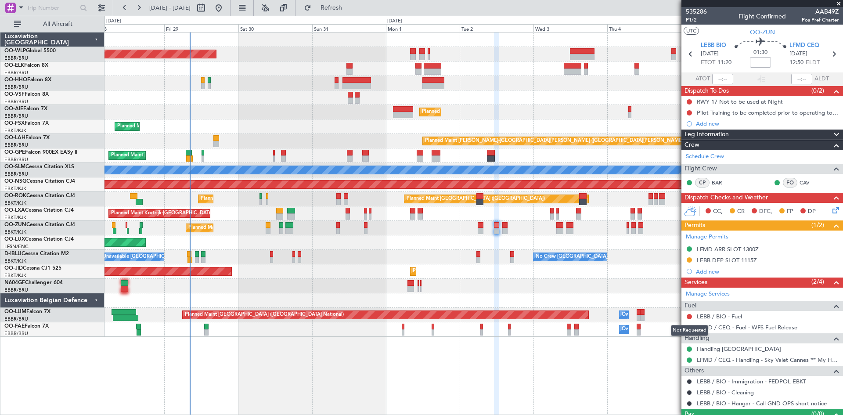
click at [689, 319] on mat-tooltip-component "Not Requested" at bounding box center [690, 330] width 50 height 23
click at [690, 316] on button at bounding box center [689, 316] width 5 height 5
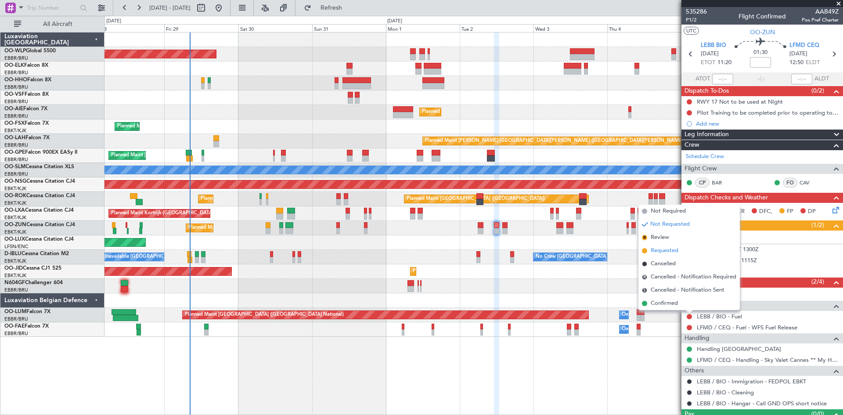
click at [671, 256] on li "Requested" at bounding box center [688, 250] width 101 height 13
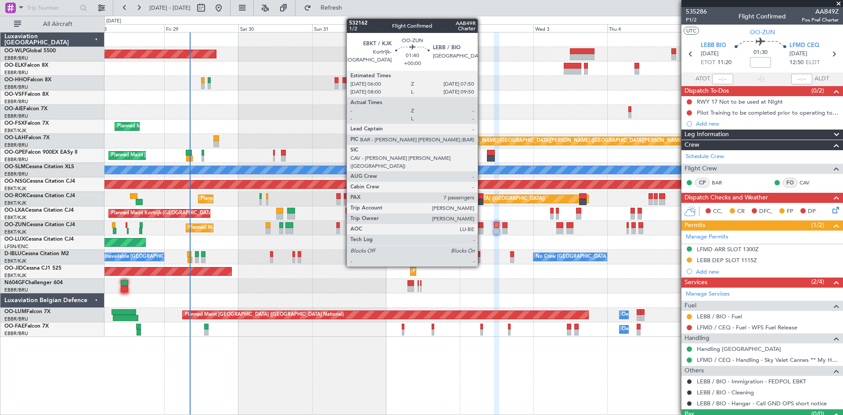
click at [482, 229] on div at bounding box center [481, 231] width 6 height 6
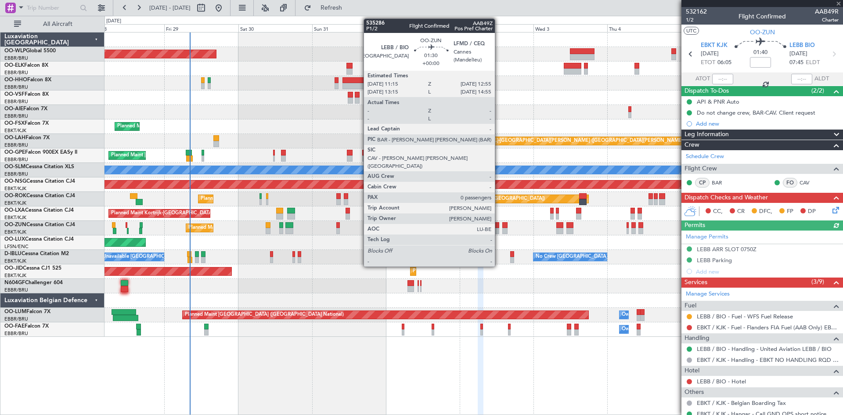
click at [499, 230] on div at bounding box center [496, 231] width 5 height 6
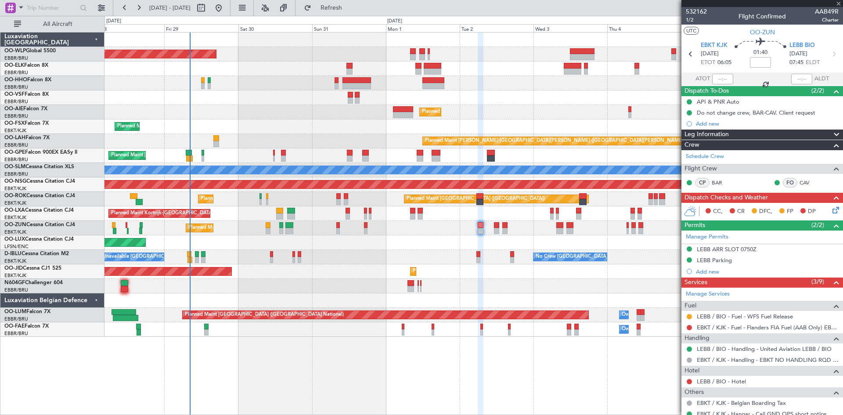
type input "0"
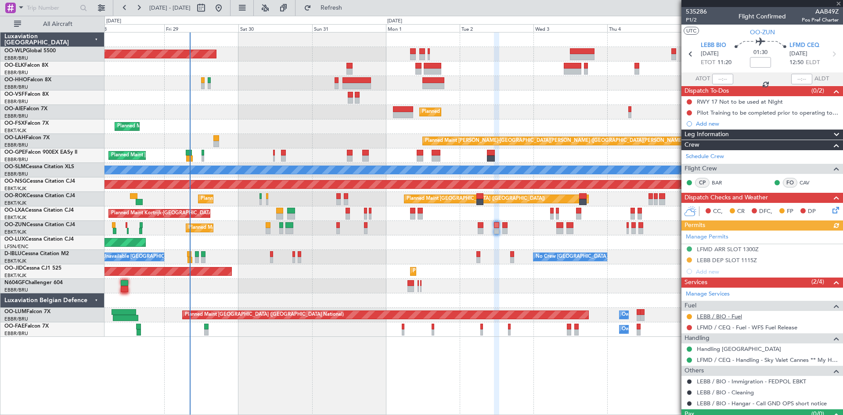
click at [739, 317] on link "LEBB / BIO - Fuel" at bounding box center [719, 316] width 45 height 7
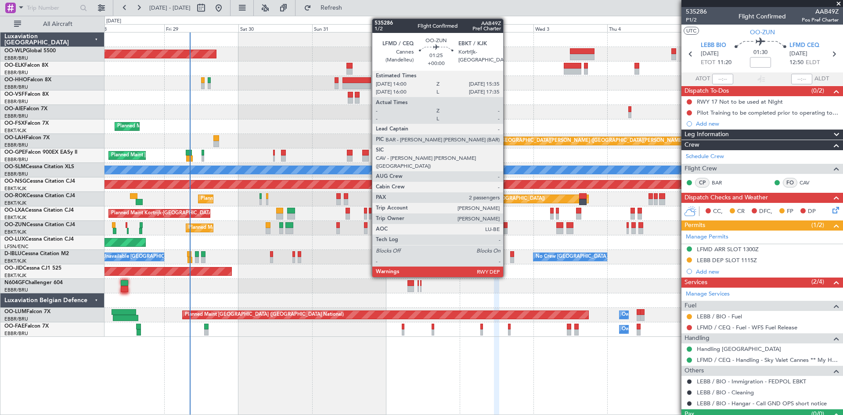
click at [507, 228] on div at bounding box center [504, 231] width 5 height 6
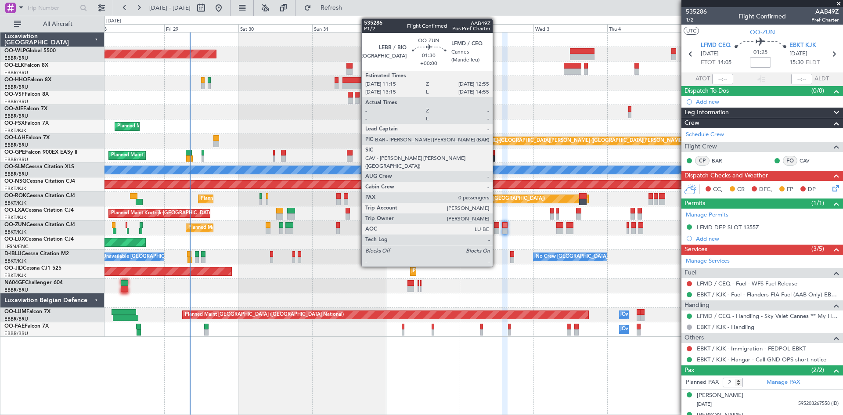
click at [496, 228] on div at bounding box center [496, 231] width 5 height 6
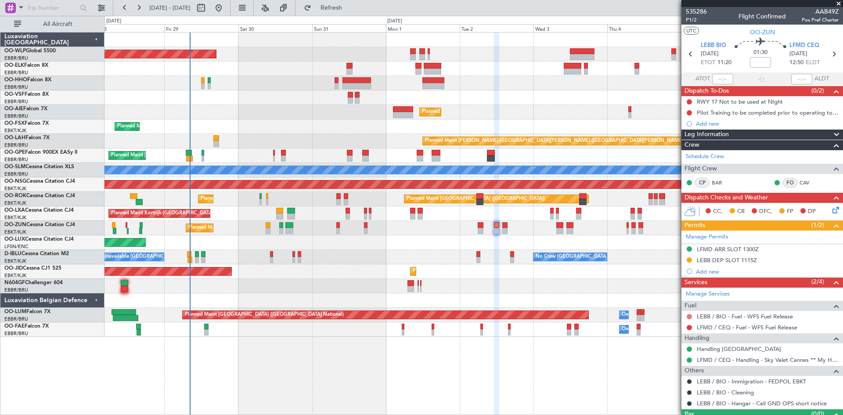
click at [690, 316] on button at bounding box center [689, 316] width 5 height 5
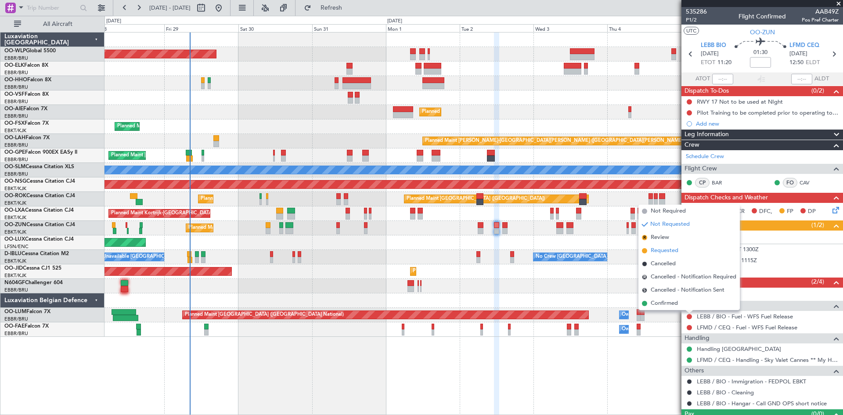
click at [657, 249] on span "Requested" at bounding box center [665, 250] width 28 height 9
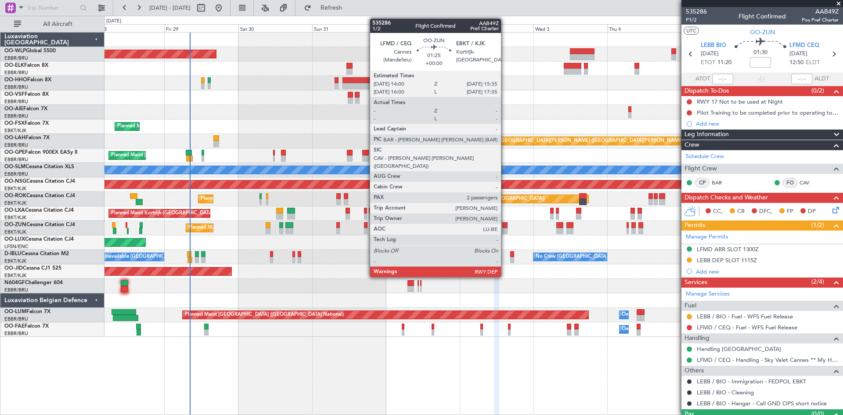
click at [505, 231] on div at bounding box center [504, 231] width 5 height 6
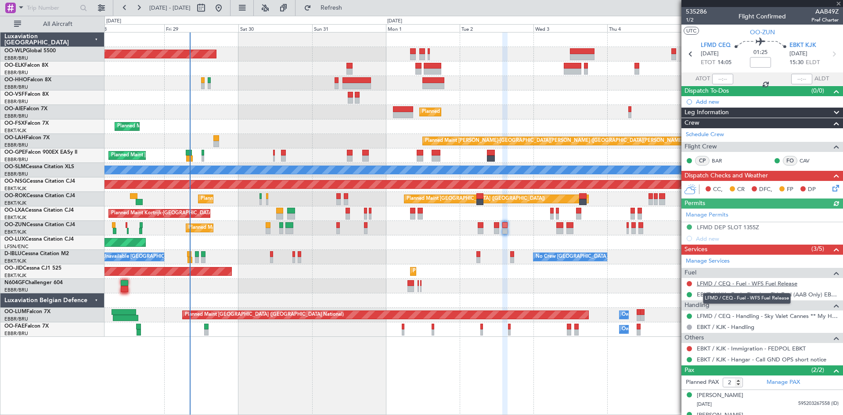
click at [766, 286] on link "LFMD / CEQ - Fuel - WFS Fuel Release" at bounding box center [747, 283] width 101 height 7
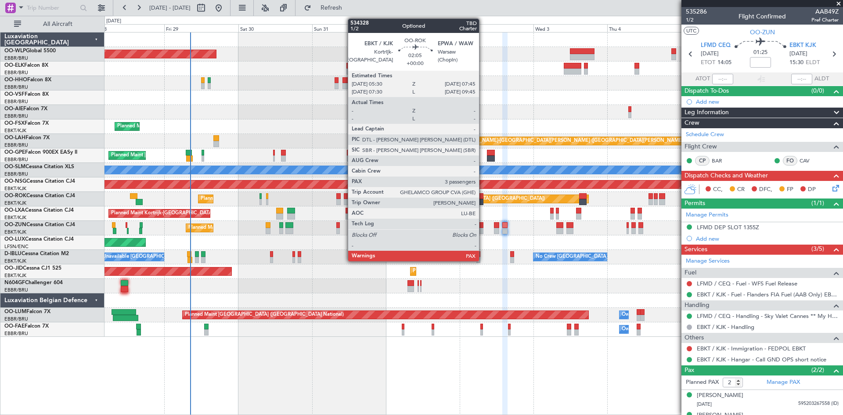
click at [483, 199] on div at bounding box center [479, 202] width 7 height 6
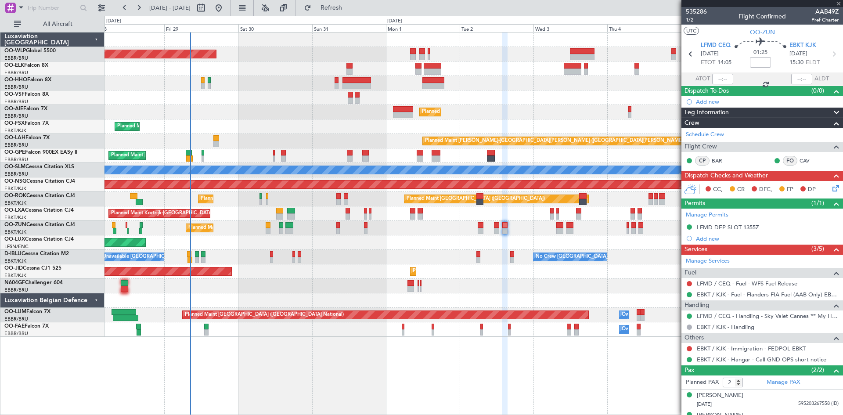
type input "3"
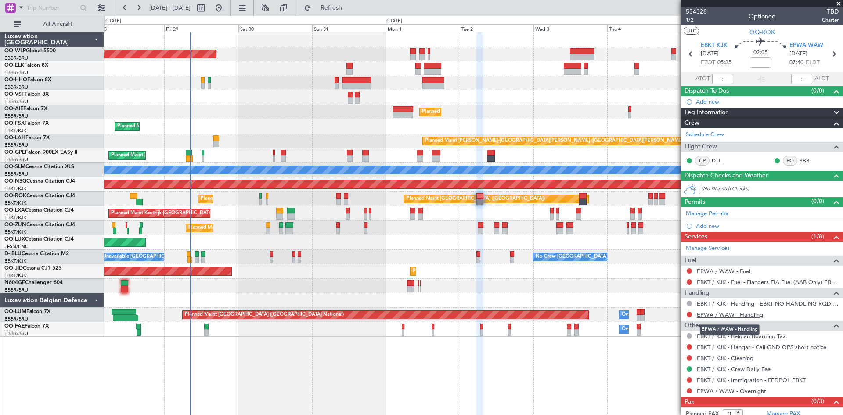
click at [757, 316] on link "EPWA / WAW - Handling" at bounding box center [730, 314] width 66 height 7
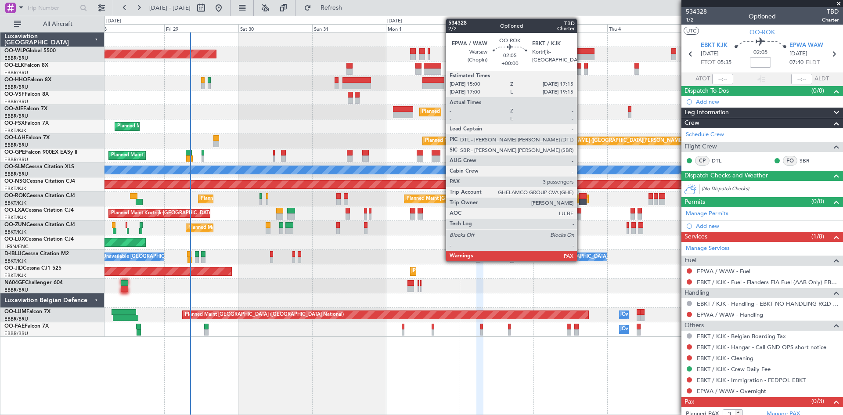
click at [581, 198] on div at bounding box center [582, 196] width 7 height 6
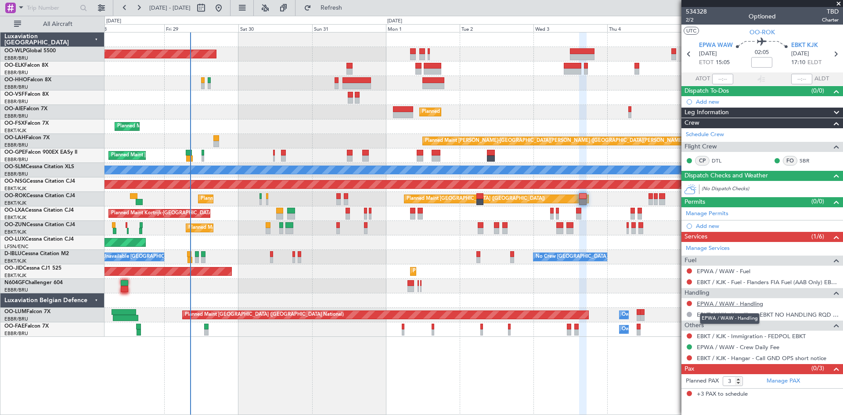
click at [757, 304] on link "EPWA / WAW - Handling" at bounding box center [730, 303] width 66 height 7
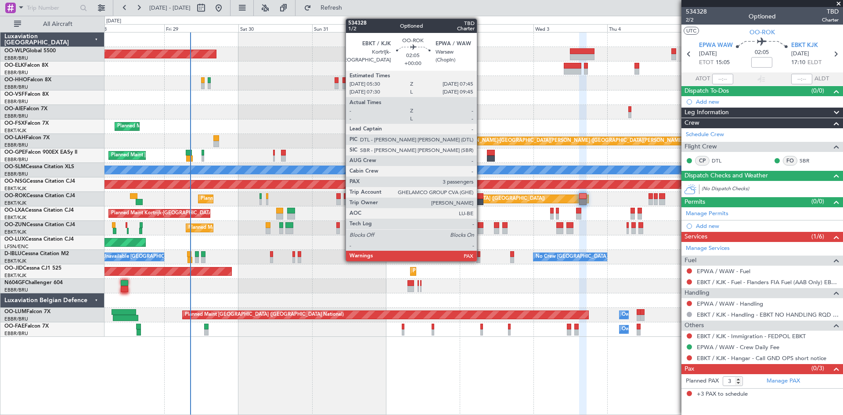
click at [481, 198] on div at bounding box center [479, 196] width 7 height 6
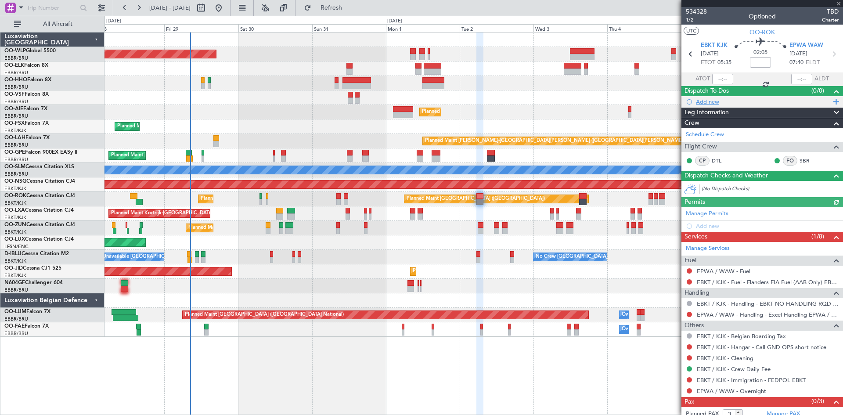
click at [718, 105] on div "Add new" at bounding box center [762, 101] width 162 height 11
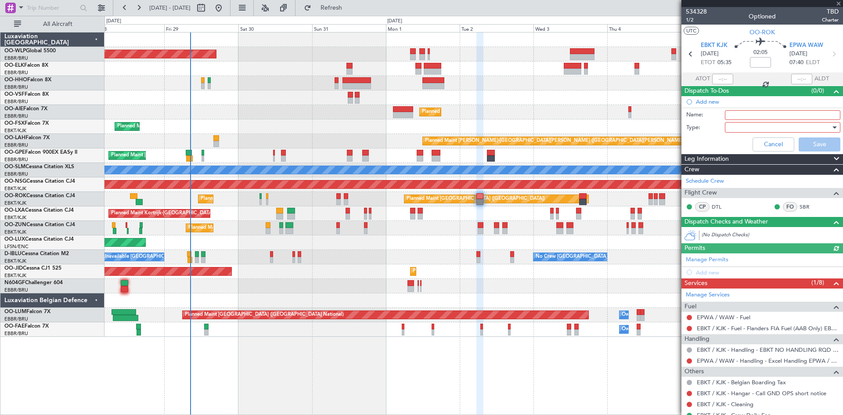
click at [733, 114] on input "Name:" at bounding box center [782, 115] width 115 height 10
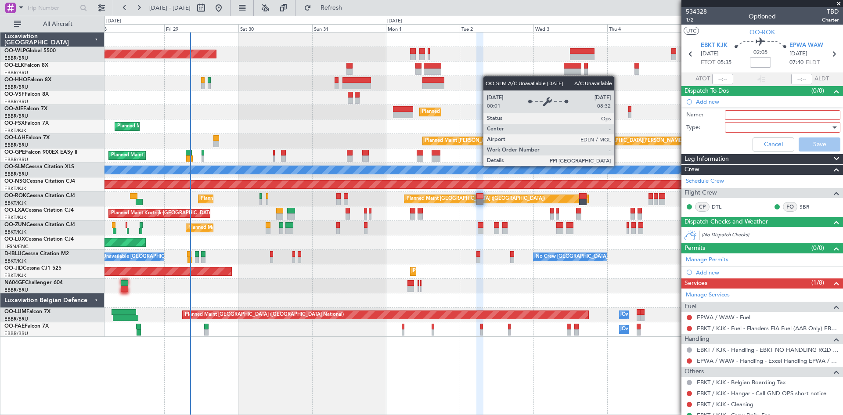
type input "U"
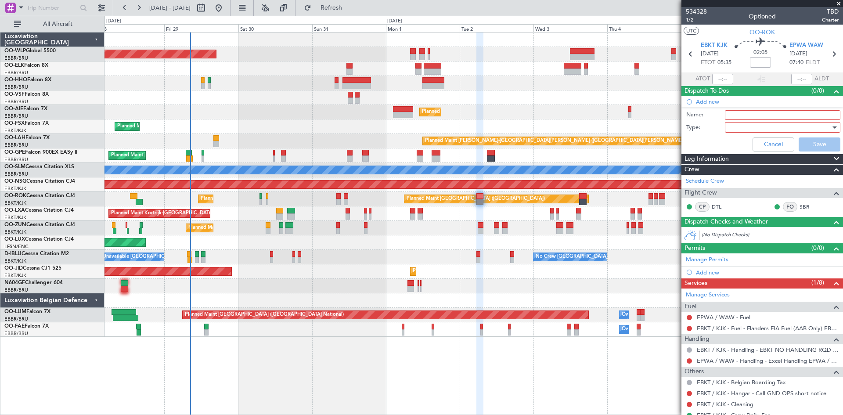
click at [789, 121] on div at bounding box center [779, 127] width 102 height 13
click at [761, 148] on span "Generic" at bounding box center [778, 145] width 103 height 13
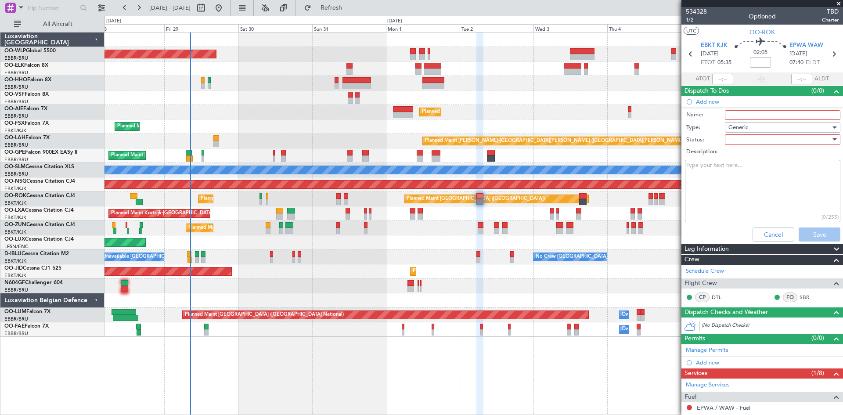
click at [744, 118] on input "Name:" at bounding box center [782, 115] width 115 height 10
type input "Update callsign once received"
click at [782, 142] on div at bounding box center [779, 139] width 102 height 13
click at [757, 162] on span "Not Started" at bounding box center [778, 157] width 103 height 13
click at [823, 238] on button "Save" at bounding box center [819, 234] width 42 height 14
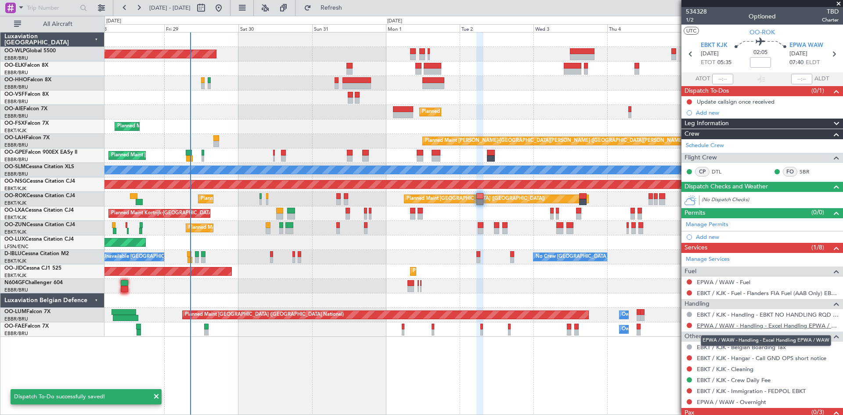
click at [764, 324] on link "EPWA / WAW - Handling - Excel Handling EPWA / WAW" at bounding box center [768, 325] width 142 height 7
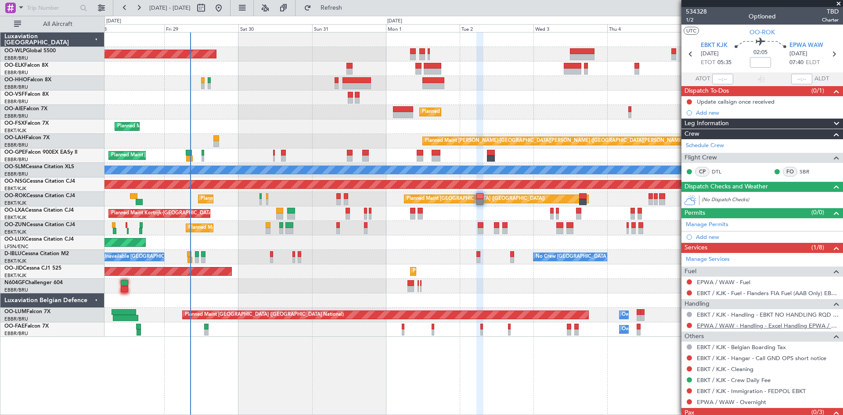
click at [802, 326] on link "EPWA / WAW - Handling - Excel Handling EPWA / WAW" at bounding box center [768, 325] width 142 height 7
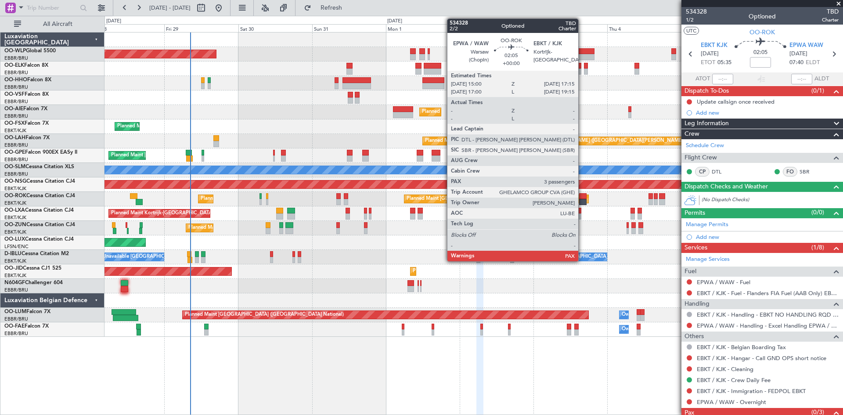
click at [582, 199] on div at bounding box center [582, 202] width 7 height 6
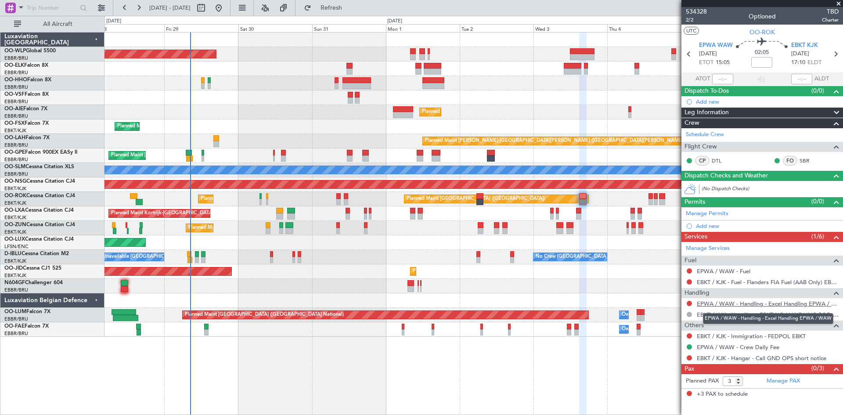
click at [780, 301] on link "EPWA / WAW - Handling - Excel Handling EPWA / WAW" at bounding box center [768, 303] width 142 height 7
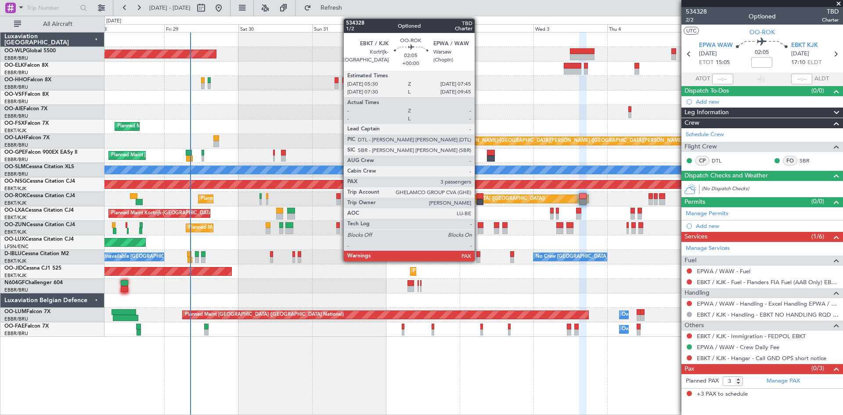
click at [478, 199] on div at bounding box center [479, 202] width 7 height 6
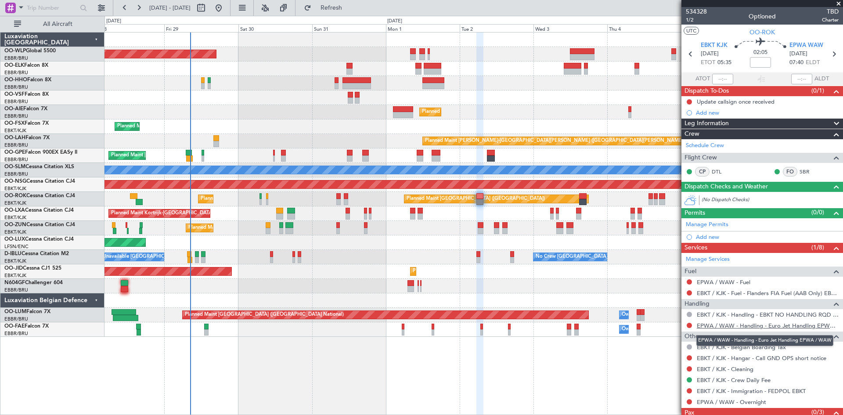
click at [771, 326] on link "EPWA / WAW - Handling - Euro Jet Handling EPWA / WAW" at bounding box center [768, 325] width 142 height 7
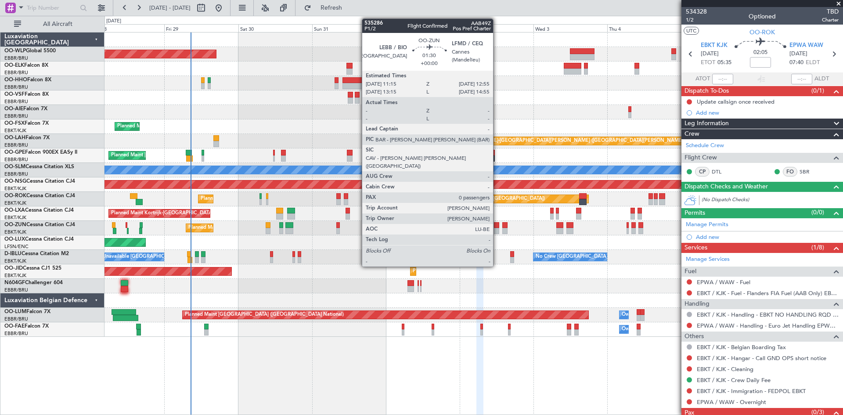
click at [497, 227] on div at bounding box center [496, 225] width 5 height 6
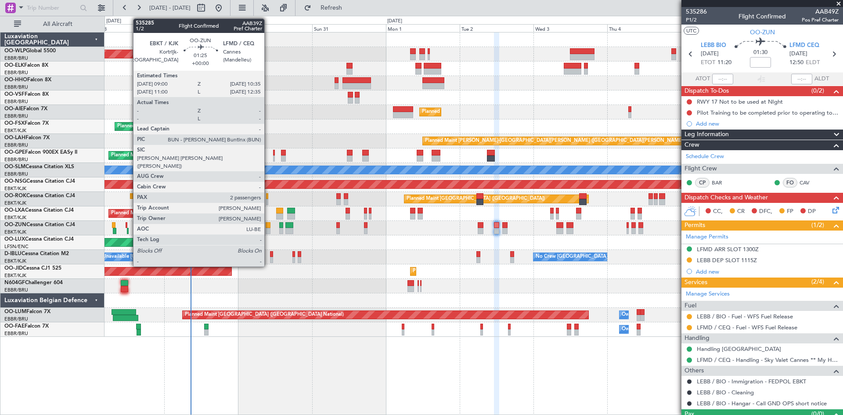
click at [268, 230] on div at bounding box center [268, 231] width 5 height 6
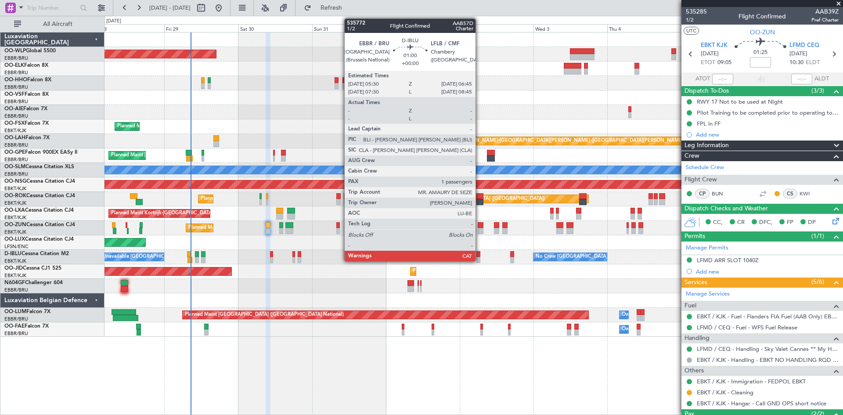
click at [477, 258] on div at bounding box center [478, 260] width 4 height 6
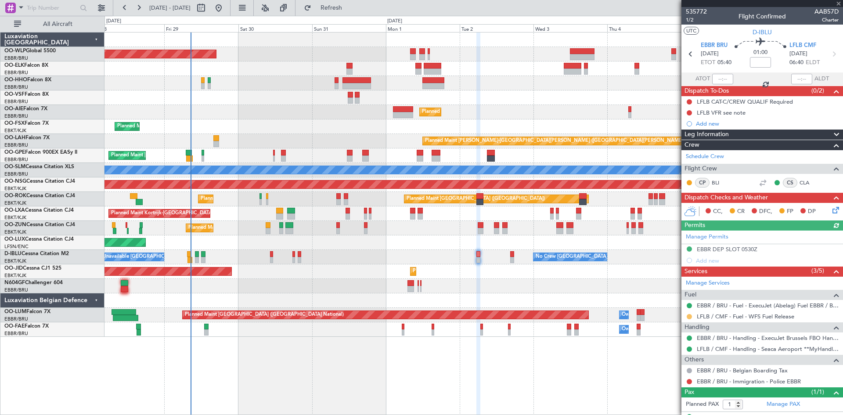
click at [688, 316] on button at bounding box center [689, 316] width 5 height 5
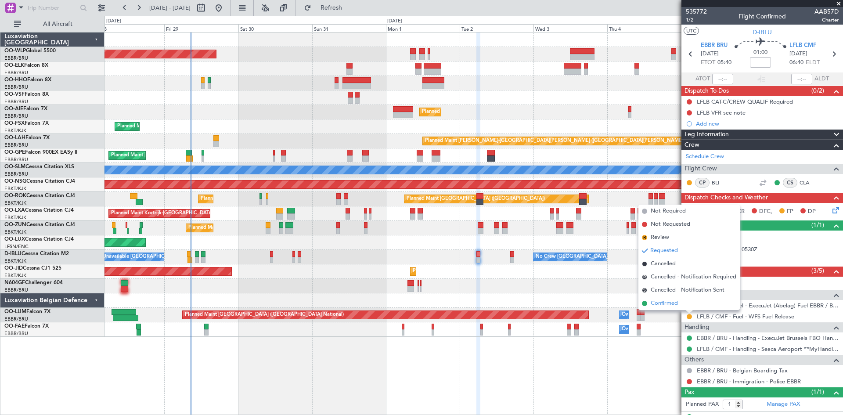
click at [674, 303] on span "Confirmed" at bounding box center [664, 303] width 27 height 9
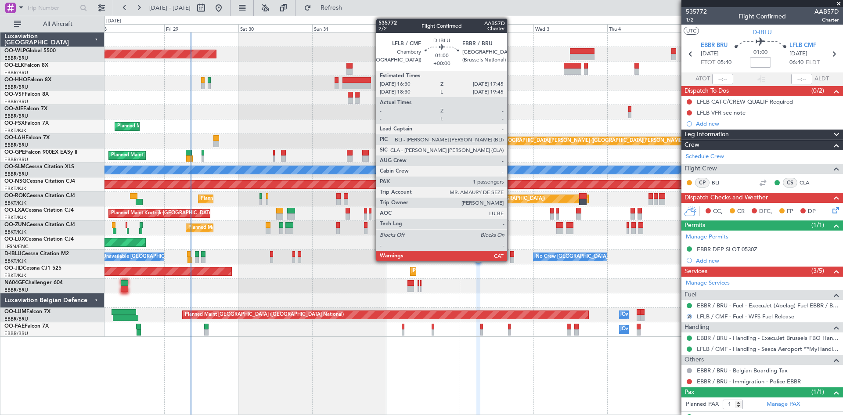
click at [511, 257] on div at bounding box center [512, 260] width 4 height 6
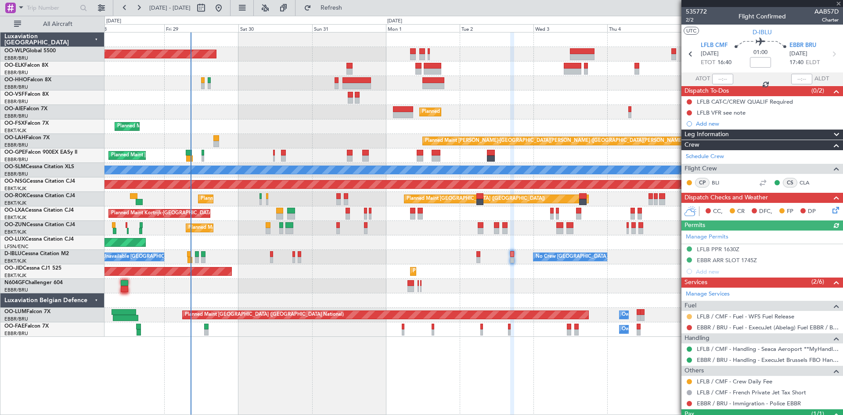
click at [690, 317] on button at bounding box center [689, 316] width 5 height 5
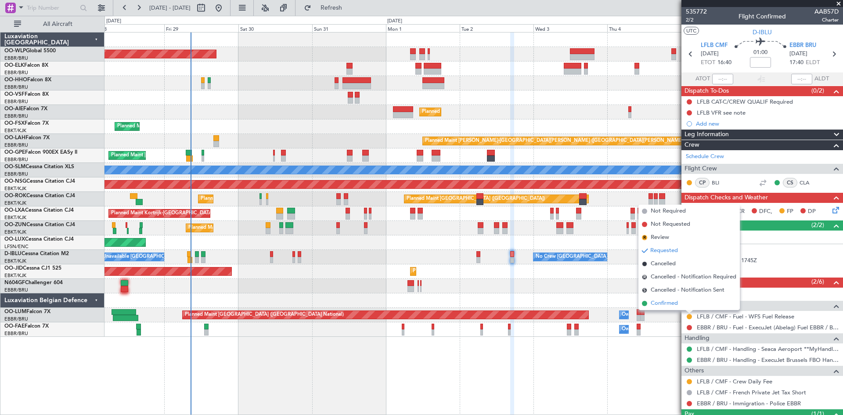
click at [655, 304] on span "Confirmed" at bounding box center [664, 303] width 27 height 9
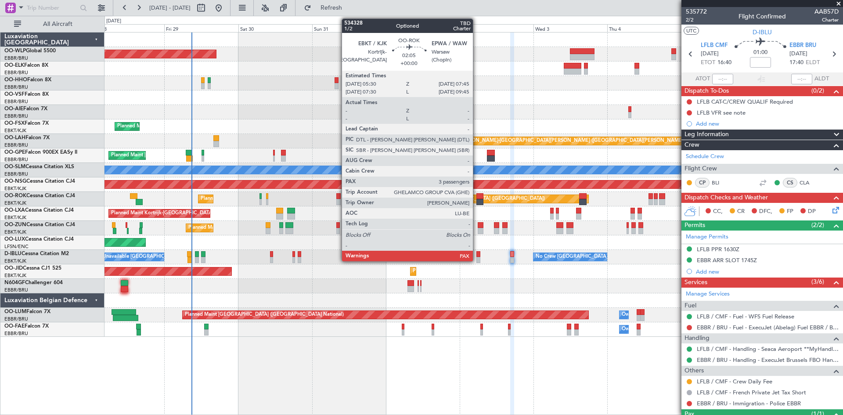
click at [477, 199] on div at bounding box center [479, 202] width 7 height 6
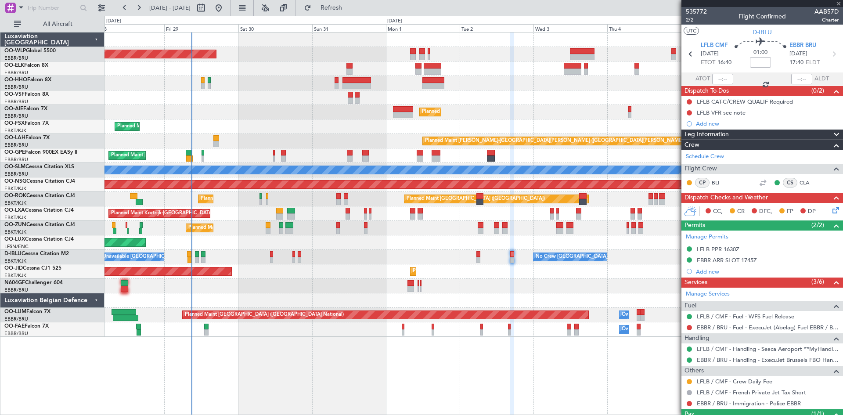
type input "3"
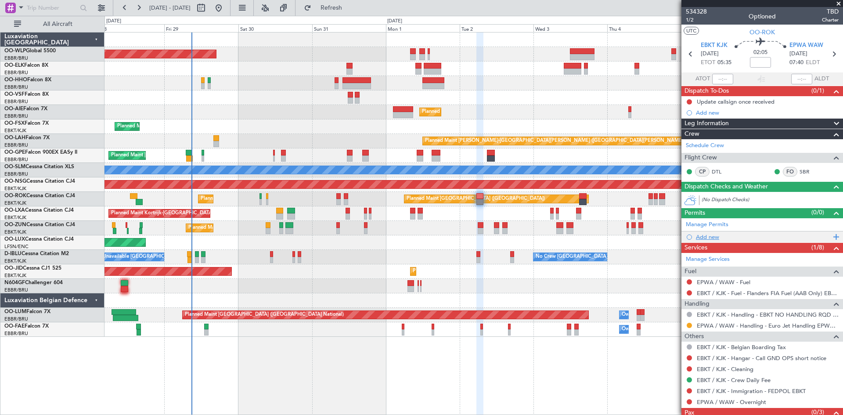
click at [750, 235] on div "Add new" at bounding box center [763, 236] width 135 height 7
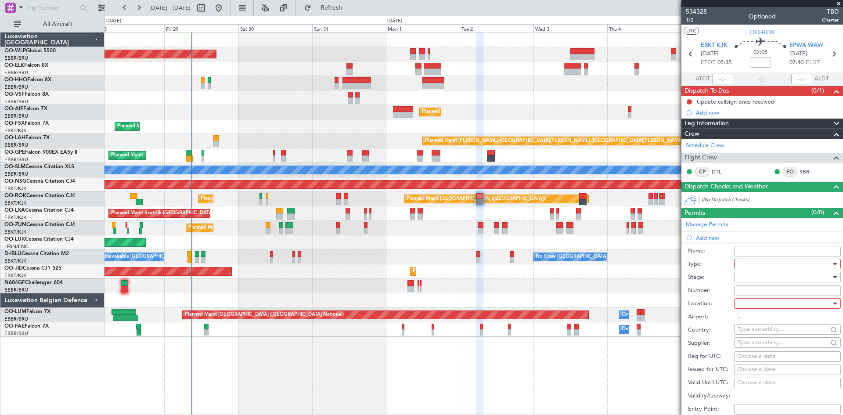
click at [765, 264] on div at bounding box center [783, 263] width 93 height 13
click at [767, 347] on span "Slot" at bounding box center [784, 346] width 92 height 13
click at [769, 282] on div at bounding box center [783, 276] width 93 height 13
click at [759, 333] on span "Requested" at bounding box center [784, 334] width 92 height 13
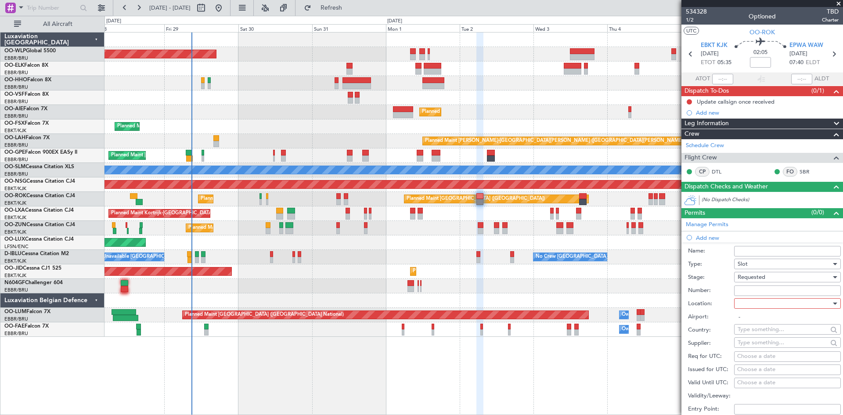
click at [789, 304] on div at bounding box center [783, 303] width 93 height 13
click at [757, 343] on span "Arrival" at bounding box center [784, 347] width 92 height 13
type input "EPWA / WAW"
click at [749, 352] on div "Choose a date" at bounding box center [787, 356] width 101 height 9
select select "8"
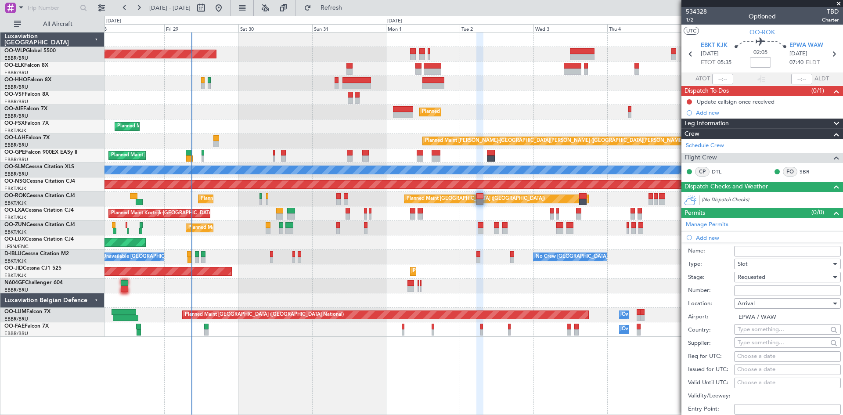
select select "2025"
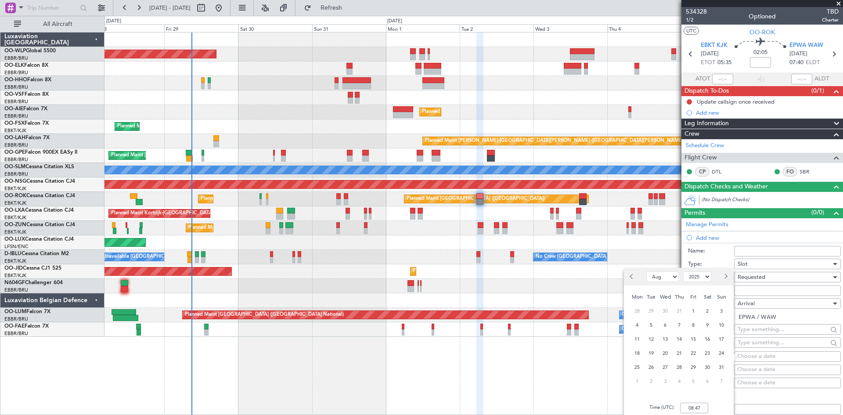
click at [724, 277] on span "Next month" at bounding box center [725, 275] width 5 height 5
select select "9"
click at [657, 309] on div "2" at bounding box center [651, 311] width 14 height 14
click at [690, 406] on input "00:00" at bounding box center [694, 408] width 28 height 11
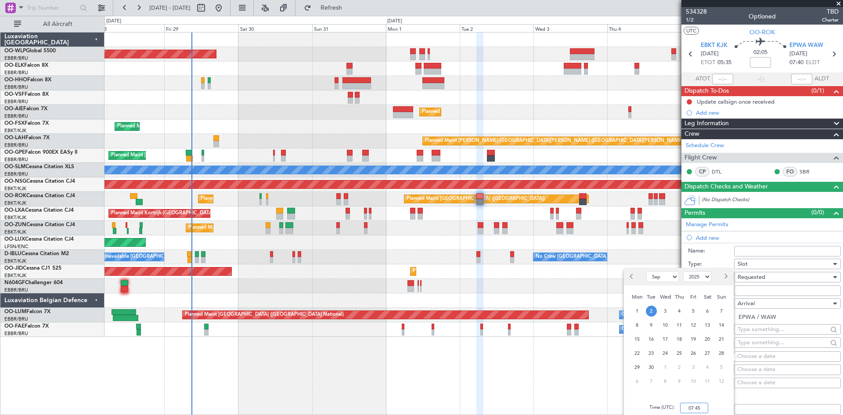
scroll to position [88, 0]
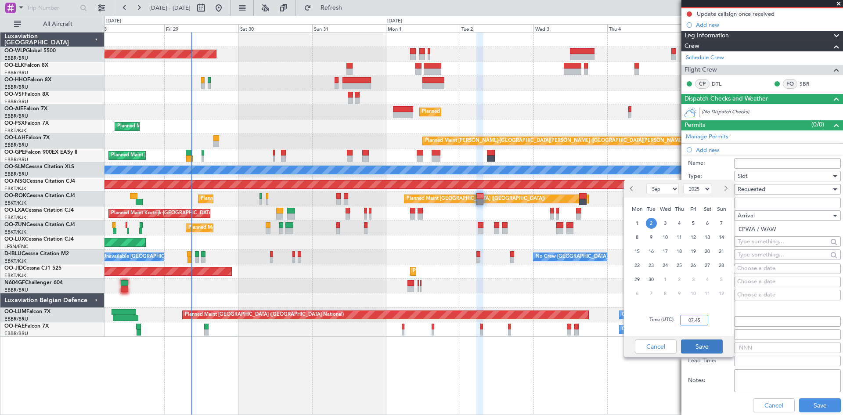
type input "07:45"
click at [705, 349] on button "Save" at bounding box center [702, 346] width 42 height 14
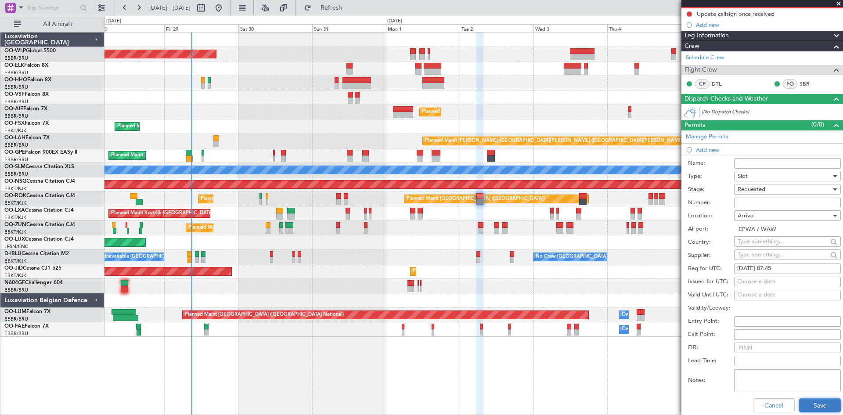
click at [809, 408] on button "Save" at bounding box center [820, 405] width 42 height 14
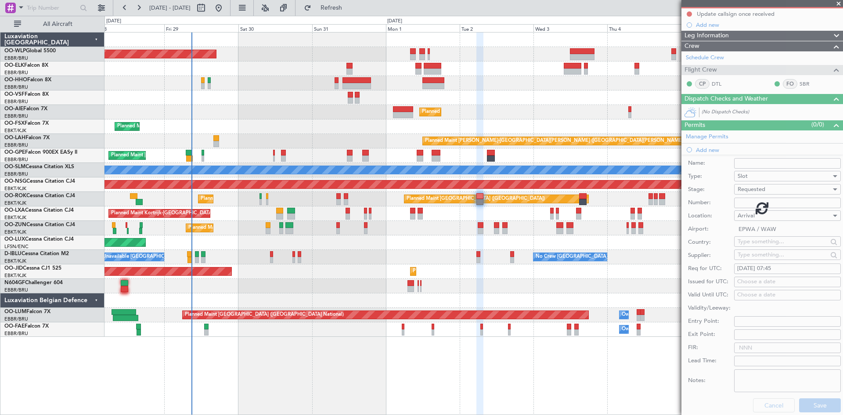
scroll to position [39, 0]
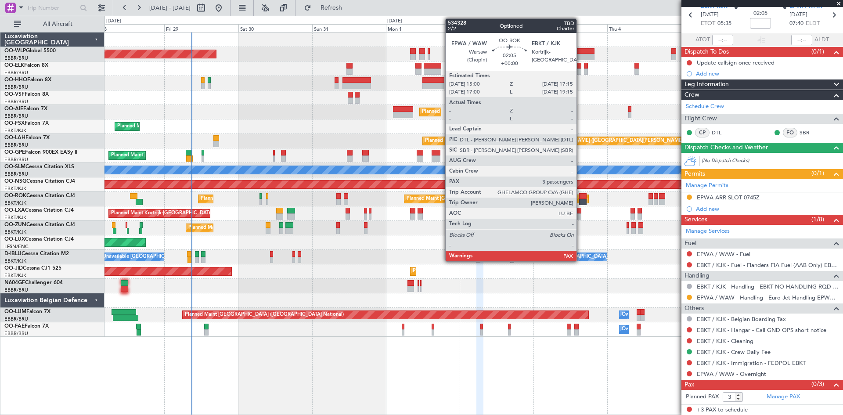
click at [580, 201] on div at bounding box center [582, 202] width 7 height 6
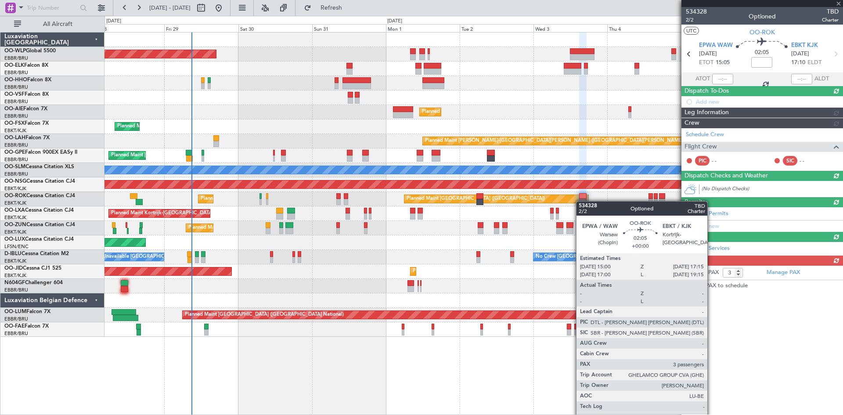
scroll to position [0, 0]
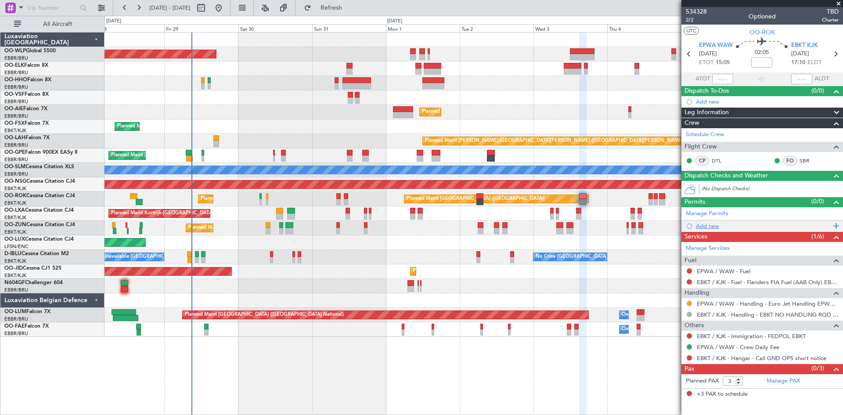
click at [716, 225] on div "Add new" at bounding box center [763, 225] width 135 height 7
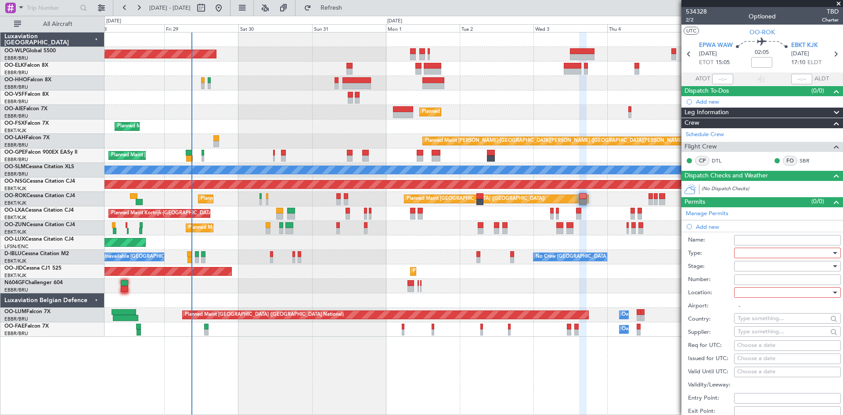
click at [756, 252] on div at bounding box center [783, 252] width 93 height 13
click at [754, 332] on span "Slot" at bounding box center [784, 335] width 92 height 13
click at [762, 288] on div at bounding box center [783, 292] width 93 height 13
click at [754, 313] on span "Departure" at bounding box center [784, 310] width 92 height 13
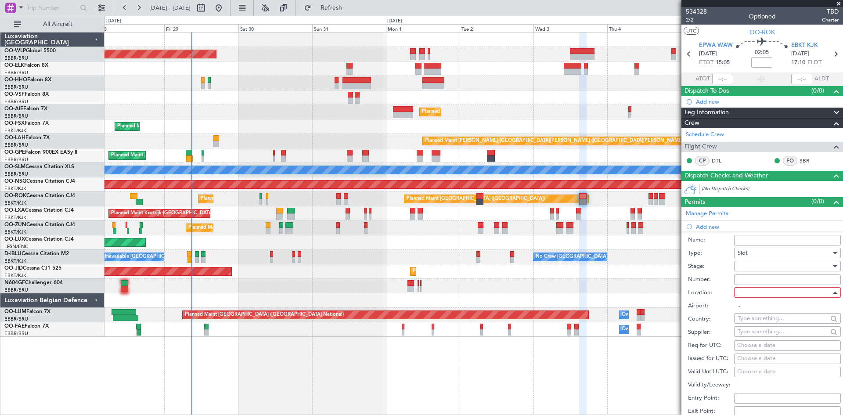
type input "EPWA / WAW"
click at [758, 349] on div "Choose a date" at bounding box center [787, 345] width 101 height 9
select select "8"
select select "2025"
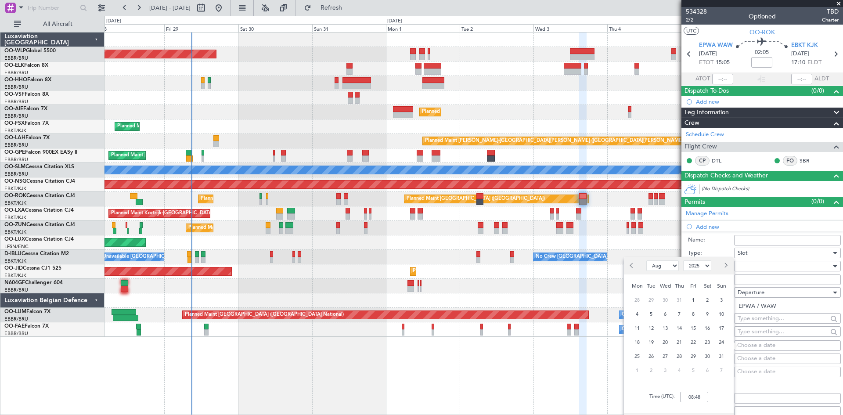
click at [728, 264] on button "Next month" at bounding box center [725, 266] width 10 height 14
select select "9"
click at [666, 300] on span "3" at bounding box center [665, 300] width 11 height 11
click at [690, 399] on input "00:00" at bounding box center [694, 397] width 28 height 11
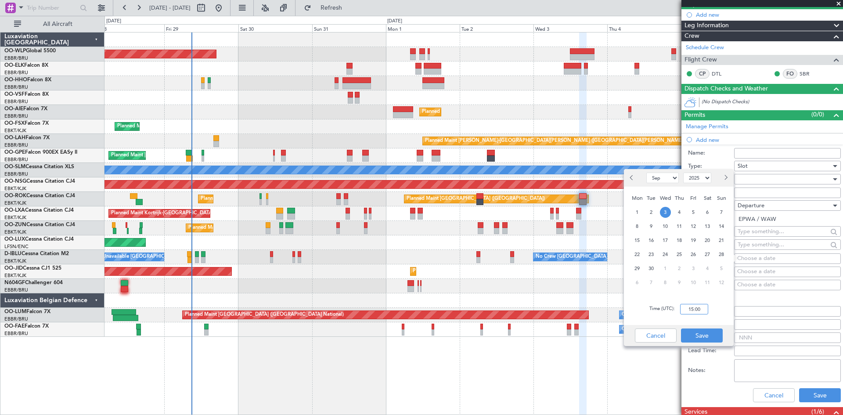
scroll to position [88, 0]
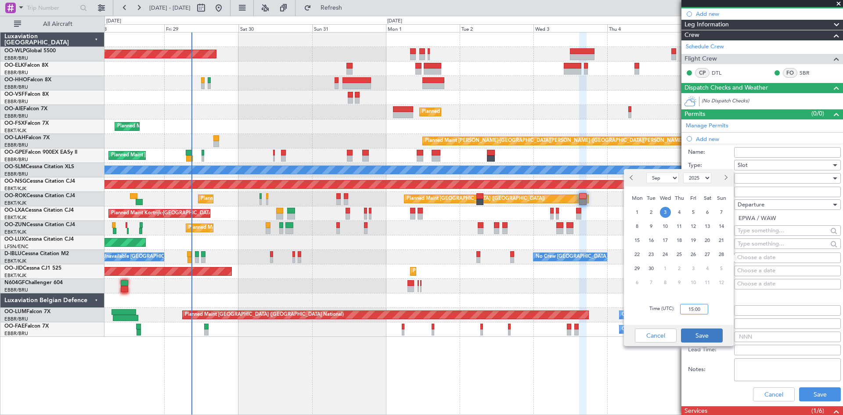
type input "15:00"
click at [710, 340] on button "Save" at bounding box center [702, 335] width 42 height 14
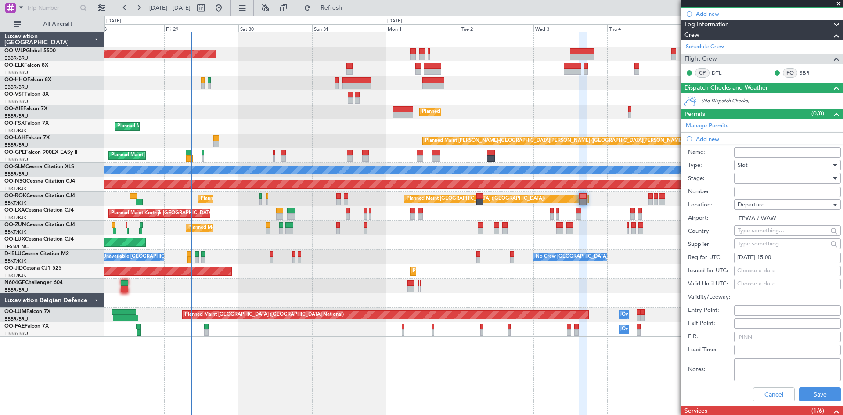
click at [819, 179] on div at bounding box center [783, 178] width 93 height 13
click at [763, 237] on span "Requested" at bounding box center [784, 235] width 92 height 13
click at [801, 398] on button "Save" at bounding box center [820, 394] width 42 height 14
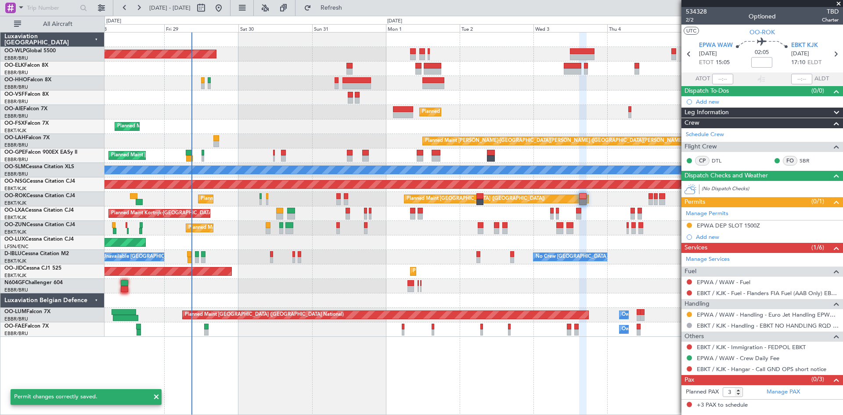
scroll to position [0, 0]
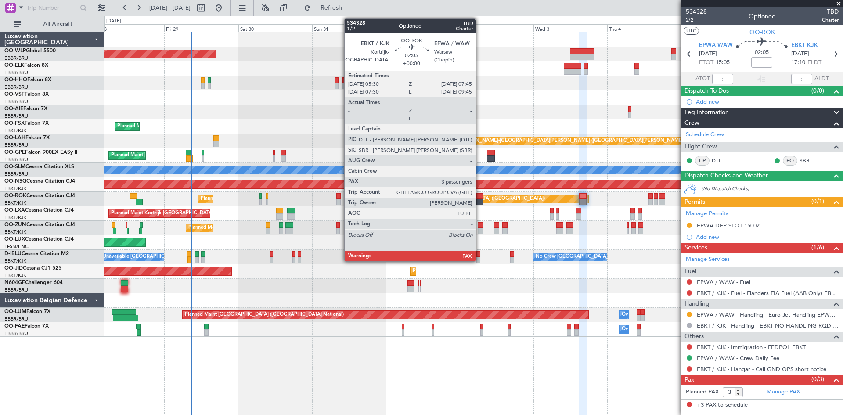
click at [479, 201] on div at bounding box center [479, 202] width 7 height 6
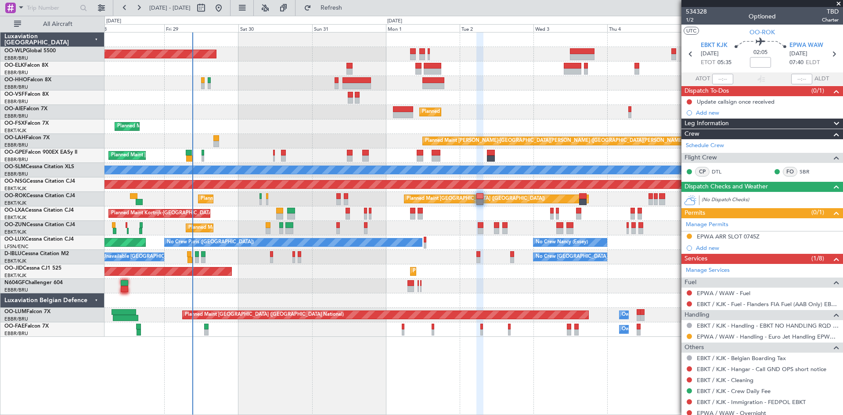
click at [89, 108] on div "OO-AIE Falcon 7X" at bounding box center [54, 109] width 100 height 8
click at [397, 127] on div "Planned Maint Kortrijk-Wevelgem Planned Maint Kortrijk-Wevelgem" at bounding box center [473, 126] width 738 height 14
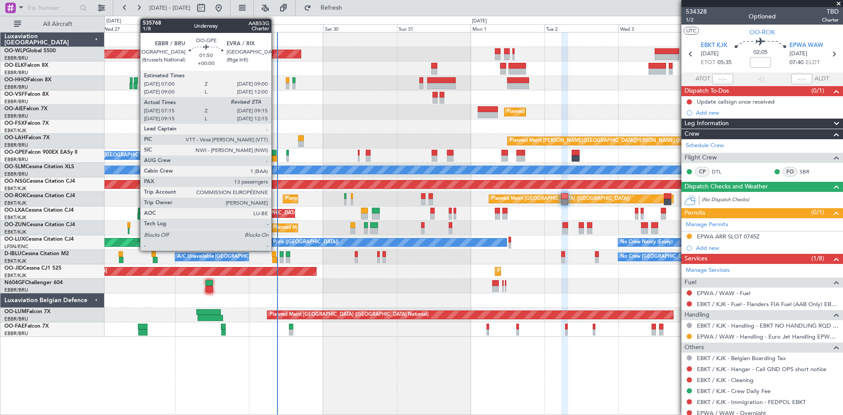
click at [275, 152] on div at bounding box center [273, 153] width 7 height 6
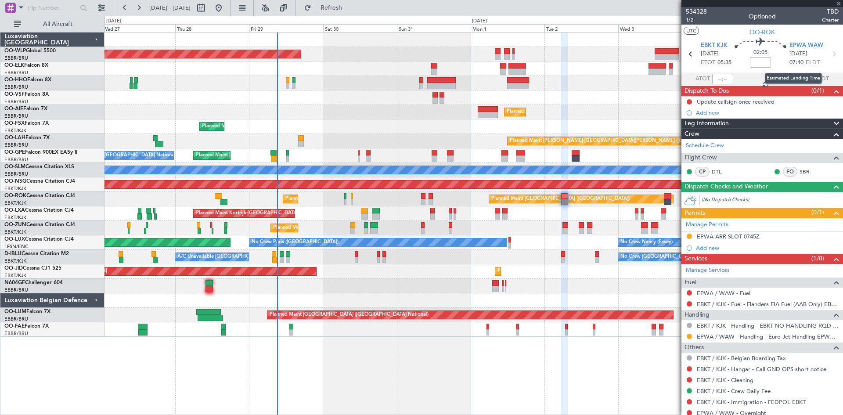
type input "07:20"
type input "13"
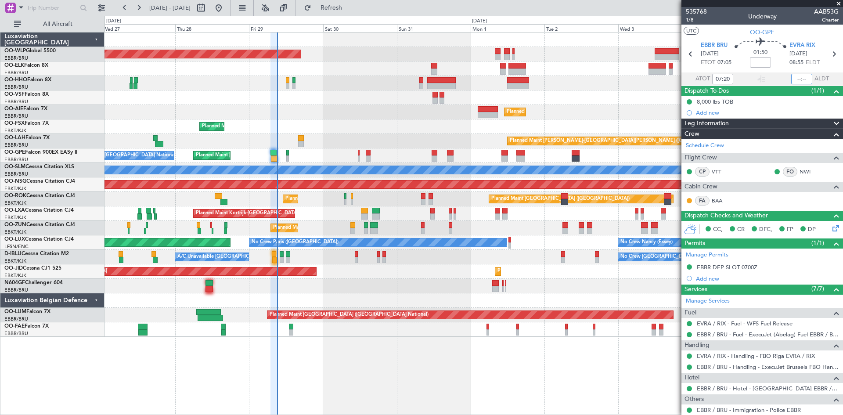
click at [792, 82] on input "text" at bounding box center [801, 79] width 21 height 11
click at [581, 114] on div "Planned Maint [GEOGRAPHIC_DATA] ([GEOGRAPHIC_DATA])" at bounding box center [473, 112] width 738 height 14
click at [492, 128] on div "Planned Maint Kortrijk-Wevelgem Planned Maint Kortrijk-Wevelgem" at bounding box center [473, 126] width 738 height 14
type input "09:08"
click at [838, 4] on span at bounding box center [838, 4] width 9 height 8
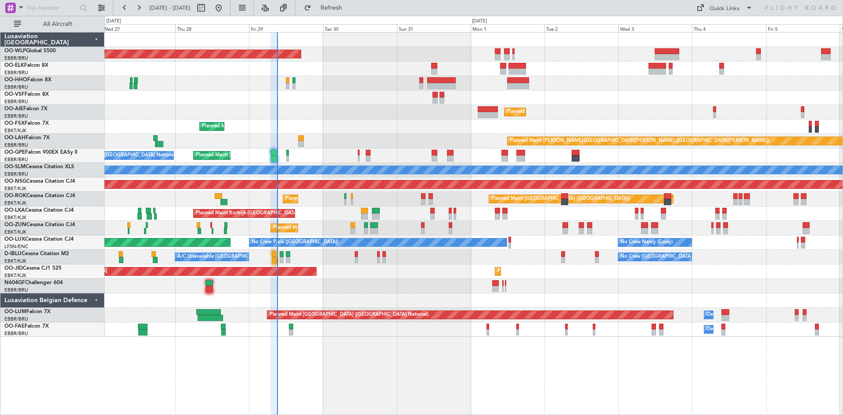
type input "0"
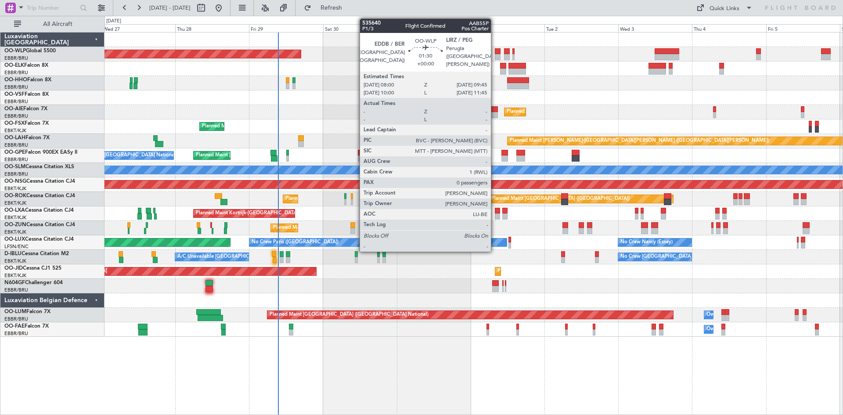
click at [495, 55] on div at bounding box center [498, 57] width 6 height 6
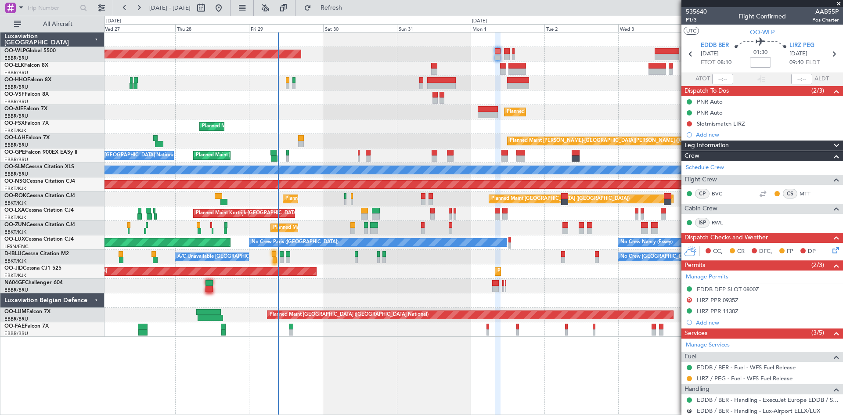
click at [503, 53] on div "Planned Maint [GEOGRAPHIC_DATA] ([GEOGRAPHIC_DATA])" at bounding box center [473, 54] width 738 height 14
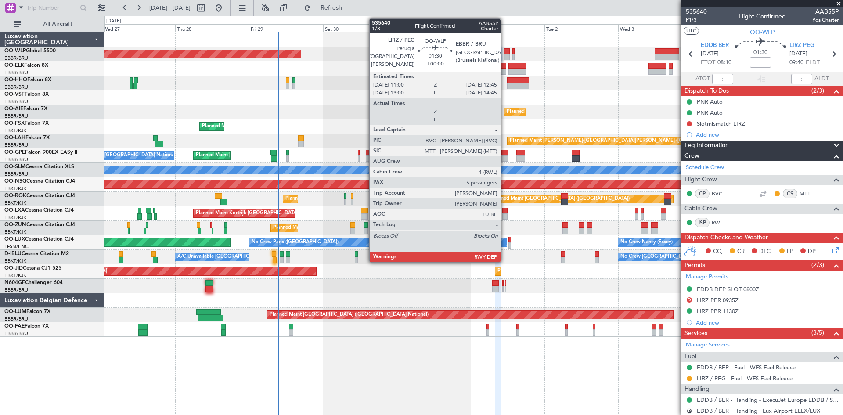
click at [506, 54] on div at bounding box center [507, 57] width 6 height 6
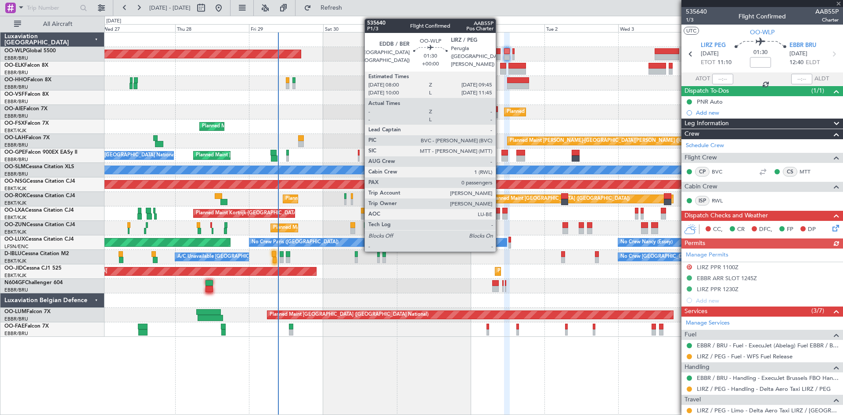
click at [500, 49] on div at bounding box center [498, 51] width 6 height 6
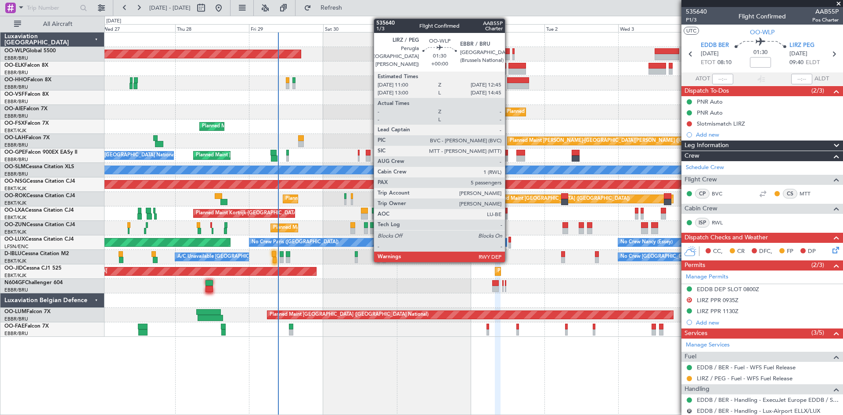
click at [509, 55] on div at bounding box center [507, 57] width 6 height 6
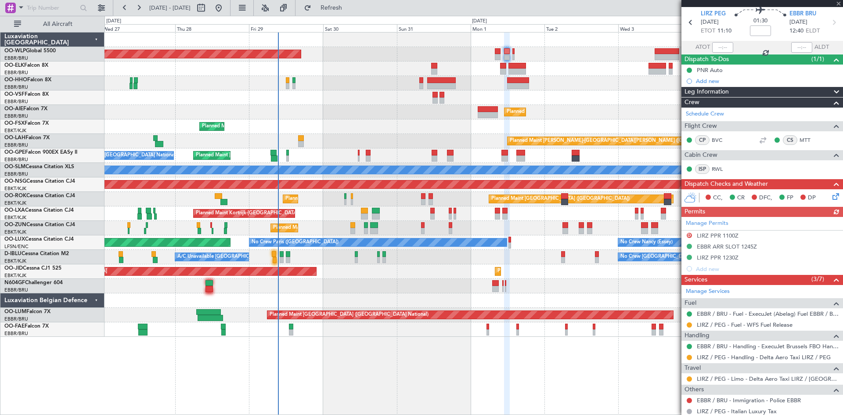
scroll to position [44, 0]
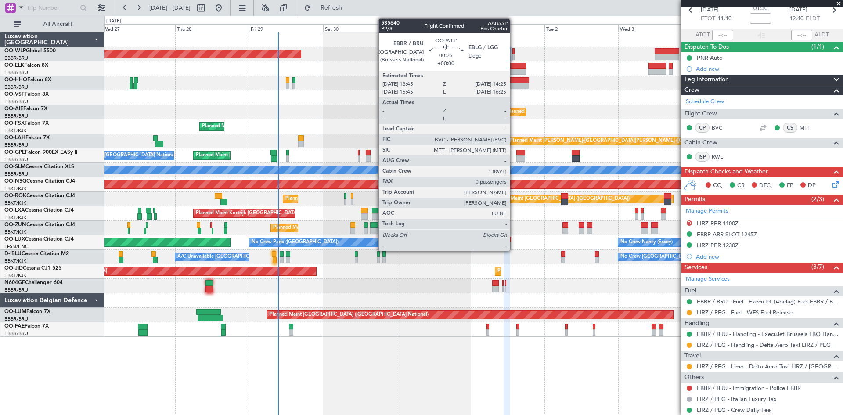
click at [514, 55] on div at bounding box center [513, 57] width 2 height 6
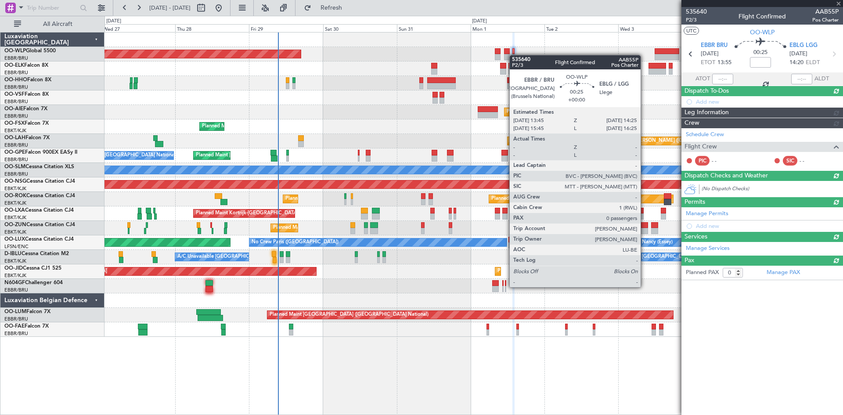
scroll to position [0, 0]
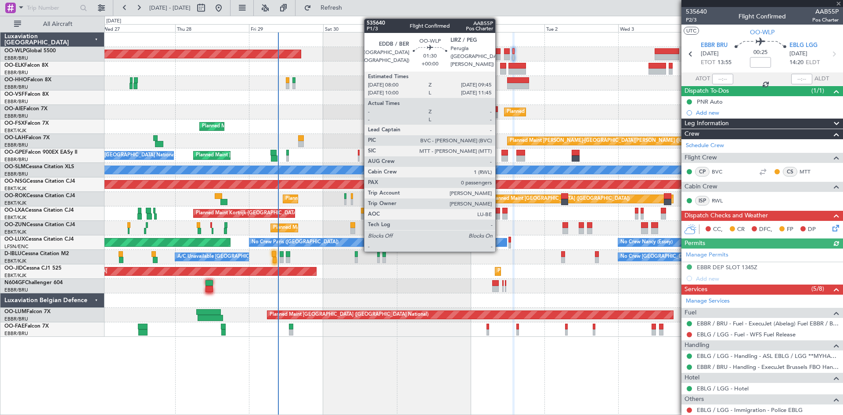
click at [498, 54] on div at bounding box center [498, 57] width 6 height 6
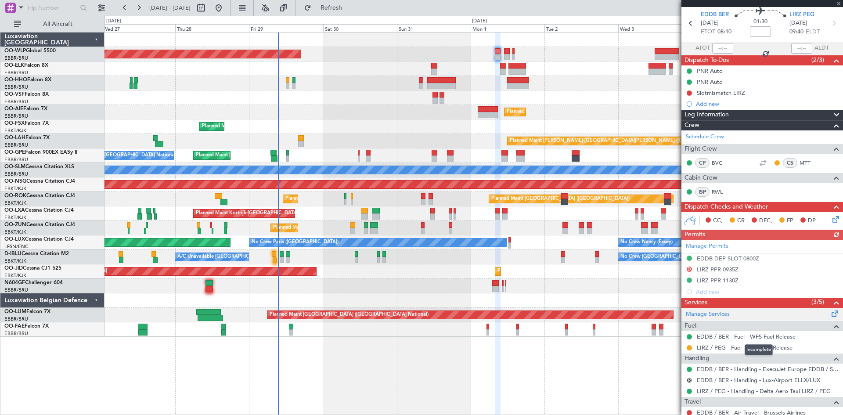
scroll to position [58, 0]
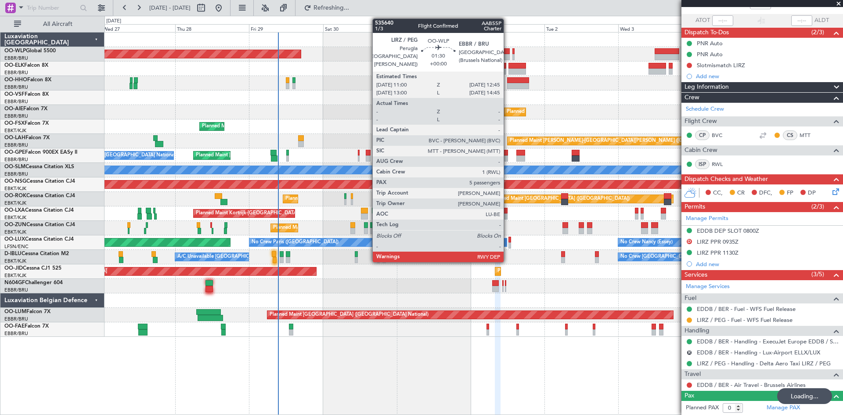
click at [507, 55] on div at bounding box center [507, 57] width 6 height 6
type input "5"
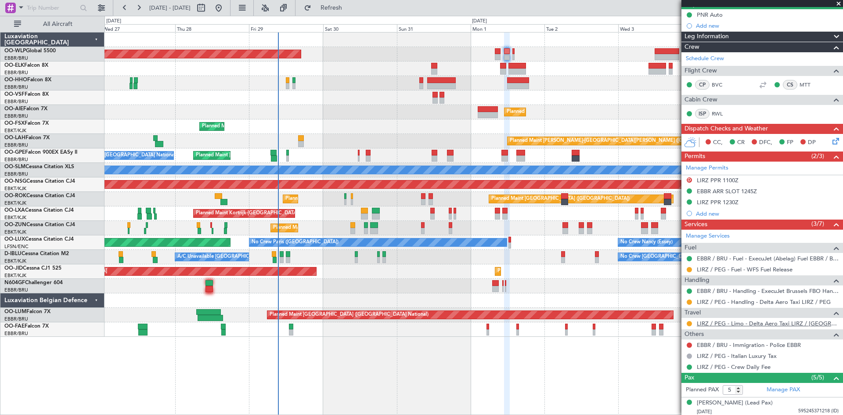
scroll to position [88, 0]
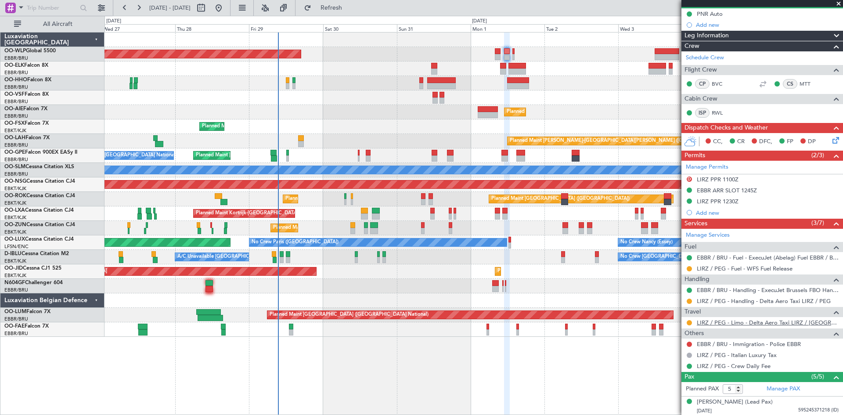
click at [736, 323] on link "LIRZ / PEG - Limo - Delta Aero Taxi LIRZ / PEG" at bounding box center [768, 322] width 142 height 7
click at [687, 324] on button at bounding box center [689, 322] width 5 height 5
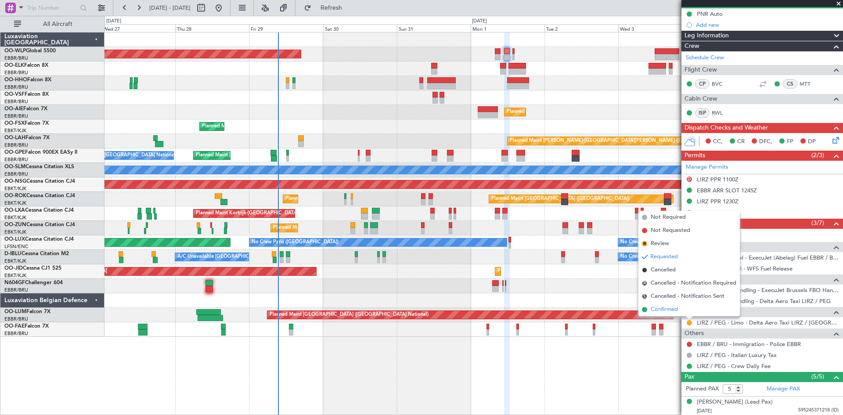
click at [669, 308] on span "Confirmed" at bounding box center [664, 309] width 27 height 9
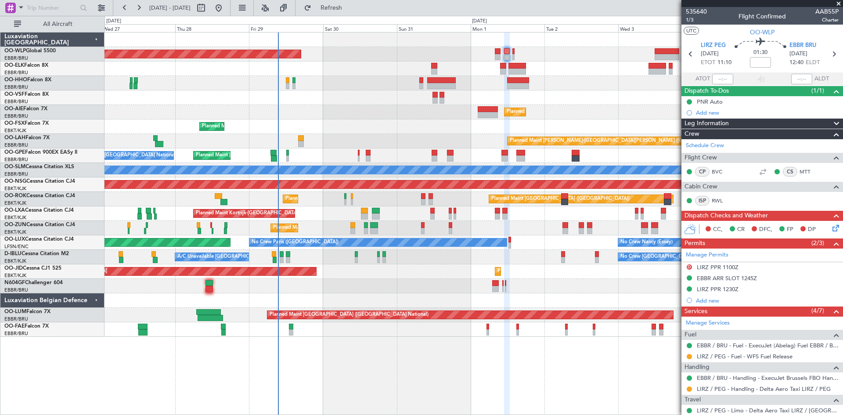
scroll to position [88, 0]
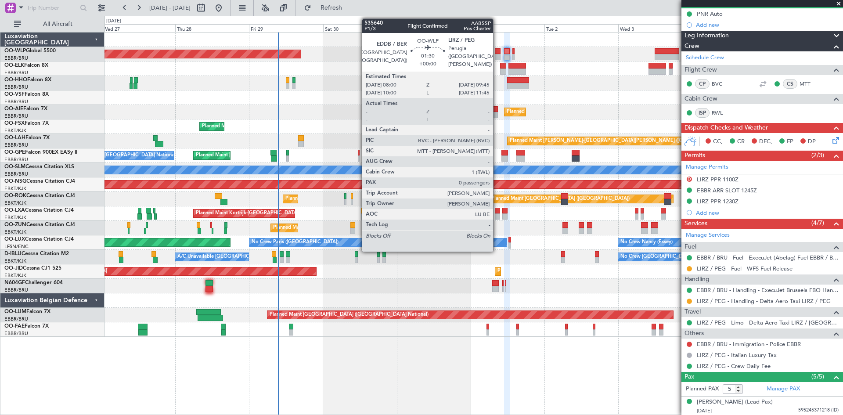
click at [497, 54] on div at bounding box center [498, 57] width 6 height 6
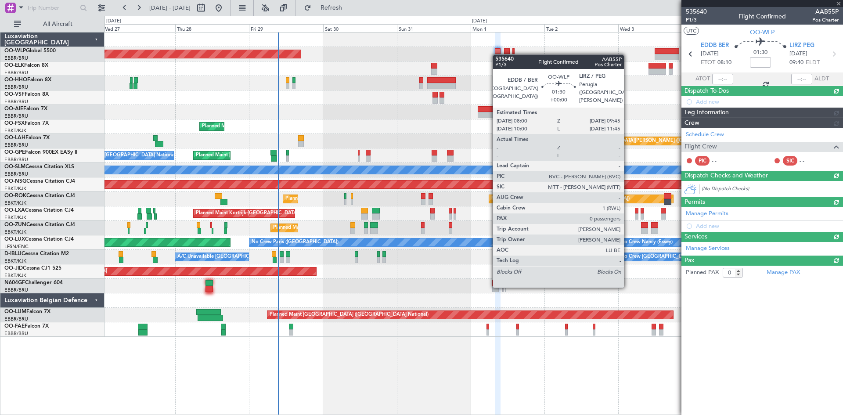
scroll to position [0, 0]
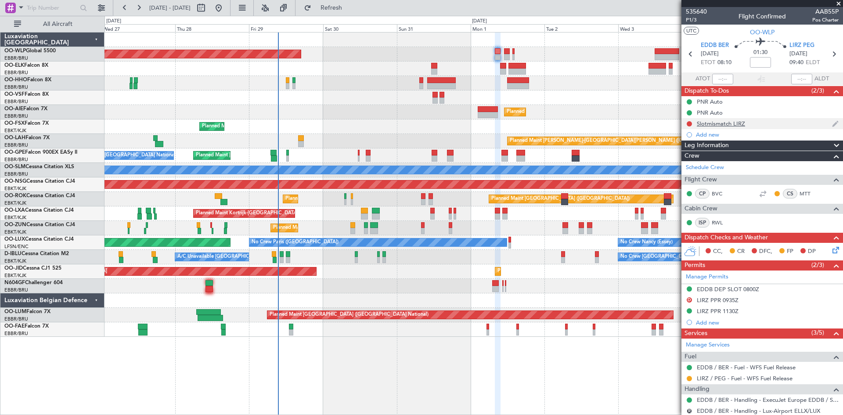
click at [735, 124] on div "Slotmismatch LIRZ" at bounding box center [721, 123] width 48 height 7
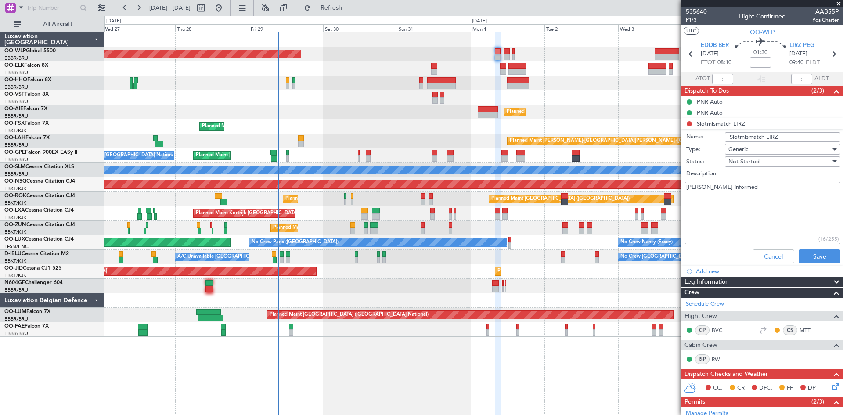
click at [575, 102] on div at bounding box center [473, 97] width 738 height 14
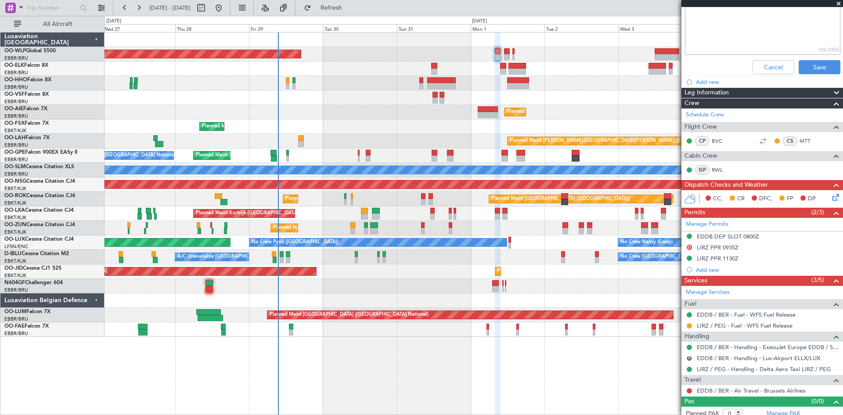
scroll to position [195, 0]
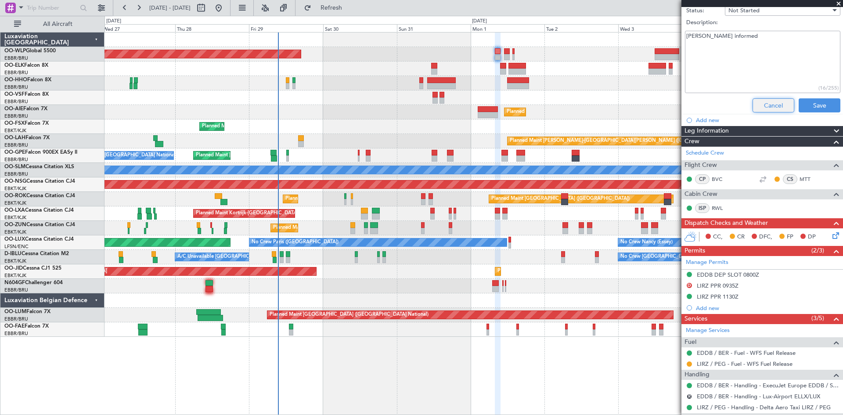
click at [757, 100] on button "Cancel" at bounding box center [773, 105] width 42 height 14
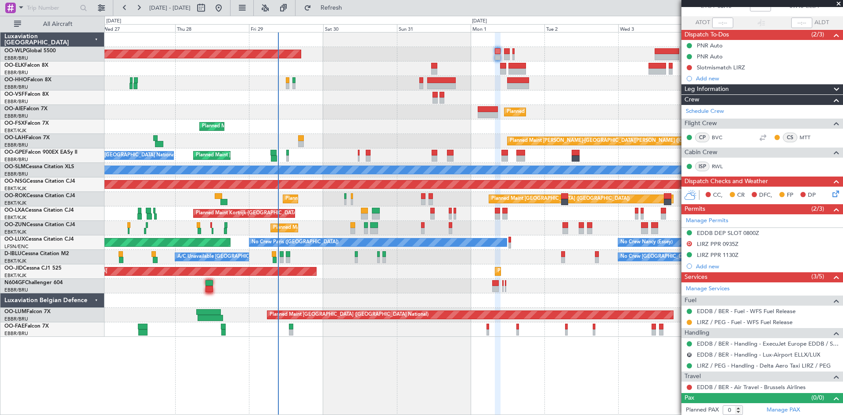
scroll to position [58, 0]
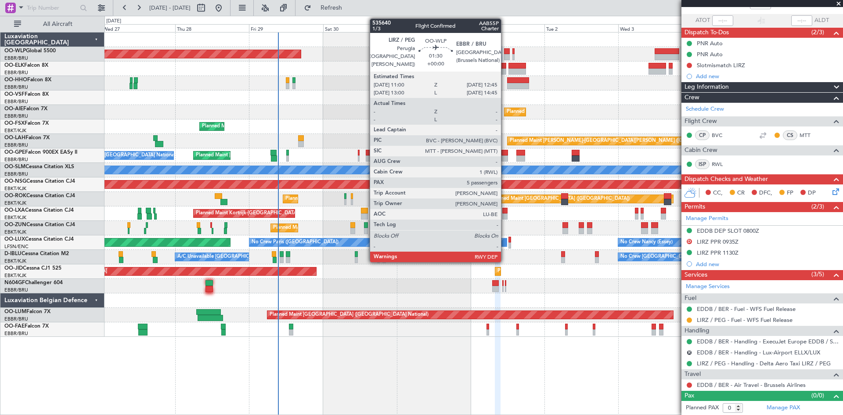
click at [505, 54] on div at bounding box center [507, 57] width 6 height 6
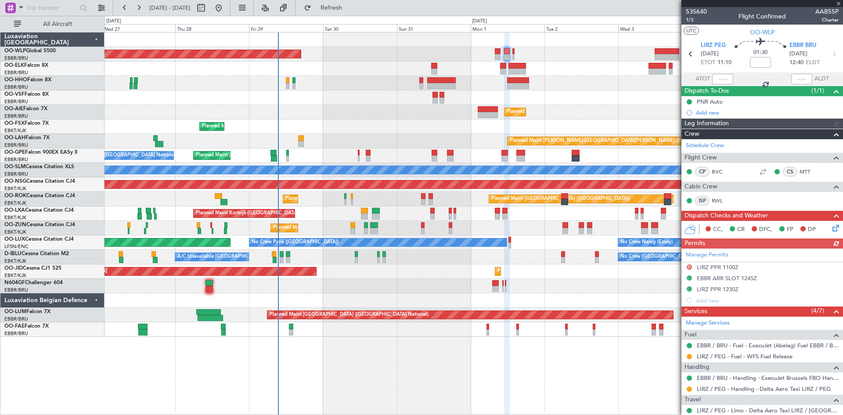
scroll to position [44, 0]
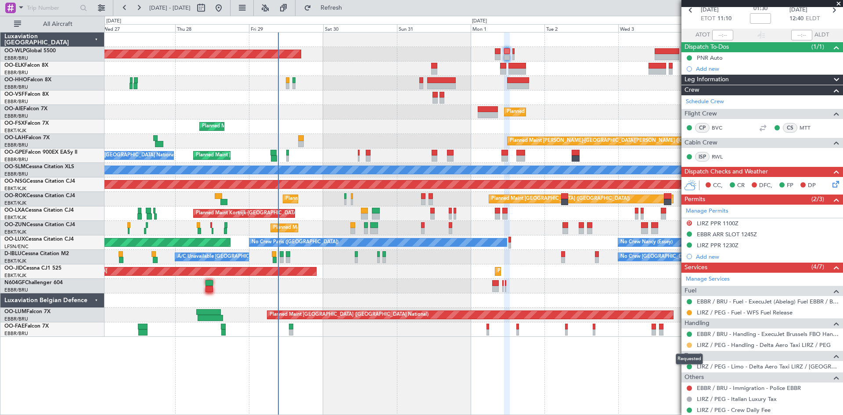
click at [689, 346] on button at bounding box center [689, 344] width 5 height 5
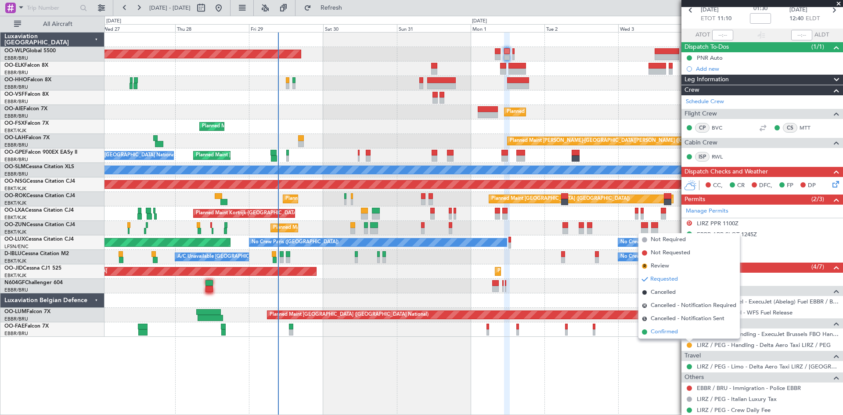
click at [667, 332] on span "Confirmed" at bounding box center [664, 331] width 27 height 9
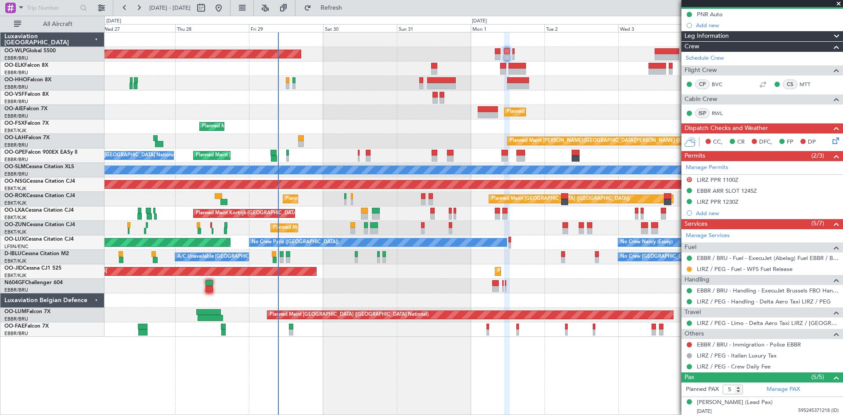
scroll to position [88, 0]
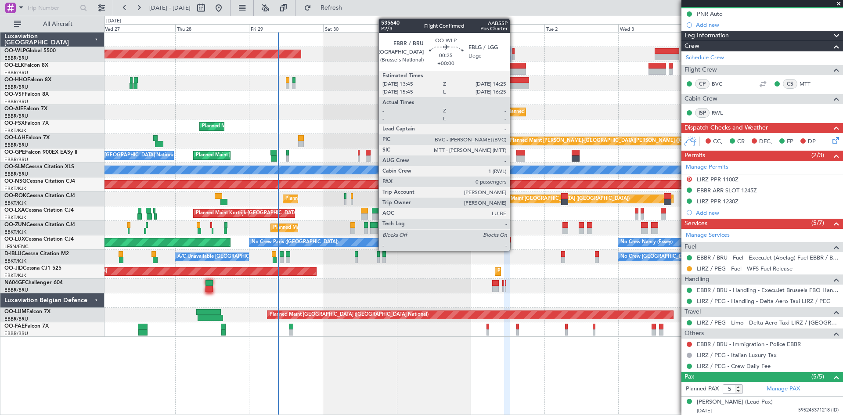
click at [514, 53] on div at bounding box center [513, 51] width 2 height 6
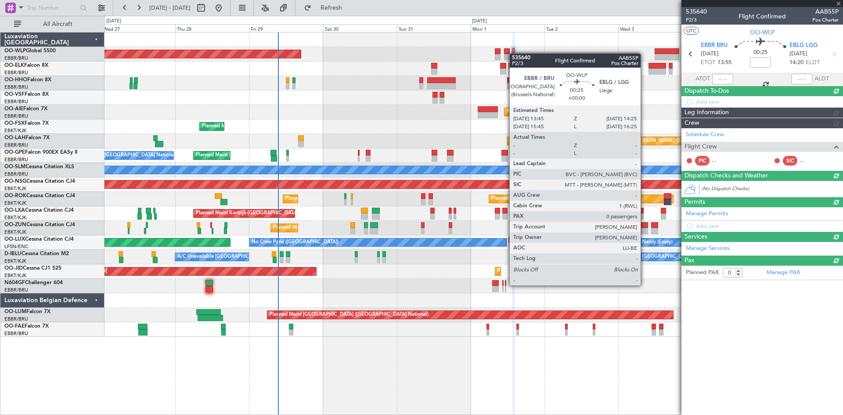
scroll to position [0, 0]
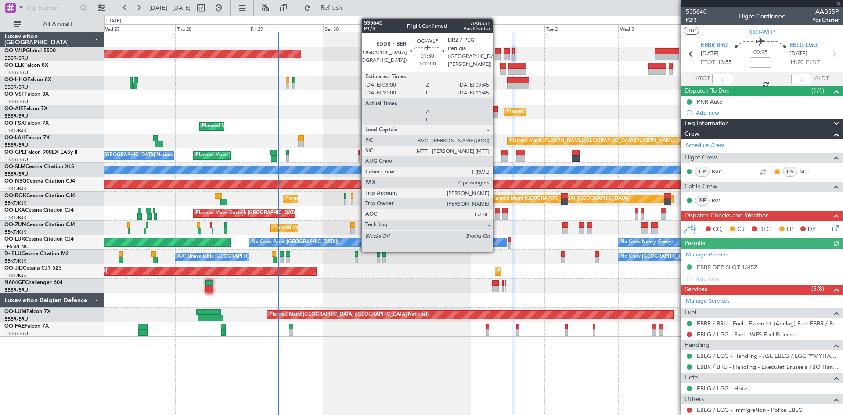
click at [496, 57] on div at bounding box center [498, 57] width 6 height 6
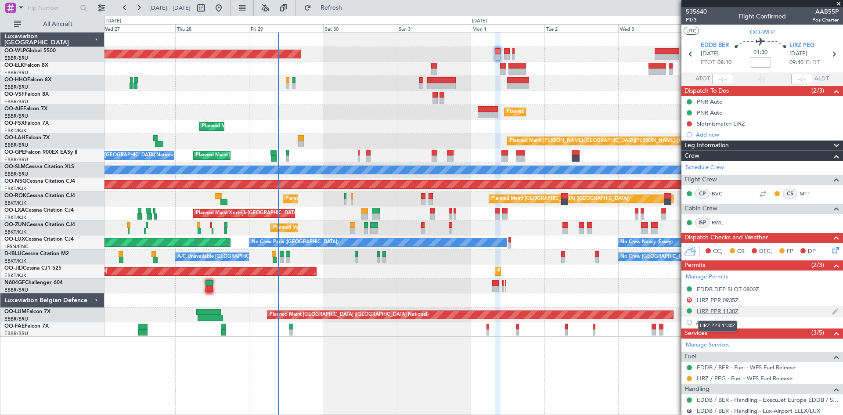
click at [722, 313] on div "LIRZ PPR 1130Z" at bounding box center [718, 310] width 42 height 7
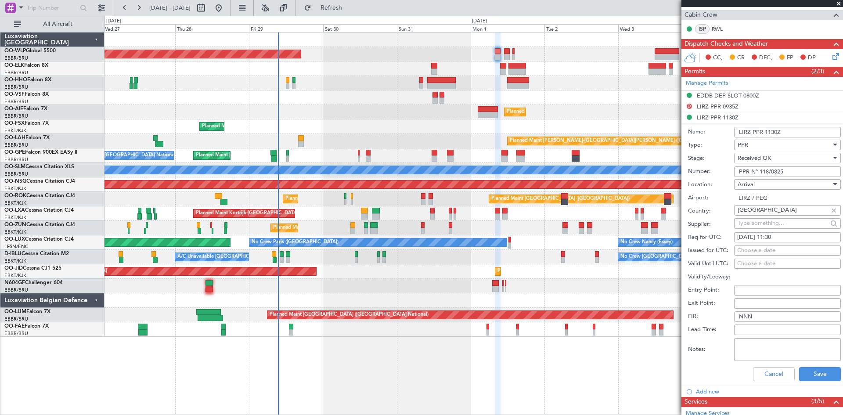
scroll to position [307, 0]
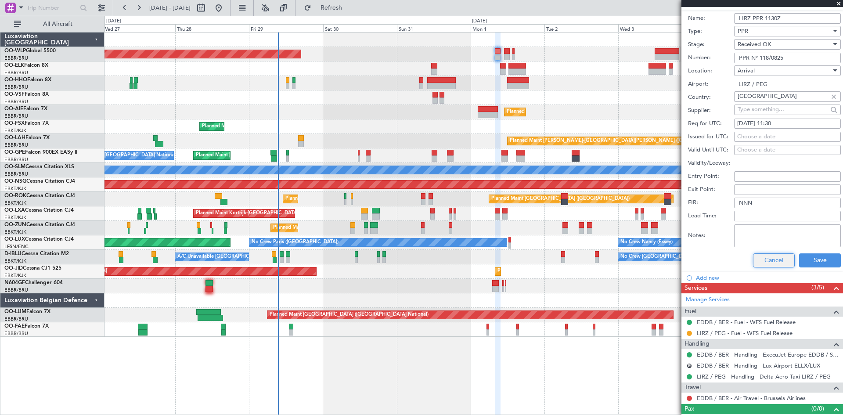
click at [774, 258] on button "Cancel" at bounding box center [774, 260] width 42 height 14
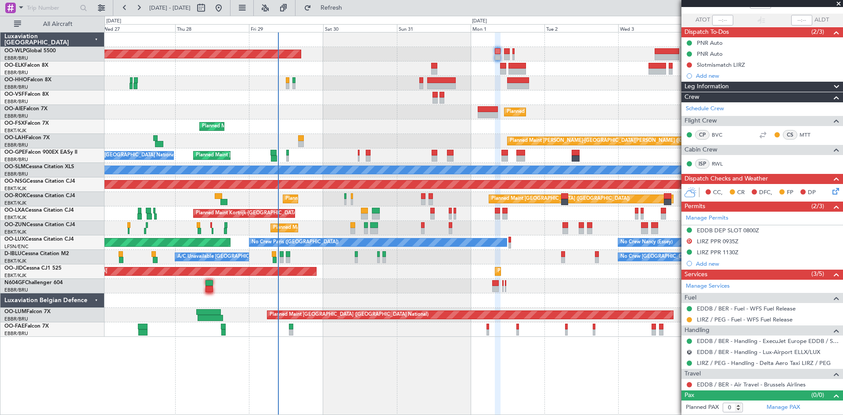
scroll to position [58, 0]
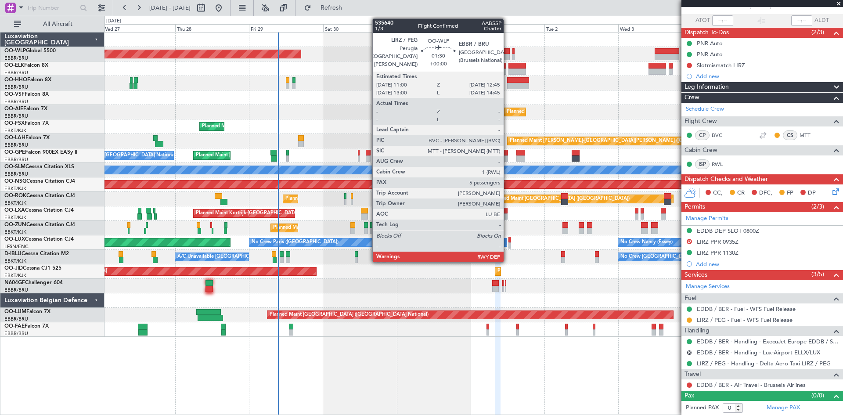
click at [507, 54] on div at bounding box center [507, 57] width 6 height 6
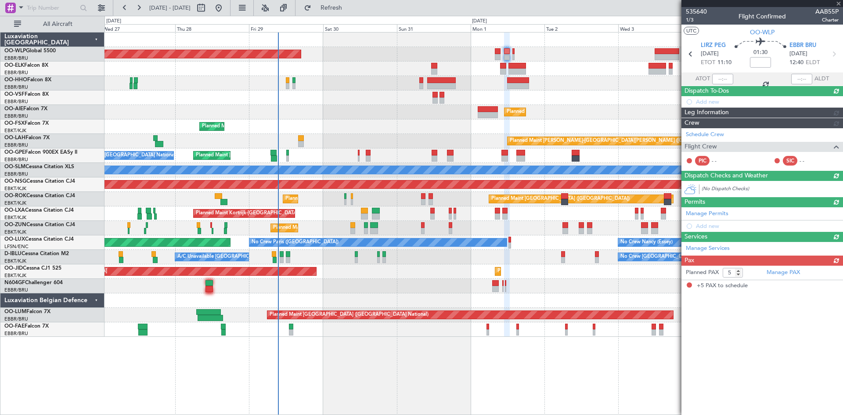
scroll to position [0, 0]
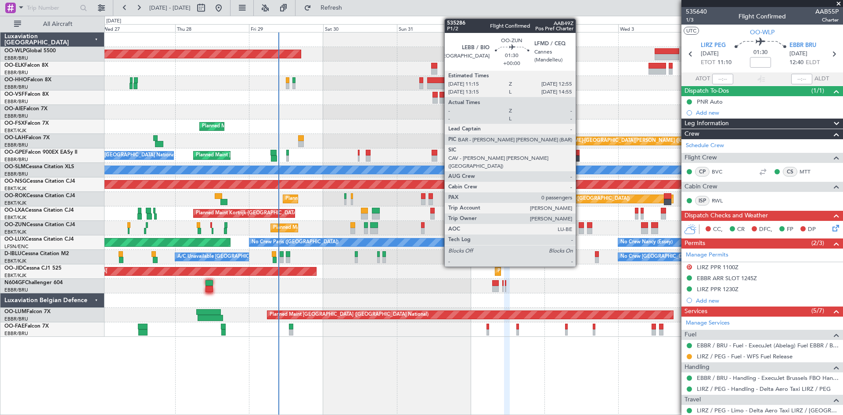
click at [579, 227] on div at bounding box center [581, 225] width 5 height 6
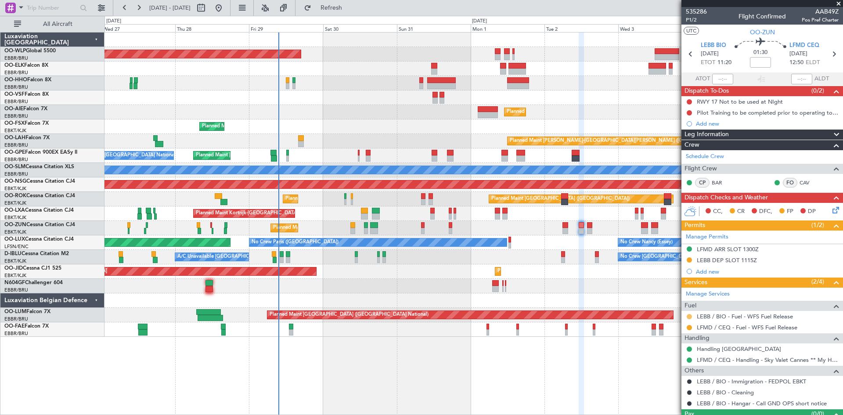
click at [687, 319] on div at bounding box center [689, 316] width 7 height 7
click at [687, 317] on button at bounding box center [689, 316] width 5 height 5
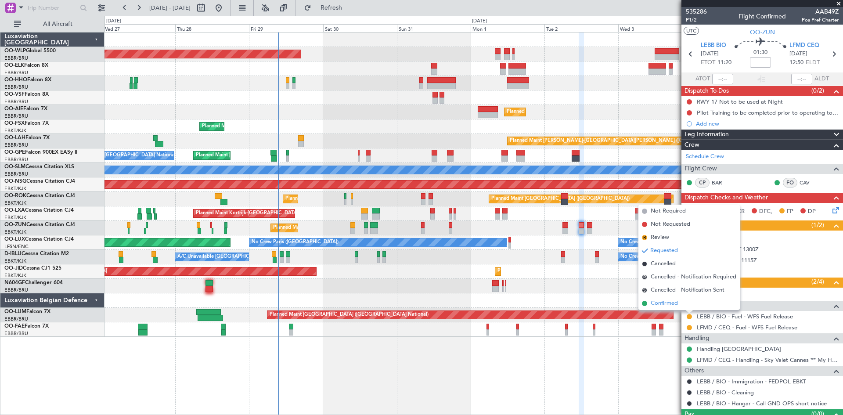
click at [672, 307] on span "Confirmed" at bounding box center [664, 303] width 27 height 9
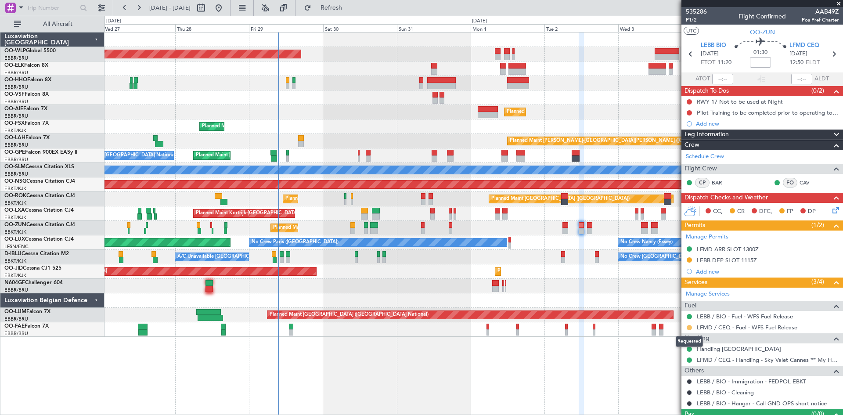
click at [689, 328] on button at bounding box center [689, 327] width 5 height 5
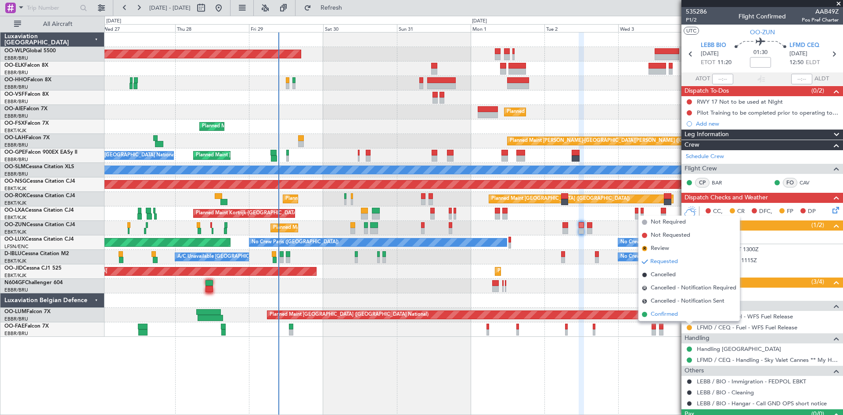
click at [685, 313] on li "Confirmed" at bounding box center [688, 314] width 101 height 13
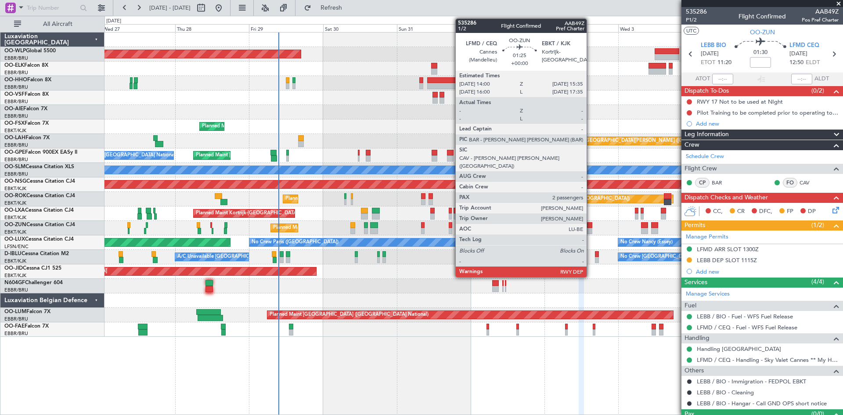
click at [590, 230] on div at bounding box center [589, 231] width 5 height 6
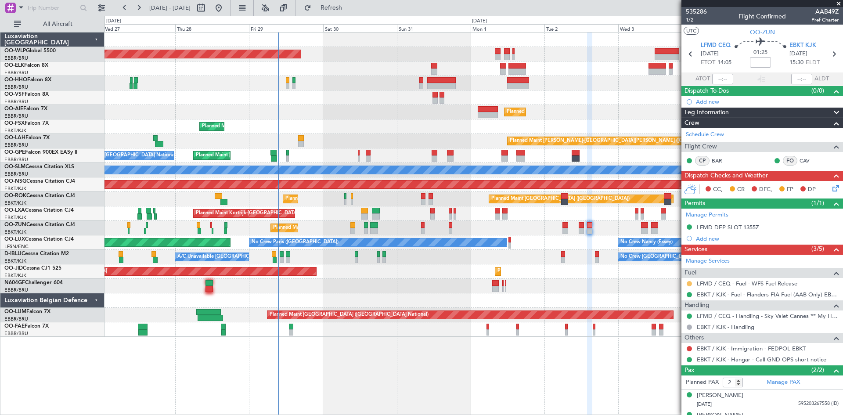
click at [687, 284] on button at bounding box center [689, 283] width 5 height 5
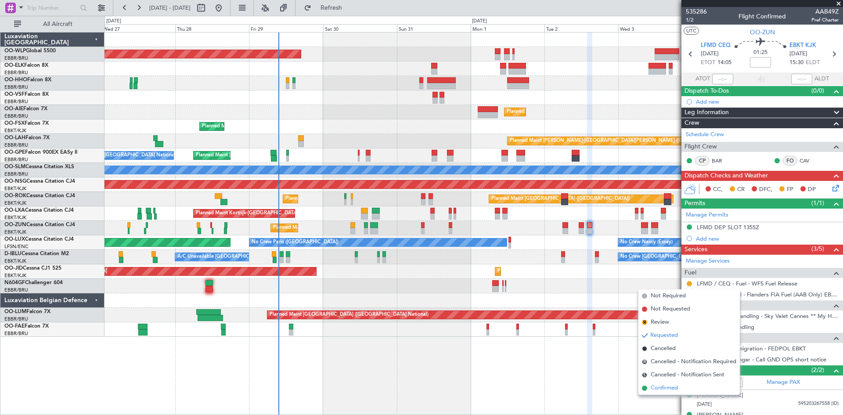
click at [663, 387] on span "Confirmed" at bounding box center [664, 388] width 27 height 9
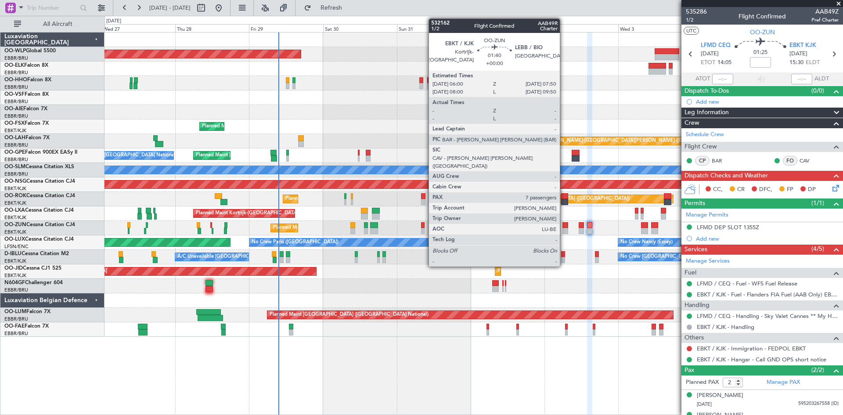
click at [564, 228] on div at bounding box center [565, 231] width 6 height 6
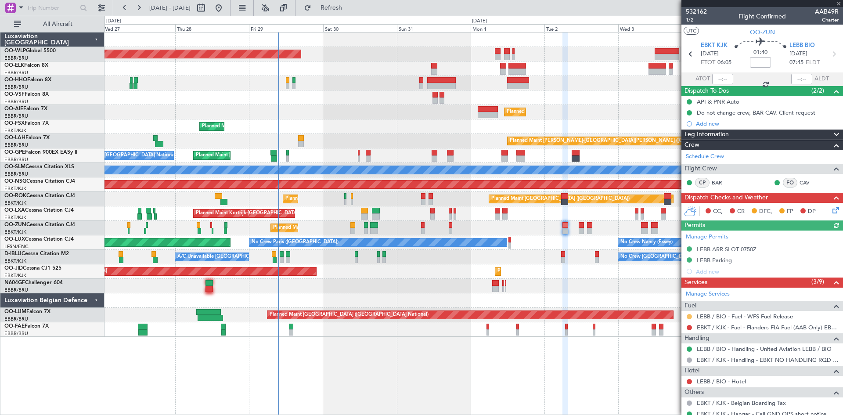
click at [690, 317] on button at bounding box center [689, 316] width 5 height 5
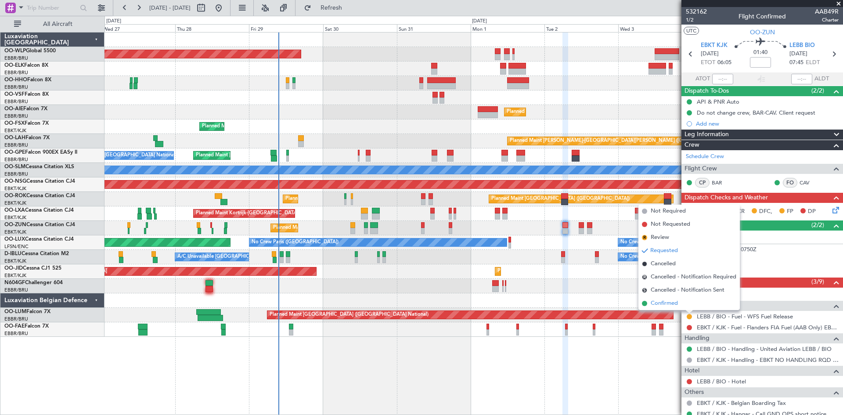
click at [697, 300] on li "Confirmed" at bounding box center [688, 303] width 101 height 13
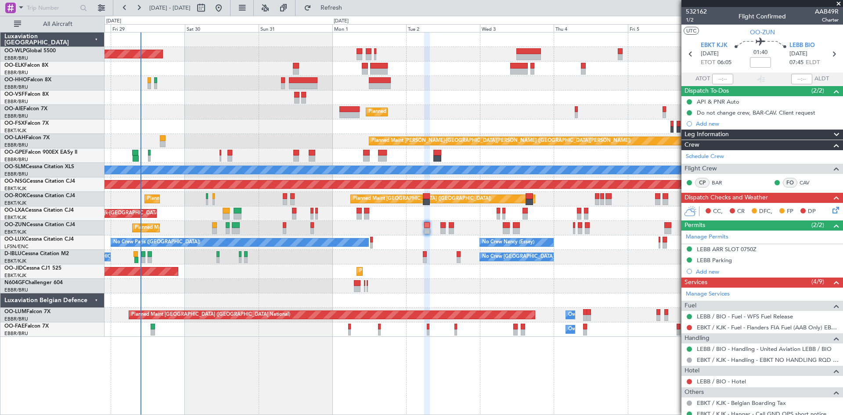
click at [396, 405] on div "Planned Maint Berlin (Brandenburg) Planned Maint Kortrijk-Wevelgem Planned Main…" at bounding box center [473, 223] width 738 height 383
click at [325, 13] on fb-refresh-button "Refresh" at bounding box center [325, 8] width 61 height 16
click at [328, 11] on fb-refresh-button "Refresh" at bounding box center [325, 8] width 61 height 16
click at [348, 6] on span "Refresh" at bounding box center [331, 8] width 37 height 6
click at [338, 7] on button "Refresh" at bounding box center [326, 8] width 53 height 14
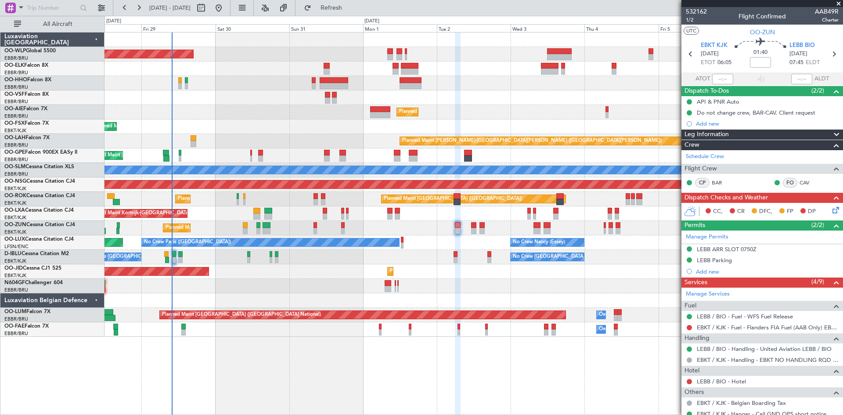
click at [630, 362] on div "Planned Maint Berlin (Brandenburg) Planned Maint Kortrijk-Wevelgem Planned Main…" at bounding box center [473, 223] width 738 height 383
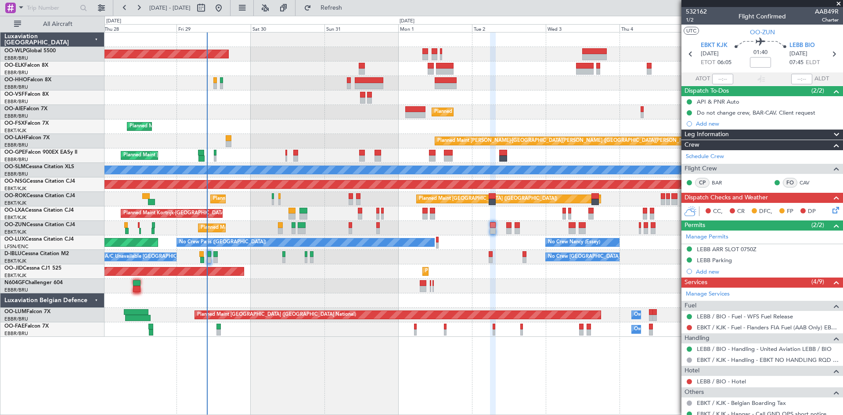
click at [507, 375] on div "Planned Maint Berlin (Brandenburg) Planned Maint Kortrijk-Wevelgem Planned Main…" at bounding box center [473, 223] width 738 height 383
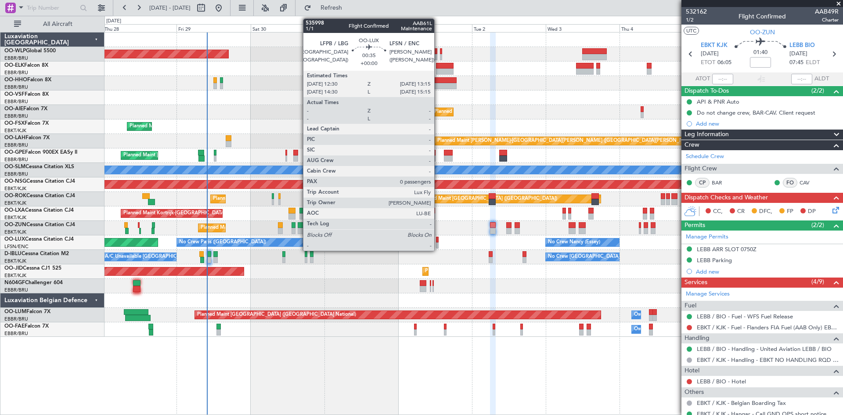
click at [438, 246] on div at bounding box center [437, 245] width 3 height 6
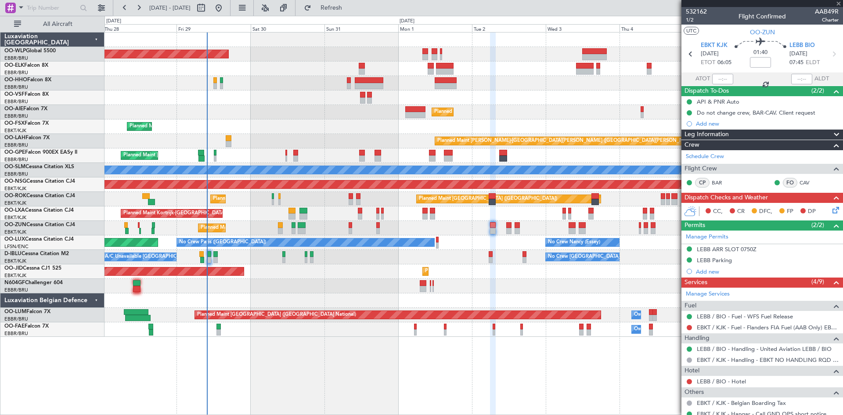
type input "0"
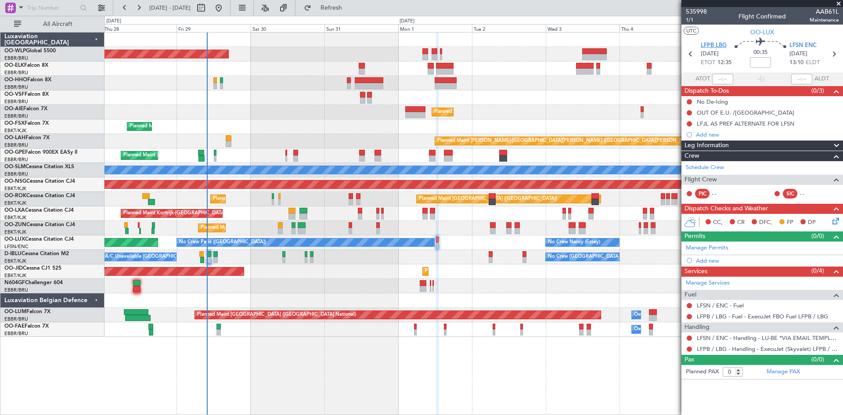
click at [710, 47] on span "LFPB LBG" at bounding box center [714, 45] width 26 height 9
click at [820, 349] on link "LFPB / LBG - Handling - ExecuJet (Skyvalet) LFPB / LBG" at bounding box center [768, 348] width 142 height 7
click at [807, 42] on span "LFSN ENC" at bounding box center [802, 45] width 27 height 9
click at [350, 7] on span "Refresh" at bounding box center [331, 8] width 37 height 6
click at [765, 339] on link "LFSN / ENC - Handling - LU-BE *VIA EMAIL TEMPLATE* LFSN / ENC" at bounding box center [768, 337] width 142 height 7
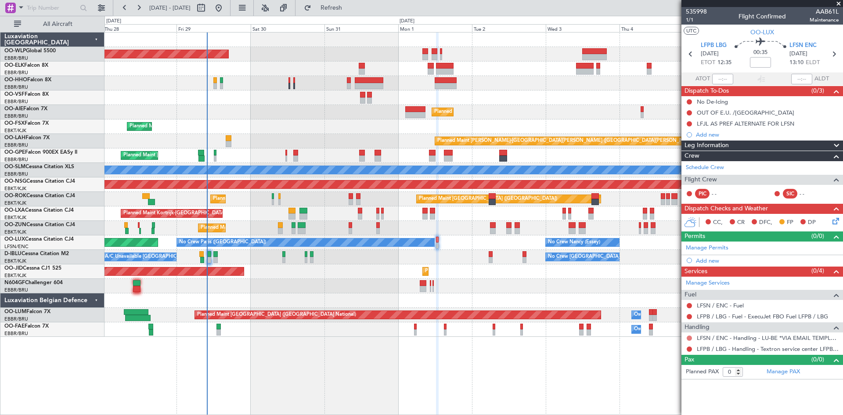
click at [690, 339] on button at bounding box center [689, 337] width 5 height 5
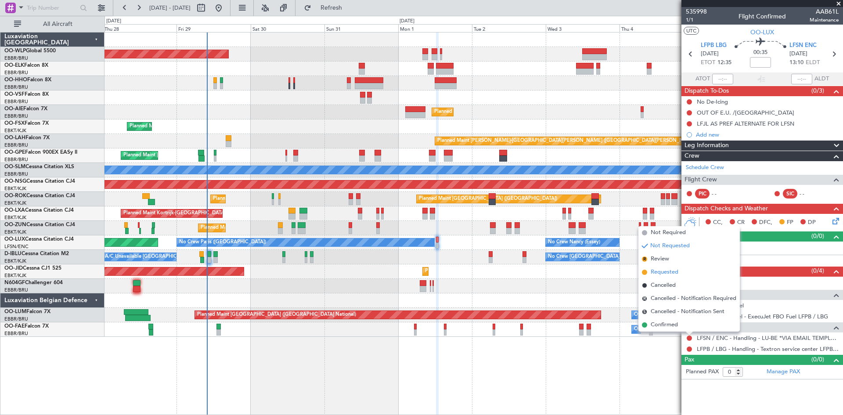
click at [655, 275] on span "Requested" at bounding box center [665, 272] width 28 height 9
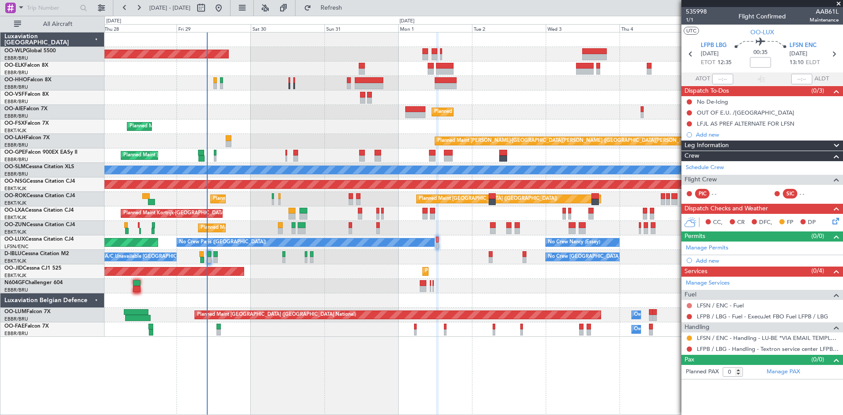
click at [687, 306] on button at bounding box center [689, 305] width 5 height 5
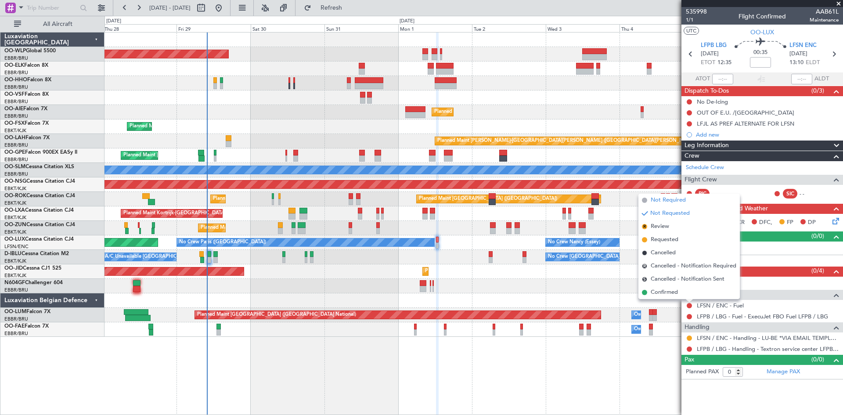
click at [662, 201] on span "Not Required" at bounding box center [668, 200] width 35 height 9
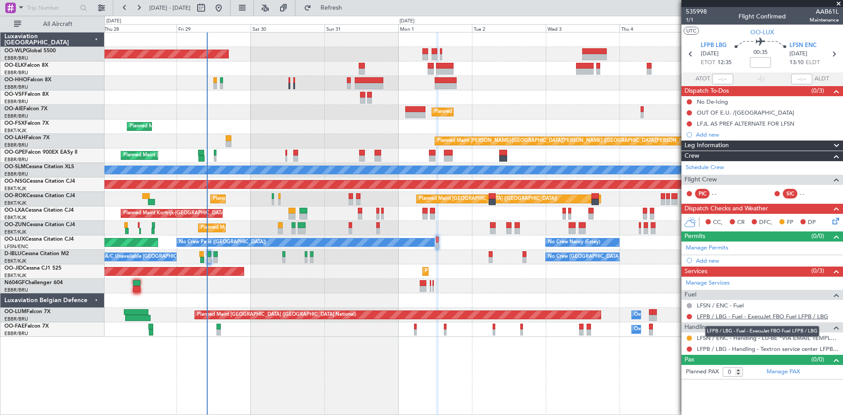
click at [769, 313] on link "LFPB / LBG - Fuel - ExecuJet FBO Fuel LFPB / LBG" at bounding box center [762, 316] width 131 height 7
click at [709, 349] on link "LFPB / LBG - Handling - Textron service center LFPB / LBG" at bounding box center [768, 348] width 142 height 7
click at [692, 349] on div at bounding box center [689, 348] width 7 height 7
click at [690, 349] on button at bounding box center [689, 348] width 5 height 5
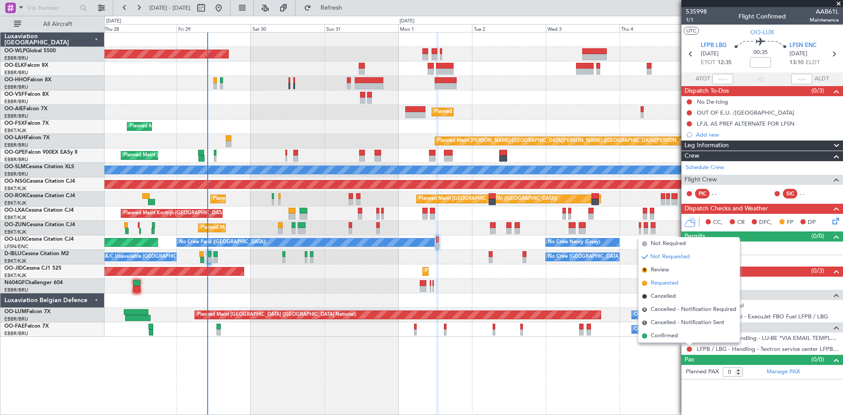
click at [666, 285] on span "Requested" at bounding box center [665, 283] width 28 height 9
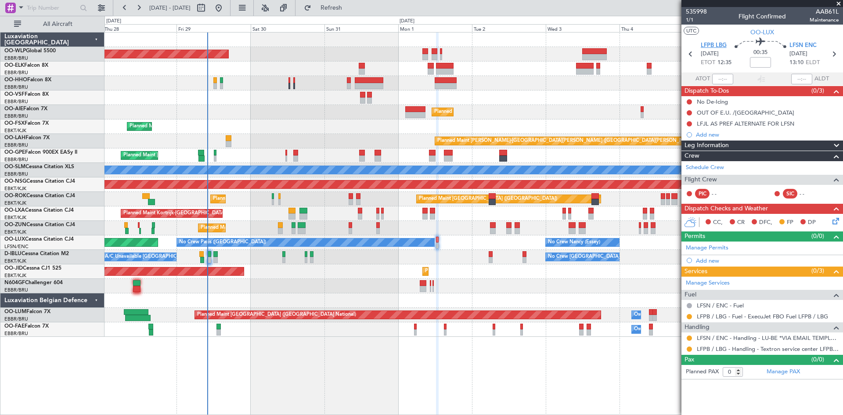
click at [717, 47] on span "LFPB LBG" at bounding box center [714, 45] width 26 height 9
click at [688, 317] on button at bounding box center [689, 316] width 5 height 5
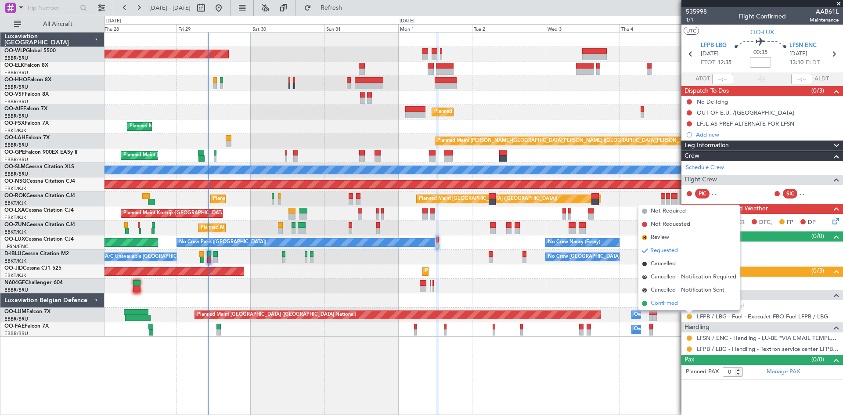
click at [667, 303] on span "Confirmed" at bounding box center [664, 303] width 27 height 9
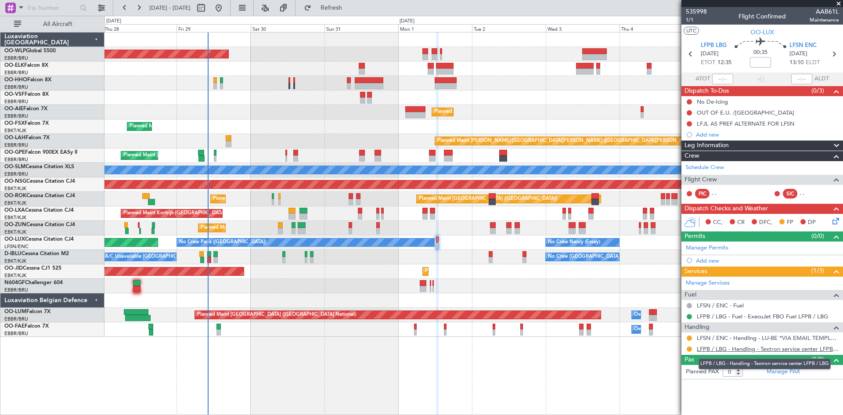
click at [770, 350] on link "LFPB / LBG - Handling - Textron service center LFPB / LBG" at bounding box center [768, 348] width 142 height 7
click at [718, 45] on span "LFPB LBG" at bounding box center [714, 45] width 26 height 9
click at [208, 11] on button at bounding box center [201, 8] width 14 height 14
select select "8"
select select "2025"
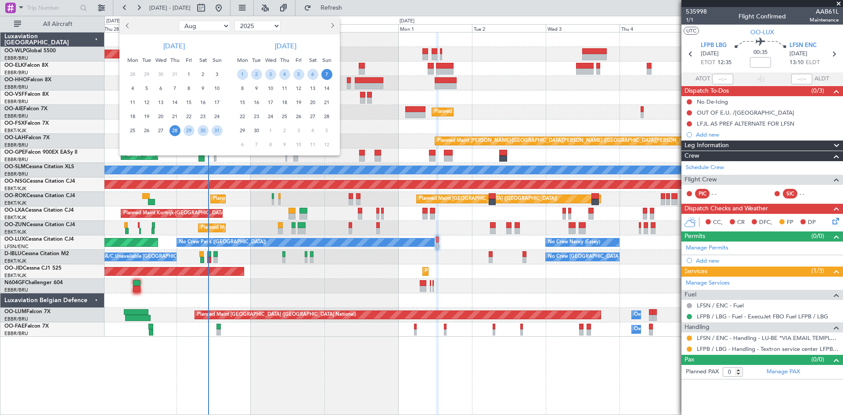
click at [263, 25] on select "2015 2016 2017 2018 2019 2020 2021 2022 2023 2024 2025 2026 2027 2028 2029 2030…" at bounding box center [257, 26] width 46 height 11
click at [302, 27] on div at bounding box center [311, 26] width 57 height 14
click at [498, 71] on div at bounding box center [421, 207] width 843 height 415
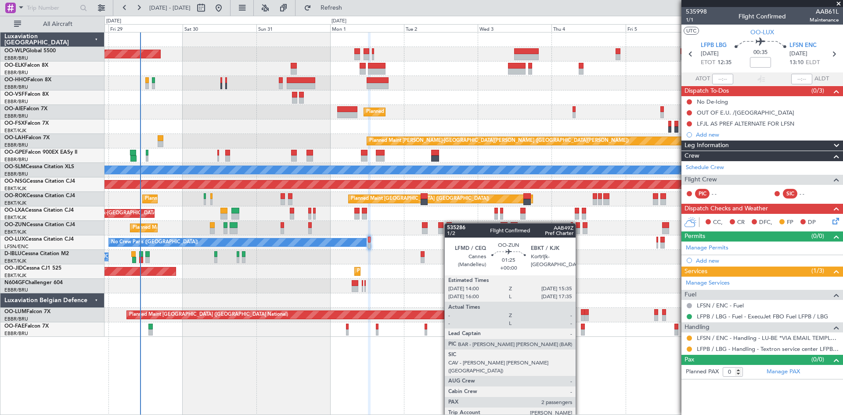
click at [449, 223] on div "Planned Maint Berlin (Brandenburg) Planned Maint Kortrijk-Wevelgem Planned Main…" at bounding box center [473, 184] width 738 height 304
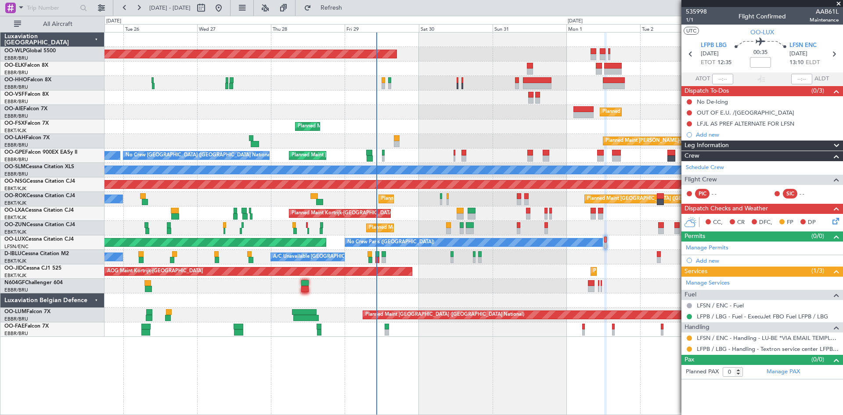
click at [455, 215] on div "Planned Maint Kortrijk-Wevelgem A/C Unavailable Brussels (Brussels National)" at bounding box center [473, 213] width 738 height 14
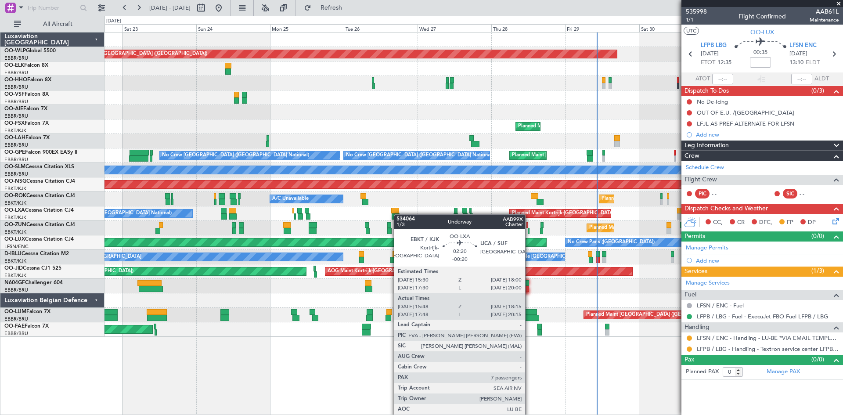
click at [398, 214] on div at bounding box center [396, 216] width 8 height 6
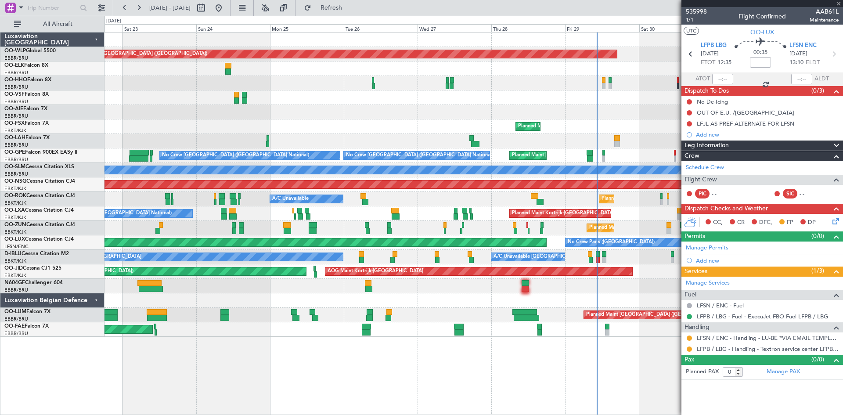
type input "-00:20"
type input "15:53"
type input "18:10"
type input "7"
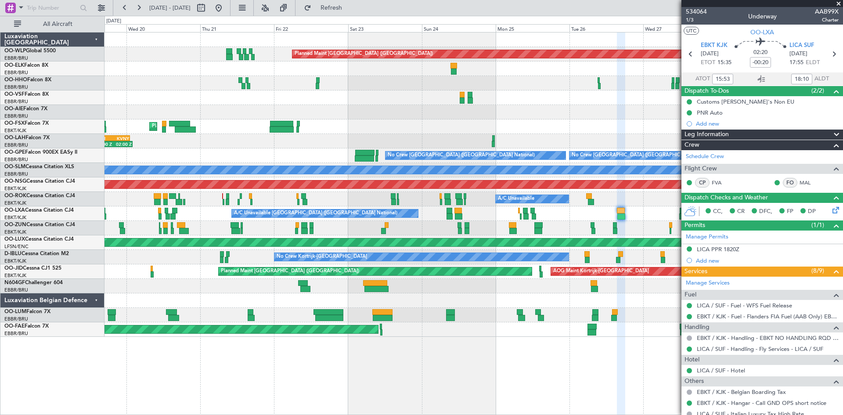
click at [477, 231] on div "Planned Maint Kortrijk-[GEOGRAPHIC_DATA]" at bounding box center [473, 228] width 738 height 14
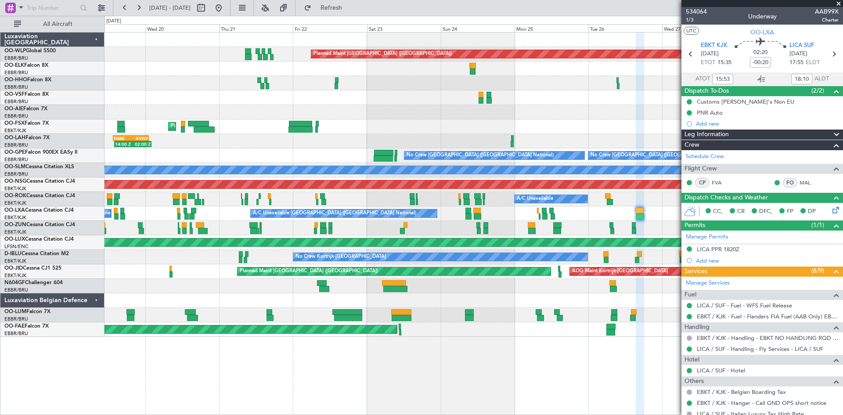
click at [203, 267] on div "Planned Maint Berlin (Brandenburg) AOG Maint Geneva (Cointrin) Planned Maint Ko…" at bounding box center [473, 184] width 738 height 304
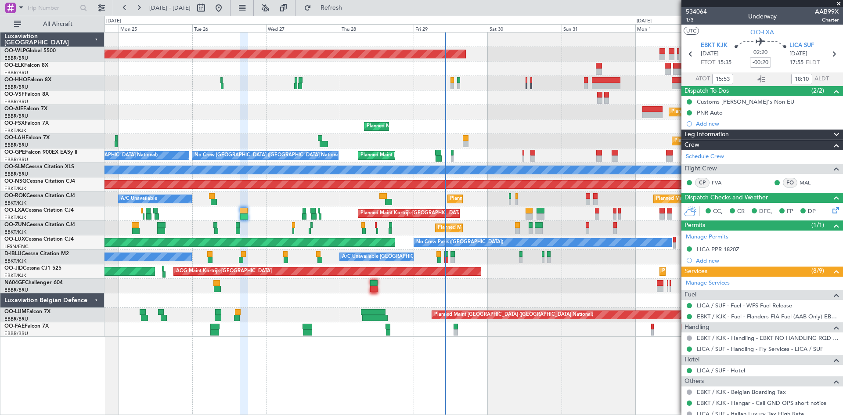
click at [231, 254] on div "Planned Maint Berlin (Brandenburg) Planned Maint London (Farnborough) Planned M…" at bounding box center [473, 184] width 738 height 304
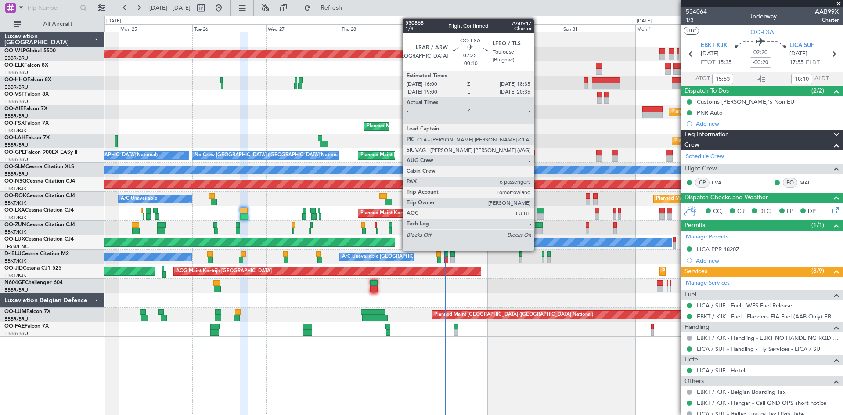
click at [538, 214] on div at bounding box center [540, 216] width 8 height 6
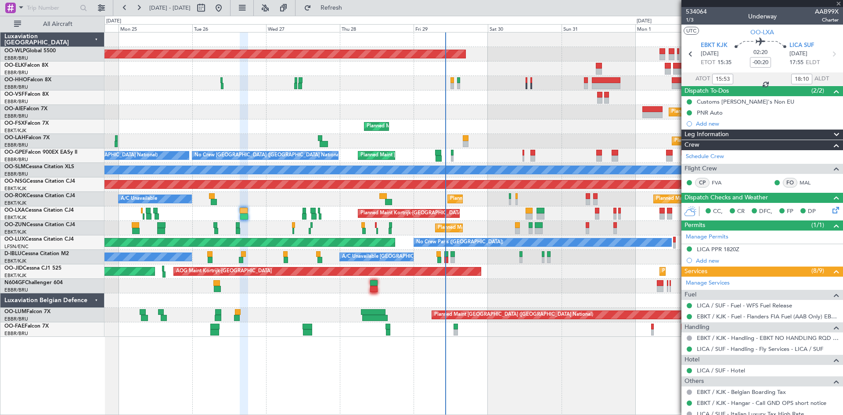
type input "-00:10"
type input "6"
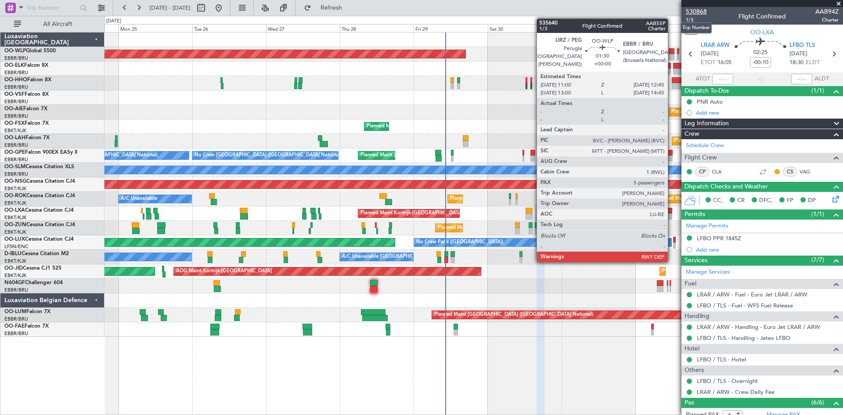
click at [696, 13] on span "530868" at bounding box center [696, 11] width 21 height 9
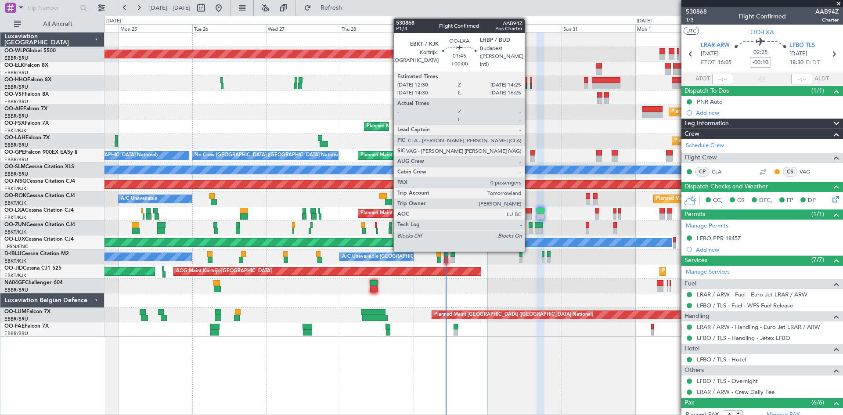
click at [528, 212] on div at bounding box center [528, 211] width 6 height 6
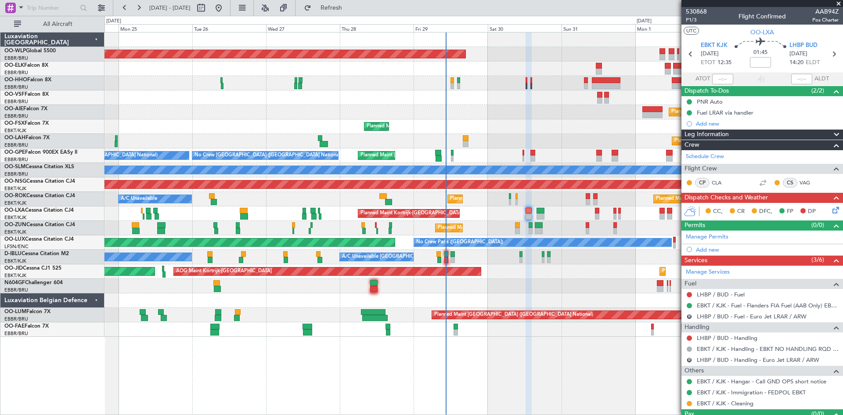
scroll to position [18, 0]
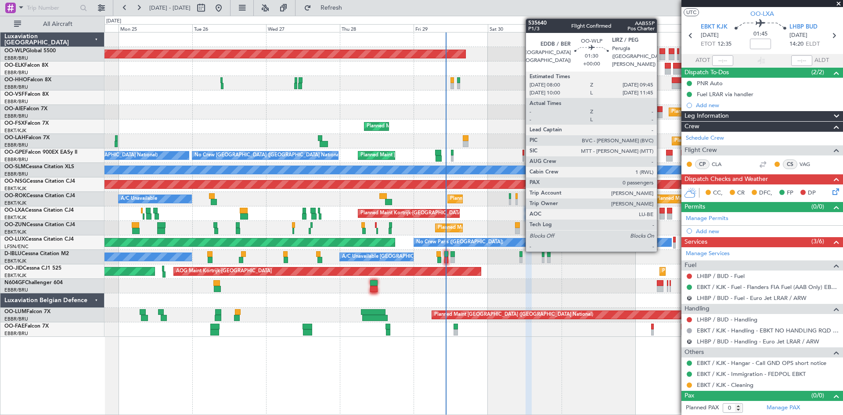
click at [661, 53] on div at bounding box center [662, 51] width 6 height 6
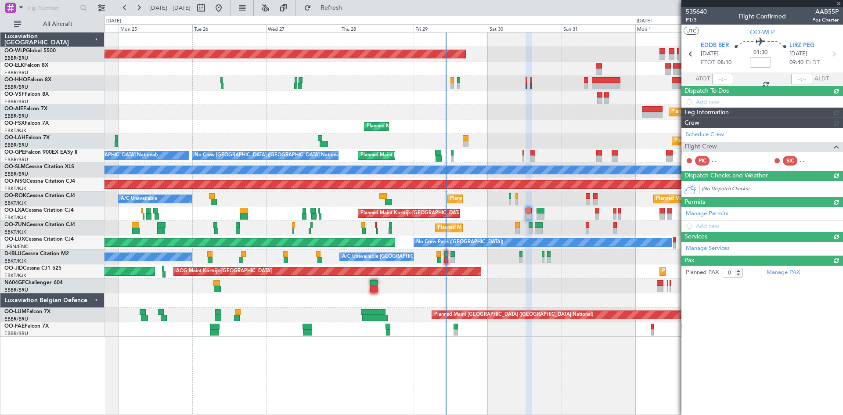
scroll to position [0, 0]
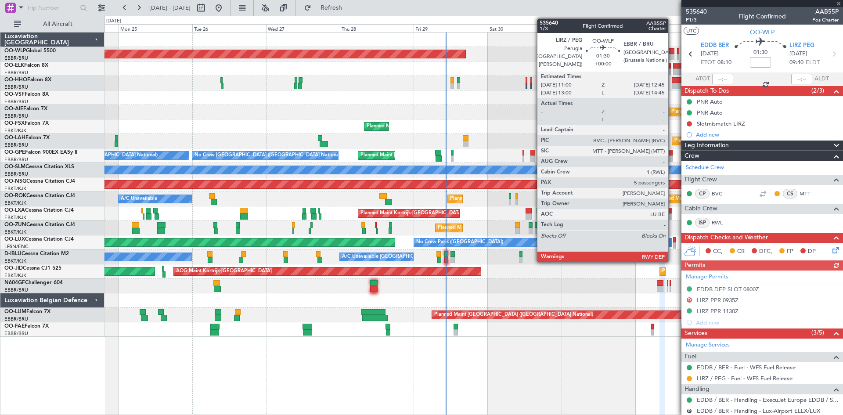
click at [672, 55] on div at bounding box center [672, 57] width 6 height 6
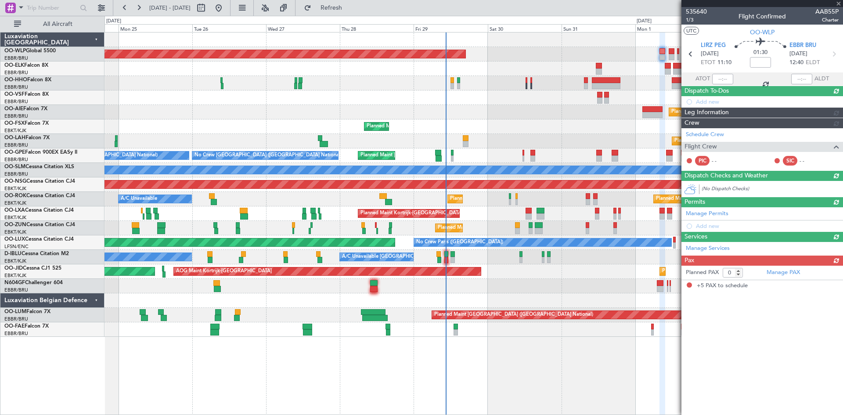
type input "5"
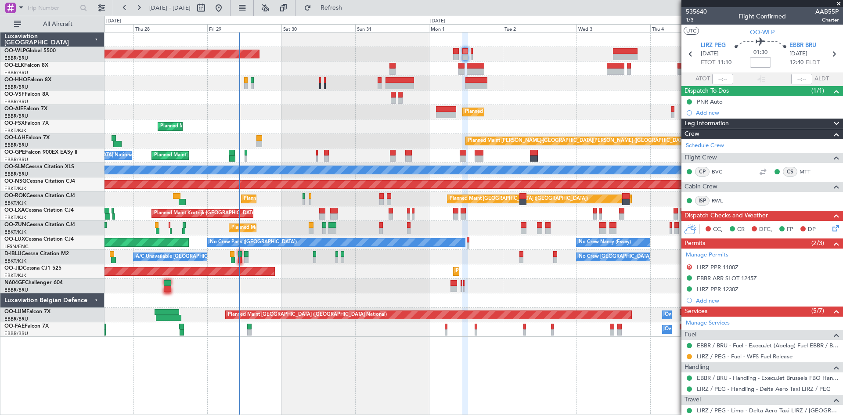
click at [439, 282] on div "Planned Maint [GEOGRAPHIC_DATA] ([GEOGRAPHIC_DATA]) Planned Maint [GEOGRAPHIC_D…" at bounding box center [473, 184] width 738 height 304
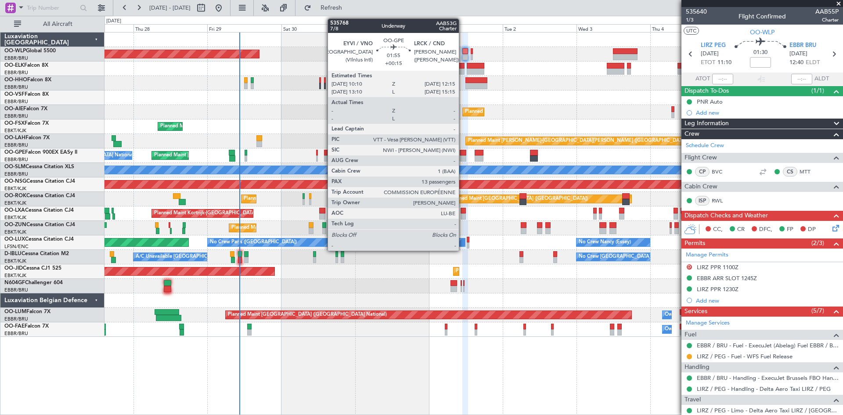
click at [463, 151] on div at bounding box center [463, 153] width 7 height 6
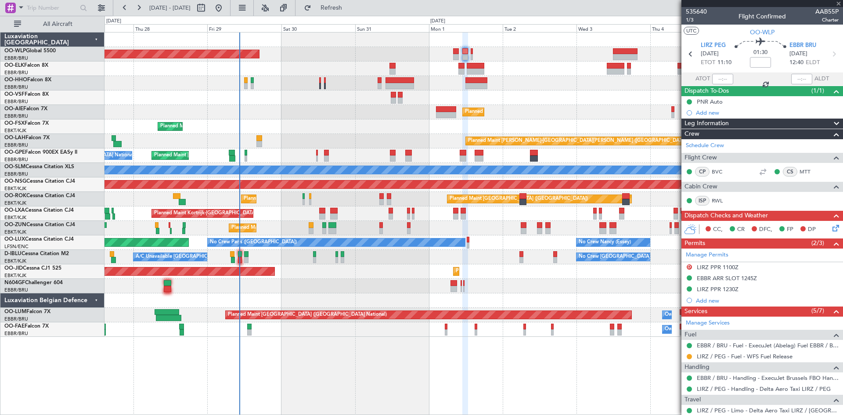
type input "+00:15"
type input "13"
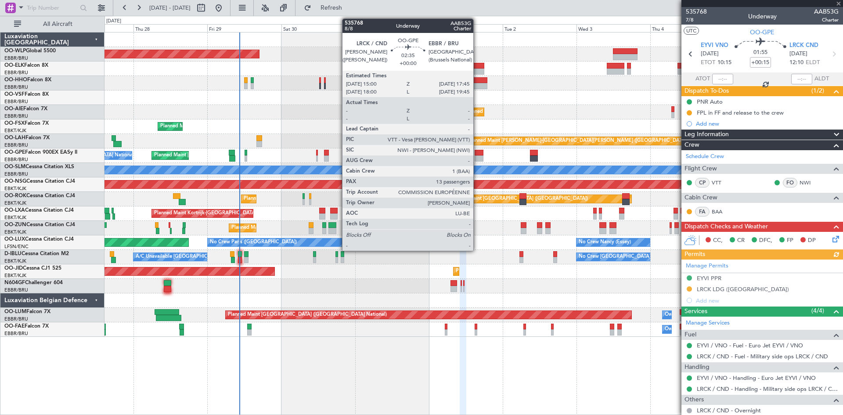
click at [477, 158] on div at bounding box center [479, 158] width 9 height 6
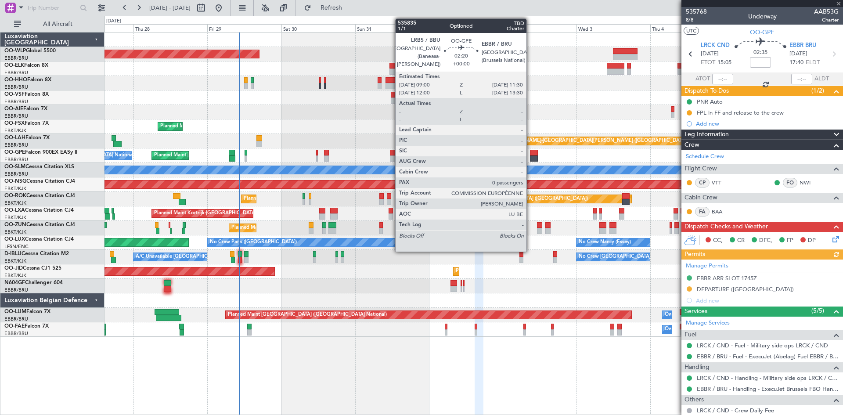
click at [530, 156] on div at bounding box center [534, 158] width 8 height 6
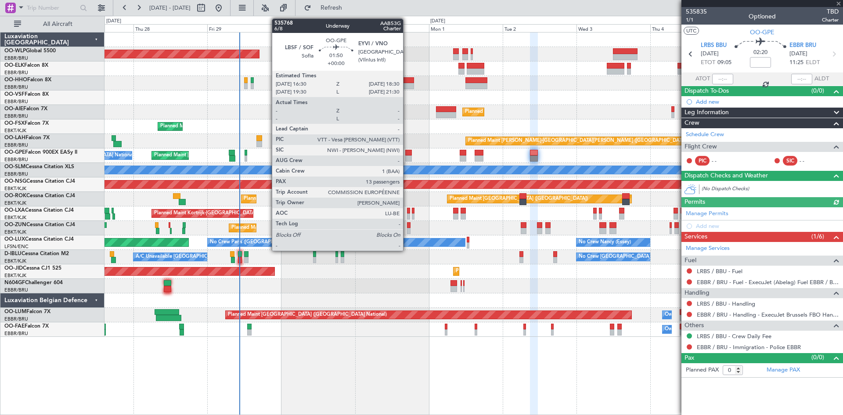
click at [407, 156] on div at bounding box center [408, 158] width 7 height 6
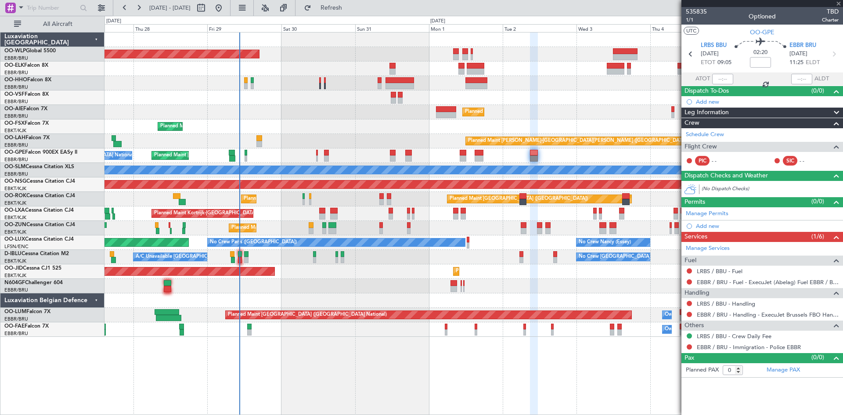
type input "13"
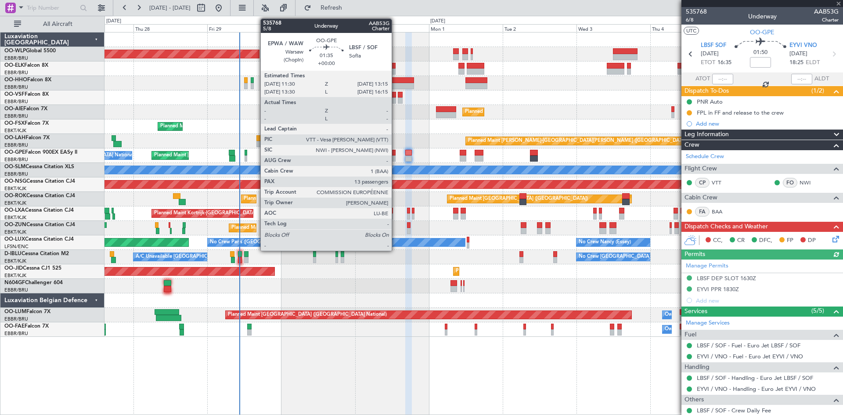
click at [395, 155] on div at bounding box center [393, 153] width 6 height 6
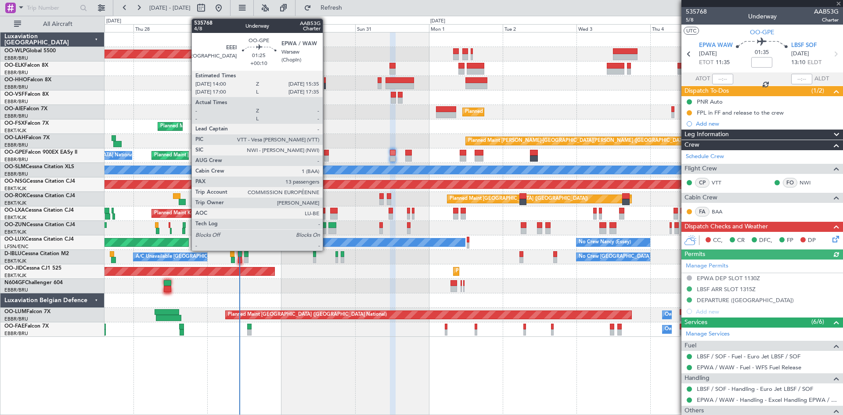
click at [327, 157] on div at bounding box center [326, 158] width 5 height 6
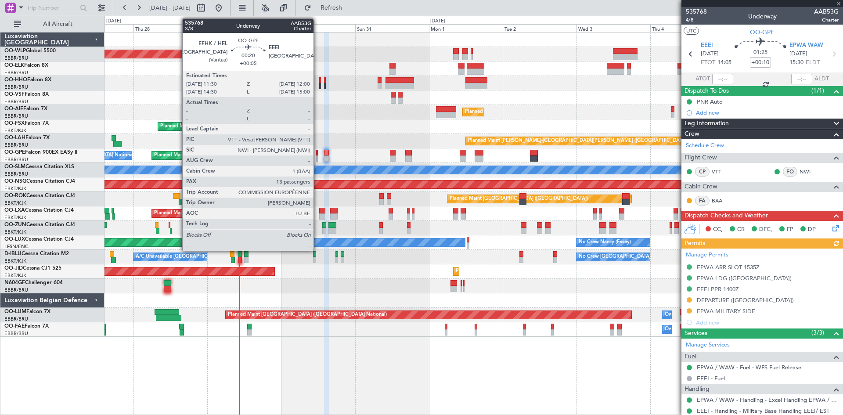
click at [317, 153] on div at bounding box center [317, 153] width 2 height 6
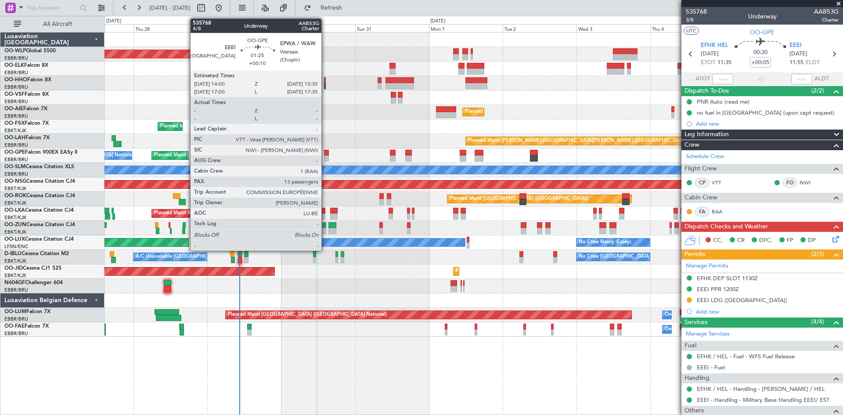
click at [325, 155] on div at bounding box center [326, 153] width 5 height 6
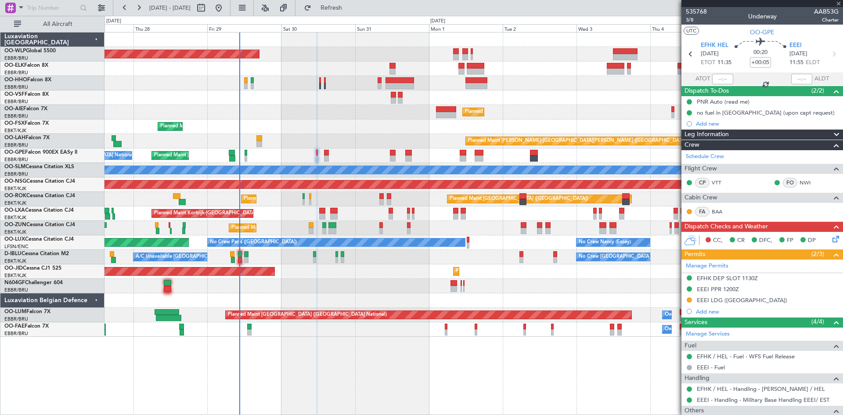
type input "+00:10"
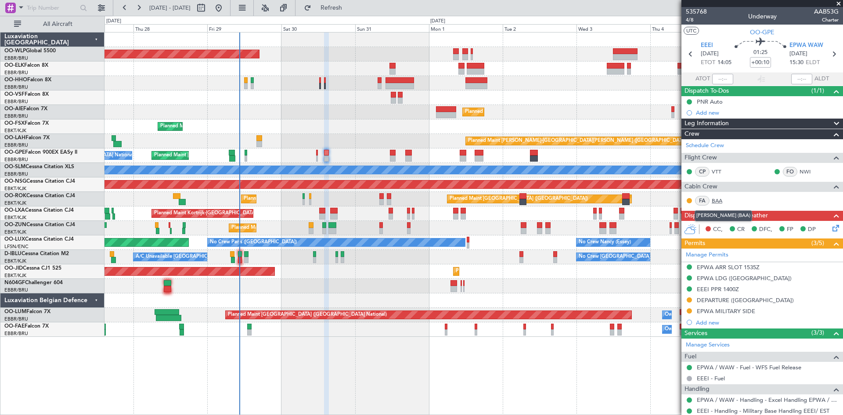
click at [721, 198] on link "BAA" at bounding box center [722, 201] width 20 height 8
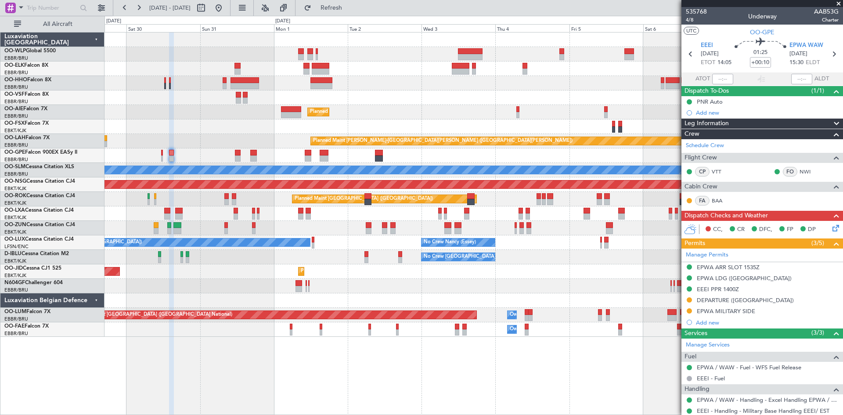
click at [415, 332] on div "Planned Maint Berlin (Brandenburg) Planned Maint Kortrijk-Wevelgem Planned Main…" at bounding box center [473, 184] width 738 height 304
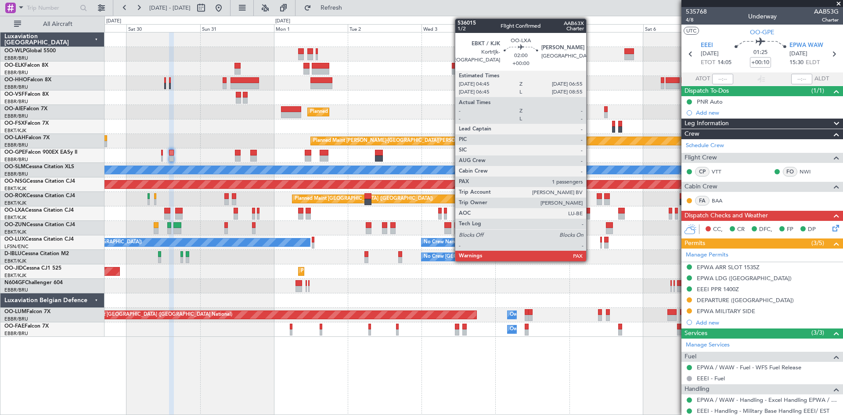
click at [590, 215] on div at bounding box center [586, 216] width 7 height 6
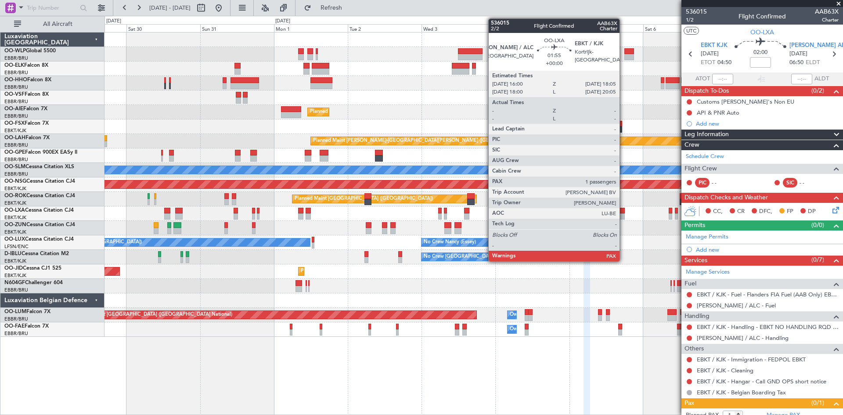
click at [623, 216] on div at bounding box center [621, 216] width 7 height 6
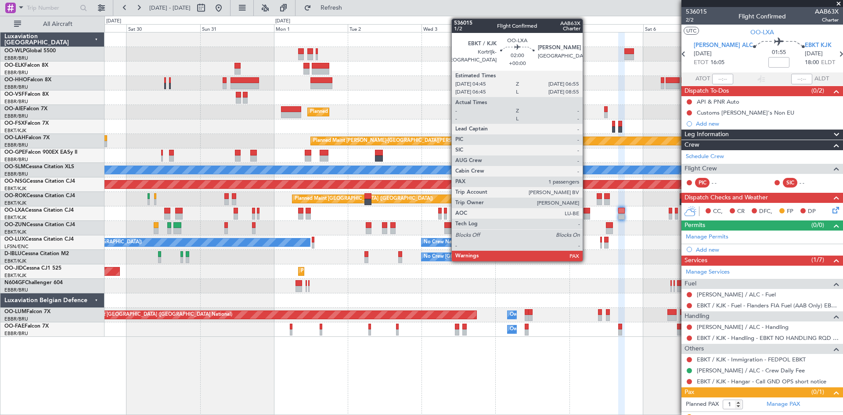
click at [586, 216] on div at bounding box center [586, 216] width 7 height 6
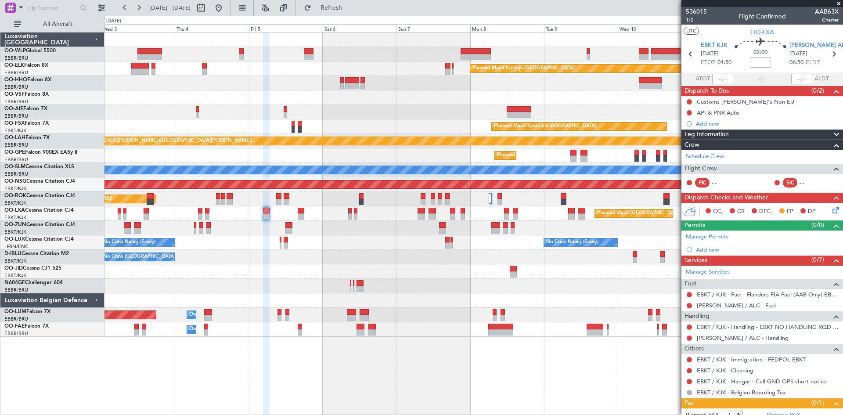
click at [320, 413] on div "Planned Maint Kortrijk-Wevelgem Planned Maint London (Farnborough) Planned Main…" at bounding box center [473, 223] width 738 height 383
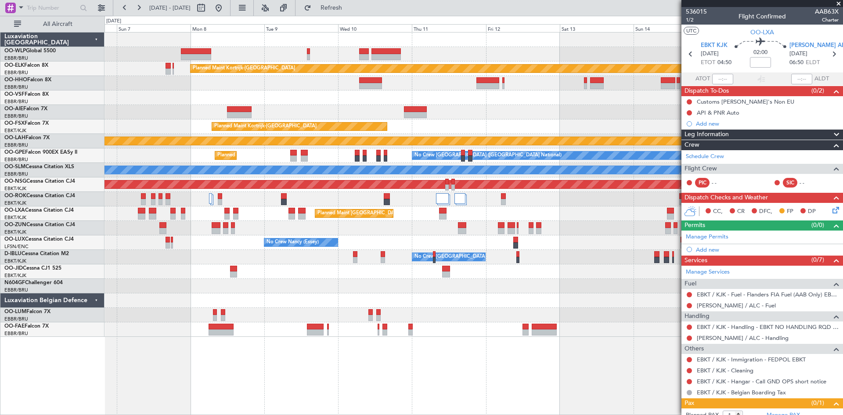
click at [294, 414] on html "03 Sep 2025 - 13 Sep 2025 Refresh Quick Links All Aircraft Planned Maint Kortri…" at bounding box center [421, 207] width 843 height 415
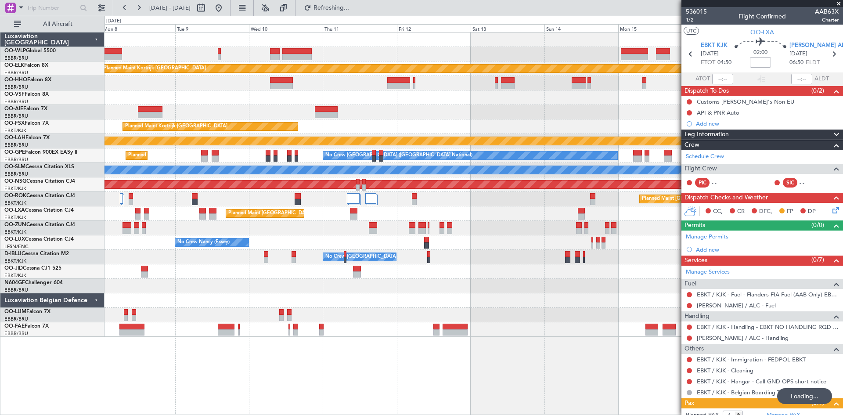
click at [428, 401] on div "Planned Maint Kortrijk-Wevelgem Planned Maint Kortrijk-Wevelgem Planned Maint A…" at bounding box center [473, 223] width 738 height 383
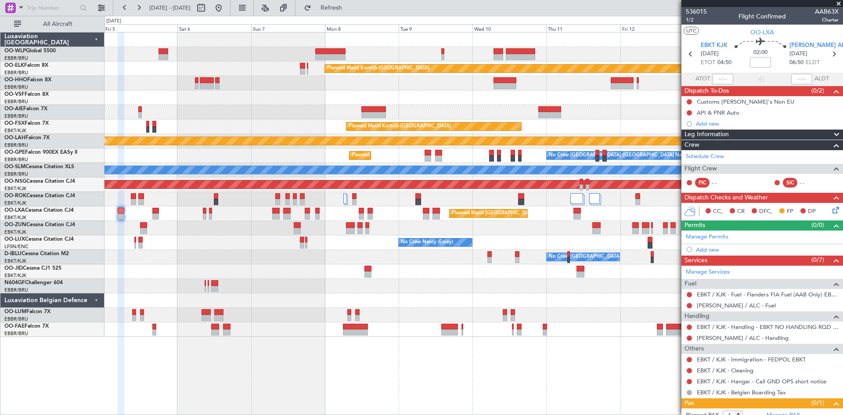
click at [590, 376] on div "Planned Maint Kortrijk-Wevelgem Planned Maint Kortrijk-Wevelgem Planned Maint A…" at bounding box center [473, 223] width 738 height 383
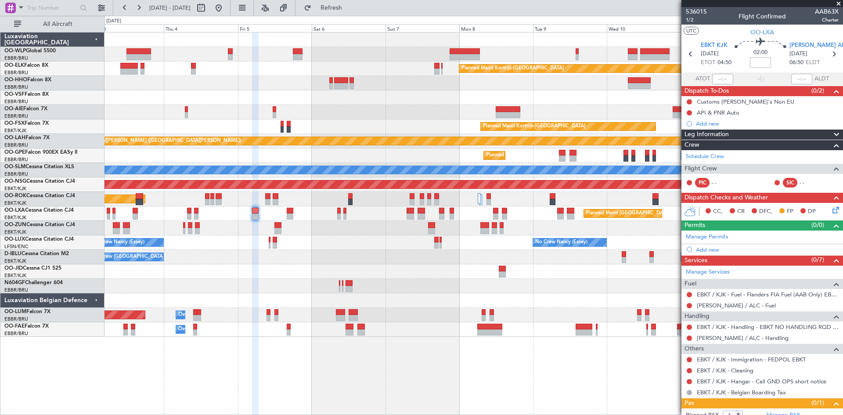
click at [505, 374] on div "Planned Maint Kortrijk-Wevelgem Planned Maint London (Farnborough) Planned Main…" at bounding box center [473, 223] width 738 height 383
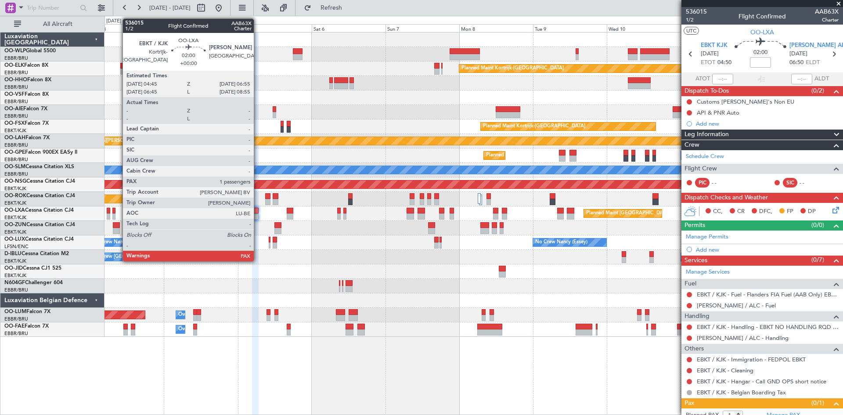
click at [258, 217] on div at bounding box center [255, 216] width 7 height 6
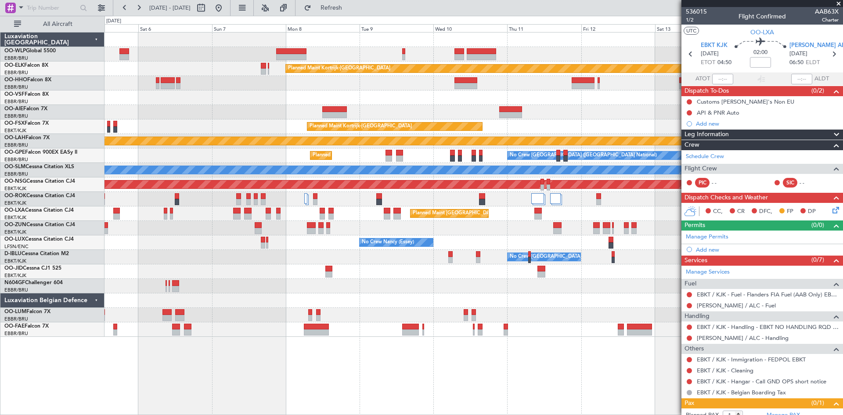
click at [448, 322] on div "Planned Maint Kortrijk-Wevelgem Planned Maint Kortrijk-Wevelgem Planned Maint A…" at bounding box center [473, 184] width 738 height 304
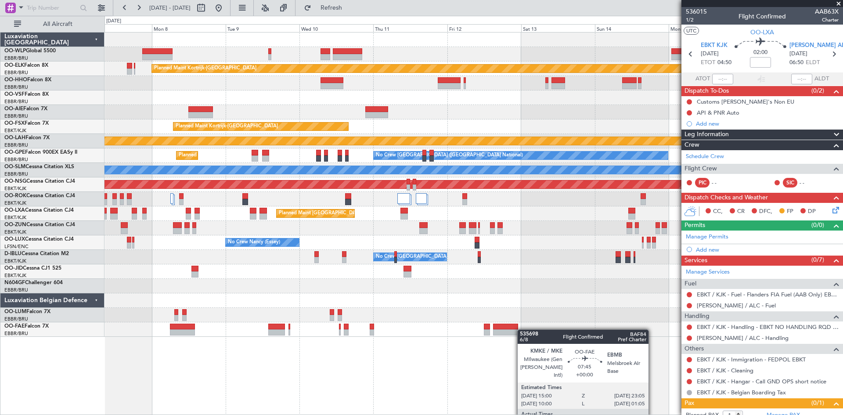
click at [502, 332] on div "Planned Maint Kortrijk-Wevelgem Planned Maint Kortrijk-Wevelgem EBKT 08:50 Z KL…" at bounding box center [473, 184] width 738 height 304
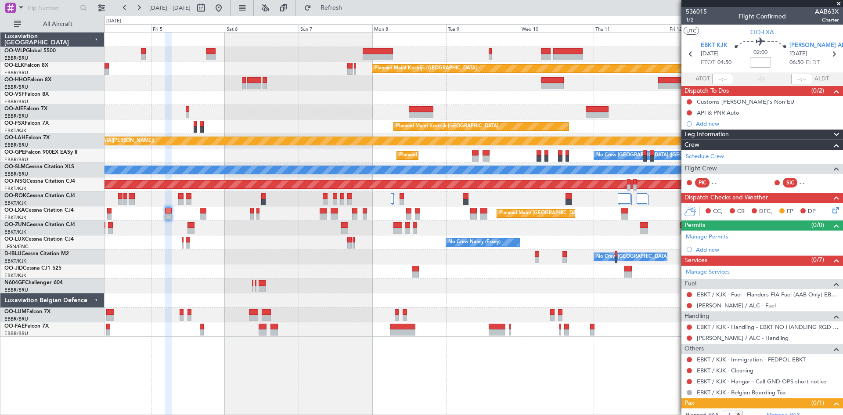
click at [633, 331] on div "Planned Maint Kortrijk-Wevelgem Planned Maint Kortrijk-Wevelgem Planned Maint A…" at bounding box center [473, 184] width 738 height 304
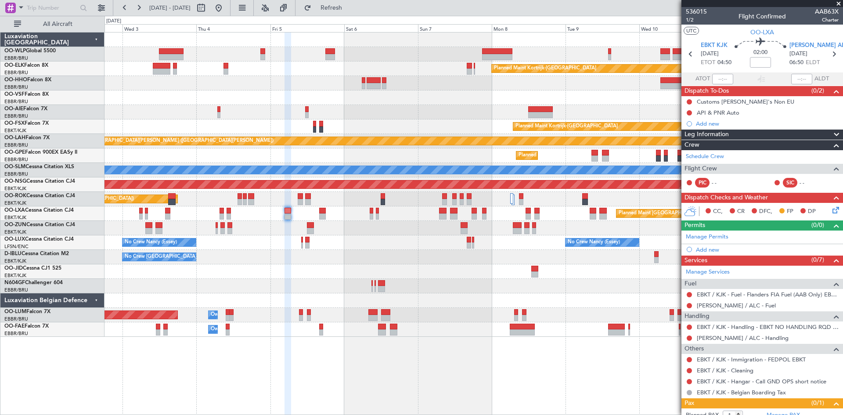
click at [527, 309] on div "Planned Maint Kortrijk-Wevelgem Planned Maint London (Farnborough) Planned Main…" at bounding box center [473, 184] width 738 height 304
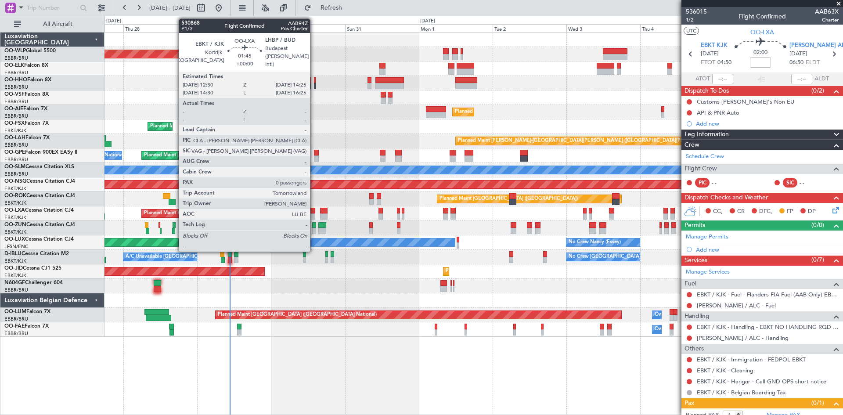
click at [314, 216] on div at bounding box center [312, 216] width 6 height 6
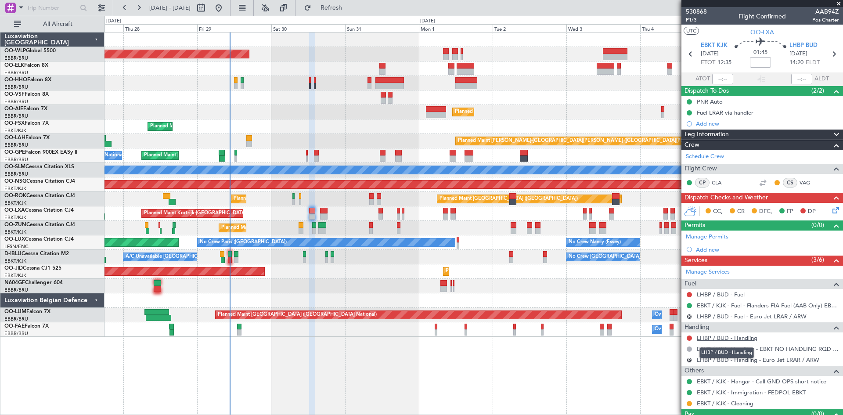
click at [753, 338] on link "LHBP / BUD - Handling" at bounding box center [727, 337] width 61 height 7
click at [734, 339] on link "LHBP / BUD - Handling" at bounding box center [727, 337] width 61 height 7
click at [828, 58] on icon at bounding box center [833, 53] width 11 height 11
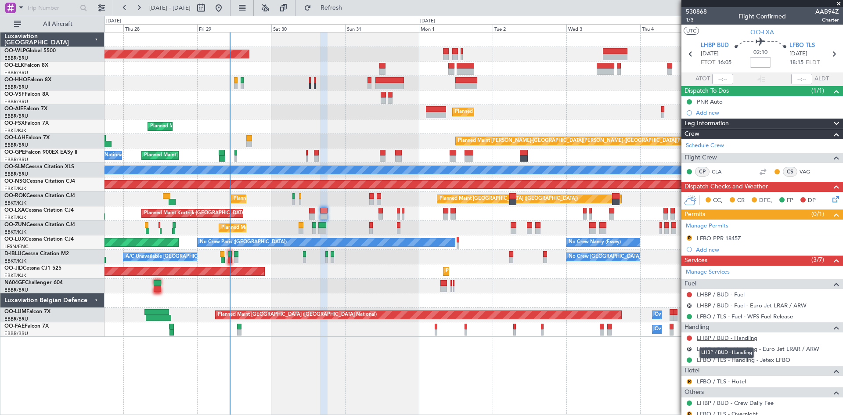
click at [725, 339] on link "LHBP / BUD - Handling" at bounding box center [727, 337] width 61 height 7
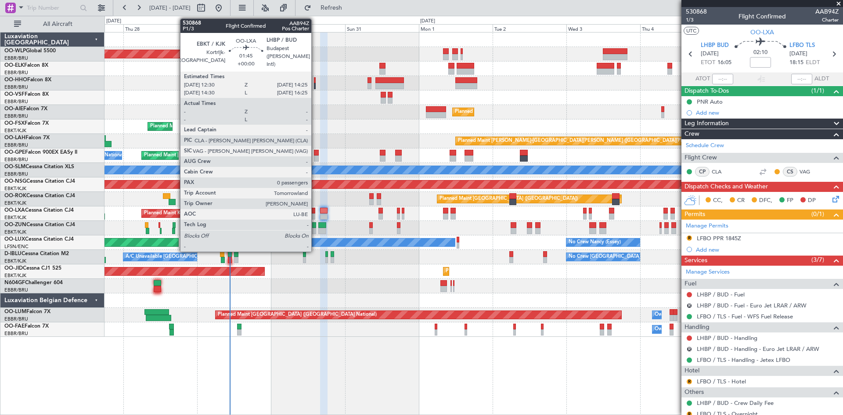
click at [315, 212] on div at bounding box center [312, 211] width 6 height 6
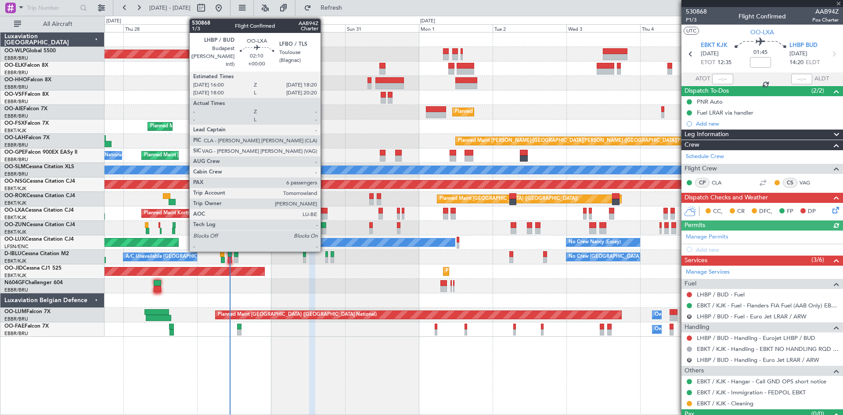
click at [324, 213] on div at bounding box center [323, 211] width 7 height 6
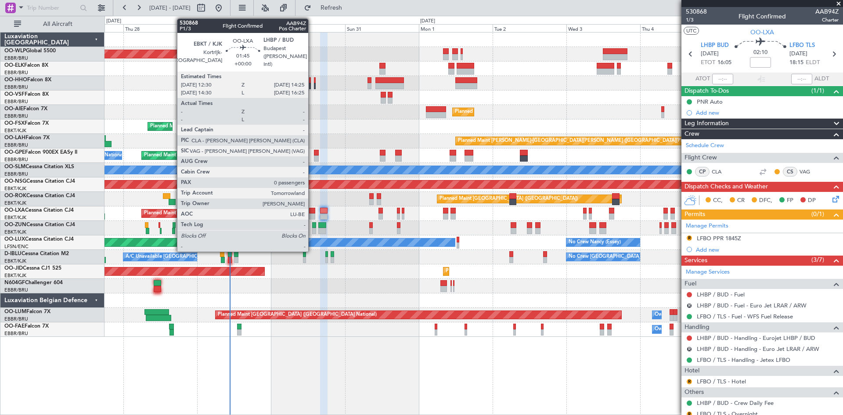
click at [312, 212] on div at bounding box center [312, 211] width 6 height 6
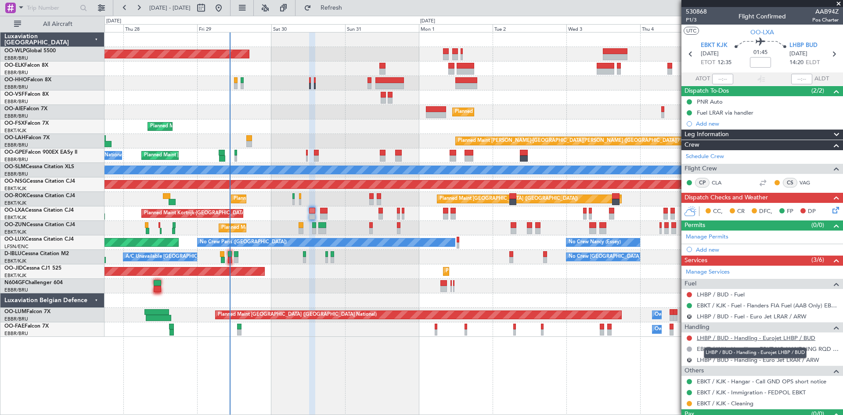
click at [773, 336] on link "LHBP / BUD - Handling - Eurojet LHBP / BUD" at bounding box center [756, 337] width 119 height 7
click at [828, 54] on icon at bounding box center [833, 53] width 11 height 11
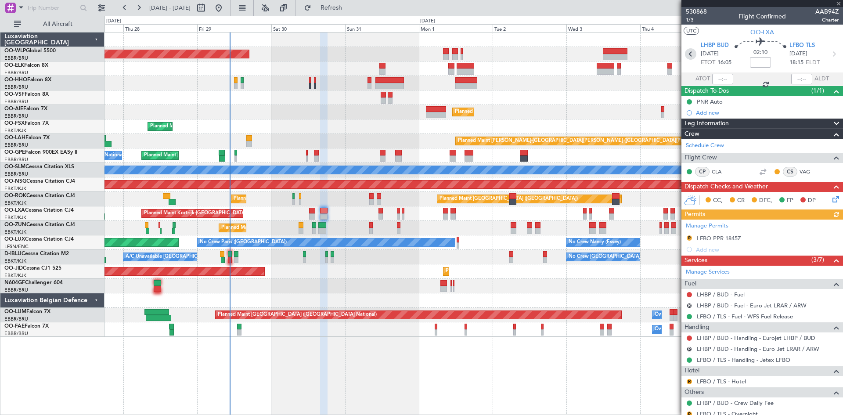
click at [688, 51] on icon at bounding box center [690, 53] width 11 height 11
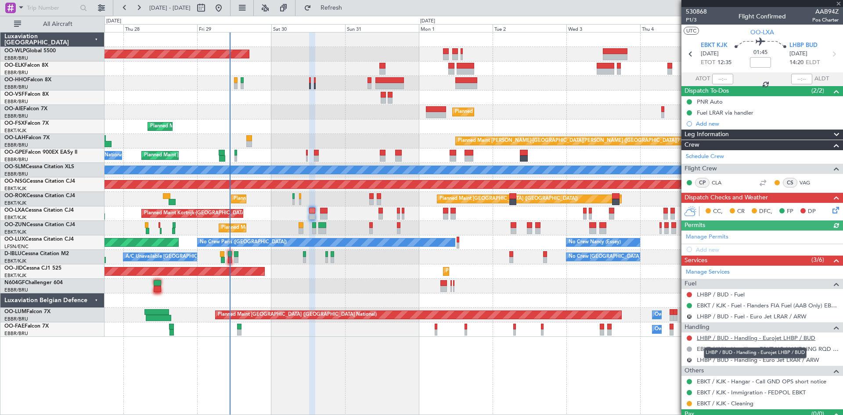
click at [742, 339] on link "LHBP / BUD - Handling - Eurojet LHBP / BUD" at bounding box center [756, 337] width 119 height 7
click at [347, 6] on span "Refresh" at bounding box center [331, 8] width 37 height 6
click at [830, 57] on icon at bounding box center [833, 53] width 11 height 11
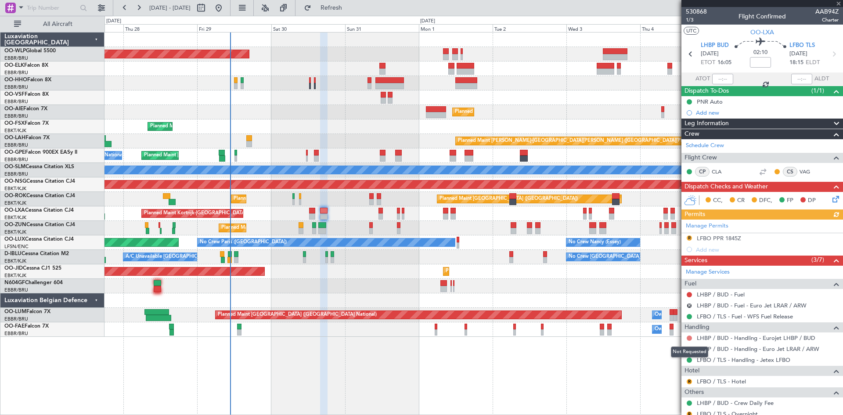
click at [690, 338] on button at bounding box center [689, 337] width 5 height 5
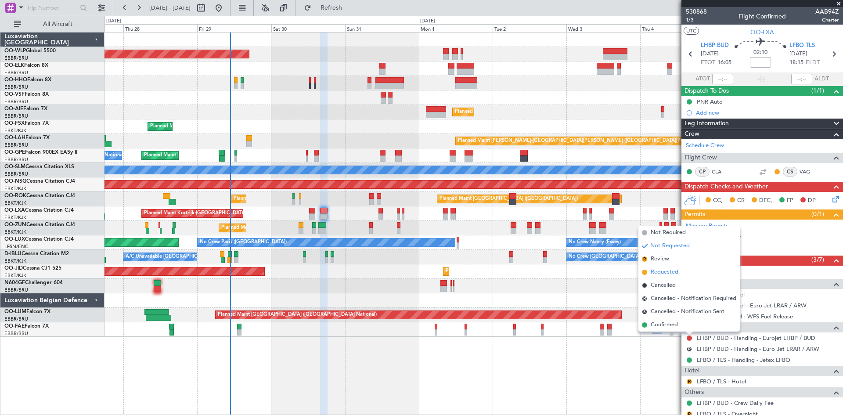
click at [665, 269] on span "Requested" at bounding box center [665, 272] width 28 height 9
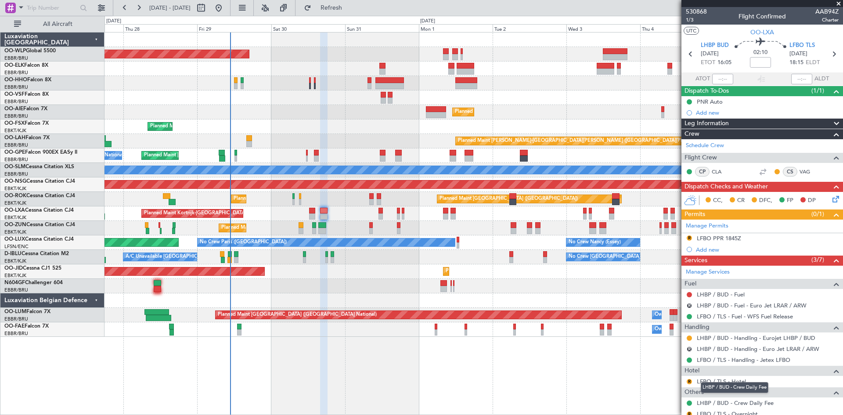
click at [722, 378] on mat-tooltip-component "LHBP / BUD - Crew Daily Fee" at bounding box center [734, 387] width 80 height 23
click at [721, 384] on link "LFBO / TLS - Hotel" at bounding box center [721, 380] width 49 height 7
click at [690, 381] on button "R" at bounding box center [689, 381] width 5 height 5
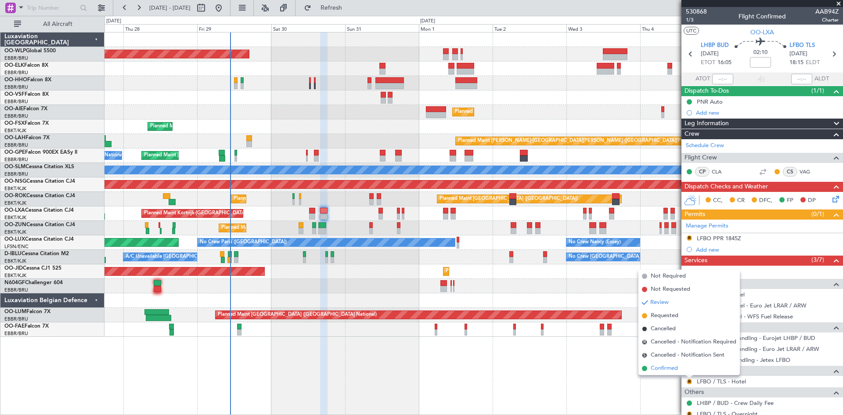
click at [675, 367] on span "Confirmed" at bounding box center [664, 368] width 27 height 9
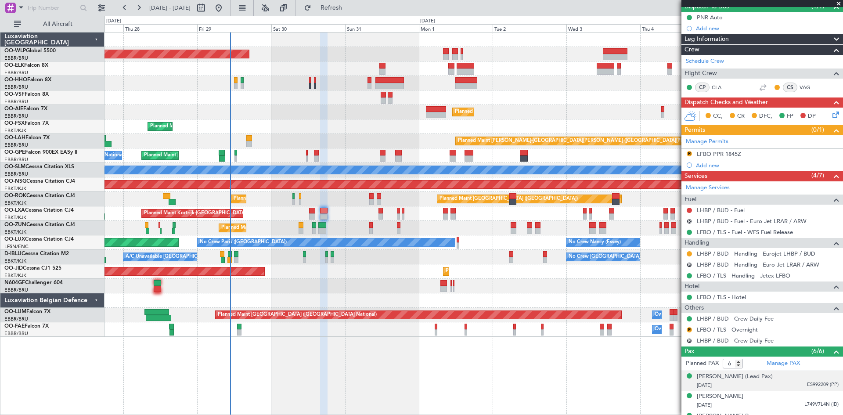
scroll to position [88, 0]
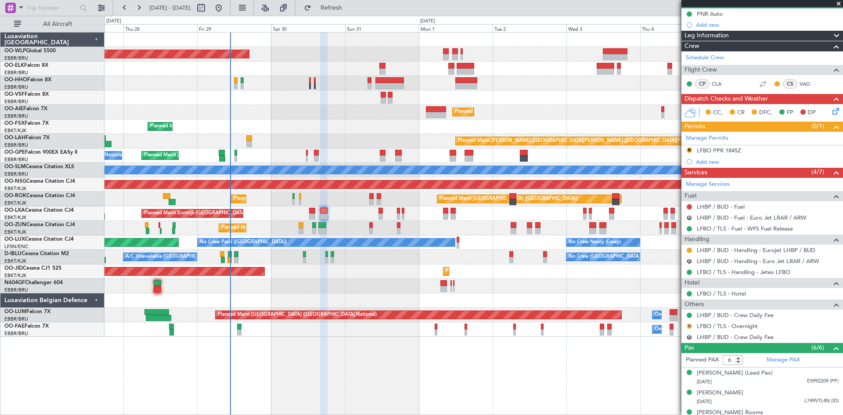
click at [690, 328] on mat-tooltip-component "Review" at bounding box center [689, 339] width 32 height 23
click at [689, 326] on button "R" at bounding box center [689, 326] width 5 height 5
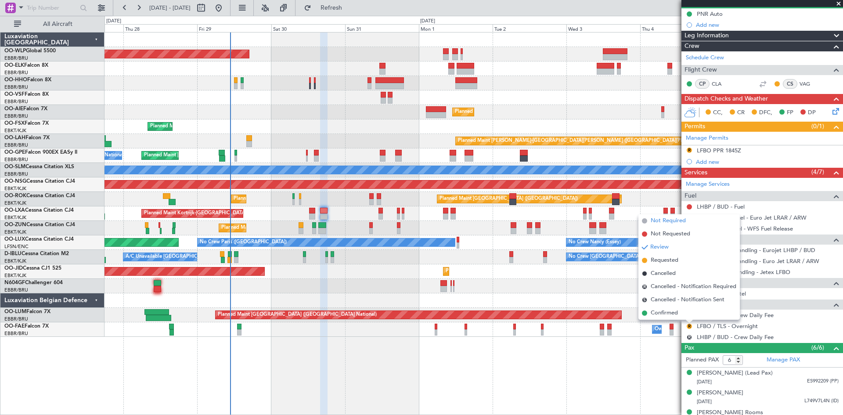
click at [677, 223] on span "Not Required" at bounding box center [668, 220] width 35 height 9
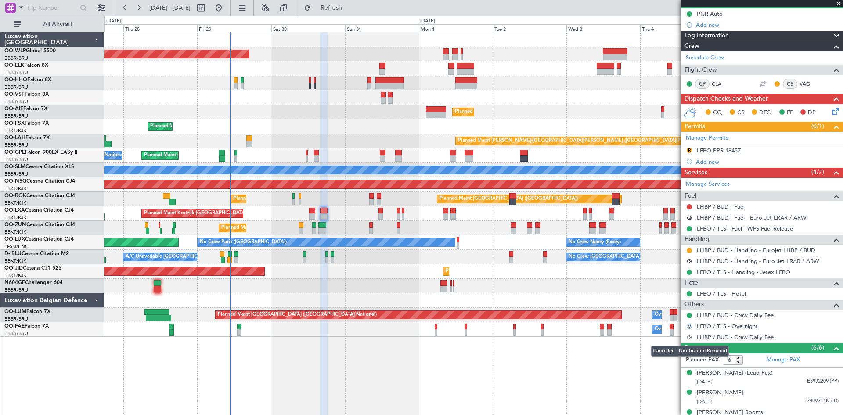
click at [690, 335] on button "R" at bounding box center [689, 336] width 5 height 5
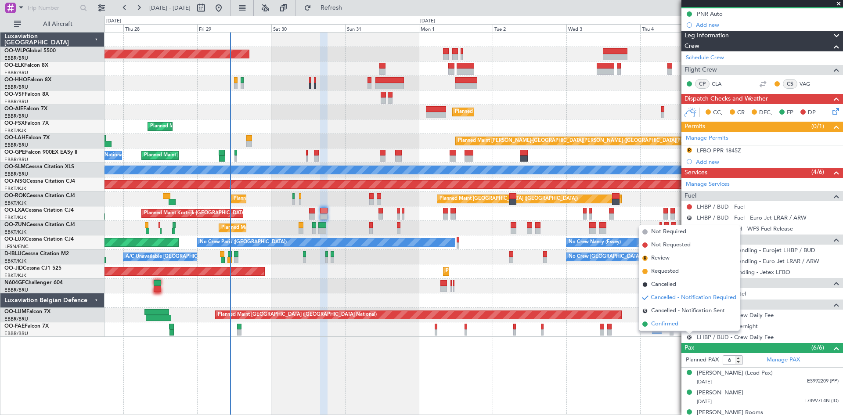
click at [670, 324] on span "Confirmed" at bounding box center [664, 324] width 27 height 9
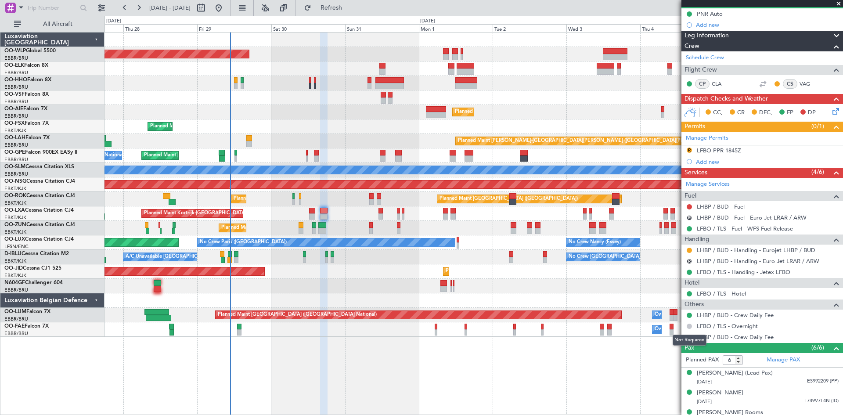
click at [688, 324] on button at bounding box center [689, 326] width 5 height 5
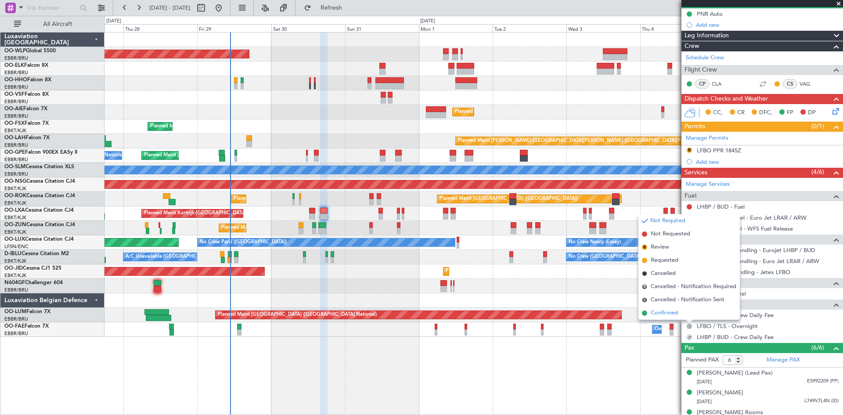
click at [661, 309] on span "Confirmed" at bounding box center [664, 313] width 27 height 9
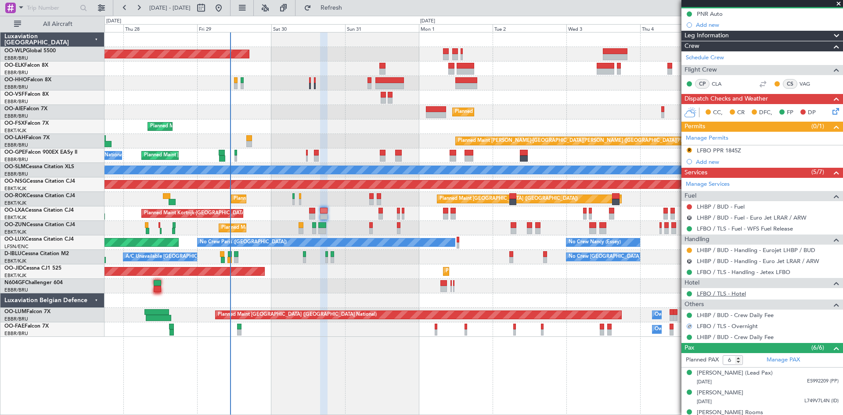
click at [724, 293] on link "LFBO / TLS - Hotel" at bounding box center [721, 293] width 49 height 7
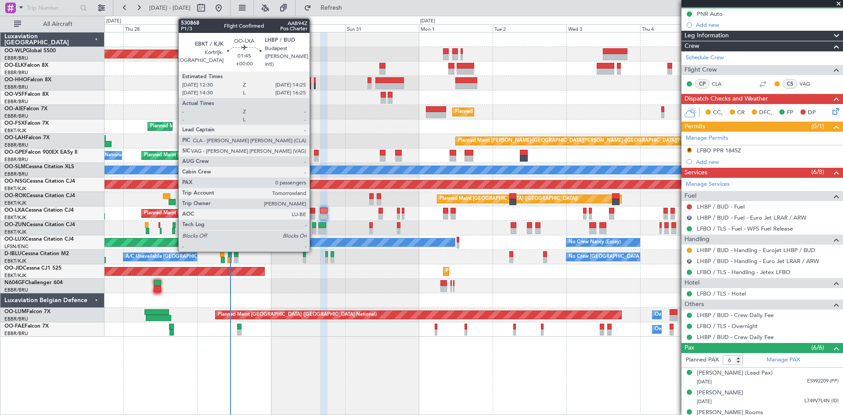
click at [313, 217] on div at bounding box center [312, 216] width 6 height 6
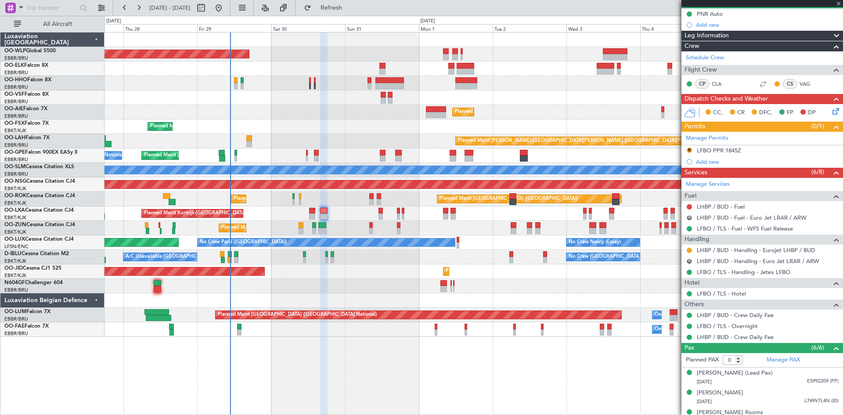
scroll to position [0, 0]
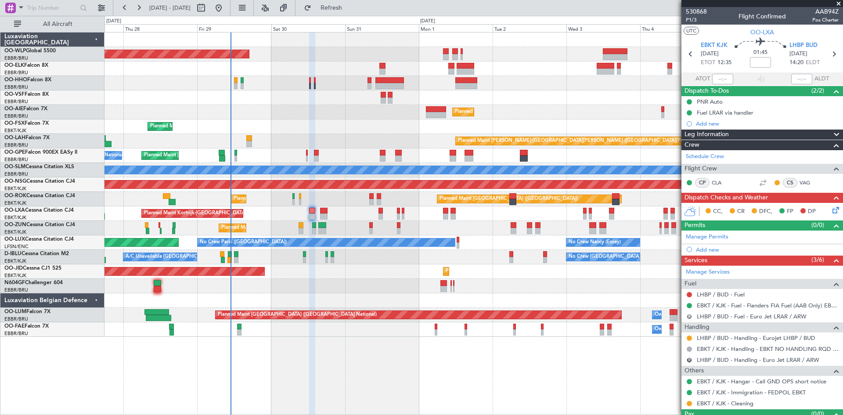
click at [688, 318] on button "R" at bounding box center [689, 316] width 5 height 5
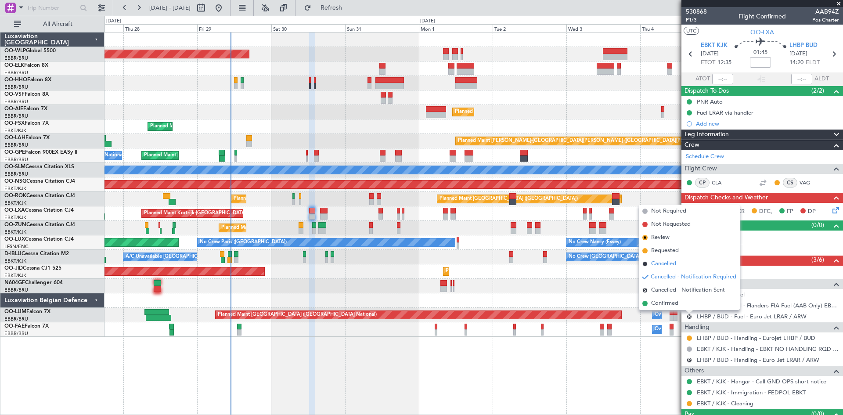
click at [670, 267] on span "Cancelled" at bounding box center [663, 263] width 25 height 9
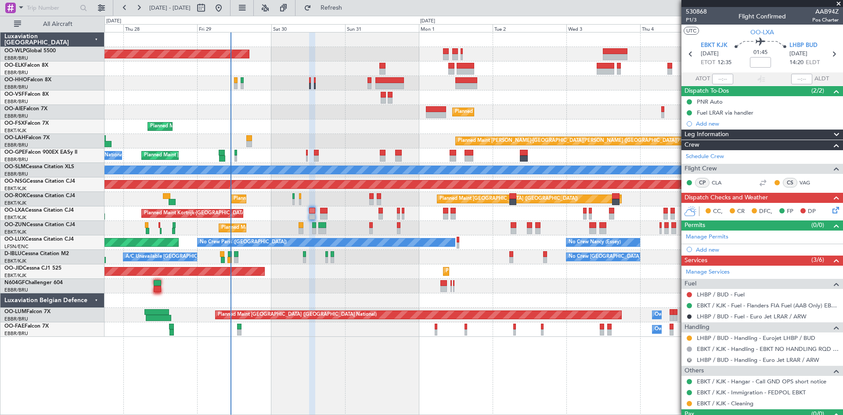
click at [688, 361] on button "R" at bounding box center [689, 359] width 5 height 5
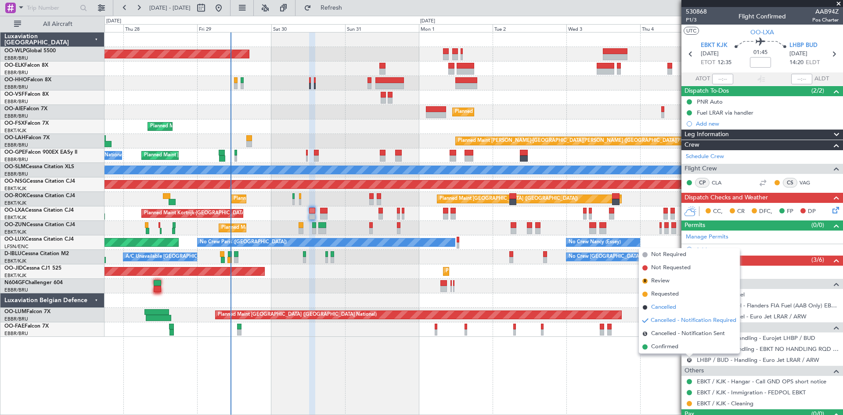
click at [671, 311] on span "Cancelled" at bounding box center [663, 307] width 25 height 9
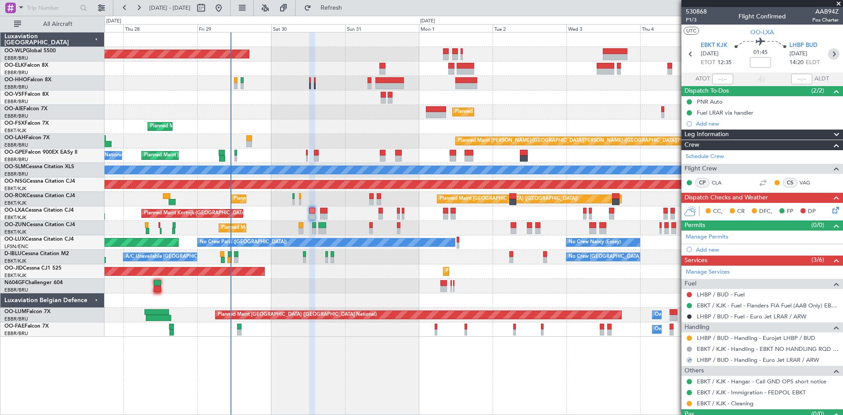
click at [832, 58] on icon at bounding box center [833, 53] width 11 height 11
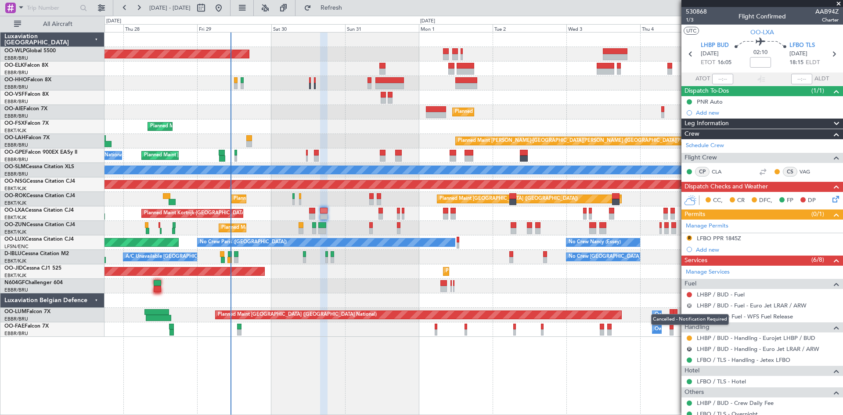
click at [690, 305] on button "R" at bounding box center [689, 305] width 5 height 5
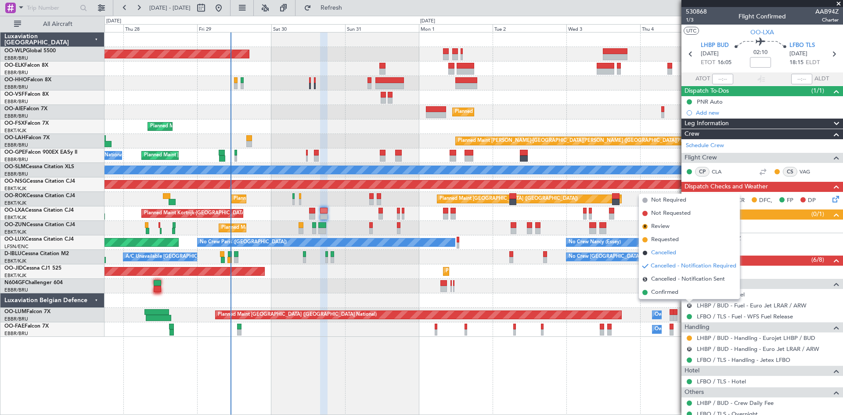
click at [678, 256] on li "Cancelled" at bounding box center [689, 252] width 101 height 13
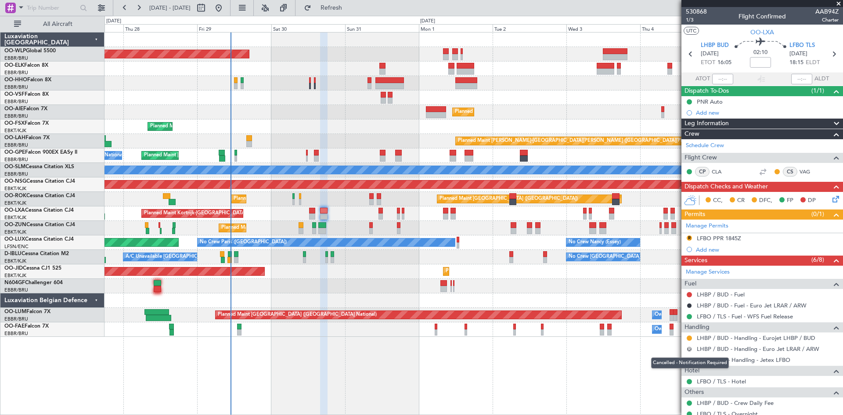
click at [688, 350] on button "R" at bounding box center [689, 348] width 5 height 5
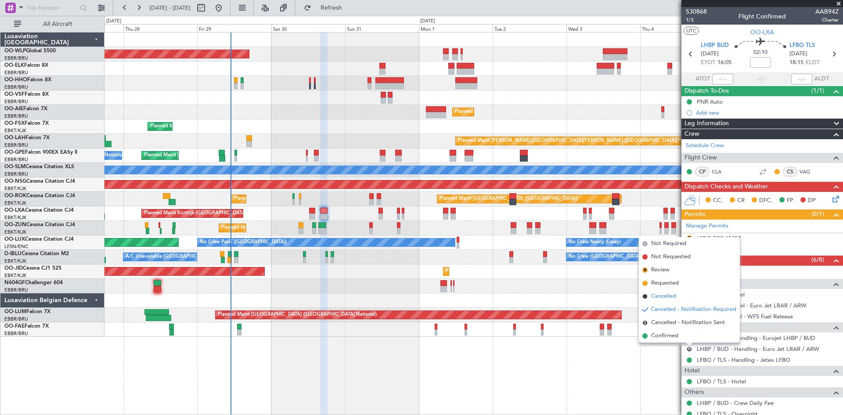
click at [672, 295] on span "Cancelled" at bounding box center [663, 296] width 25 height 9
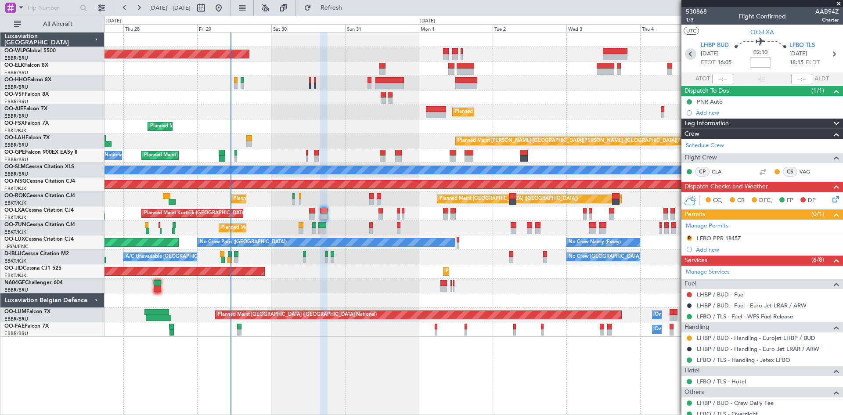
click at [693, 57] on icon at bounding box center [690, 53] width 11 height 11
type input "0"
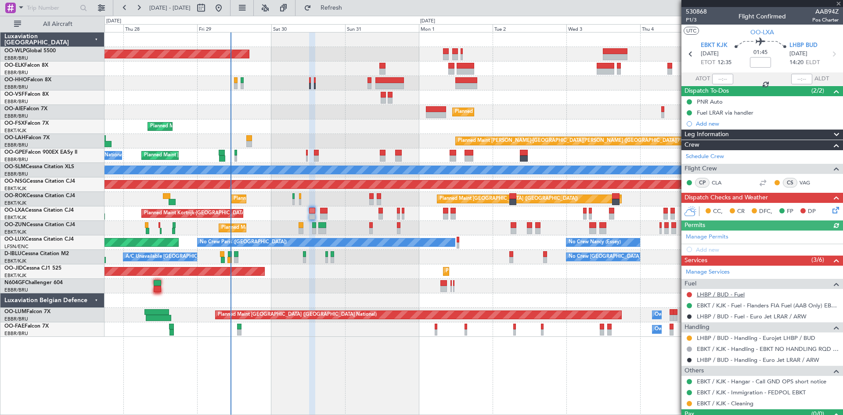
click at [713, 294] on link "LHBP / BUD - Fuel" at bounding box center [721, 294] width 48 height 7
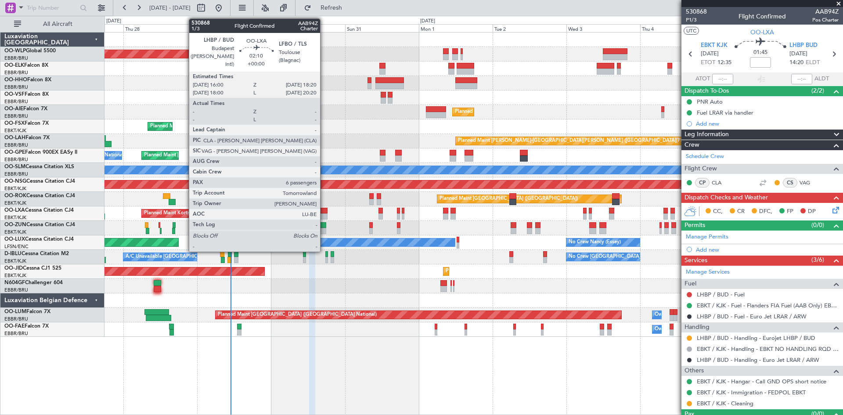
click at [324, 215] on div at bounding box center [323, 216] width 7 height 6
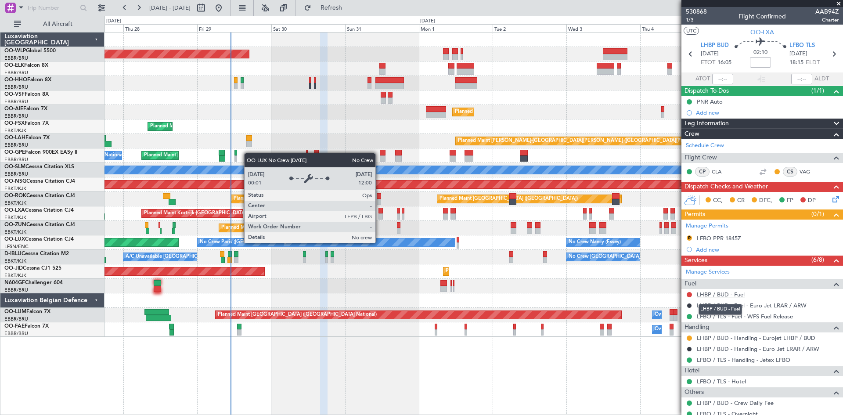
click at [734, 296] on link "LHBP / BUD - Fuel" at bounding box center [721, 294] width 48 height 7
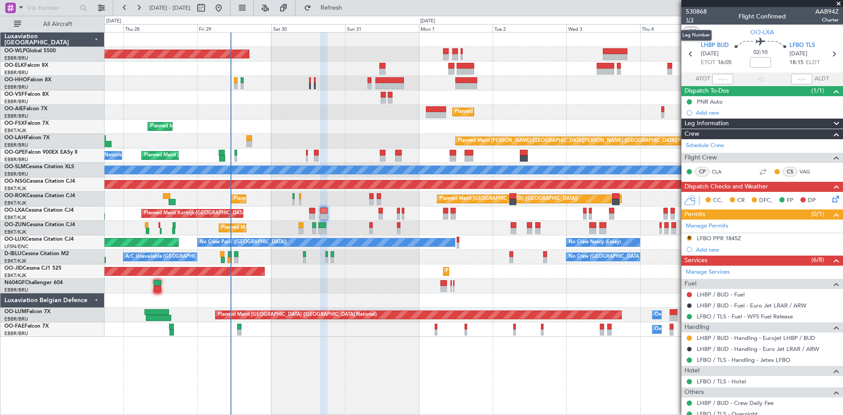
click at [693, 22] on span "1/3" at bounding box center [696, 19] width 21 height 7
click at [333, 9] on button "Refresh" at bounding box center [326, 8] width 53 height 14
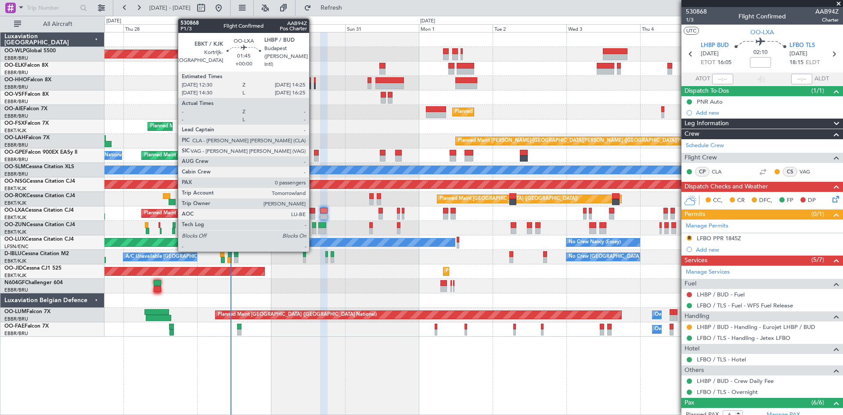
click at [313, 216] on div at bounding box center [312, 216] width 6 height 6
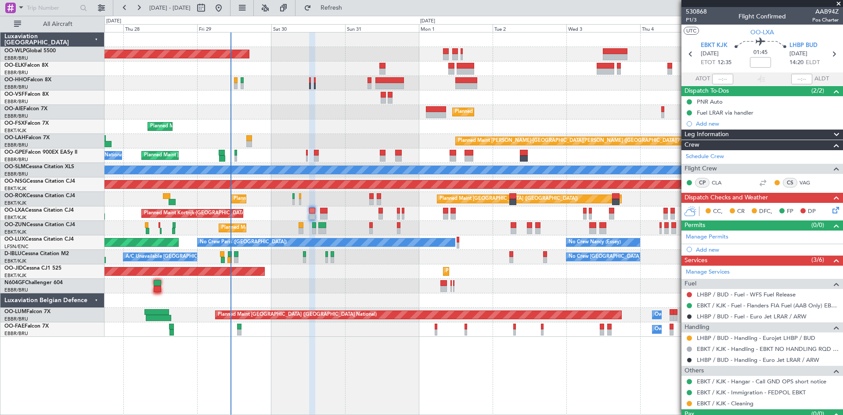
click at [686, 393] on div at bounding box center [689, 392] width 7 height 7
click at [690, 392] on button at bounding box center [689, 392] width 5 height 5
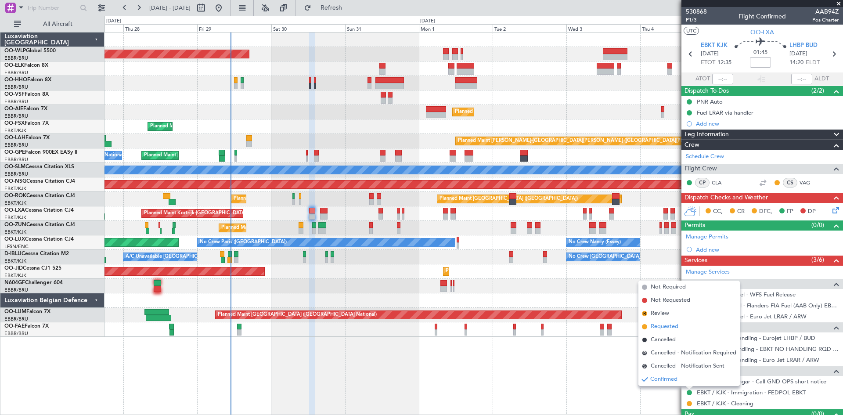
click at [655, 328] on span "Requested" at bounding box center [665, 326] width 28 height 9
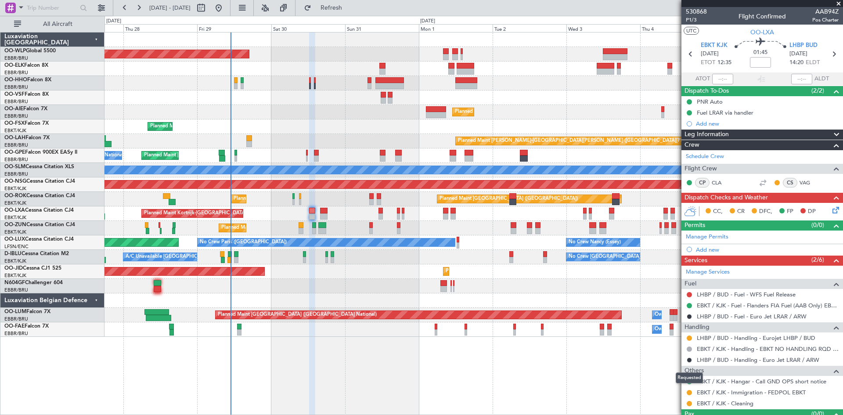
click at [690, 393] on button at bounding box center [689, 392] width 5 height 5
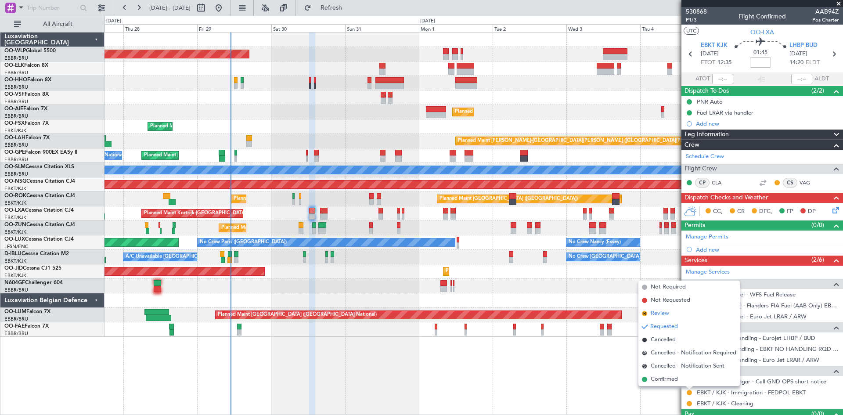
click at [665, 316] on span "Review" at bounding box center [660, 313] width 18 height 9
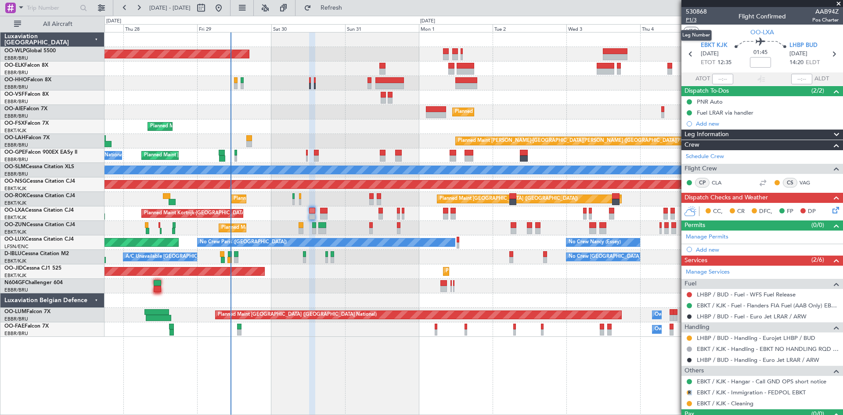
click at [691, 16] on span "P1/3" at bounding box center [696, 19] width 21 height 7
click at [350, 5] on span "Refresh" at bounding box center [331, 8] width 37 height 6
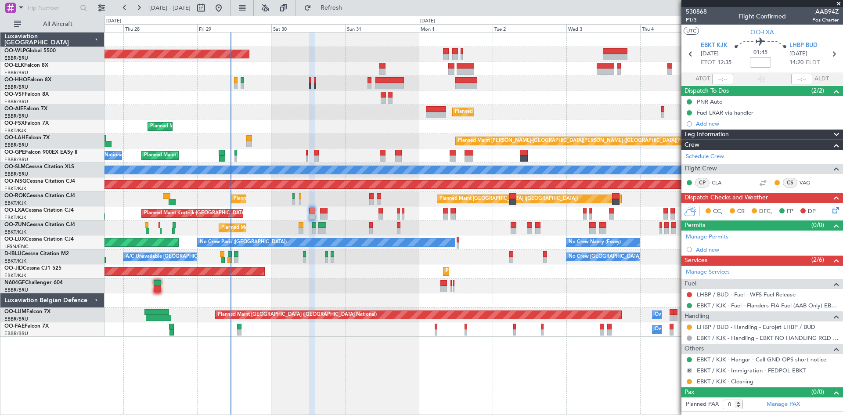
click at [689, 369] on button "R" at bounding box center [689, 370] width 5 height 5
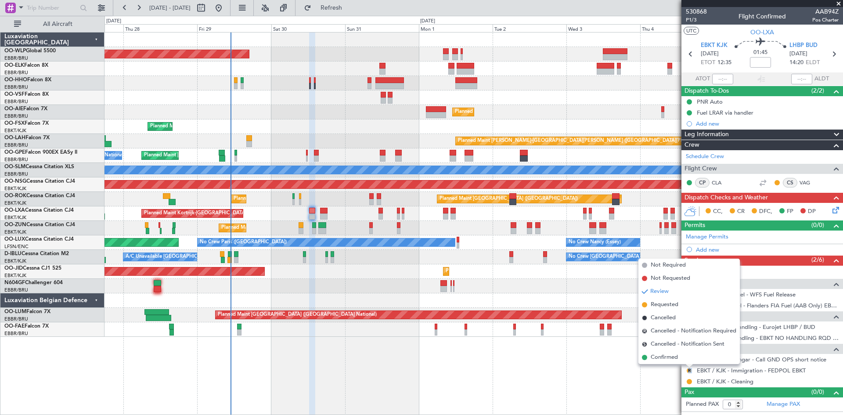
drag, startPoint x: 658, startPoint y: 290, endPoint x: 658, endPoint y: 286, distance: 4.4
click at [658, 287] on li "Review" at bounding box center [688, 291] width 101 height 13
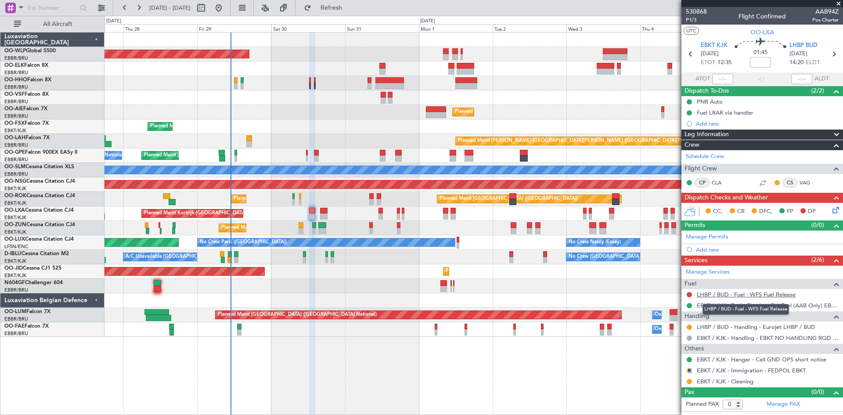
click at [747, 295] on link "LHBP / BUD - Fuel - WFS Fuel Release" at bounding box center [746, 294] width 99 height 7
click at [791, 296] on link "LHBP / BUD - Fuel - WFS Fuel Release" at bounding box center [746, 294] width 99 height 7
click at [348, 10] on span "Refresh" at bounding box center [331, 8] width 37 height 6
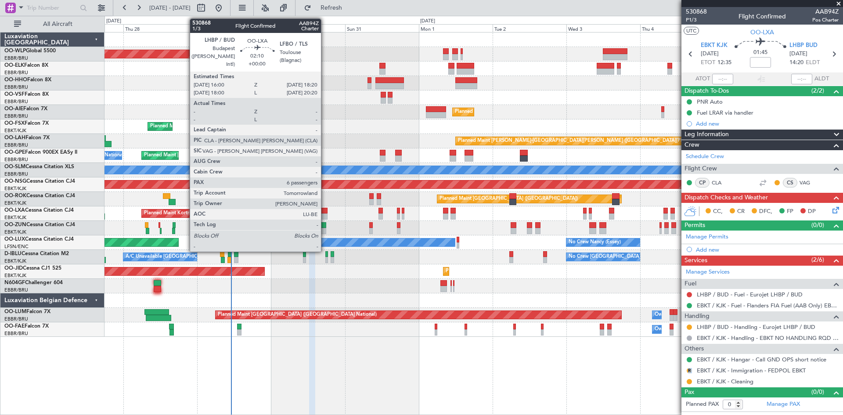
click at [325, 214] on div at bounding box center [323, 216] width 7 height 6
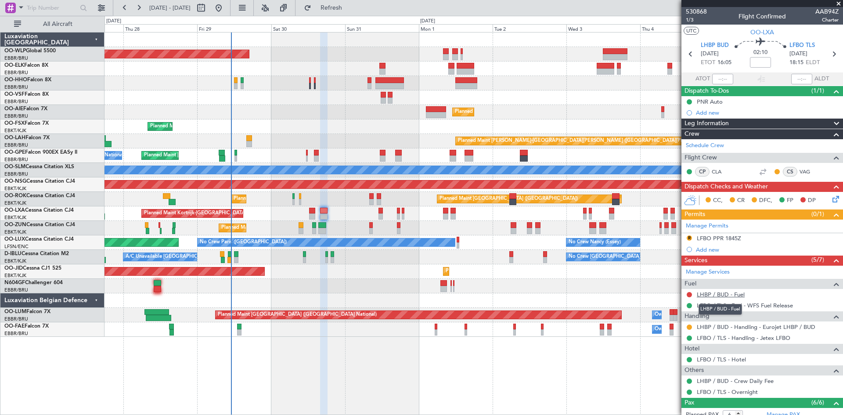
click at [729, 297] on link "LHBP / BUD - Fuel" at bounding box center [721, 294] width 48 height 7
click at [347, 7] on span "Refresh" at bounding box center [331, 8] width 37 height 6
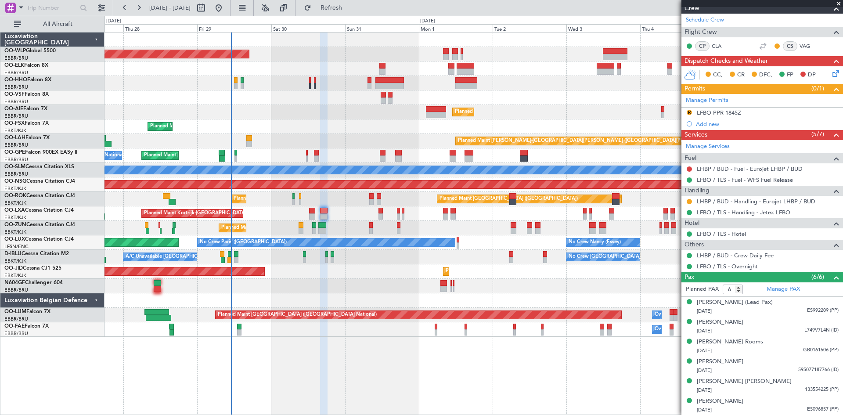
scroll to position [38, 0]
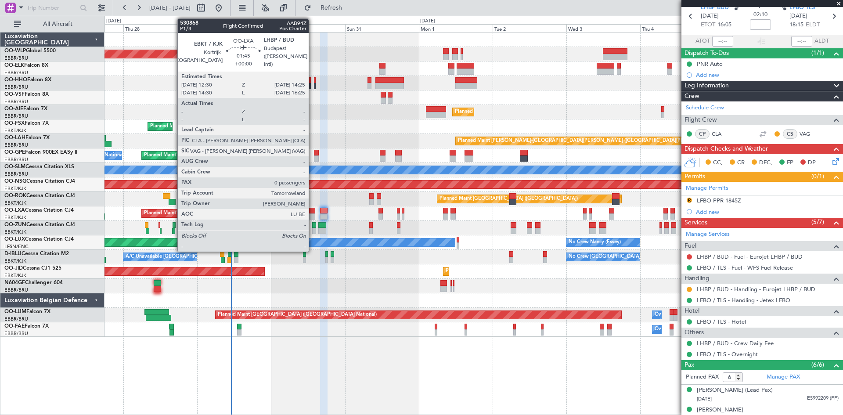
click at [313, 216] on div at bounding box center [312, 216] width 6 height 6
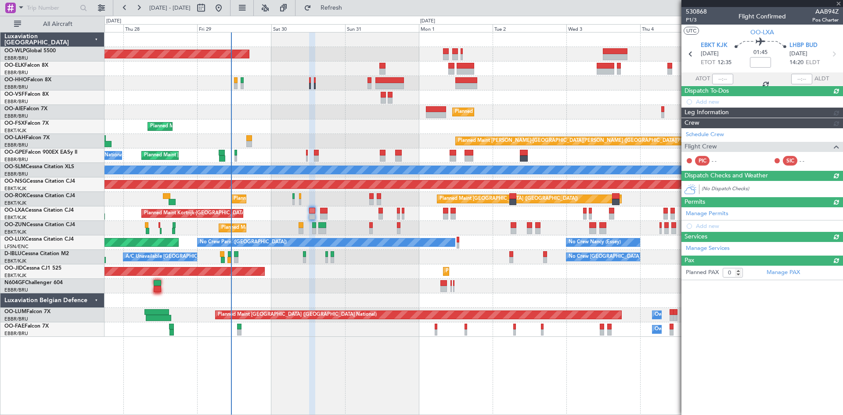
scroll to position [0, 0]
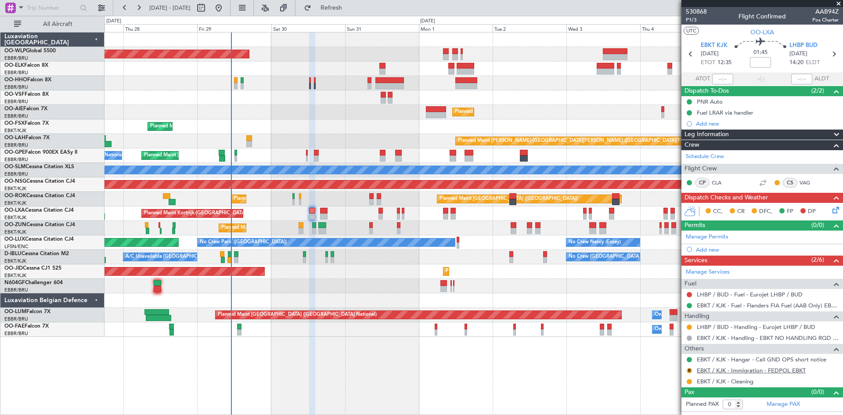
click at [787, 372] on link "EBKT / KJK - Immigration - FEDPOL EBKT" at bounding box center [751, 370] width 109 height 7
click at [350, 6] on span "Refresh" at bounding box center [331, 8] width 37 height 6
click at [808, 42] on span "LHBP BUD" at bounding box center [803, 45] width 28 height 9
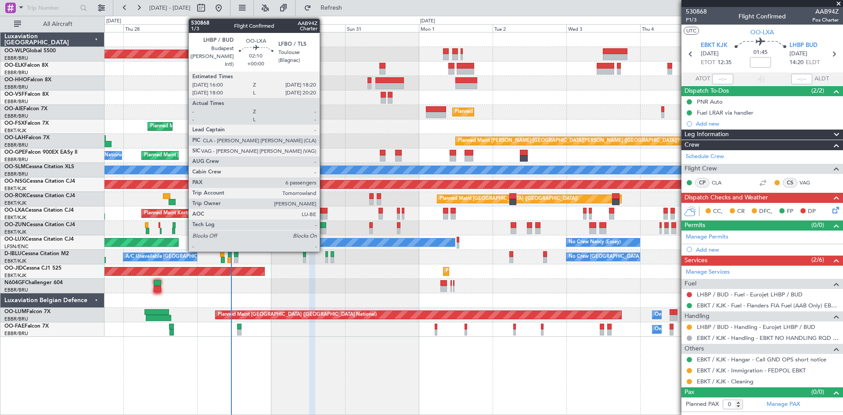
click at [324, 217] on div at bounding box center [323, 216] width 7 height 6
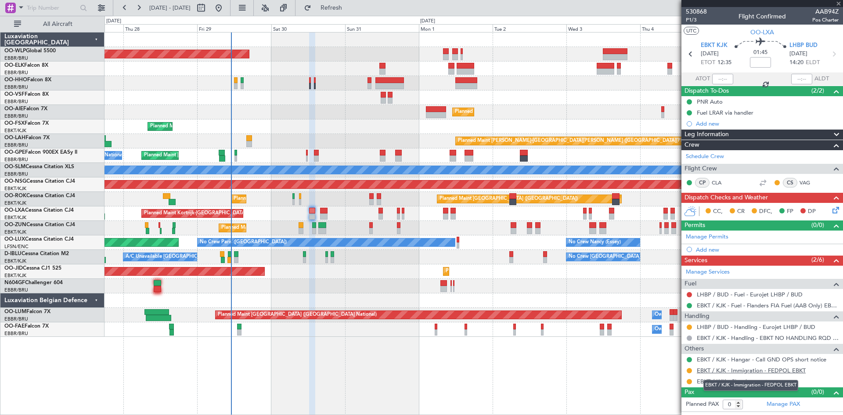
type input "6"
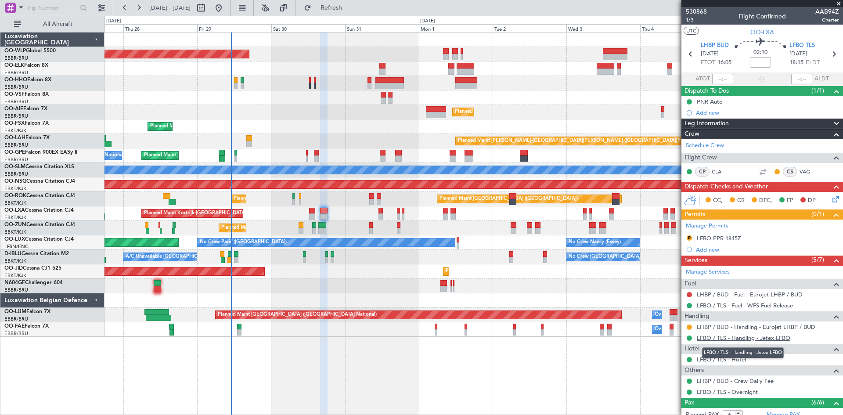
click at [763, 339] on link "LFBO / TLS - Handling - Jetex LFBO" at bounding box center [743, 337] width 93 height 7
click at [691, 338] on button at bounding box center [689, 337] width 5 height 5
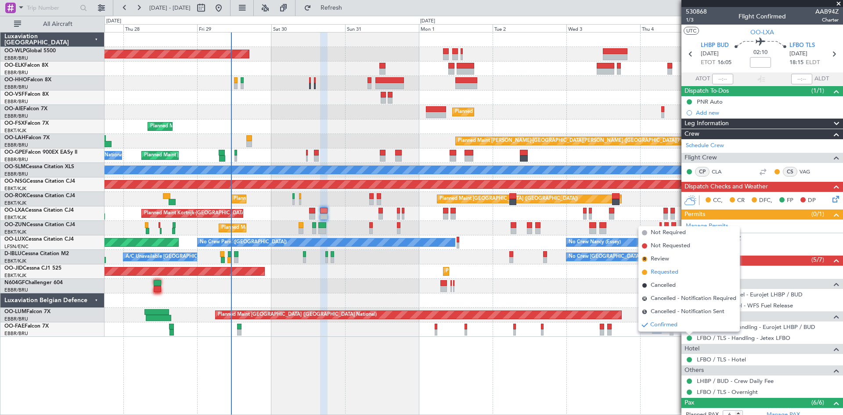
click at [668, 270] on span "Requested" at bounding box center [665, 272] width 28 height 9
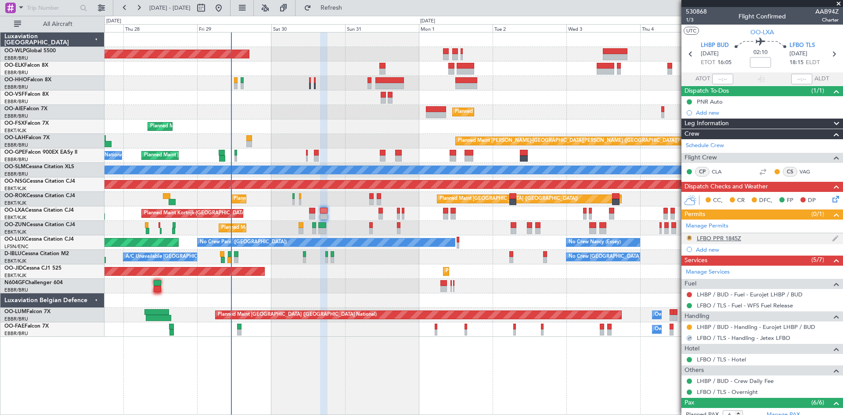
click at [690, 239] on button "R" at bounding box center [689, 237] width 5 height 5
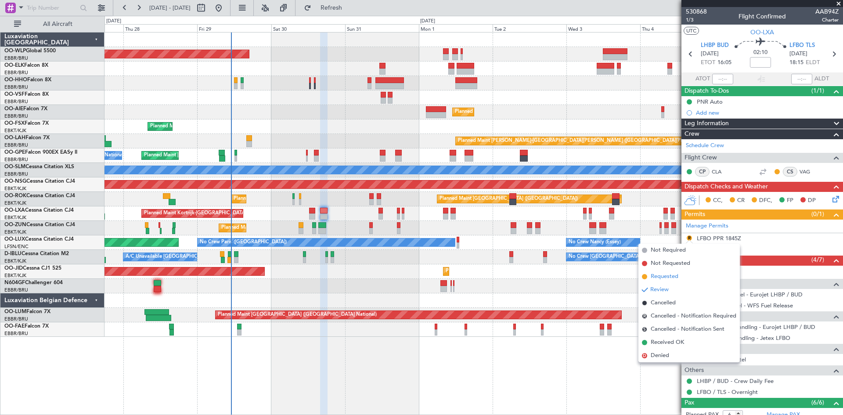
click at [664, 279] on span "Requested" at bounding box center [665, 276] width 28 height 9
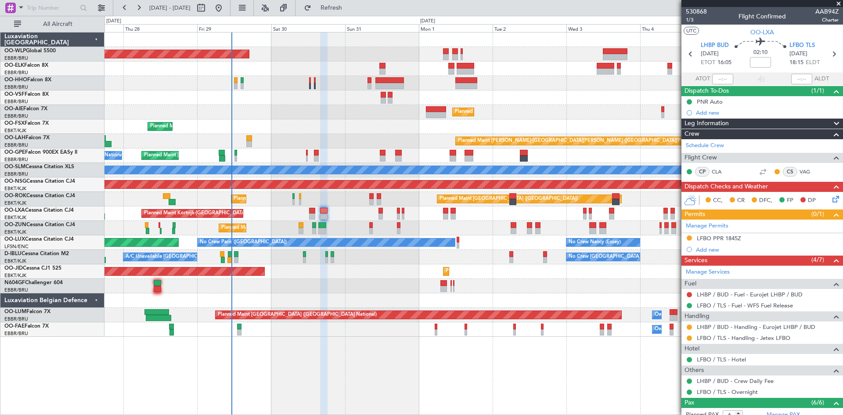
click at [830, 198] on icon at bounding box center [833, 197] width 7 height 7
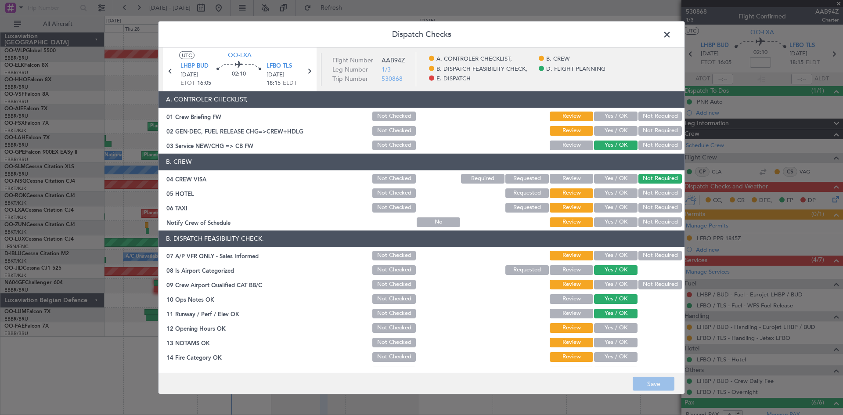
click at [618, 256] on button "Yes / OK" at bounding box center [615, 256] width 43 height 10
click at [643, 283] on button "Not Required" at bounding box center [659, 285] width 43 height 10
click at [642, 251] on button "Not Required" at bounding box center [659, 256] width 43 height 10
click at [606, 329] on button "Yes / OK" at bounding box center [615, 328] width 43 height 10
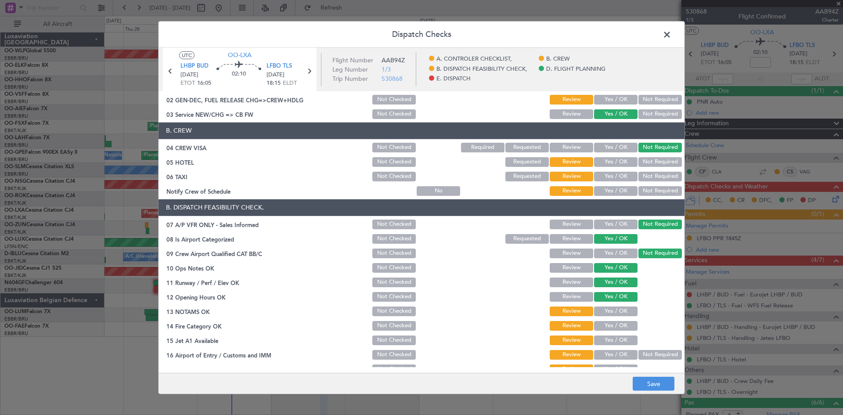
scroll to position [44, 0]
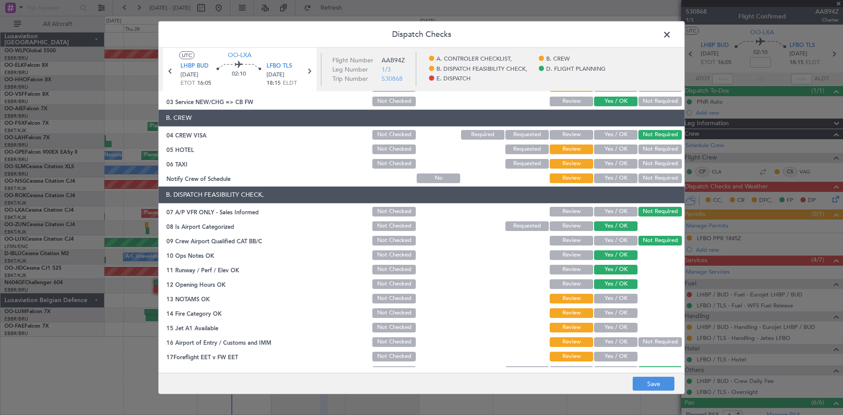
click at [598, 297] on button "Yes / OK" at bounding box center [615, 299] width 43 height 10
click at [602, 314] on button "Yes / OK" at bounding box center [615, 313] width 43 height 10
click at [602, 329] on button "Yes / OK" at bounding box center [615, 328] width 43 height 10
click at [605, 339] on button "Yes / OK" at bounding box center [615, 342] width 43 height 10
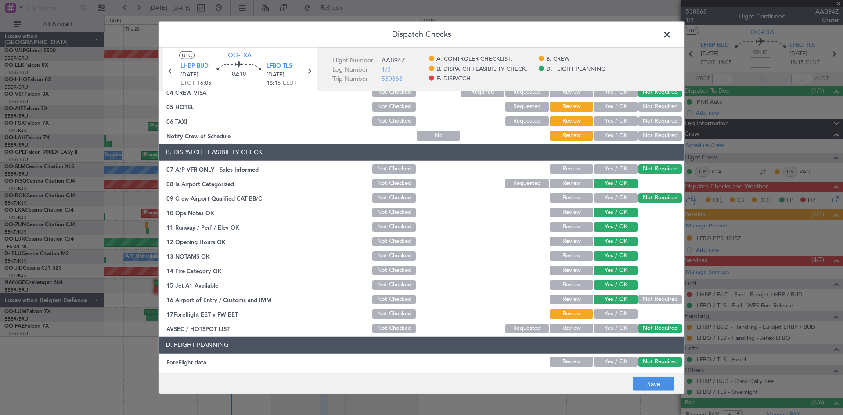
scroll to position [132, 0]
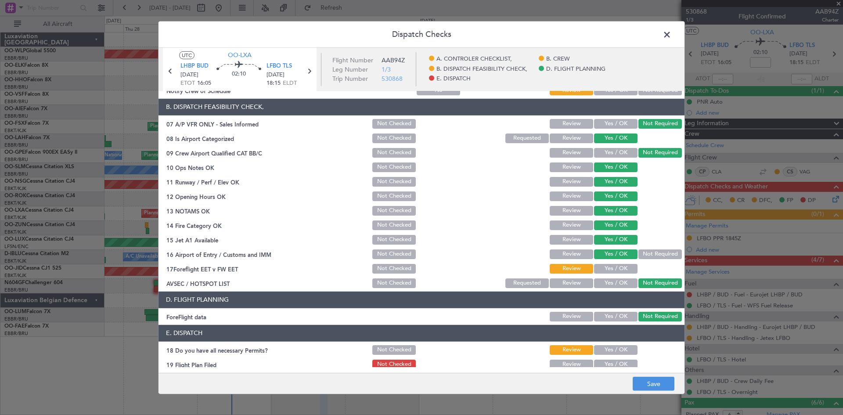
click at [607, 270] on button "Yes / OK" at bounding box center [615, 269] width 43 height 10
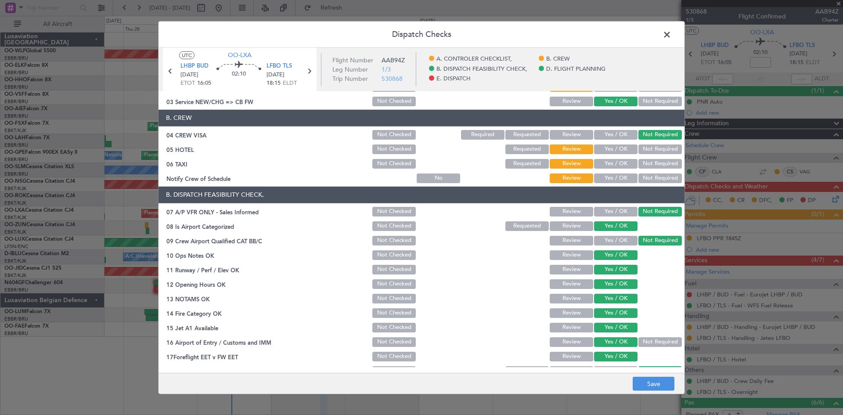
drag, startPoint x: 641, startPoint y: 341, endPoint x: 640, endPoint y: 305, distance: 36.0
click at [642, 340] on button "Not Required" at bounding box center [659, 342] width 43 height 10
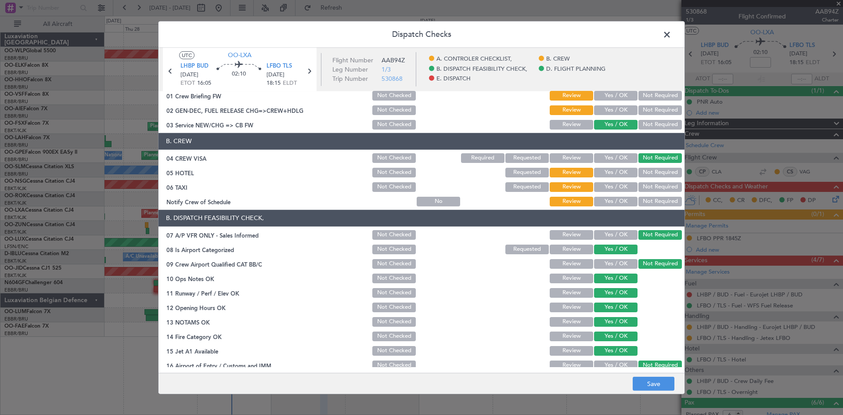
scroll to position [0, 0]
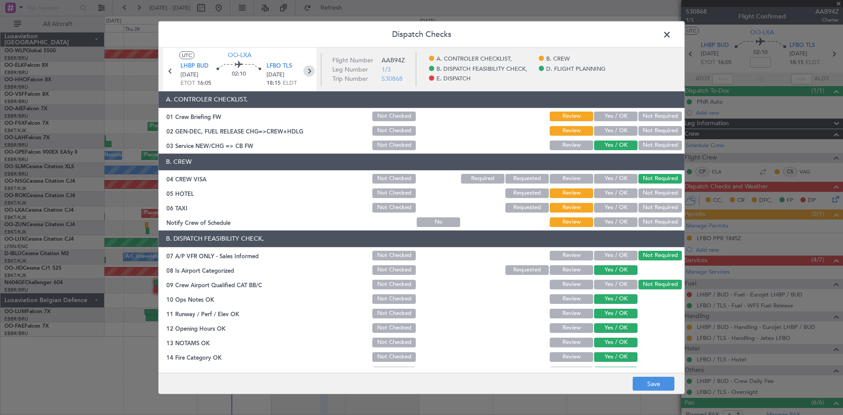
click at [307, 73] on icon at bounding box center [308, 70] width 11 height 11
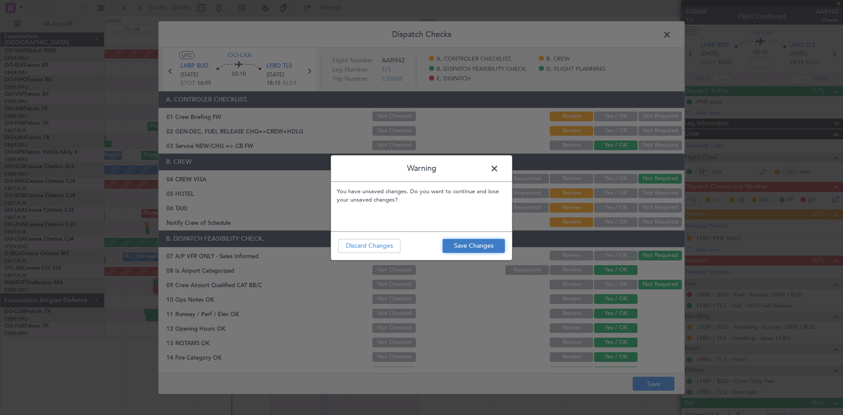
click at [456, 247] on button "Save Changes" at bounding box center [473, 246] width 62 height 14
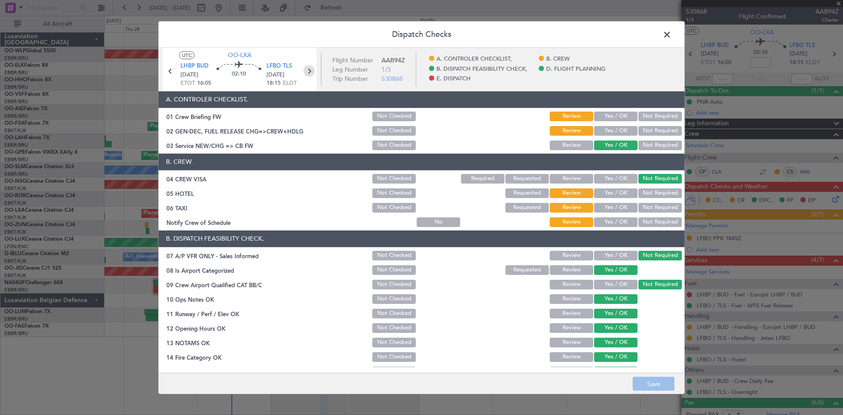
click at [312, 73] on icon at bounding box center [308, 70] width 11 height 11
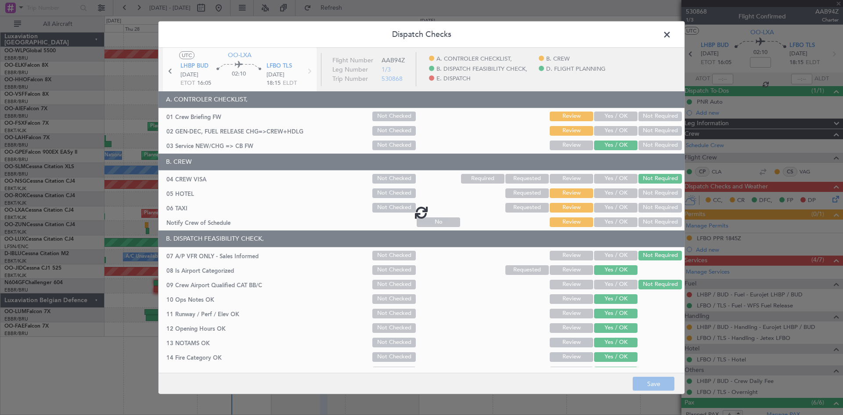
type input "-00:20"
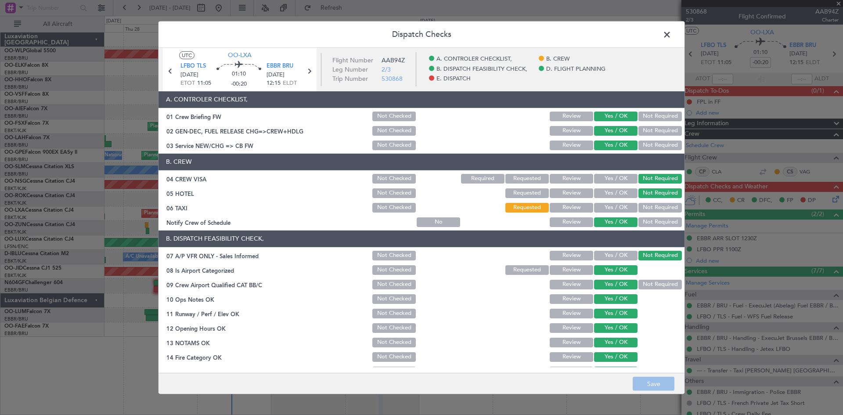
click at [552, 118] on button "Review" at bounding box center [571, 116] width 43 height 10
click at [556, 131] on button "Review" at bounding box center [571, 131] width 43 height 10
click at [612, 209] on button "Yes / OK" at bounding box center [615, 208] width 43 height 10
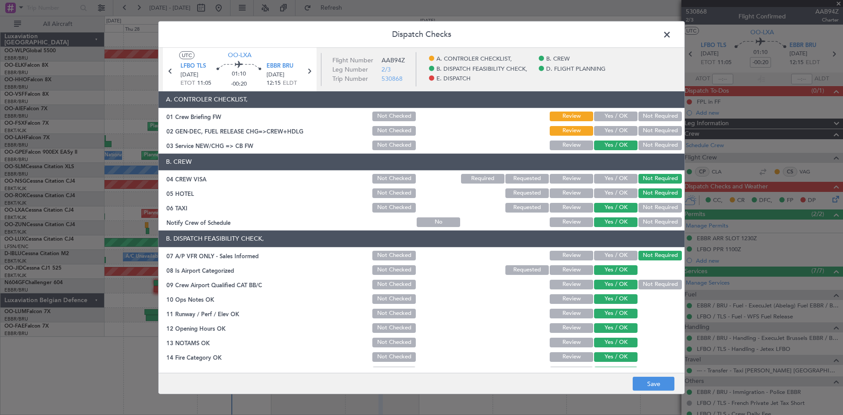
click at [615, 255] on button "Yes / OK" at bounding box center [615, 256] width 43 height 10
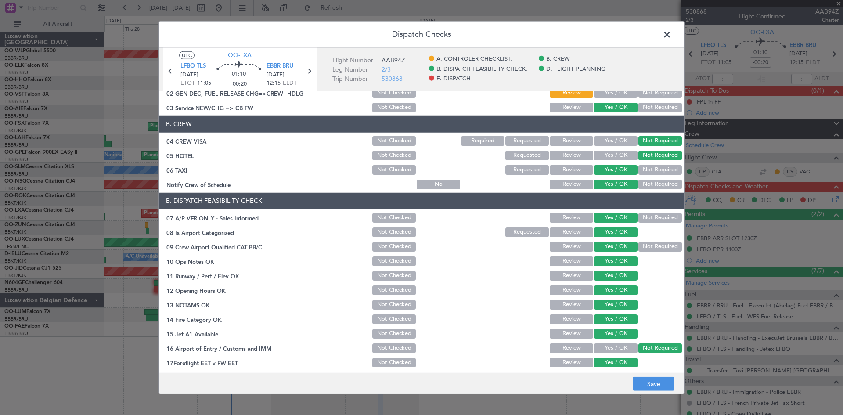
scroll to position [44, 0]
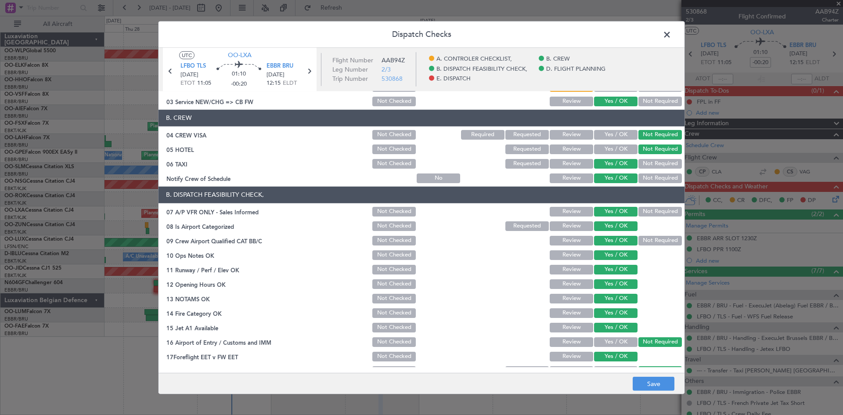
click at [644, 212] on button "Not Required" at bounding box center [659, 212] width 43 height 10
click at [642, 240] on button "Not Required" at bounding box center [659, 241] width 43 height 10
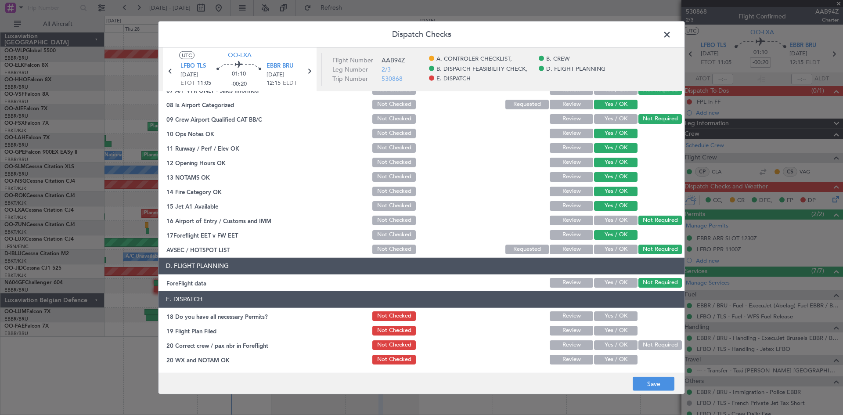
scroll to position [166, 0]
click at [651, 381] on button "Save" at bounding box center [654, 384] width 42 height 14
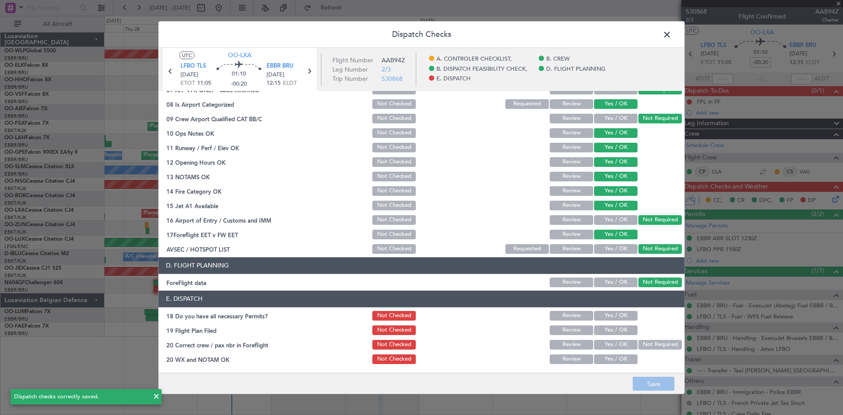
click at [671, 34] on span at bounding box center [671, 37] width 0 height 18
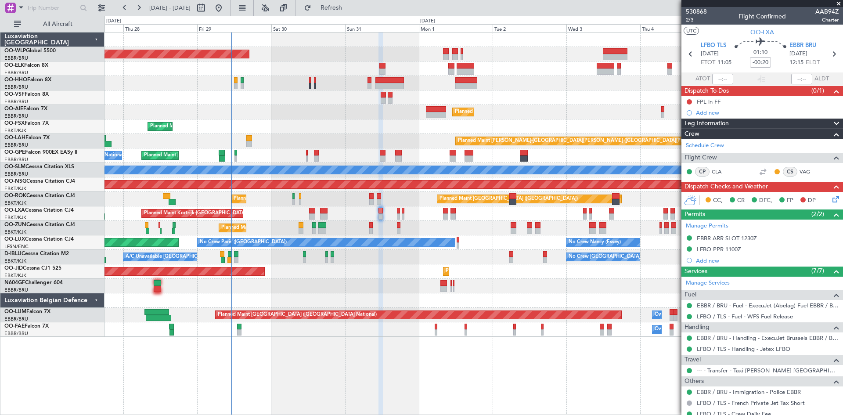
click at [301, 225] on div at bounding box center [300, 225] width 5 height 6
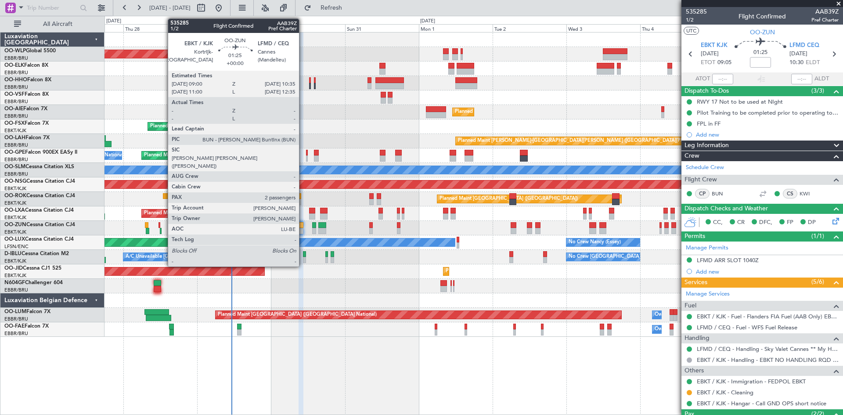
click at [303, 228] on div at bounding box center [300, 231] width 5 height 6
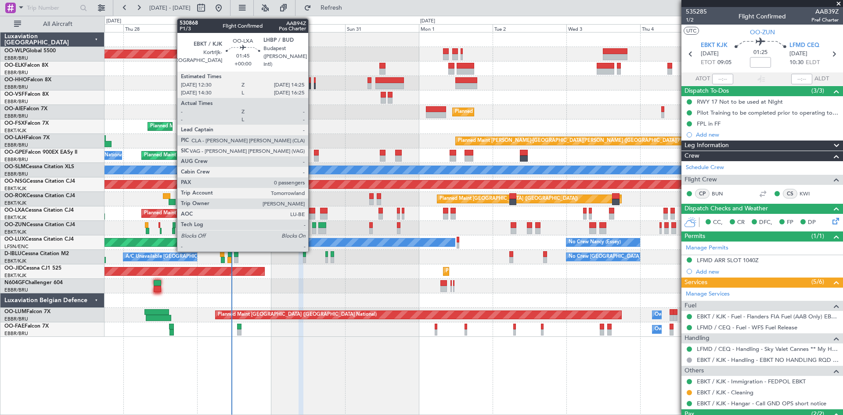
click at [312, 212] on div at bounding box center [312, 211] width 6 height 6
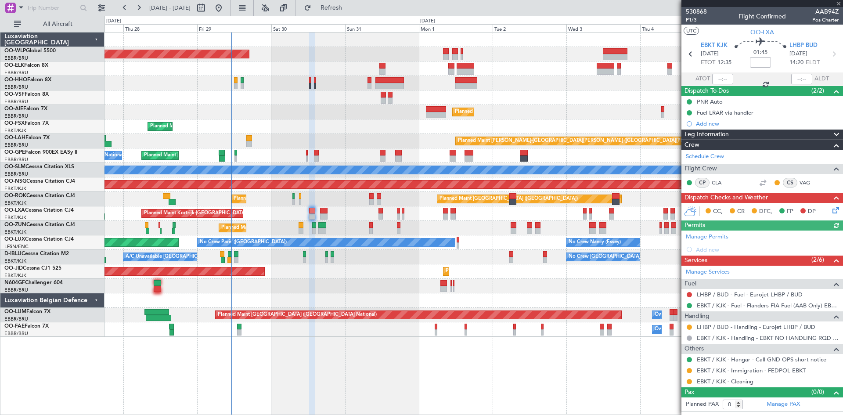
click at [836, 210] on icon at bounding box center [833, 208] width 7 height 7
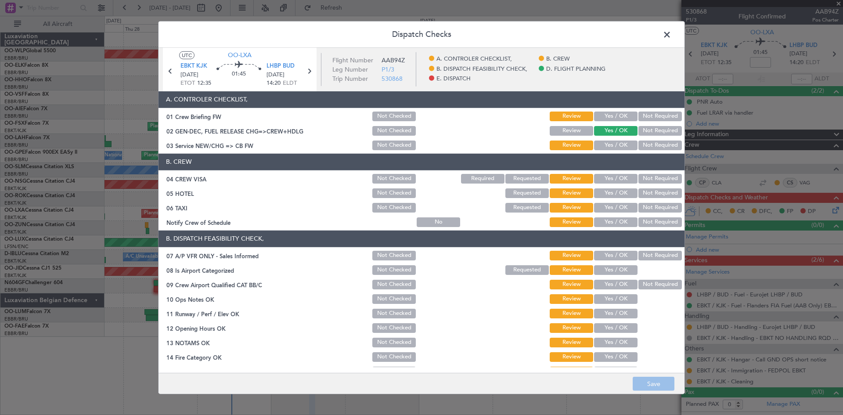
click at [671, 37] on span at bounding box center [671, 37] width 0 height 18
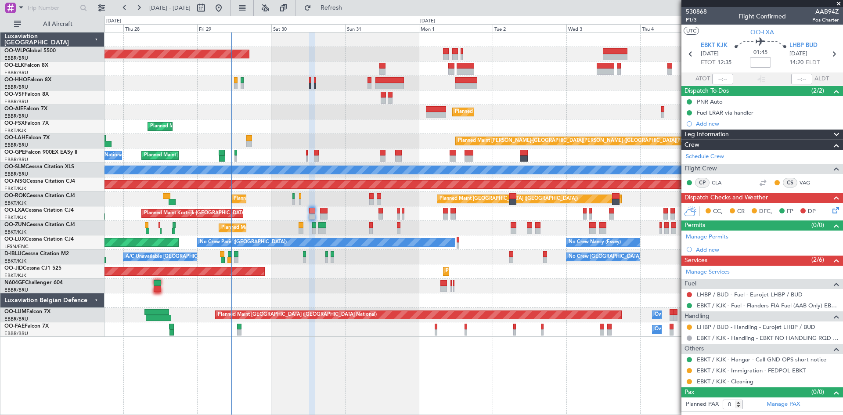
click at [295, 228] on div "Planned Maint Kortrijk-[GEOGRAPHIC_DATA]" at bounding box center [473, 228] width 738 height 14
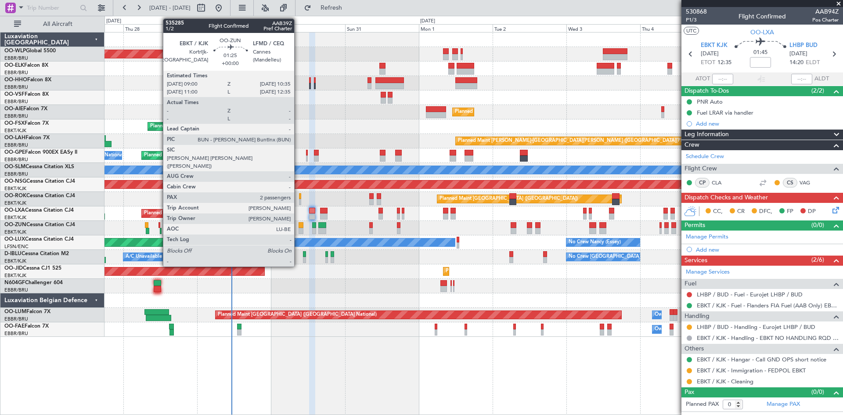
click at [298, 228] on div at bounding box center [300, 231] width 5 height 6
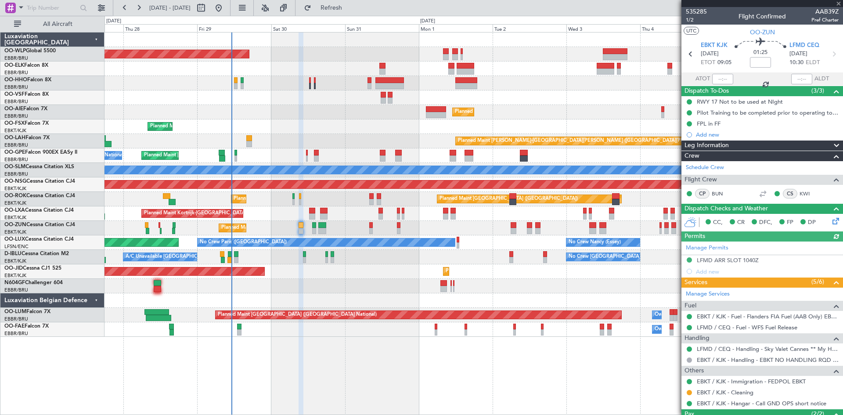
click at [830, 221] on icon at bounding box center [833, 219] width 7 height 7
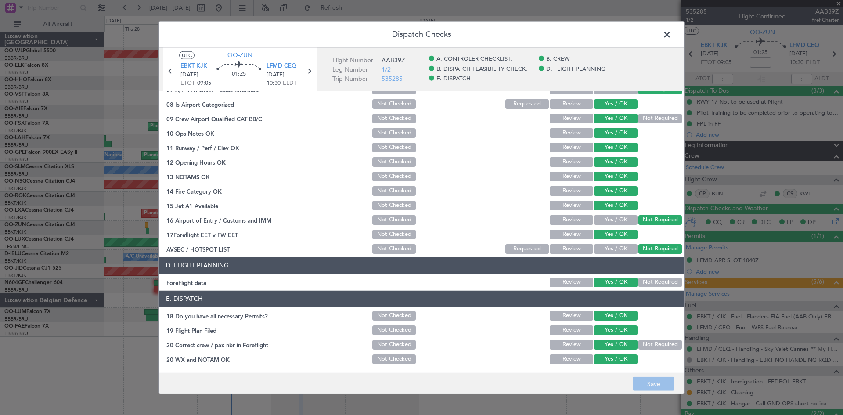
click at [671, 33] on span at bounding box center [671, 37] width 0 height 18
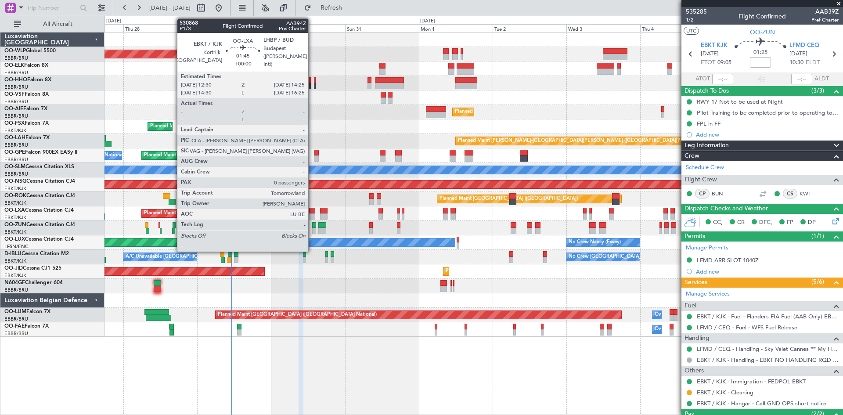
click at [312, 216] on div at bounding box center [312, 216] width 6 height 6
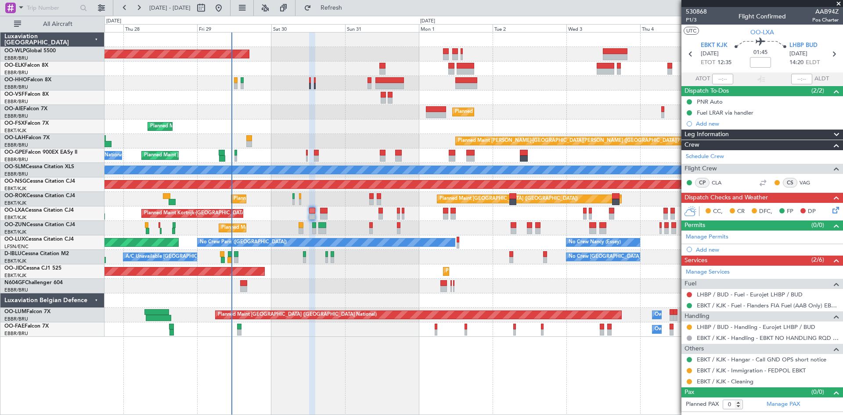
click at [836, 210] on icon at bounding box center [833, 208] width 7 height 7
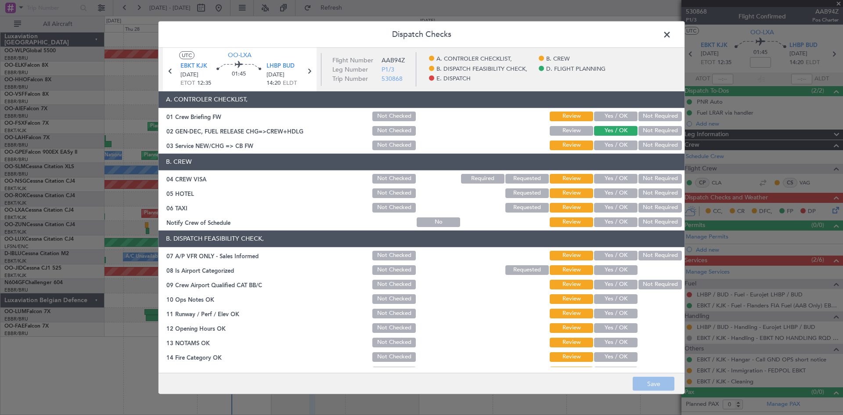
click at [653, 178] on button "Not Required" at bounding box center [659, 179] width 43 height 10
click at [644, 191] on button "Not Required" at bounding box center [659, 193] width 43 height 10
click at [645, 203] on button "Not Required" at bounding box center [659, 208] width 43 height 10
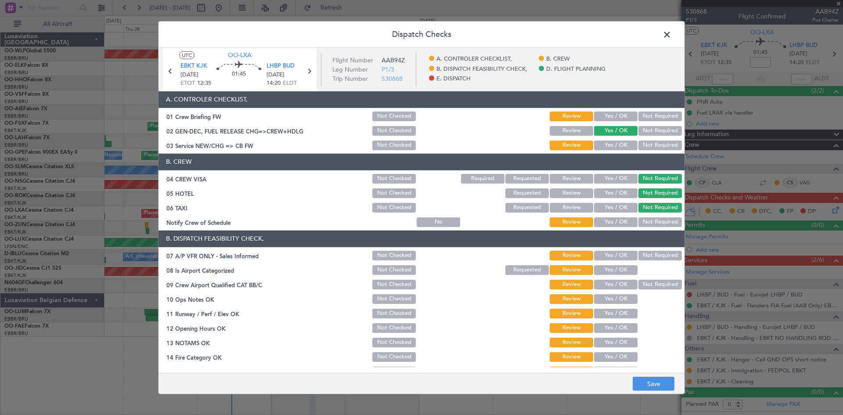
click at [627, 220] on button "Yes / OK" at bounding box center [615, 222] width 43 height 10
click at [604, 253] on button "Yes / OK" at bounding box center [615, 256] width 43 height 10
click at [606, 272] on button "Yes / OK" at bounding box center [615, 270] width 43 height 10
click at [610, 285] on button "Yes / OK" at bounding box center [615, 285] width 43 height 10
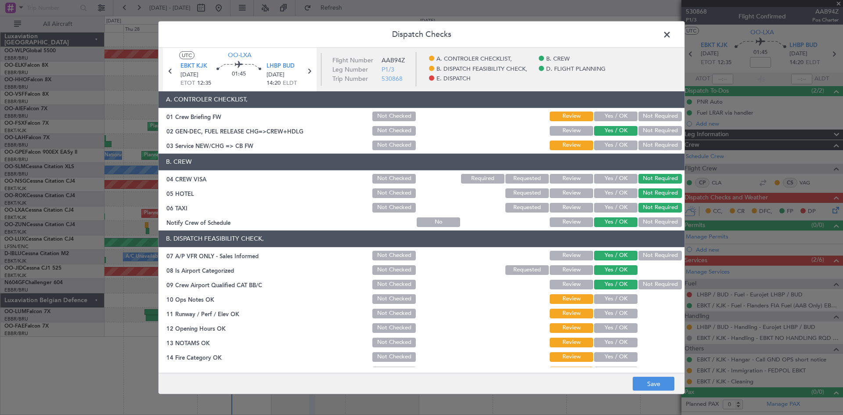
click at [609, 298] on button "Yes / OK" at bounding box center [615, 299] width 43 height 10
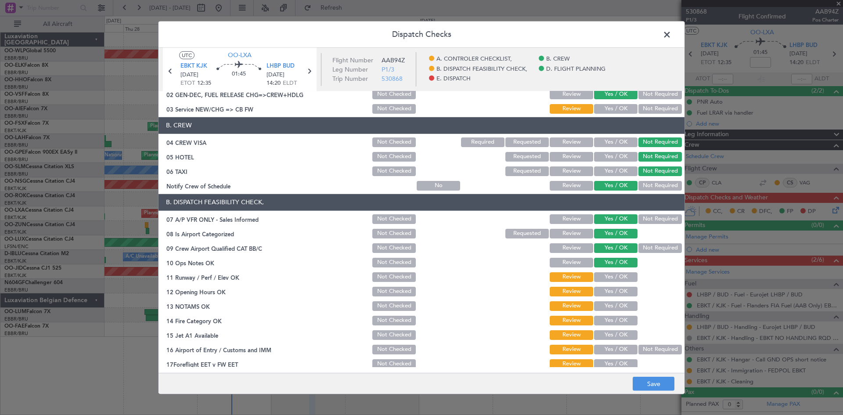
scroll to position [88, 0]
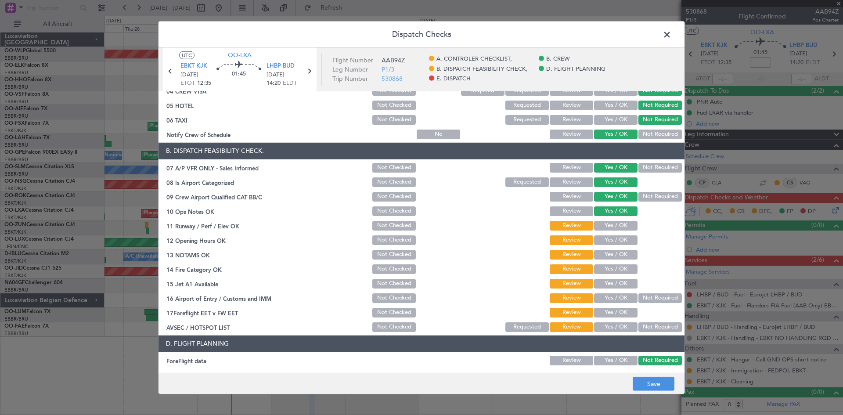
click at [604, 223] on button "Yes / OK" at bounding box center [615, 226] width 43 height 10
click at [604, 237] on button "Yes / OK" at bounding box center [615, 240] width 43 height 10
click at [610, 261] on section "B. DISPATCH FEASIBILITY CHECK, 07 A/P VFR ONLY - Sales Informed Not Checked Rev…" at bounding box center [421, 238] width 526 height 191
click at [610, 266] on button "Yes / OK" at bounding box center [615, 269] width 43 height 10
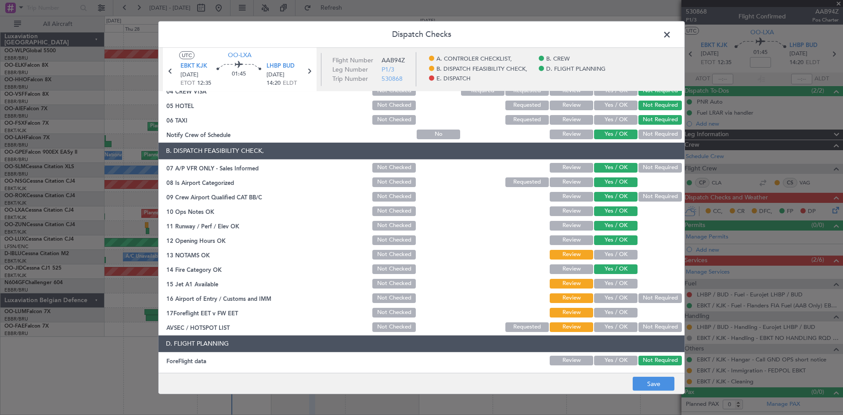
click at [610, 256] on button "Yes / OK" at bounding box center [615, 255] width 43 height 10
click at [609, 283] on button "Yes / OK" at bounding box center [615, 284] width 43 height 10
click at [607, 299] on button "Yes / OK" at bounding box center [615, 298] width 43 height 10
click at [610, 309] on button "Yes / OK" at bounding box center [615, 313] width 43 height 10
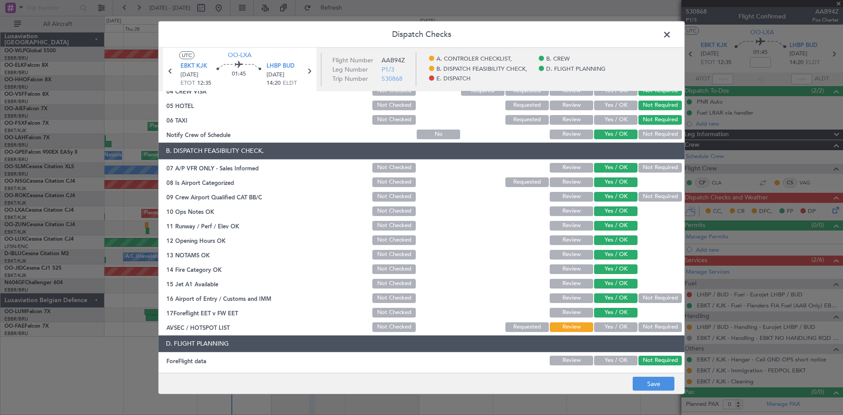
click at [612, 319] on section "B. DISPATCH FEASIBILITY CHECK, 07 A/P VFR ONLY - Sales Informed Not Checked Rev…" at bounding box center [421, 238] width 526 height 191
click at [612, 322] on button "Yes / OK" at bounding box center [615, 327] width 43 height 10
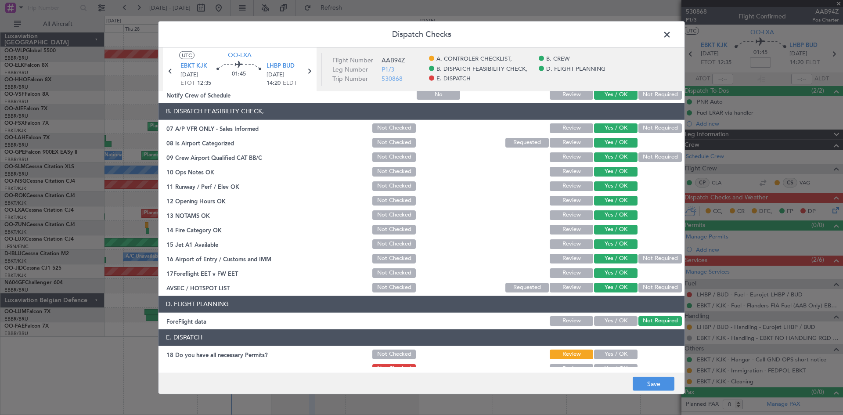
scroll to position [166, 0]
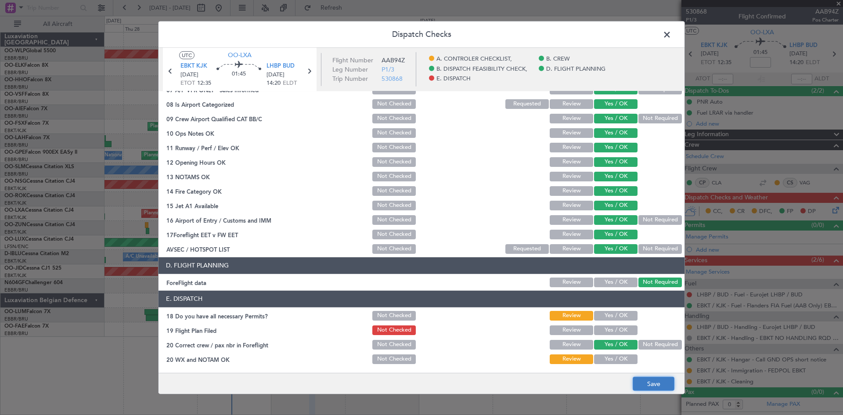
click at [647, 377] on button "Save" at bounding box center [654, 384] width 42 height 14
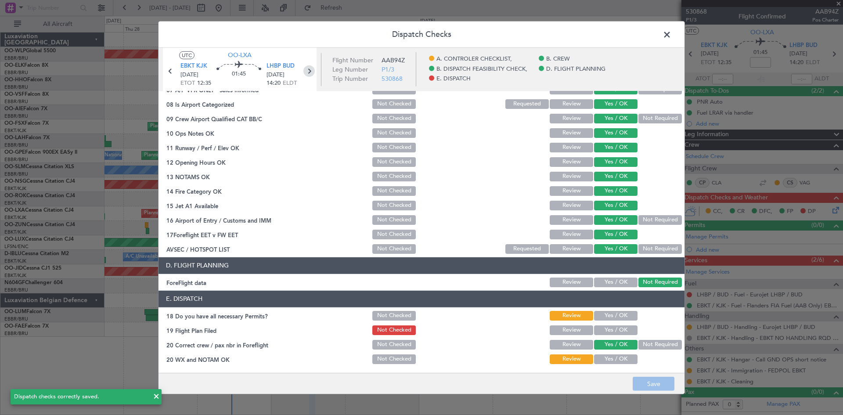
click at [313, 75] on icon at bounding box center [308, 70] width 11 height 11
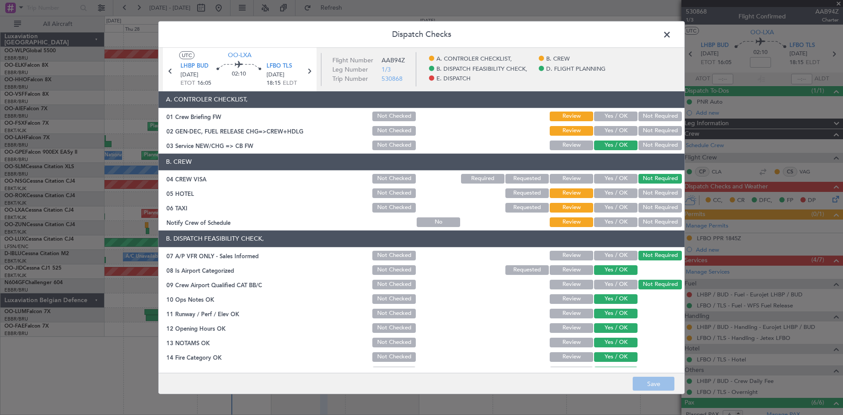
click at [648, 195] on button "Not Required" at bounding box center [659, 193] width 43 height 10
click at [651, 208] on button "Not Required" at bounding box center [659, 208] width 43 height 10
click at [614, 223] on button "Yes / OK" at bounding box center [615, 222] width 43 height 10
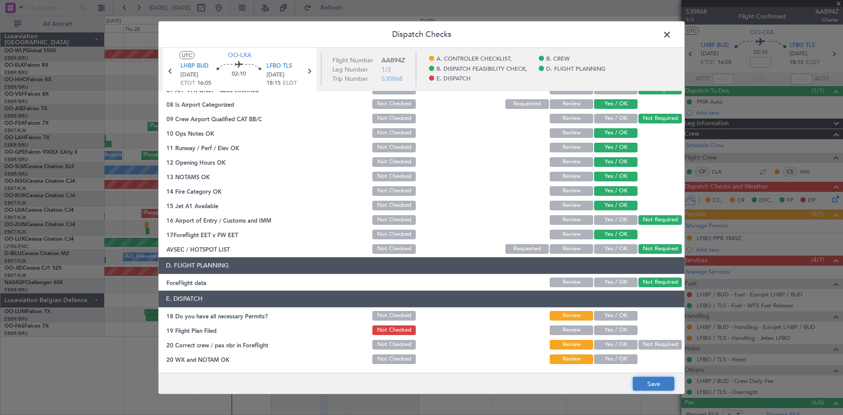
click at [651, 385] on button "Save" at bounding box center [654, 384] width 42 height 14
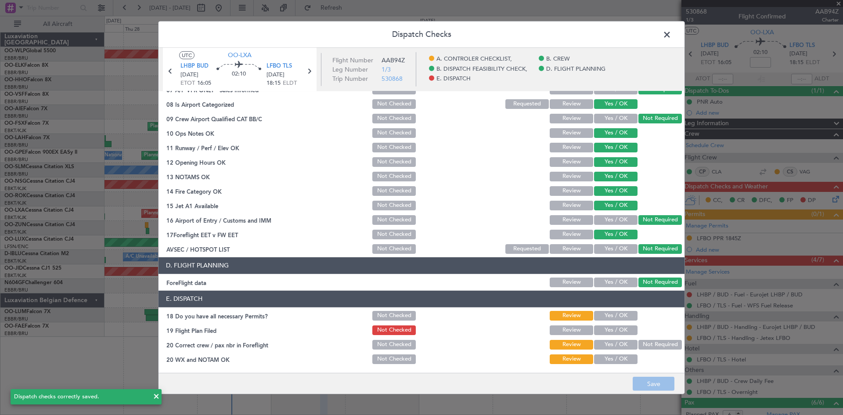
click at [671, 34] on span at bounding box center [671, 37] width 0 height 18
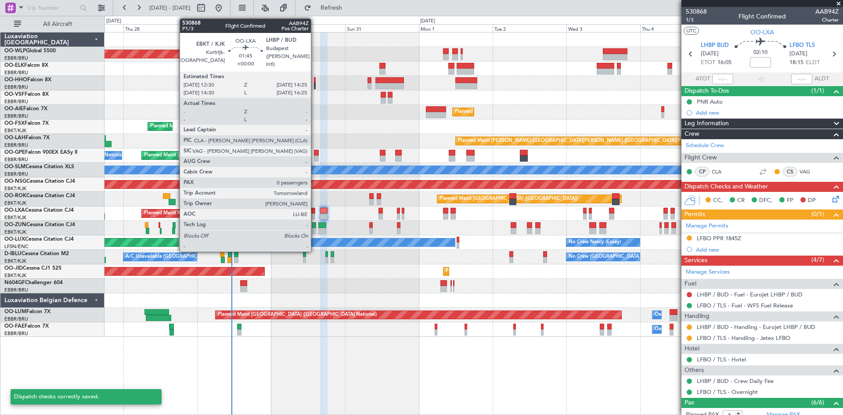
click at [315, 214] on div at bounding box center [312, 216] width 6 height 6
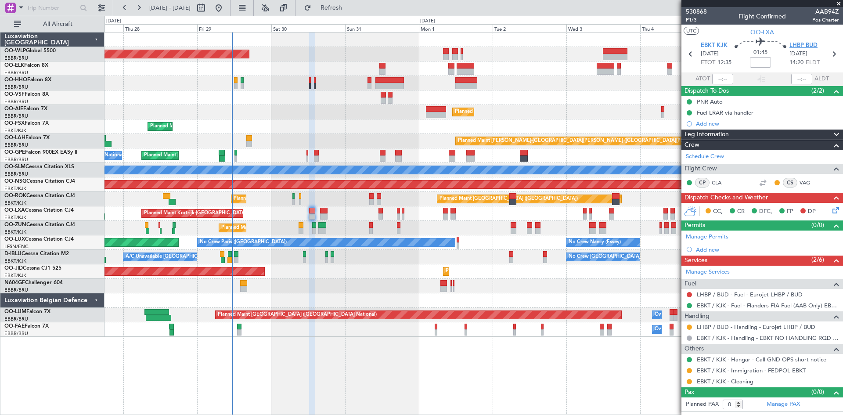
click at [808, 45] on span "LHBP BUD" at bounding box center [803, 45] width 28 height 9
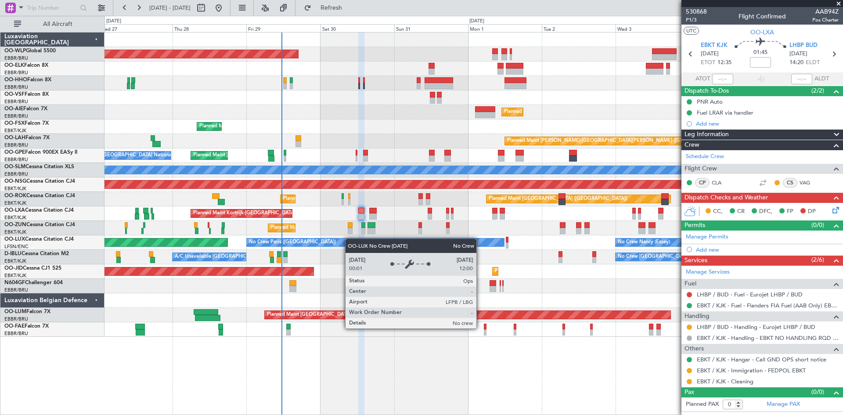
click at [364, 241] on div "Planned Maint [GEOGRAPHIC_DATA] ([GEOGRAPHIC_DATA]) Planned Maint [GEOGRAPHIC_D…" at bounding box center [473, 184] width 738 height 304
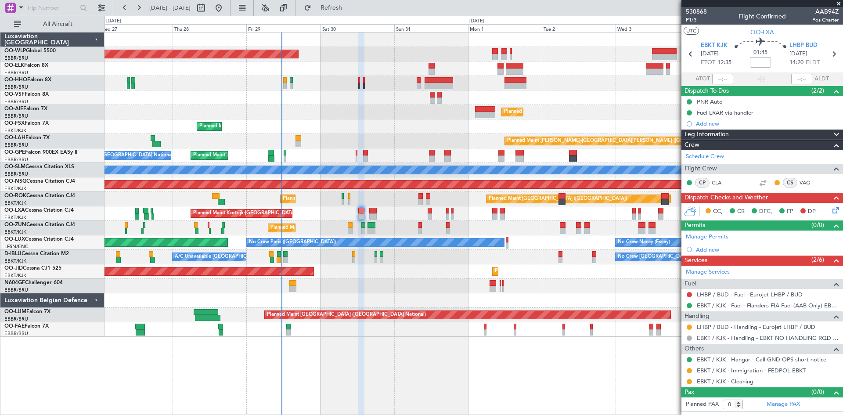
click at [832, 209] on icon at bounding box center [833, 208] width 7 height 7
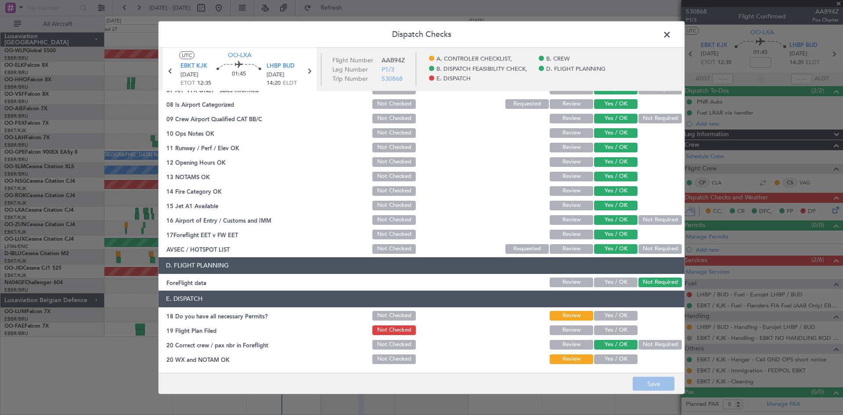
click at [619, 317] on button "Yes / OK" at bounding box center [615, 316] width 43 height 10
click at [617, 327] on button "Yes / OK" at bounding box center [615, 330] width 43 height 10
click at [612, 354] on button "Yes / OK" at bounding box center [615, 359] width 43 height 10
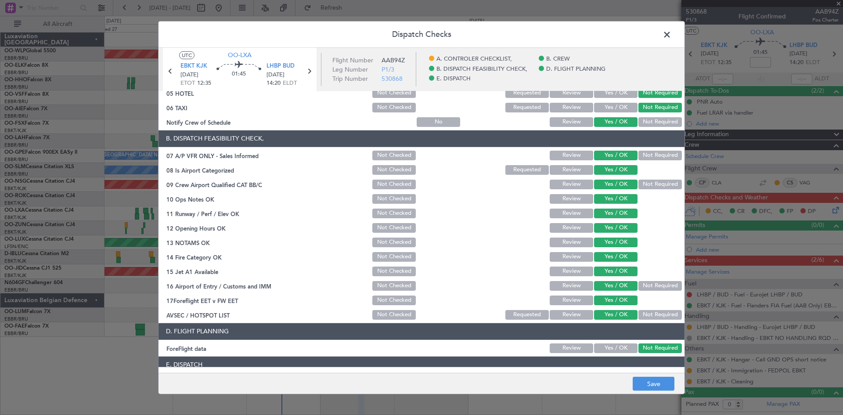
scroll to position [0, 0]
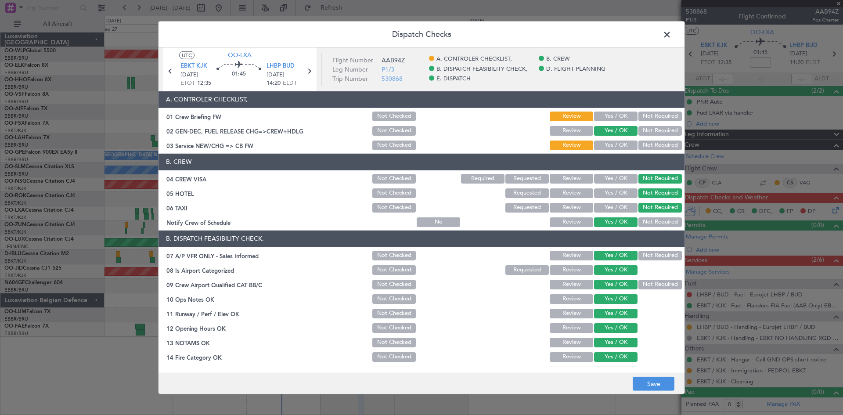
click at [581, 133] on button "Review" at bounding box center [571, 131] width 43 height 10
click at [656, 390] on button "Save" at bounding box center [654, 384] width 42 height 14
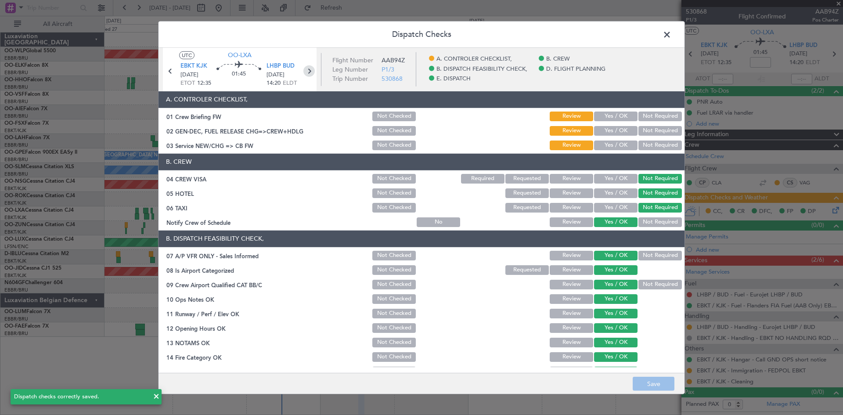
click at [310, 70] on icon at bounding box center [308, 70] width 11 height 11
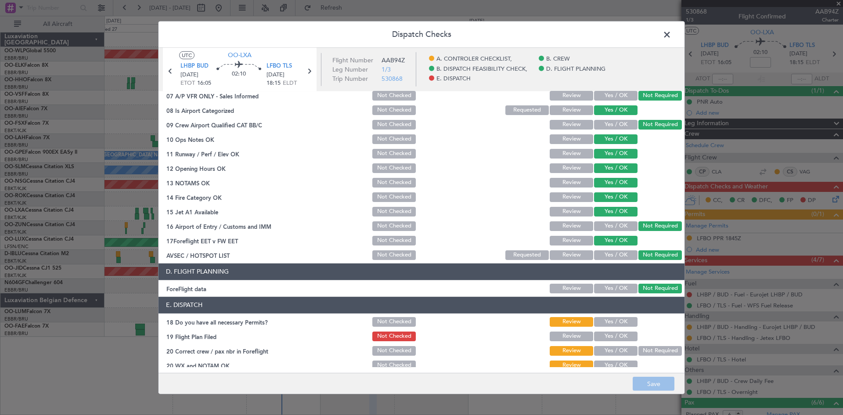
scroll to position [166, 0]
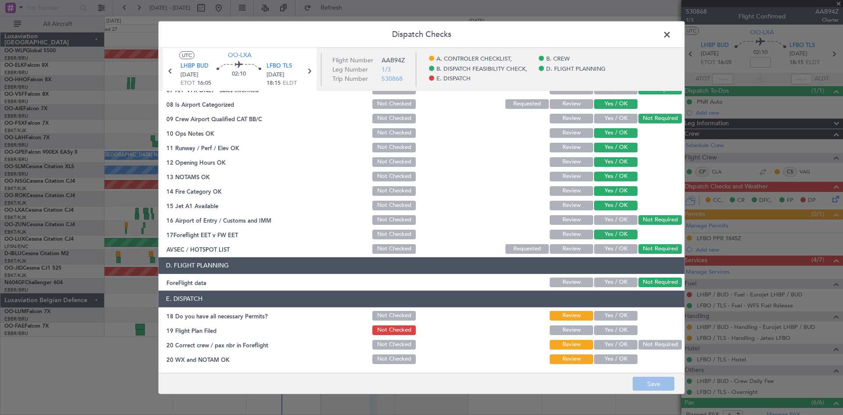
click at [605, 319] on button "Yes / OK" at bounding box center [615, 316] width 43 height 10
click at [608, 325] on button "Yes / OK" at bounding box center [615, 330] width 43 height 10
click at [611, 343] on button "Yes / OK" at bounding box center [615, 345] width 43 height 10
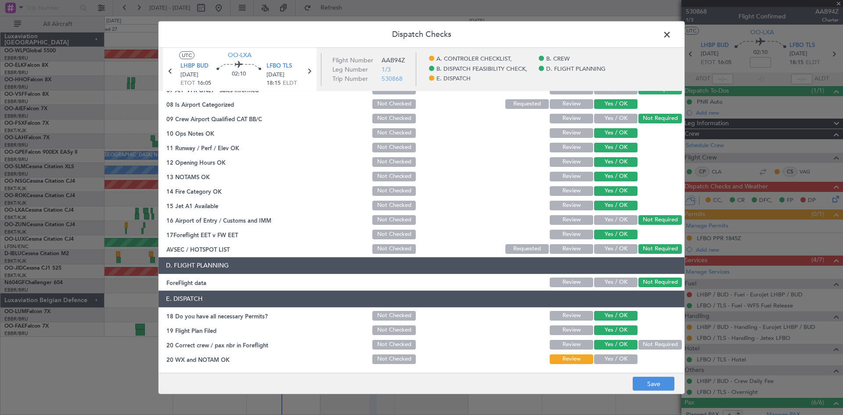
click at [612, 358] on button "Yes / OK" at bounding box center [615, 359] width 43 height 10
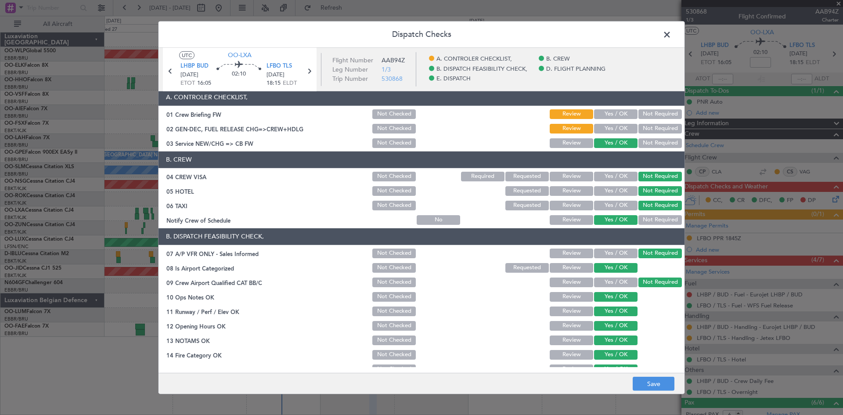
scroll to position [0, 0]
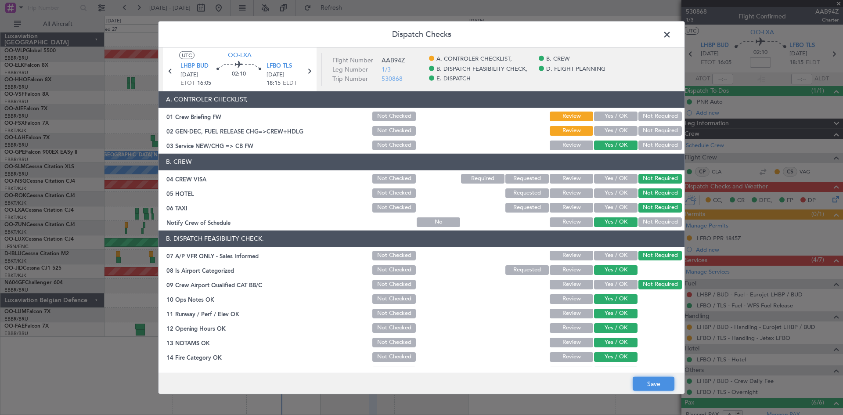
click at [650, 378] on button "Save" at bounding box center [654, 384] width 42 height 14
click at [671, 32] on span at bounding box center [671, 37] width 0 height 18
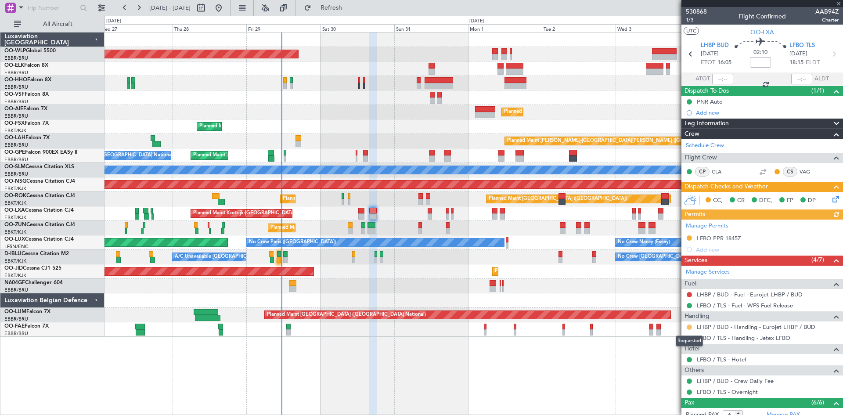
click at [687, 326] on button at bounding box center [689, 326] width 5 height 5
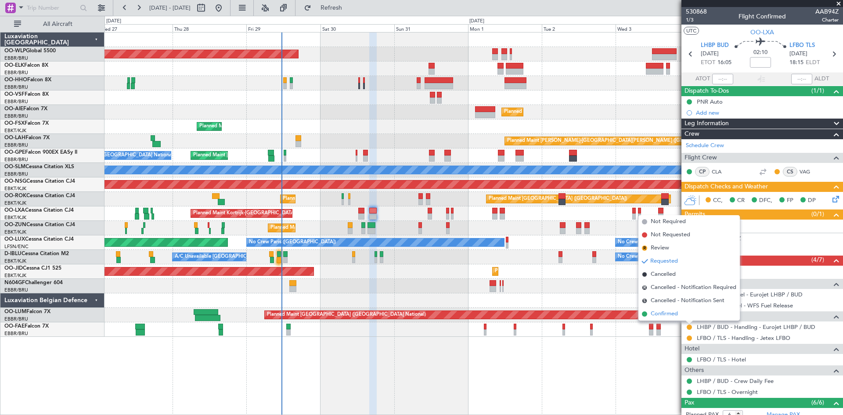
click at [679, 316] on li "Confirmed" at bounding box center [688, 313] width 101 height 13
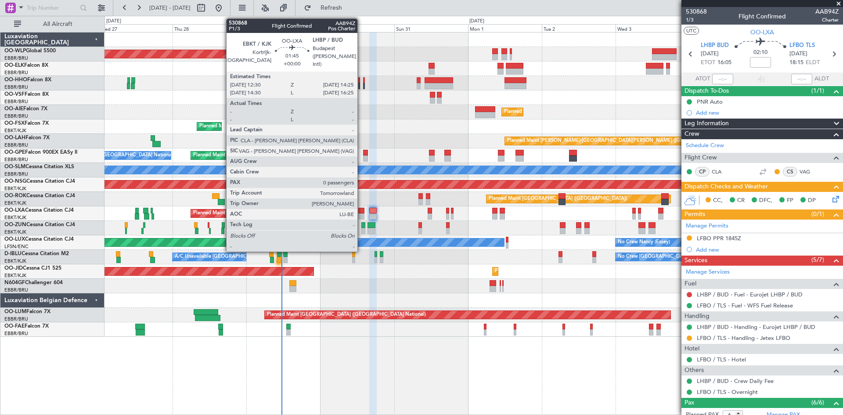
click at [361, 216] on div at bounding box center [361, 216] width 6 height 6
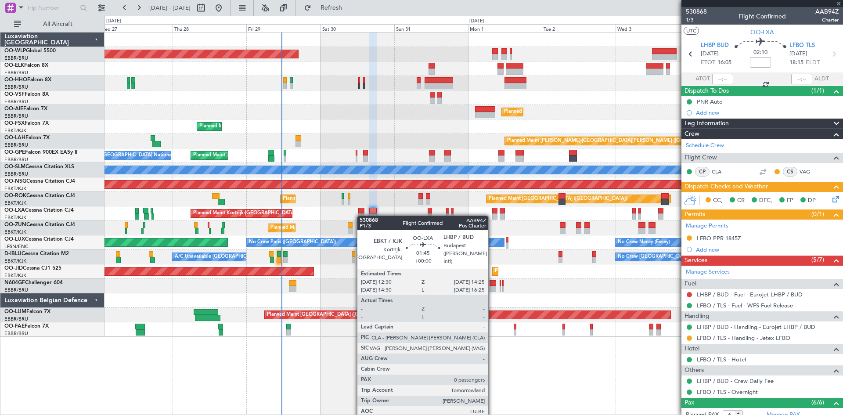
type input "0"
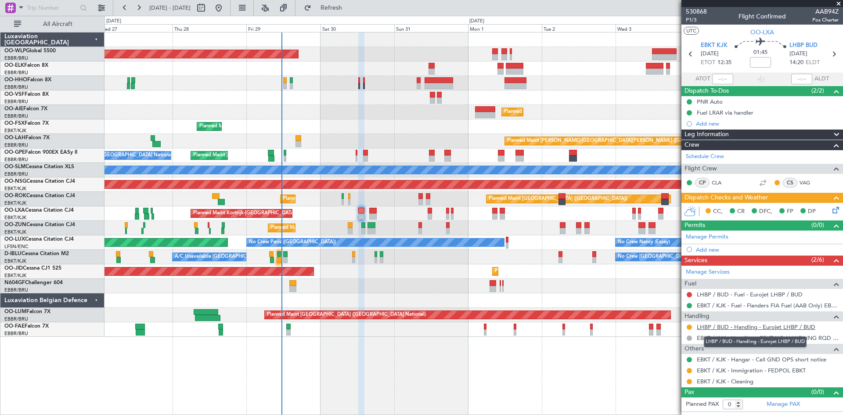
click at [721, 327] on link "LHBP / BUD - Handling - Eurojet LHBP / BUD" at bounding box center [756, 326] width 119 height 7
click at [690, 324] on button at bounding box center [689, 326] width 5 height 5
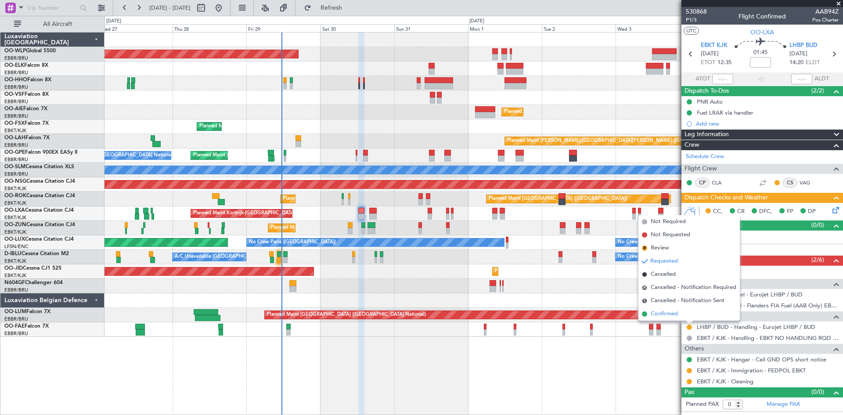
click at [662, 310] on span "Confirmed" at bounding box center [664, 313] width 27 height 9
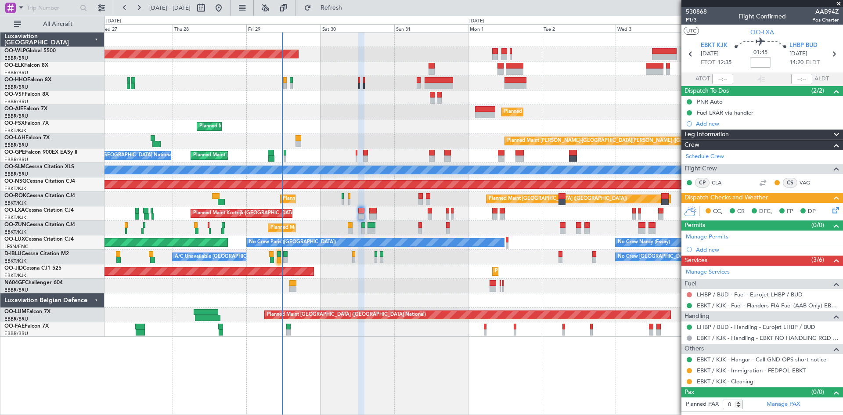
click at [689, 292] on button at bounding box center [689, 294] width 5 height 5
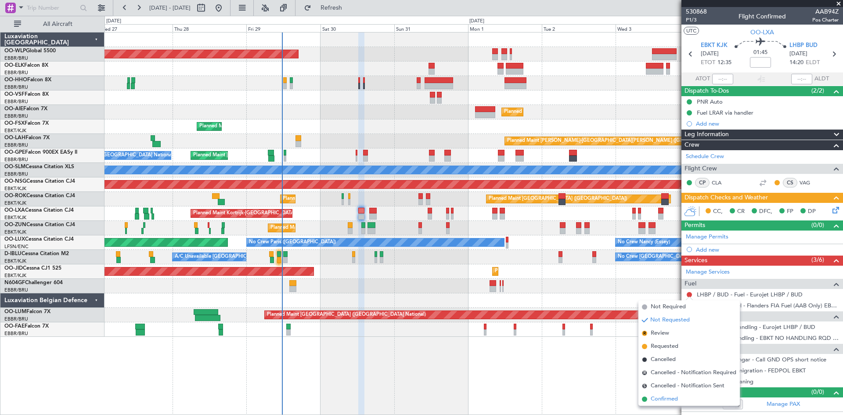
click at [676, 395] on span "Confirmed" at bounding box center [664, 399] width 27 height 9
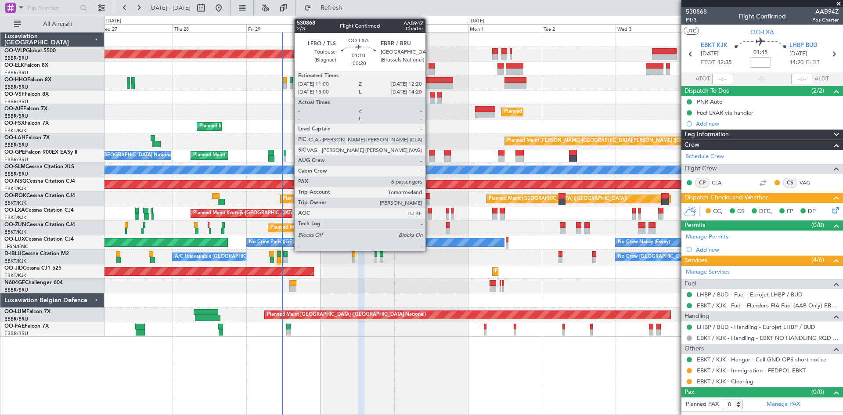
click at [429, 217] on div at bounding box center [430, 216] width 4 height 6
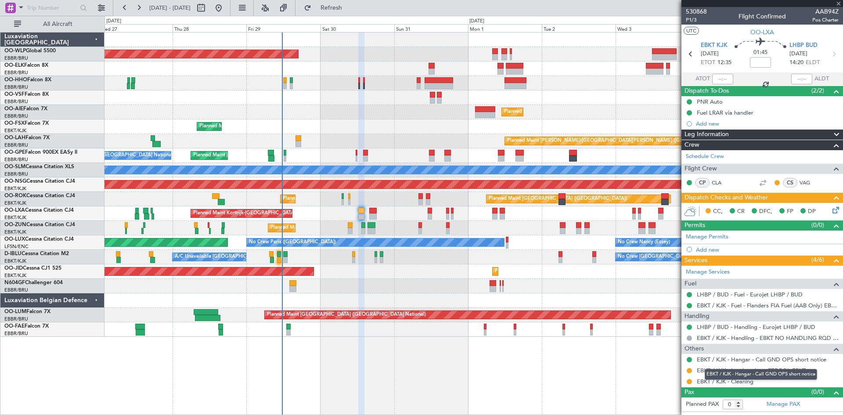
type input "-00:20"
type input "6"
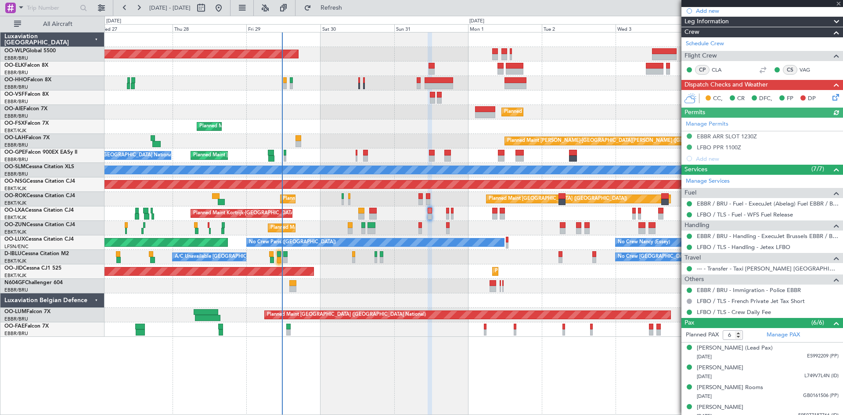
scroll to position [132, 0]
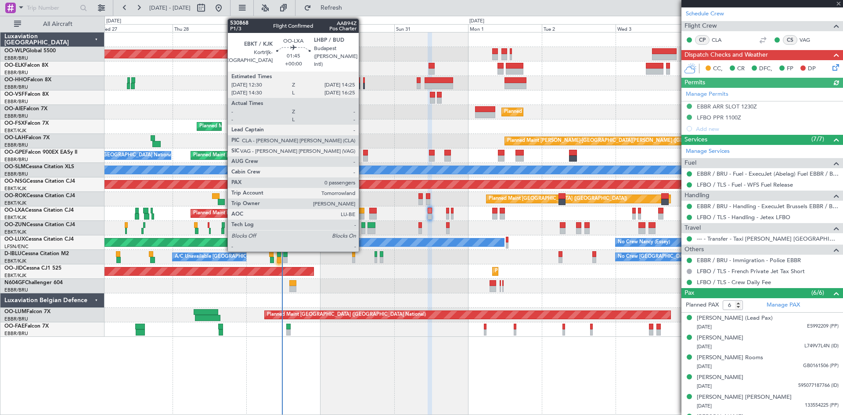
click at [363, 217] on div at bounding box center [361, 216] width 6 height 6
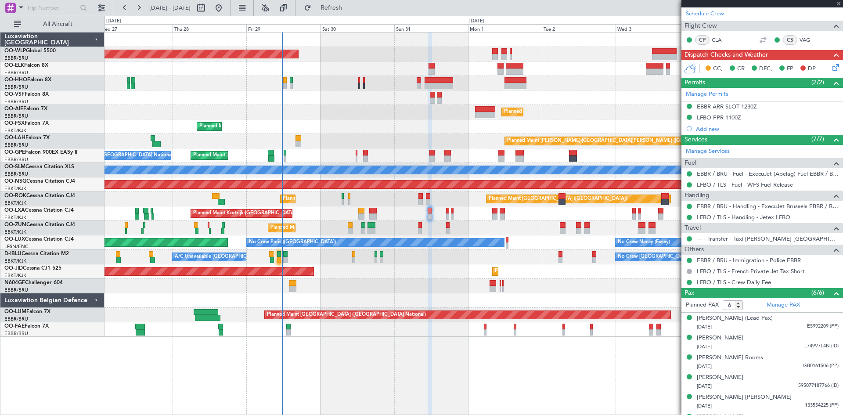
type input "0"
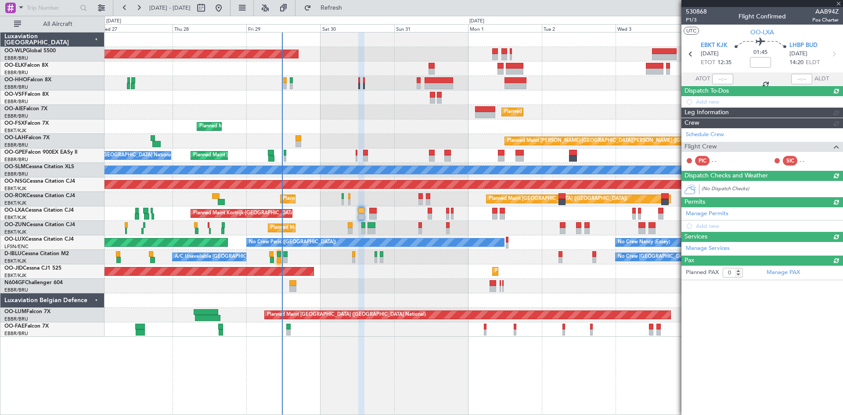
scroll to position [0, 0]
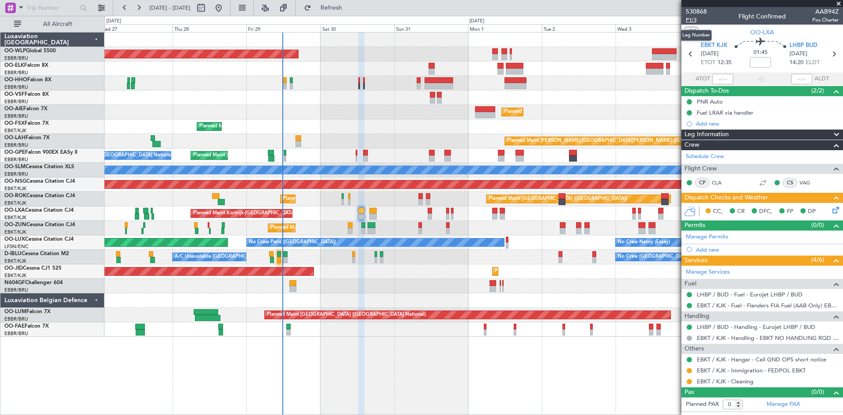
click at [693, 23] on span "P1/3" at bounding box center [696, 19] width 21 height 7
click at [833, 212] on icon at bounding box center [833, 208] width 7 height 7
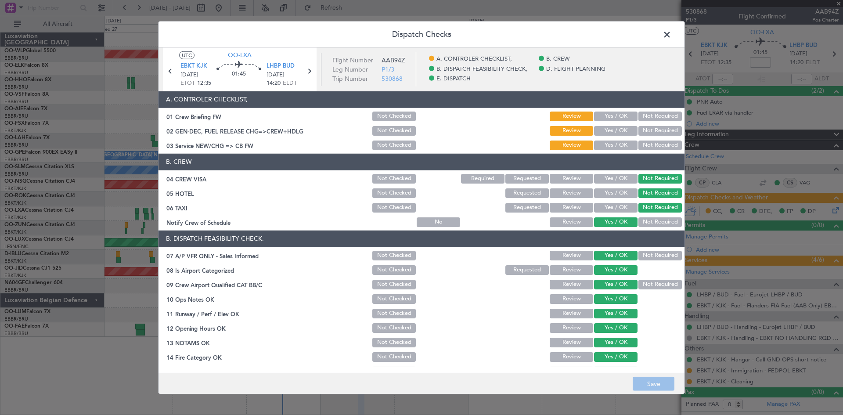
click at [618, 118] on button "Yes / OK" at bounding box center [615, 116] width 43 height 10
click at [608, 146] on button "Yes / OK" at bounding box center [615, 145] width 43 height 10
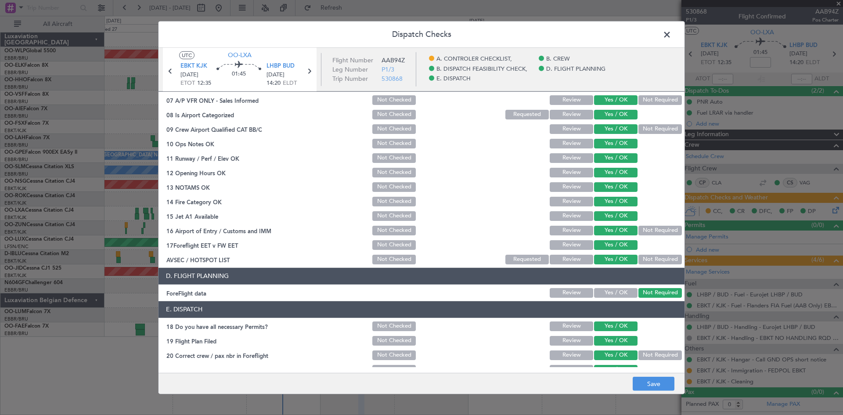
scroll to position [166, 0]
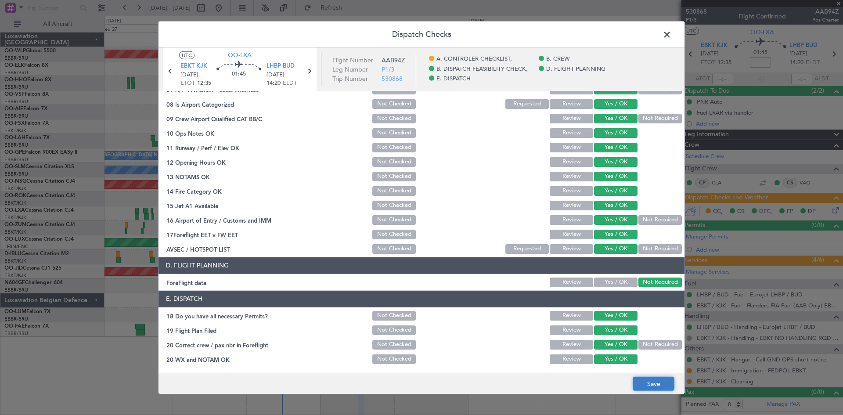
click at [654, 382] on button "Save" at bounding box center [654, 384] width 42 height 14
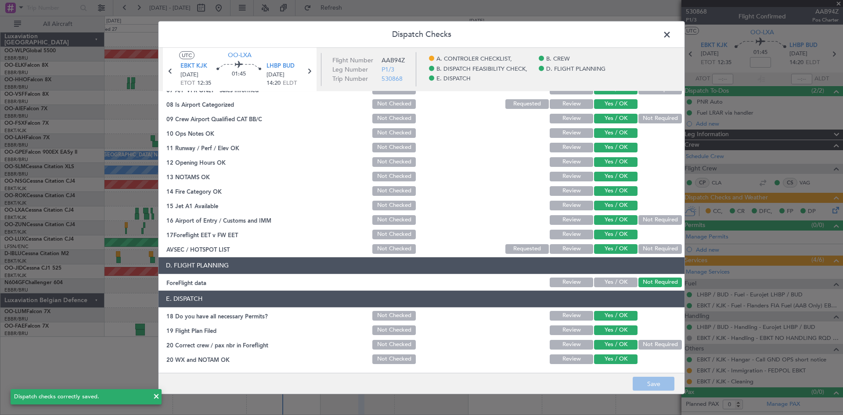
click at [671, 39] on span at bounding box center [671, 37] width 0 height 18
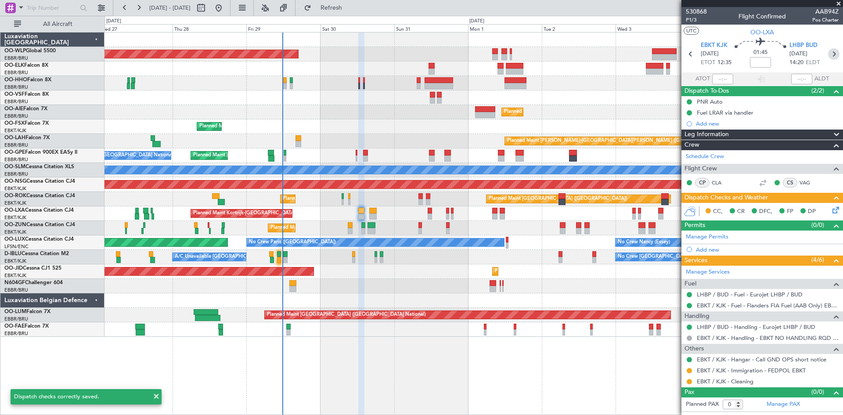
click at [834, 56] on icon at bounding box center [833, 53] width 11 height 11
type input "6"
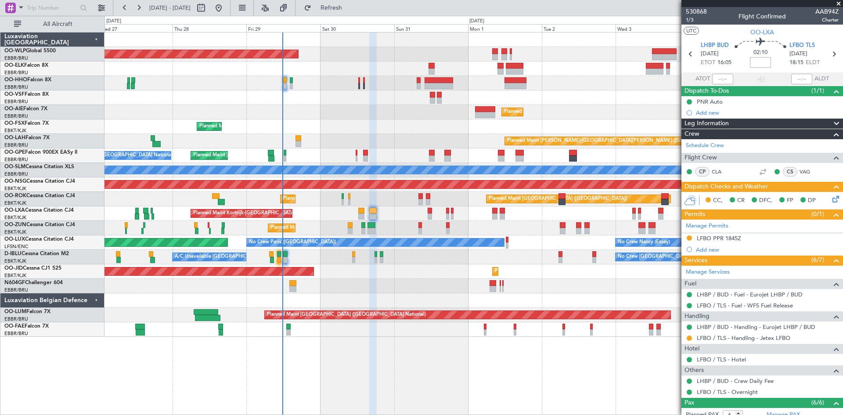
click at [753, 66] on input at bounding box center [760, 62] width 21 height 11
click at [601, 368] on div "Planned Maint [GEOGRAPHIC_DATA] ([GEOGRAPHIC_DATA]) Planned Maint [GEOGRAPHIC_D…" at bounding box center [473, 223] width 738 height 383
type input "+00:05"
click at [830, 201] on icon at bounding box center [833, 197] width 7 height 7
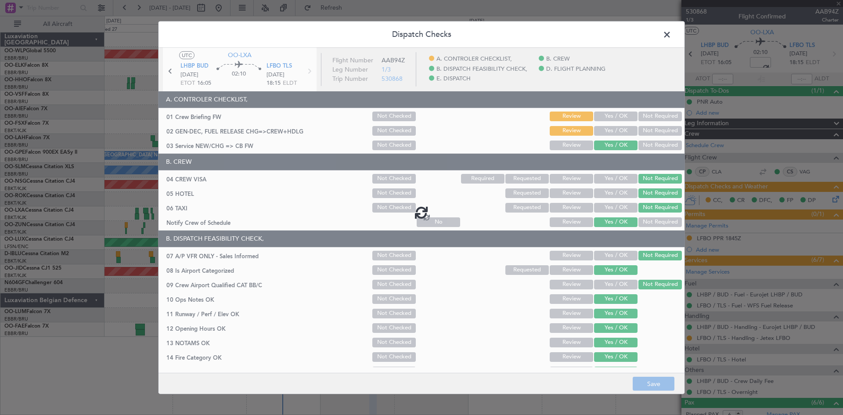
type input "+00:05"
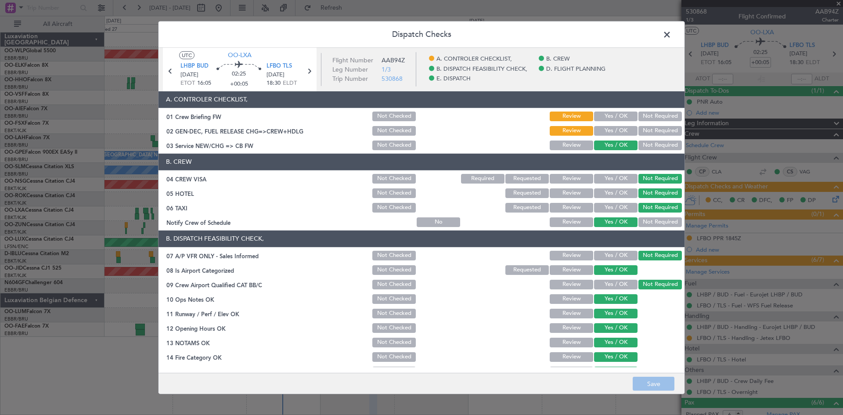
click at [620, 119] on button "Yes / OK" at bounding box center [615, 116] width 43 height 10
click at [664, 390] on button "Save" at bounding box center [654, 384] width 42 height 14
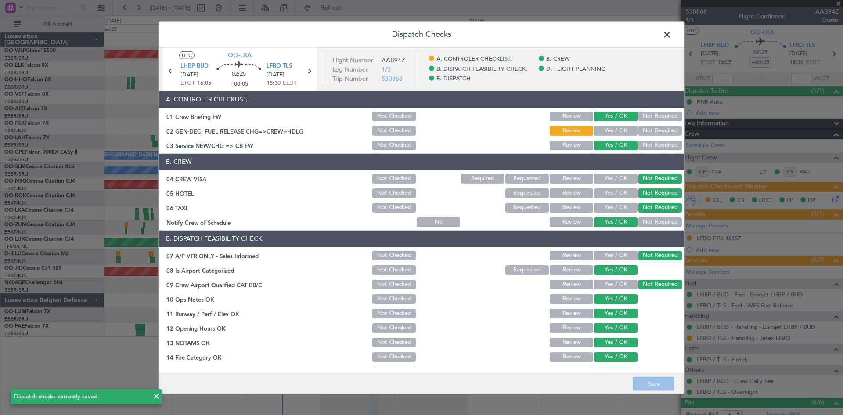
click at [671, 33] on span at bounding box center [671, 37] width 0 height 18
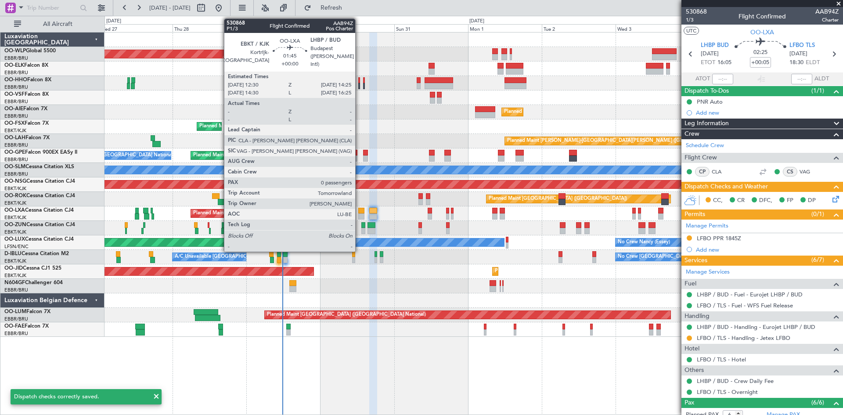
click at [360, 215] on div at bounding box center [361, 216] width 6 height 6
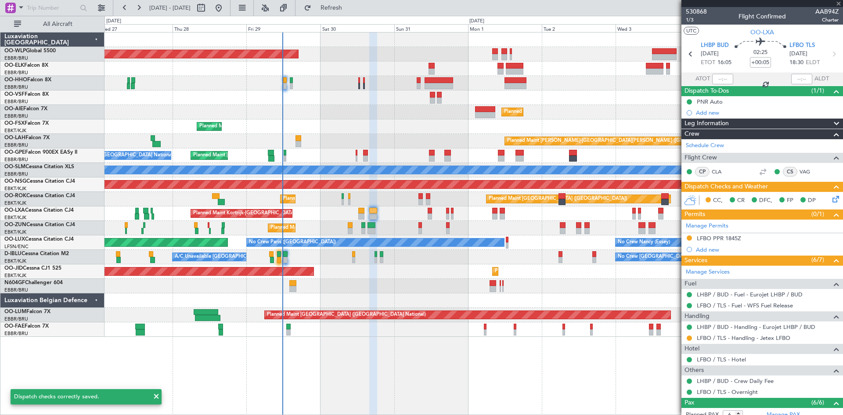
type input "0"
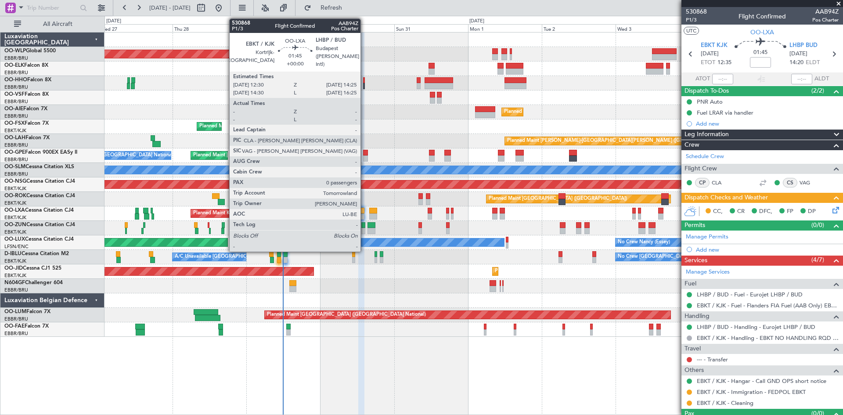
click at [364, 216] on div at bounding box center [361, 216] width 6 height 6
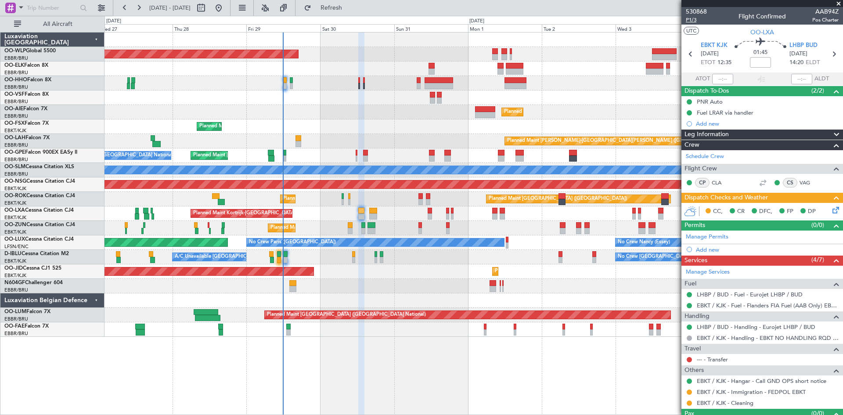
click at [690, 23] on span "P1/3" at bounding box center [696, 19] width 21 height 7
click at [830, 208] on icon at bounding box center [833, 208] width 7 height 7
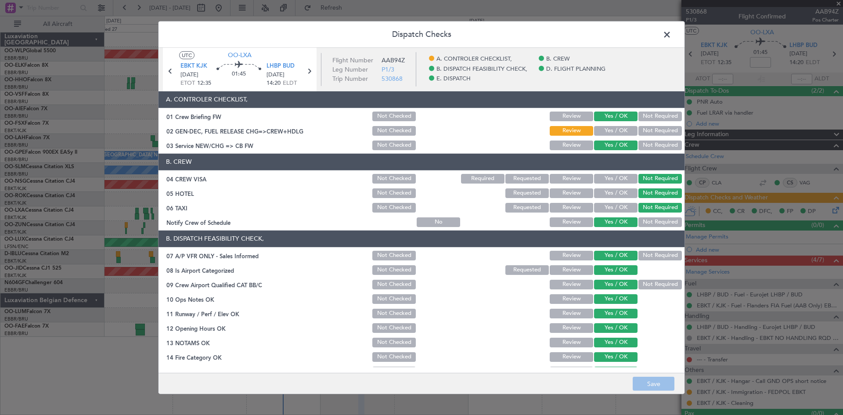
click at [615, 135] on button "Yes / OK" at bounding box center [615, 131] width 43 height 10
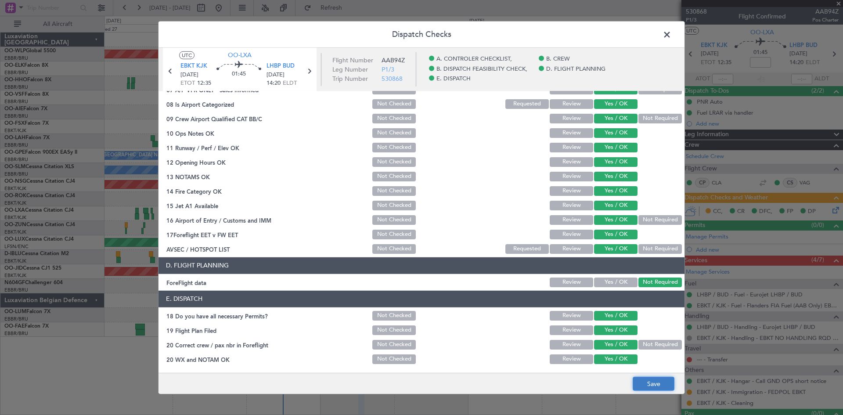
click at [654, 378] on button "Save" at bounding box center [654, 384] width 42 height 14
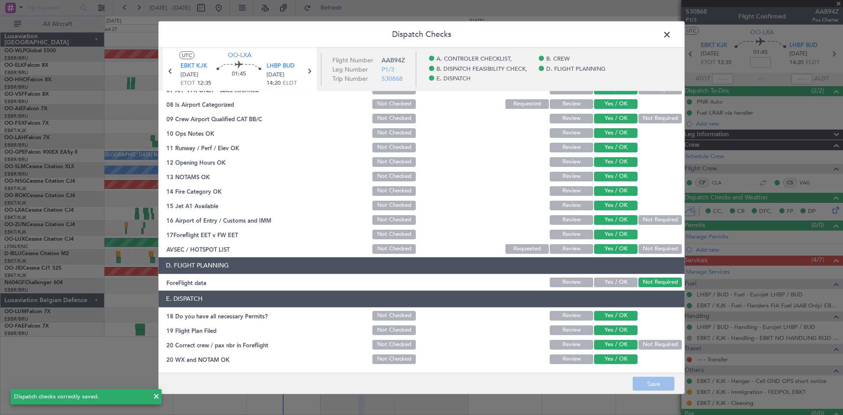
click at [671, 36] on span at bounding box center [671, 37] width 0 height 18
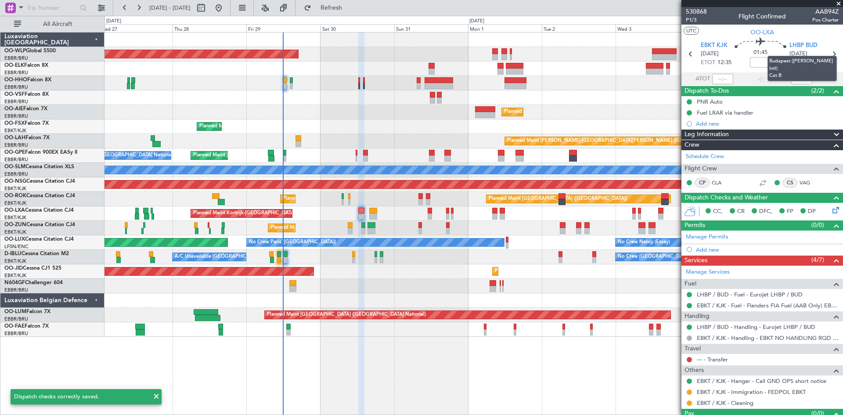
click at [830, 56] on mat-tooltip-component "Budapest ([PERSON_NAME] Intl) Cat B" at bounding box center [802, 69] width 82 height 38
click at [828, 53] on icon at bounding box center [833, 53] width 11 height 11
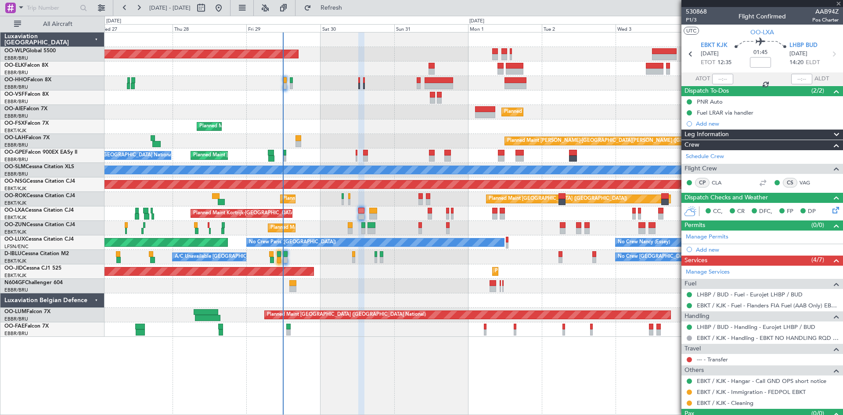
type input "+00:05"
type input "6"
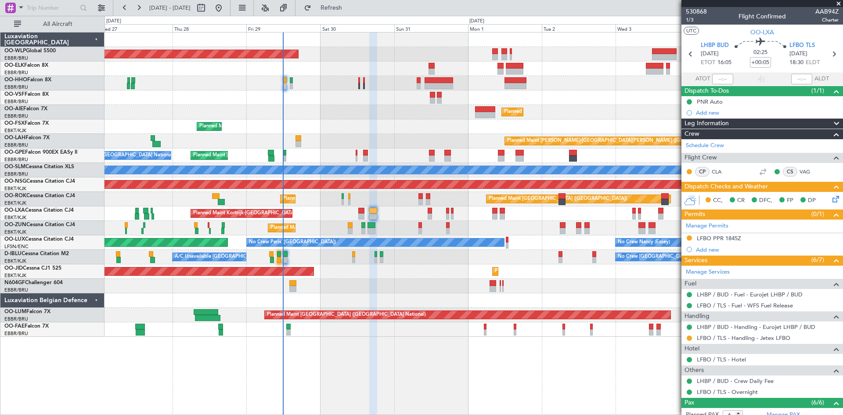
click at [830, 199] on icon at bounding box center [833, 197] width 7 height 7
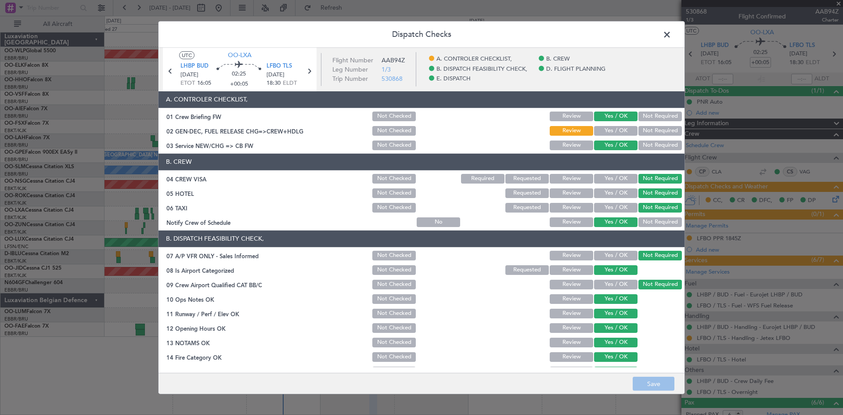
click at [615, 129] on button "Yes / OK" at bounding box center [615, 131] width 43 height 10
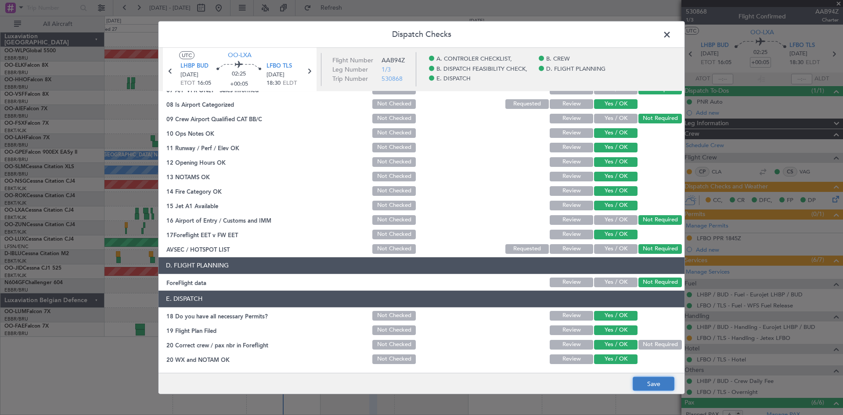
click at [654, 379] on button "Save" at bounding box center [654, 384] width 42 height 14
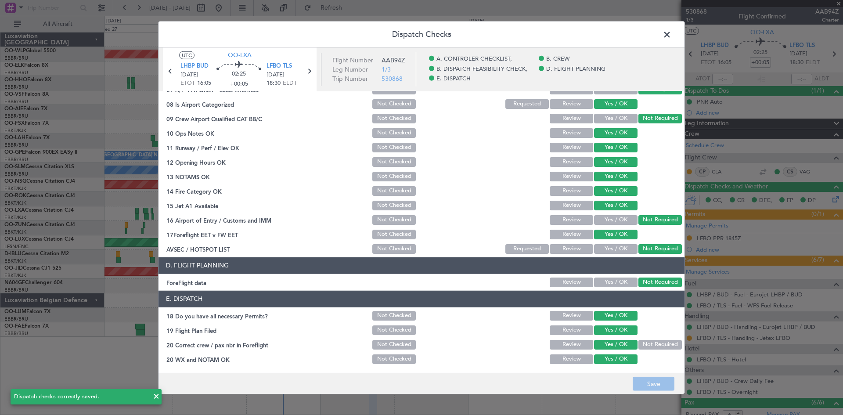
click at [671, 30] on span at bounding box center [671, 37] width 0 height 18
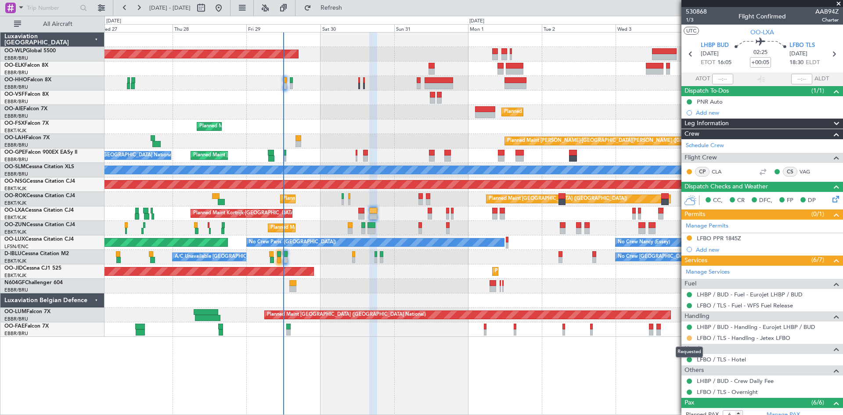
click at [690, 336] on button at bounding box center [689, 337] width 5 height 5
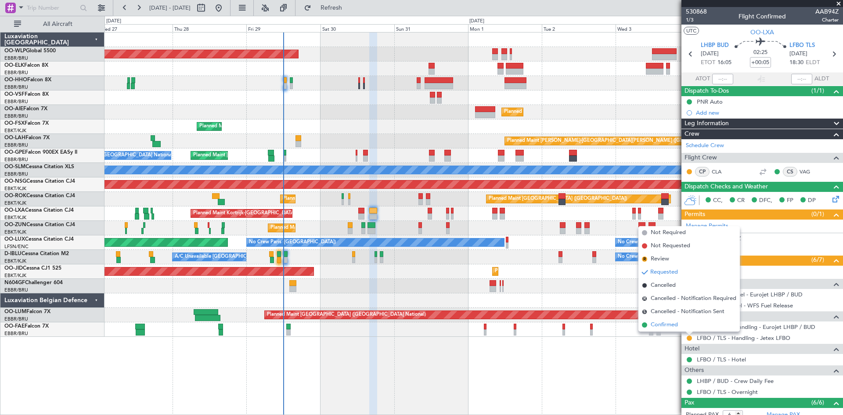
click at [682, 325] on li "Confirmed" at bounding box center [688, 324] width 101 height 13
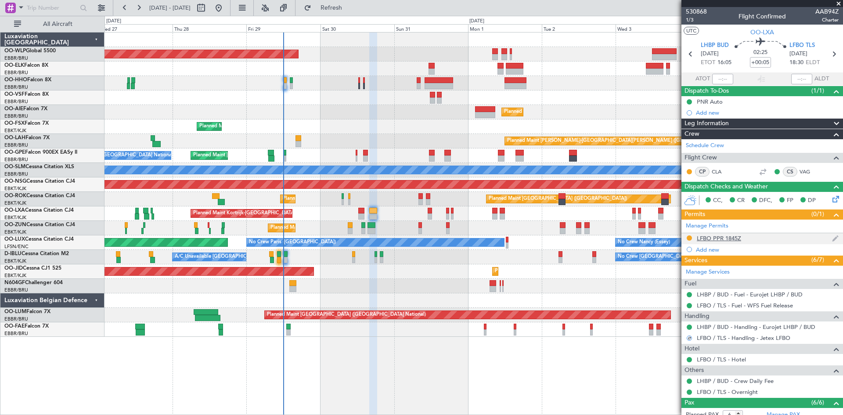
click at [686, 238] on div at bounding box center [689, 237] width 7 height 7
click at [690, 237] on button at bounding box center [689, 237] width 5 height 5
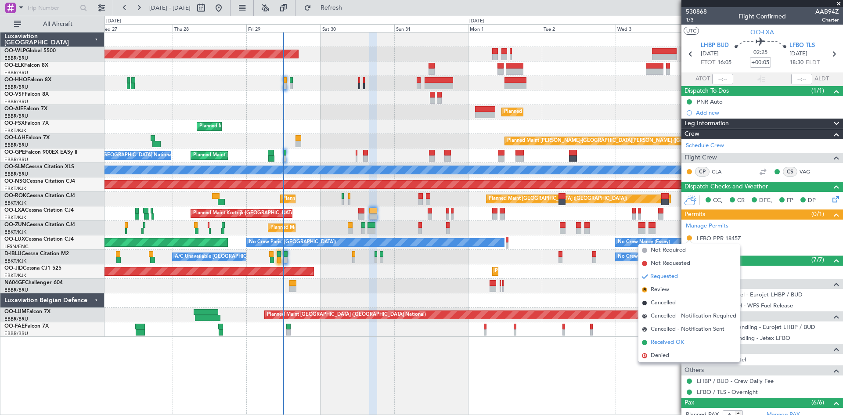
click at [667, 345] on span "Received OK" at bounding box center [667, 342] width 33 height 9
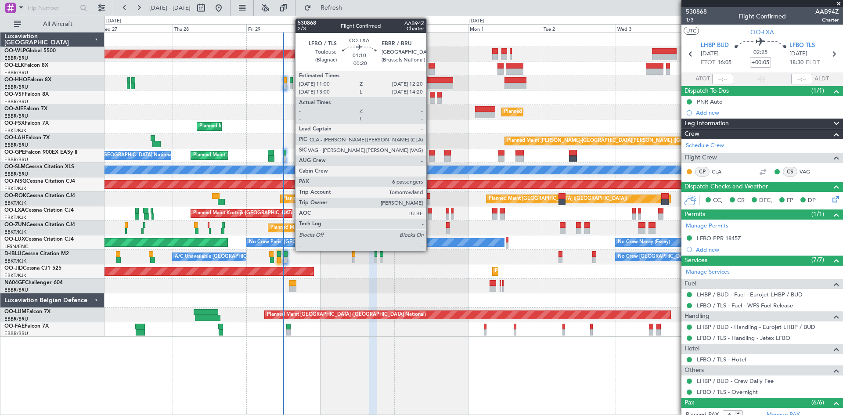
click at [430, 215] on div at bounding box center [430, 216] width 4 height 6
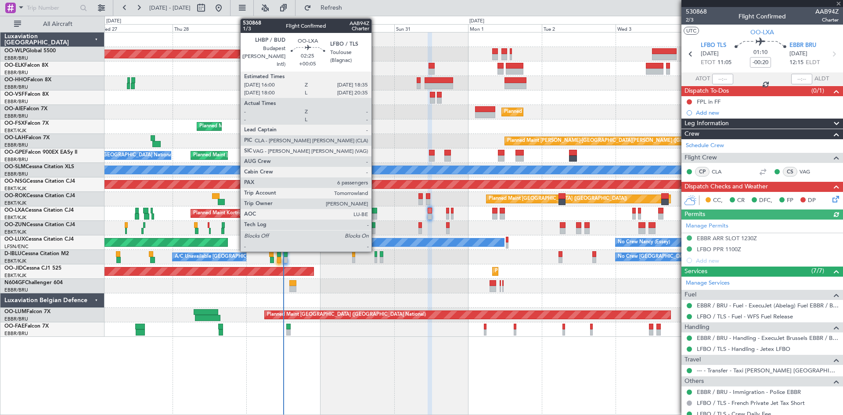
click at [375, 216] on div at bounding box center [373, 216] width 8 height 6
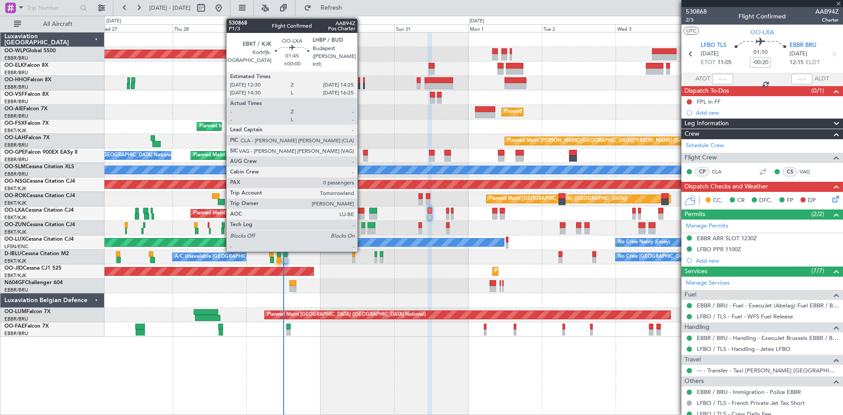
type input "+00:05"
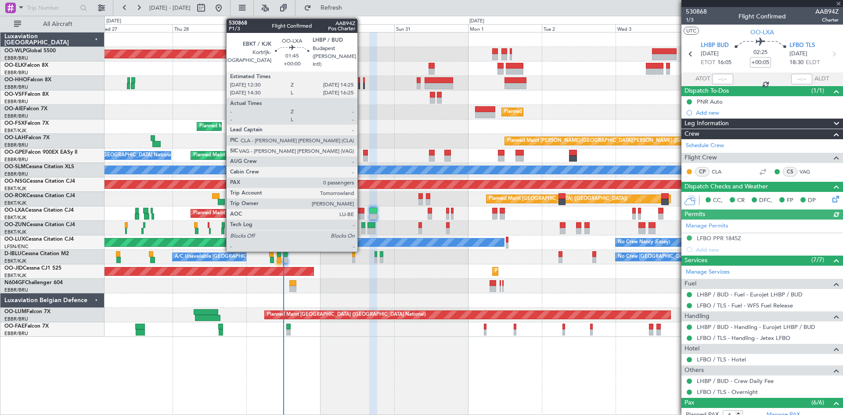
click at [361, 216] on div at bounding box center [361, 216] width 6 height 6
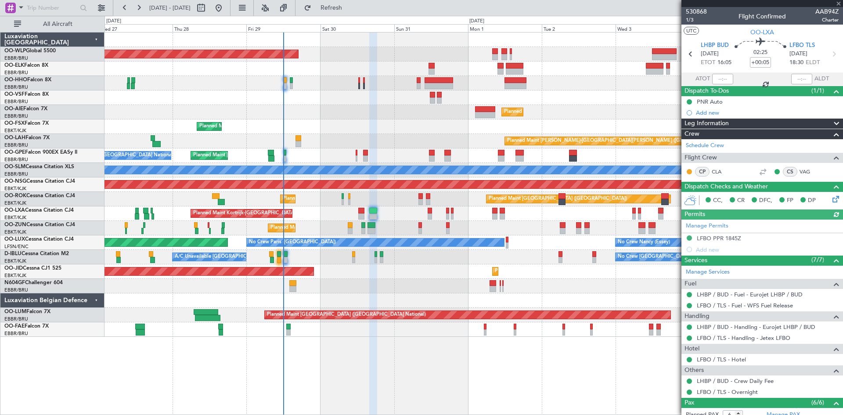
type input "0"
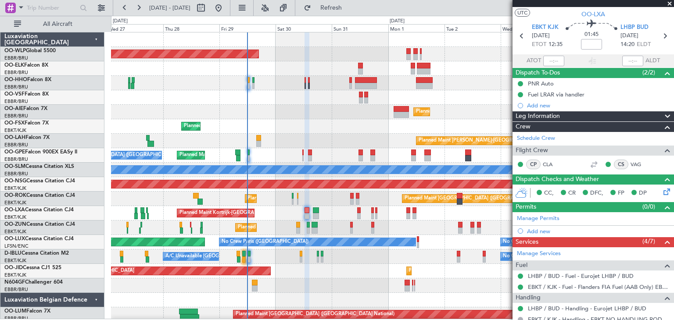
scroll to position [17, 0]
